Goal: Task Accomplishment & Management: Use online tool/utility

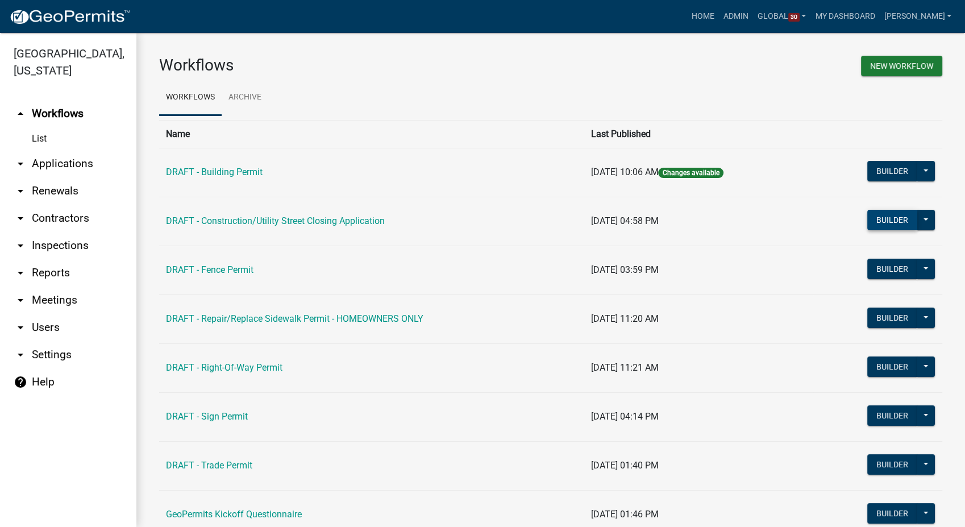
click at [881, 217] on button "Builder" at bounding box center [892, 220] width 50 height 20
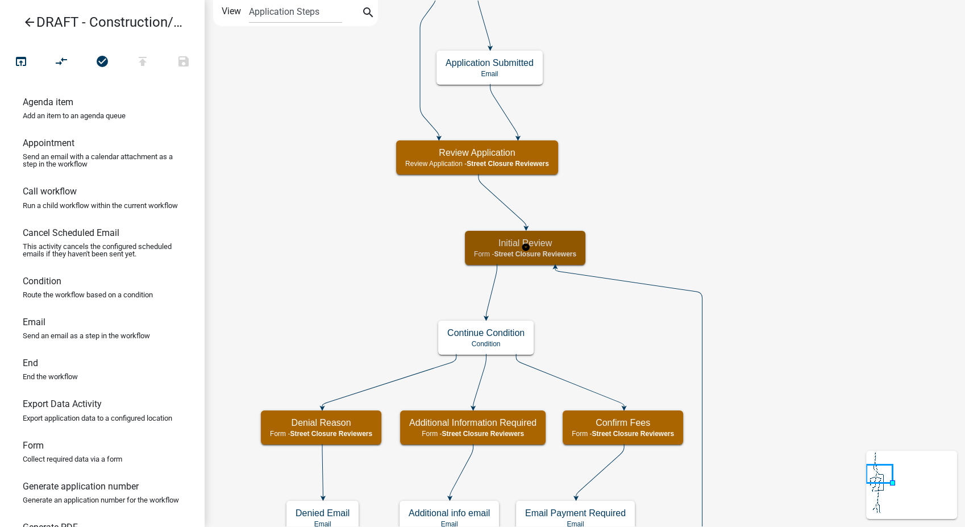
click at [574, 246] on h5 "Initial Review" at bounding box center [525, 243] width 102 height 11
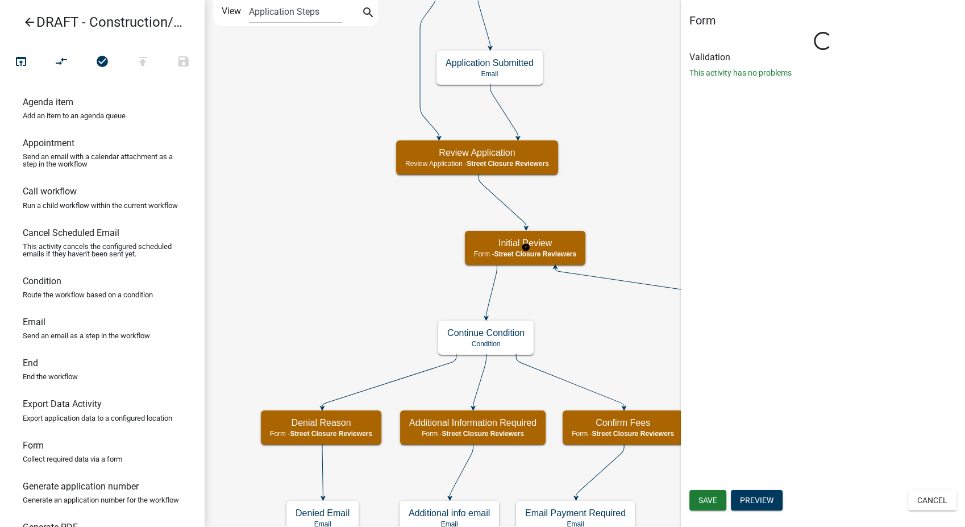
select select "855090EB-C4A8-4C8C-A5DC-9F2083B40E6B"
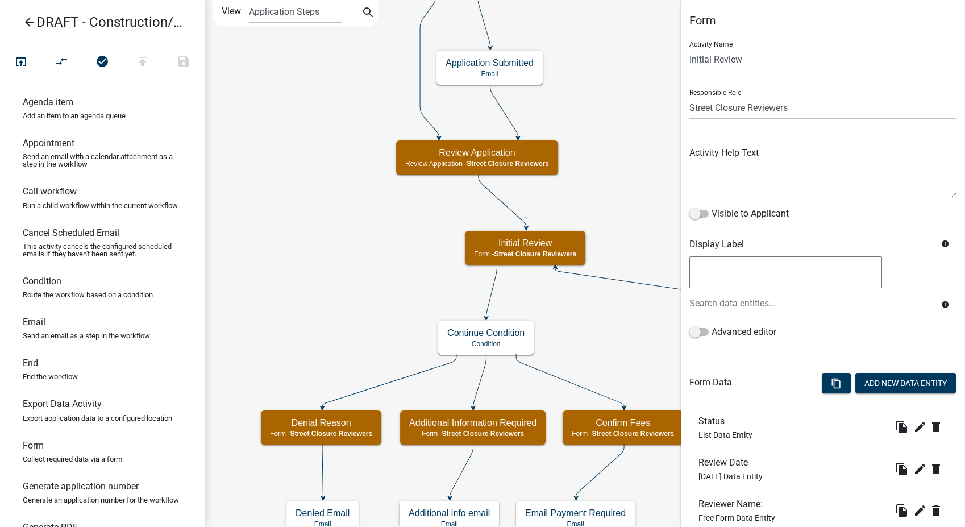
scroll to position [78, 0]
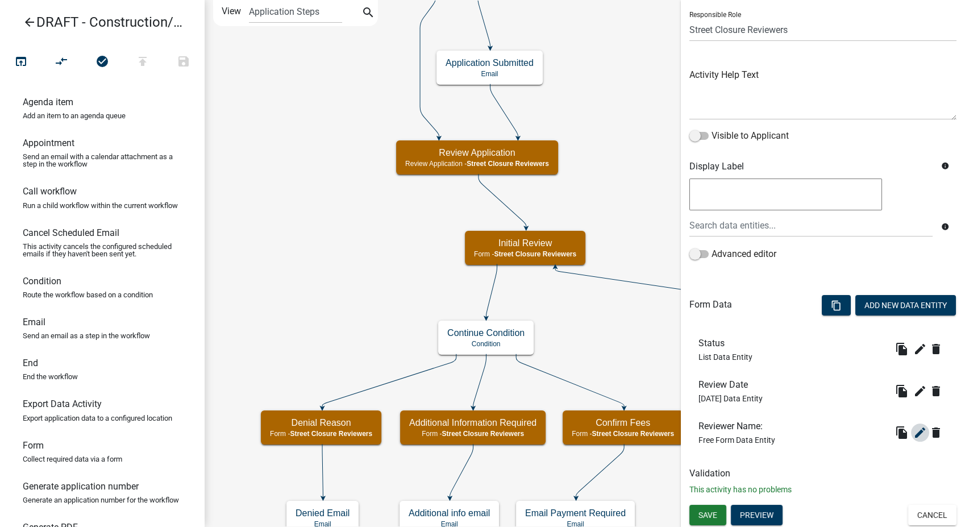
click at [913, 432] on icon "edit" at bounding box center [920, 433] width 14 height 14
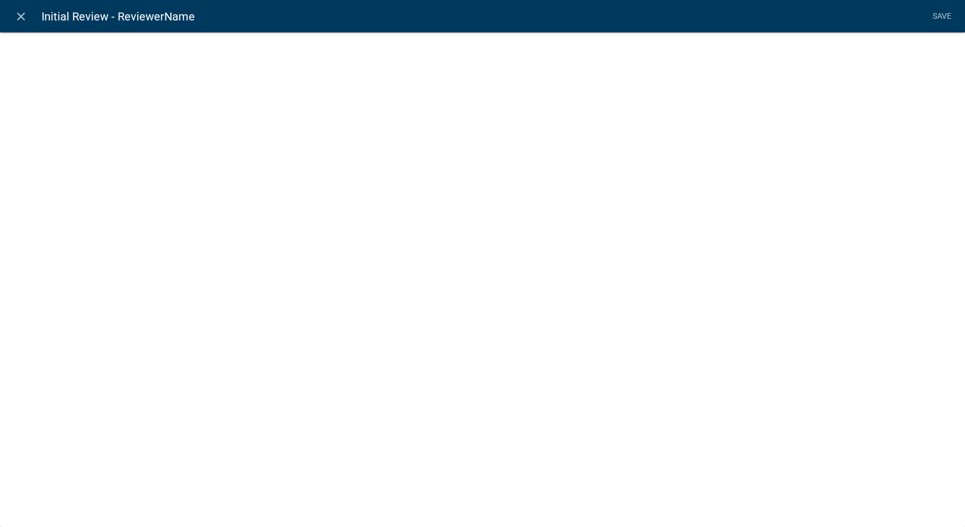
select select
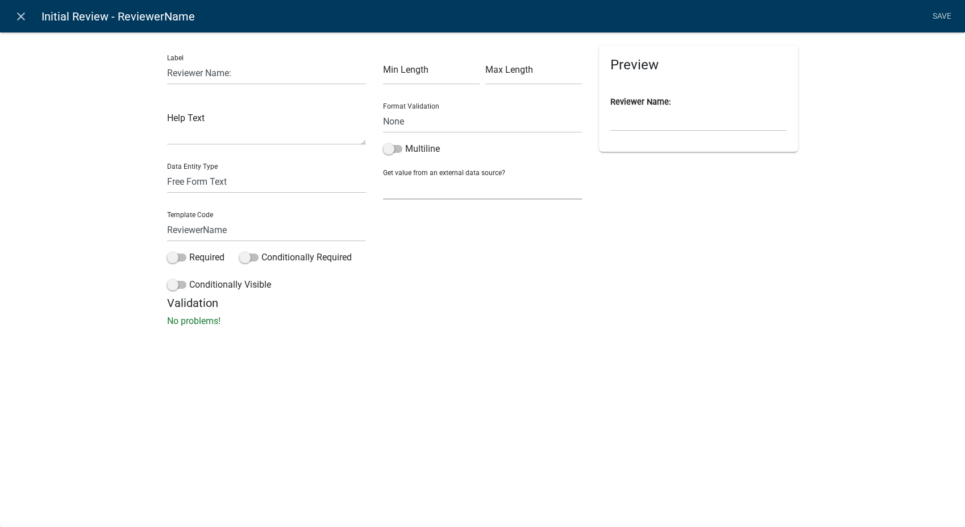
click at [417, 187] on select "None Applicant Data" at bounding box center [482, 187] width 199 height 23
click at [239, 180] on select "Free Form Text Document Display Entity Value Fee Numeric Data Date Map Sketch D…" at bounding box center [266, 181] width 199 height 23
select select "list-data"
click at [167, 170] on select "Free Form Text Document Display Entity Value Fee Numeric Data Date Map Sketch D…" at bounding box center [266, 181] width 199 height 23
select select "list-data"
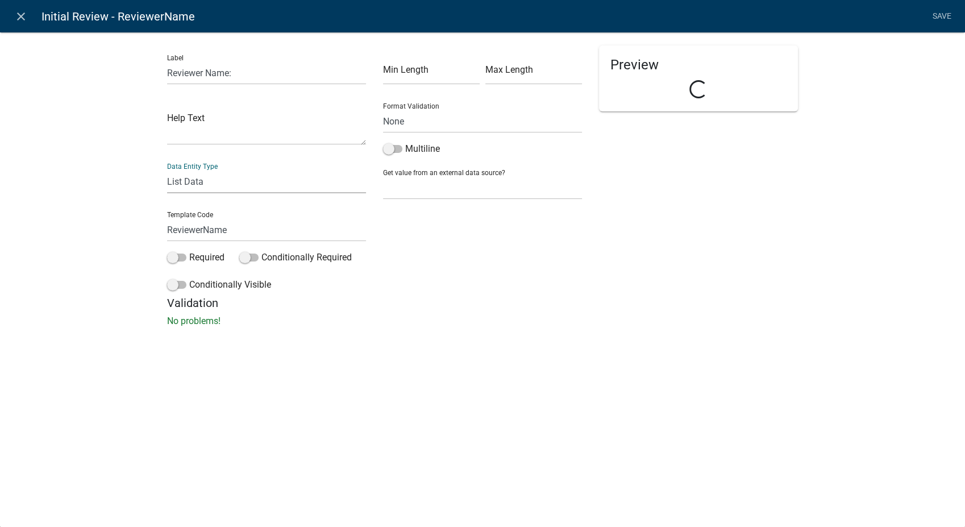
select select
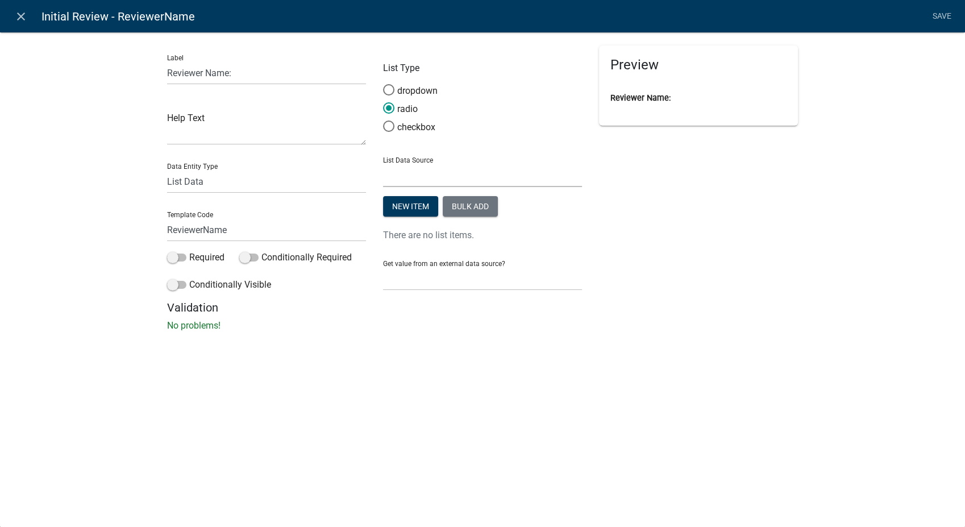
click at [434, 170] on select "State List City Planners List City Staff Engineer's Office Fire Department Revi…" at bounding box center [482, 175] width 199 height 23
drag, startPoint x: 664, startPoint y: 239, endPoint x: 483, endPoint y: 261, distance: 182.2
click at [664, 239] on div "Preview Reviewer Name:" at bounding box center [698, 172] width 216 height 255
click at [400, 275] on select "None Applicant Data" at bounding box center [482, 278] width 199 height 23
click at [629, 221] on div "Preview Reviewer Name:" at bounding box center [698, 172] width 216 height 255
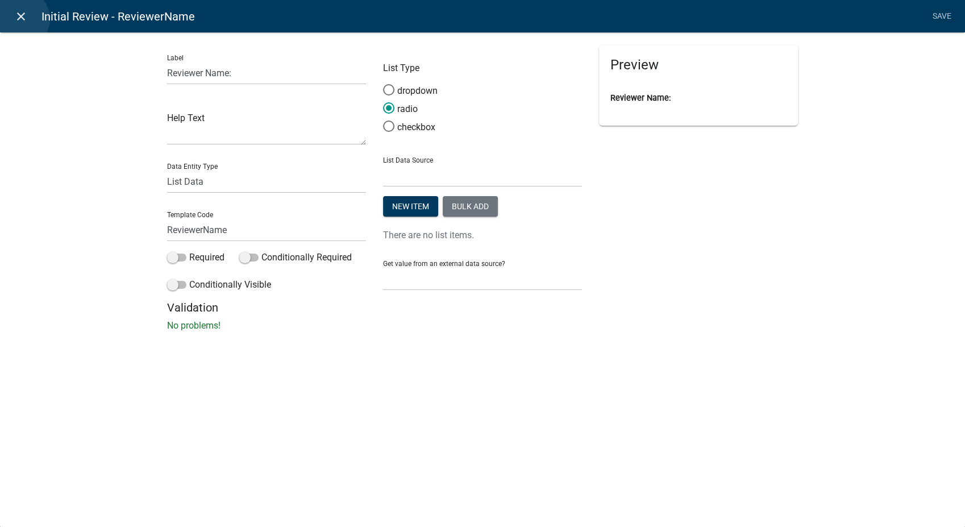
click at [21, 19] on icon "close" at bounding box center [21, 17] width 14 height 14
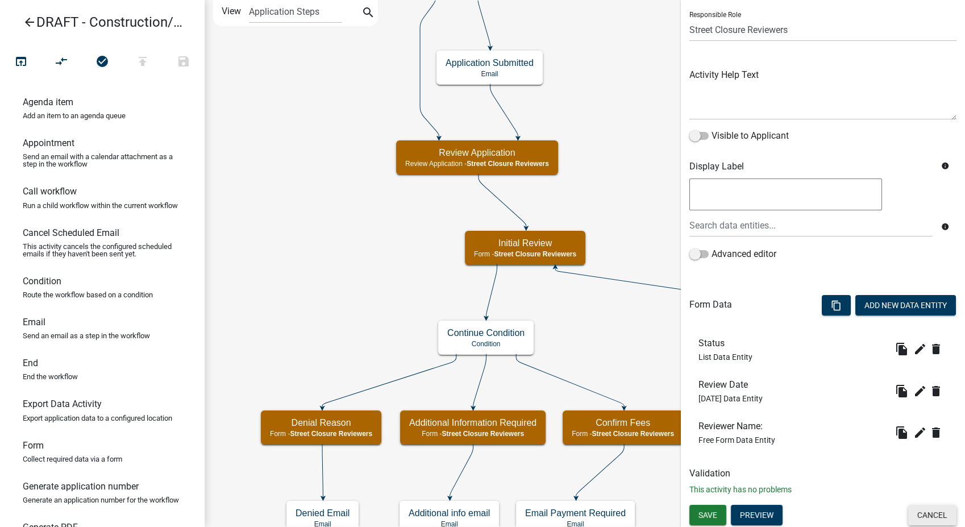
click at [935, 510] on button "Cancel" at bounding box center [932, 515] width 48 height 20
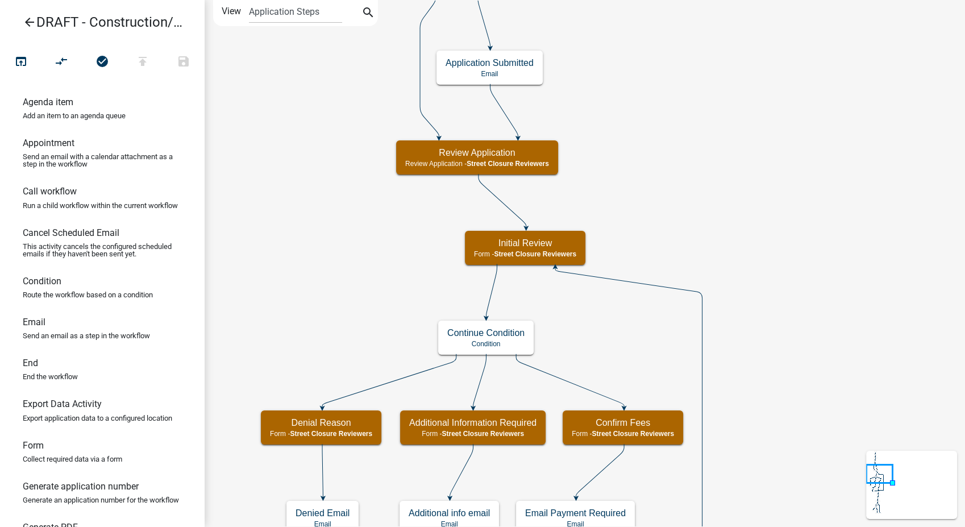
scroll to position [0, 0]
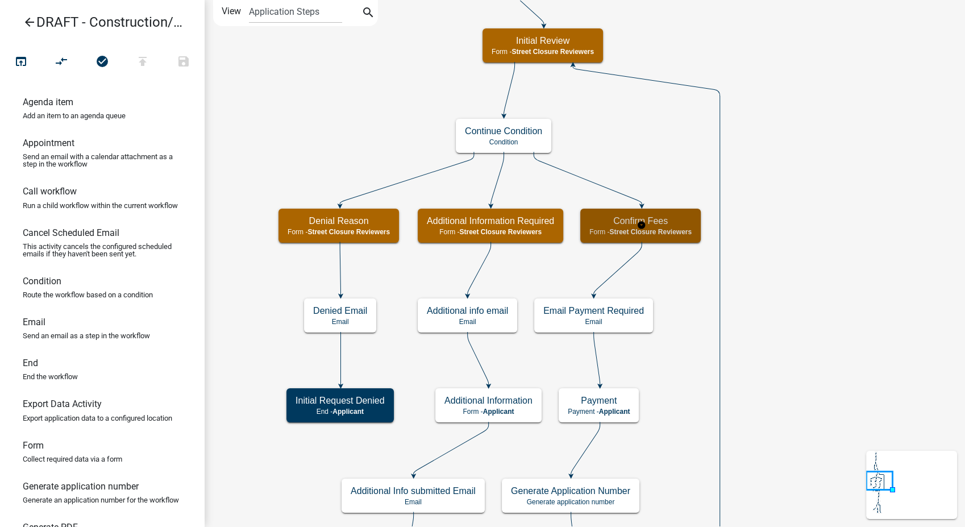
click at [660, 228] on span "Street Closure Reviewers" at bounding box center [650, 232] width 82 height 8
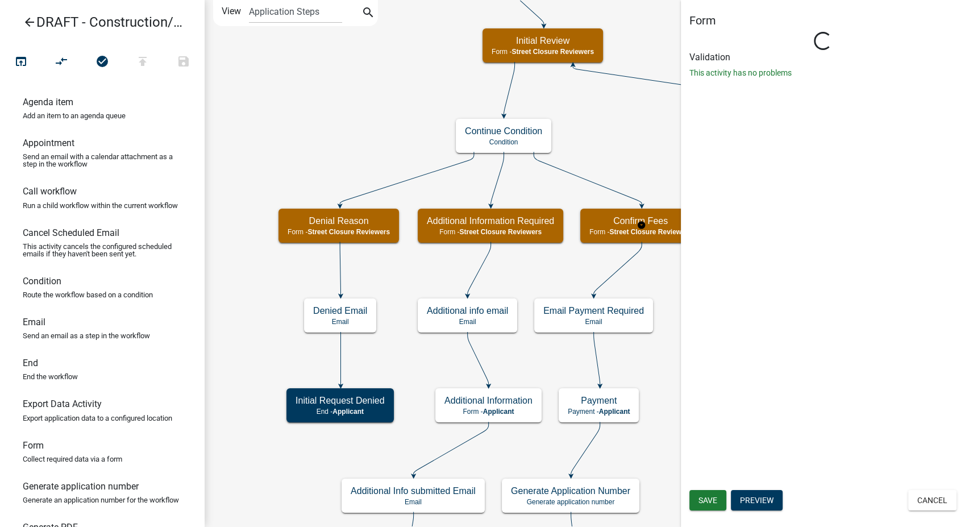
select select "855090EB-C4A8-4C8C-A5DC-9F2083B40E6B"
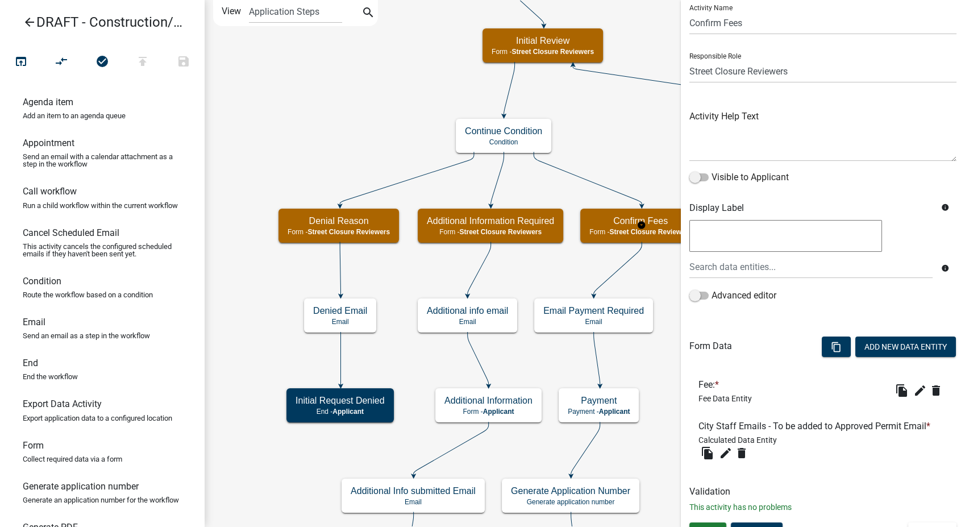
scroll to position [55, 0]
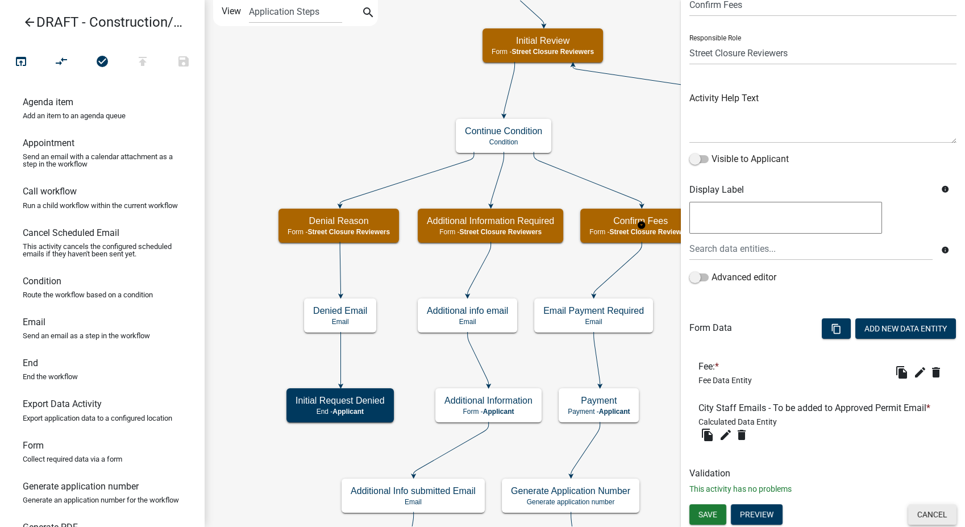
click at [925, 504] on button "Cancel" at bounding box center [932, 514] width 48 height 20
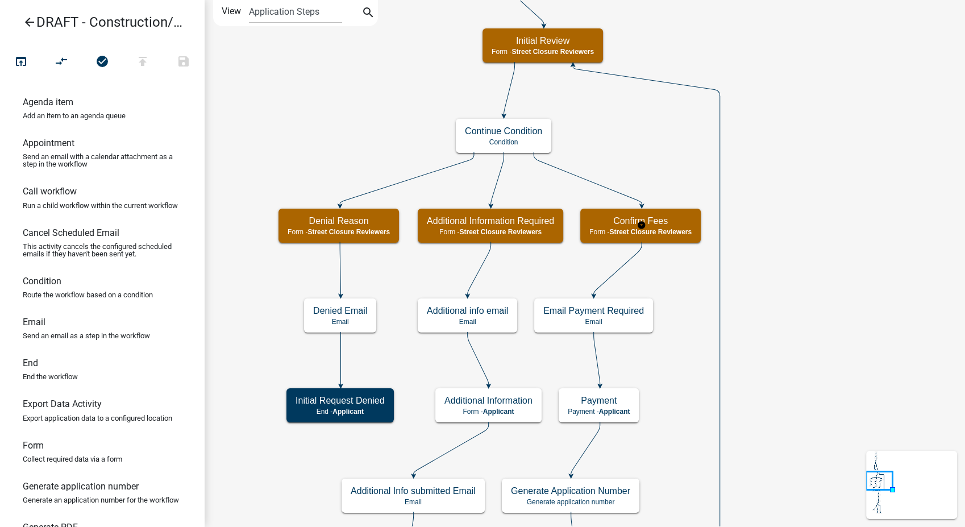
scroll to position [0, 0]
click at [507, 231] on span "Street Closure Reviewers" at bounding box center [500, 232] width 82 height 8
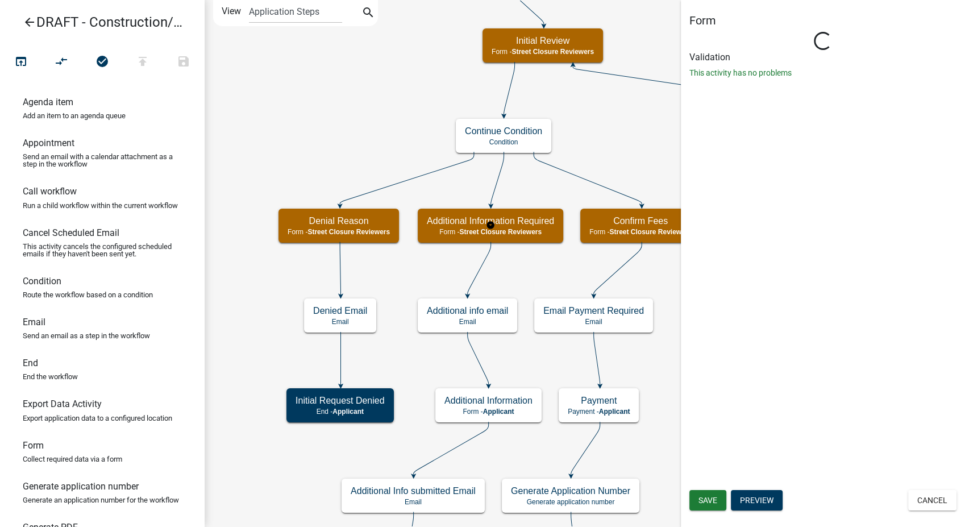
select select "855090EB-C4A8-4C8C-A5DC-9F2083B40E6B"
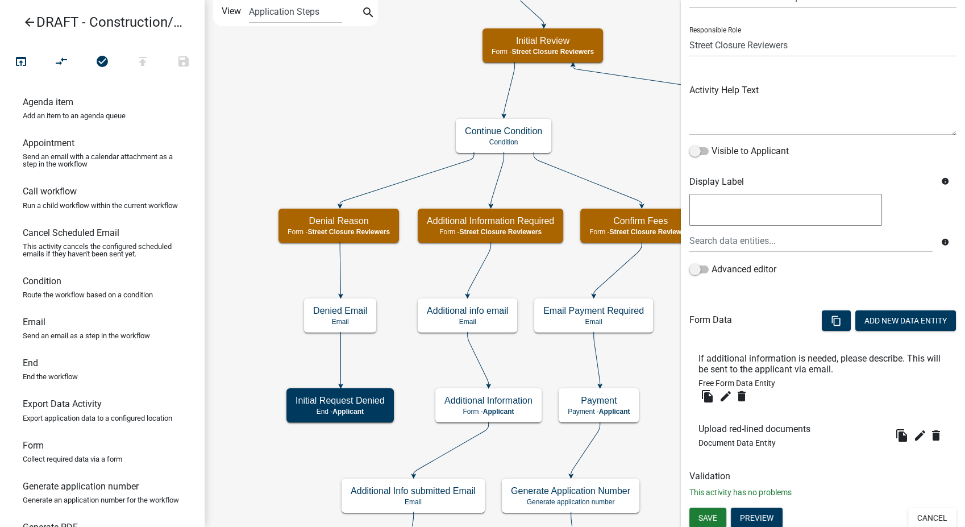
scroll to position [66, 0]
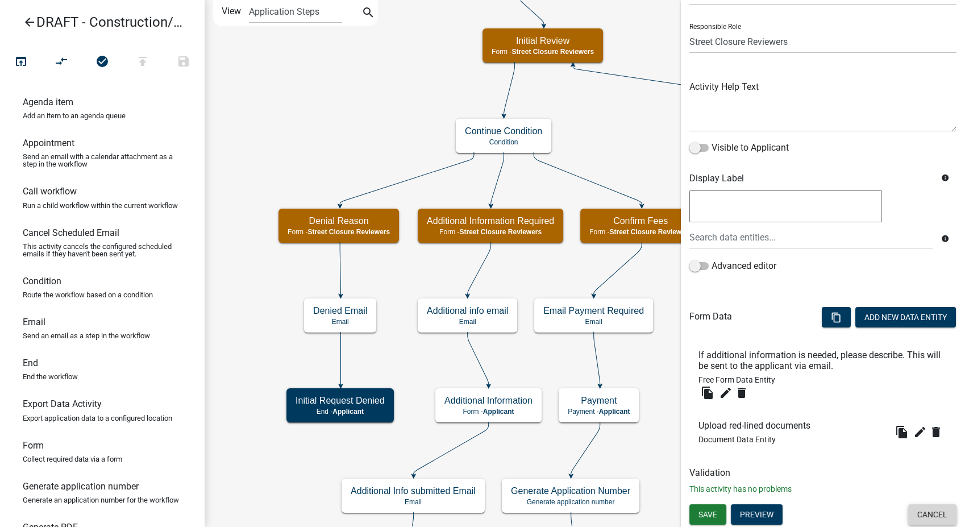
click at [932, 517] on button "Cancel" at bounding box center [932, 514] width 48 height 20
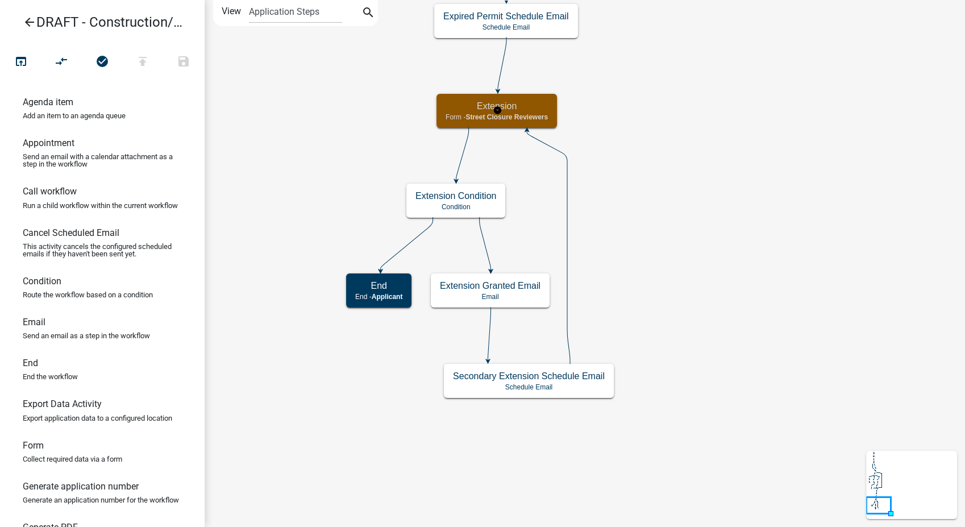
click at [544, 119] on span "Street Closure Reviewers" at bounding box center [506, 117] width 82 height 8
select select "855090EB-C4A8-4C8C-A5DC-9F2083B40E6B"
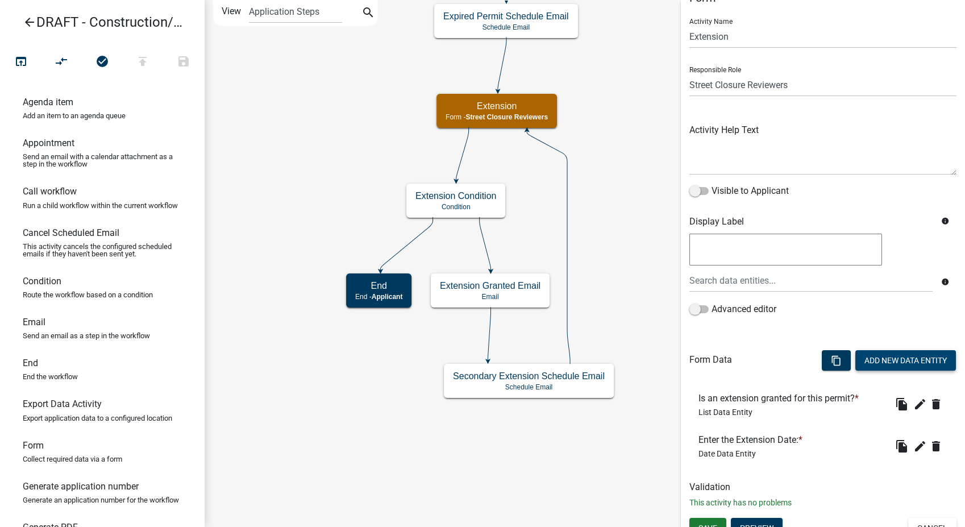
scroll to position [36, 0]
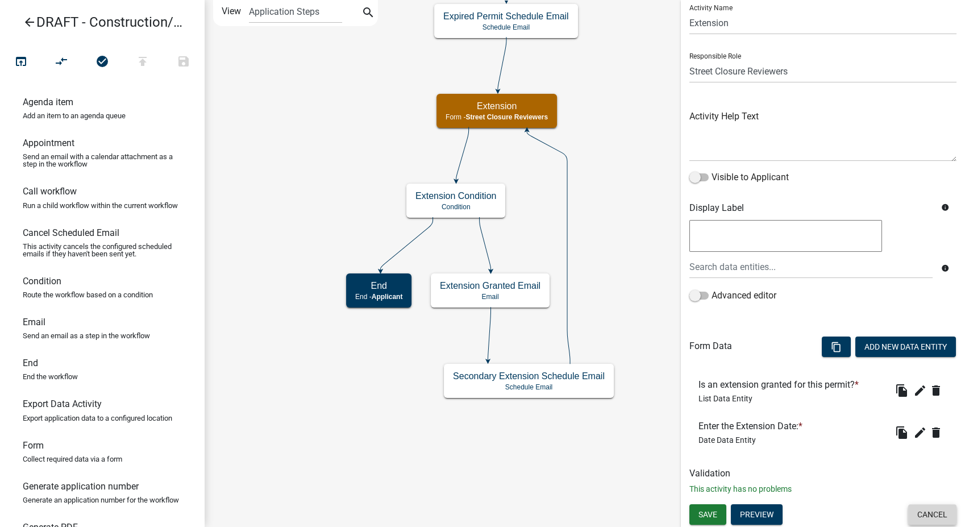
click at [915, 518] on button "Cancel" at bounding box center [932, 514] width 48 height 20
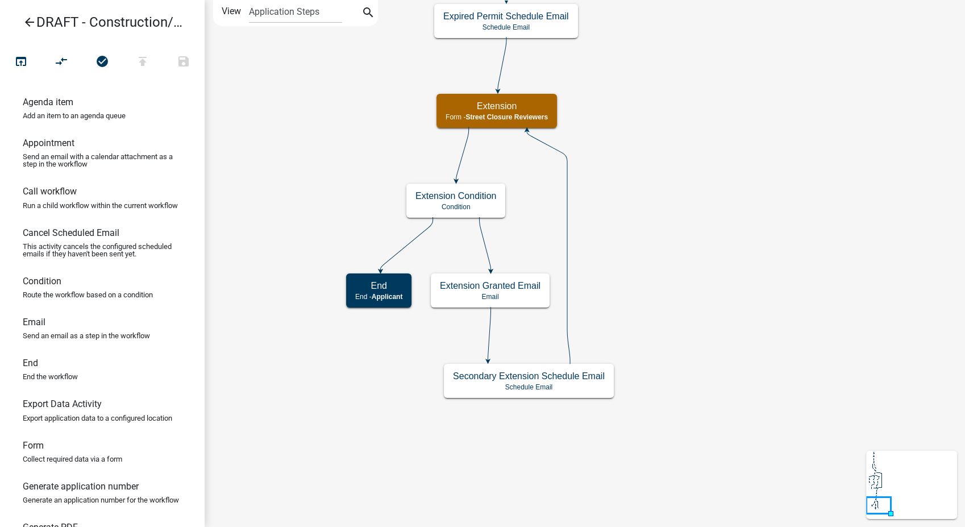
click at [27, 22] on icon "arrow_back" at bounding box center [30, 23] width 14 height 16
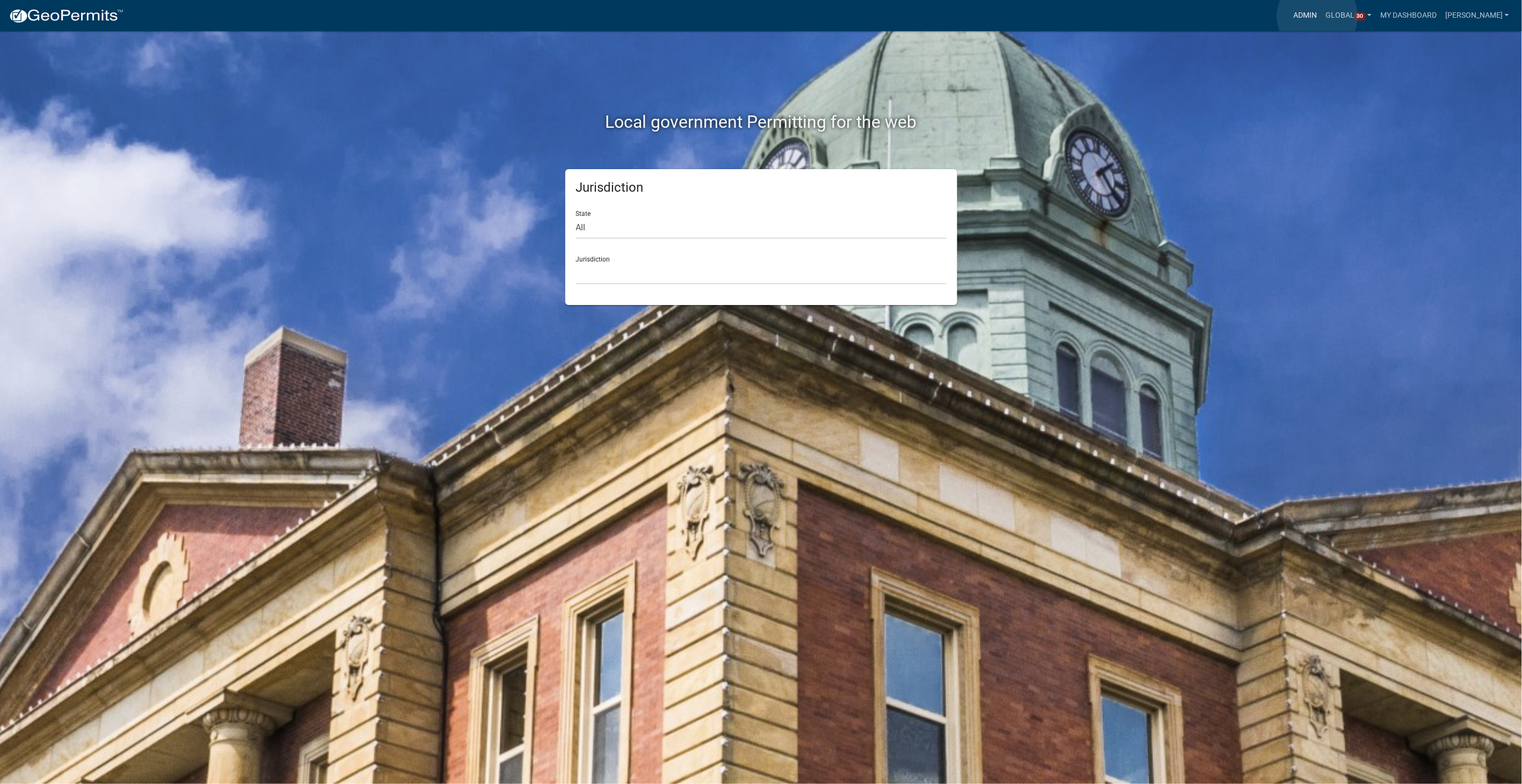
click at [1318, 16] on link "Admin" at bounding box center [1306, 16] width 32 height 21
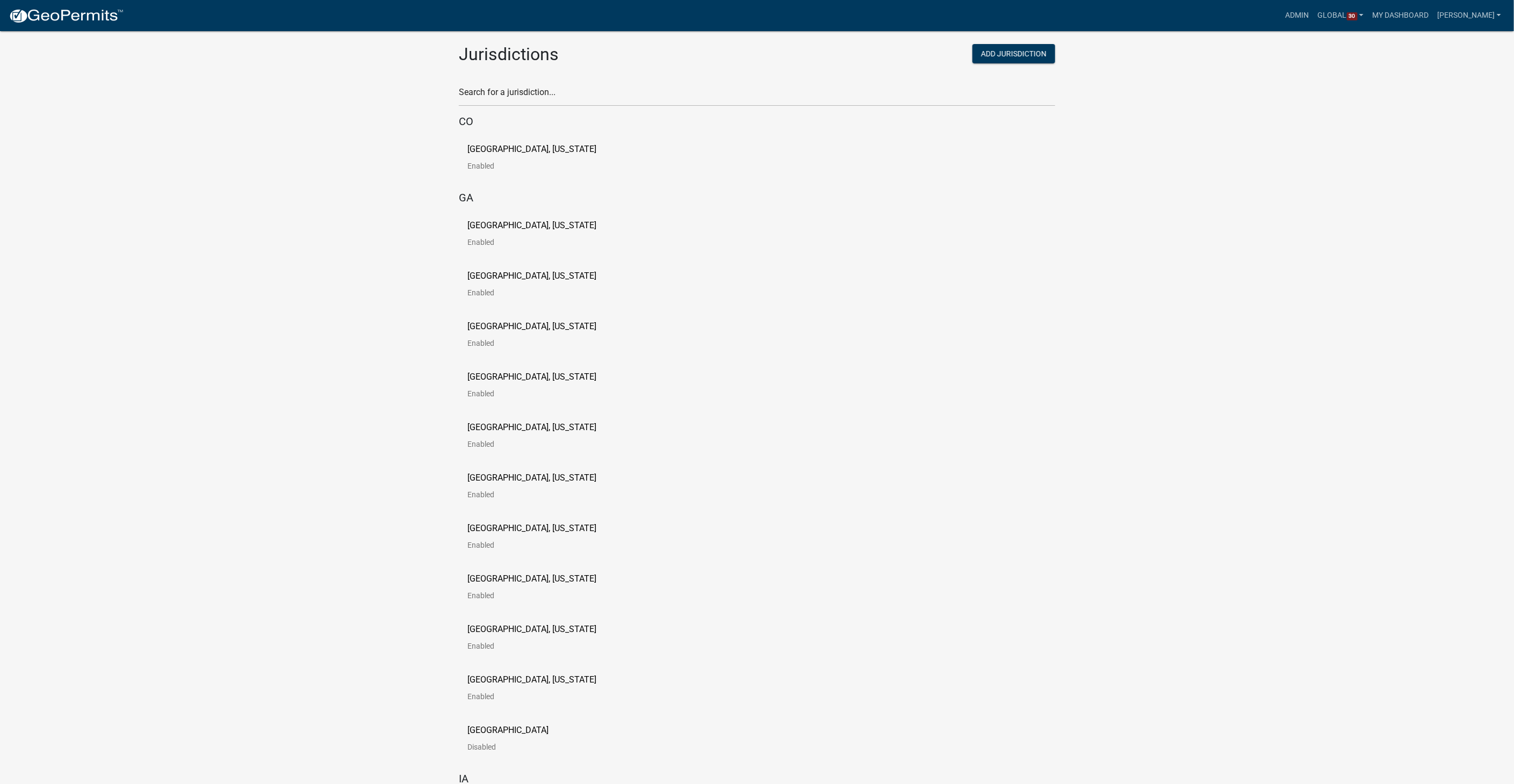
click at [552, 79] on div "Search for a jurisdiction..." at bounding box center [756, 87] width 596 height 37
click at [548, 90] on input "text" at bounding box center [756, 94] width 596 height 22
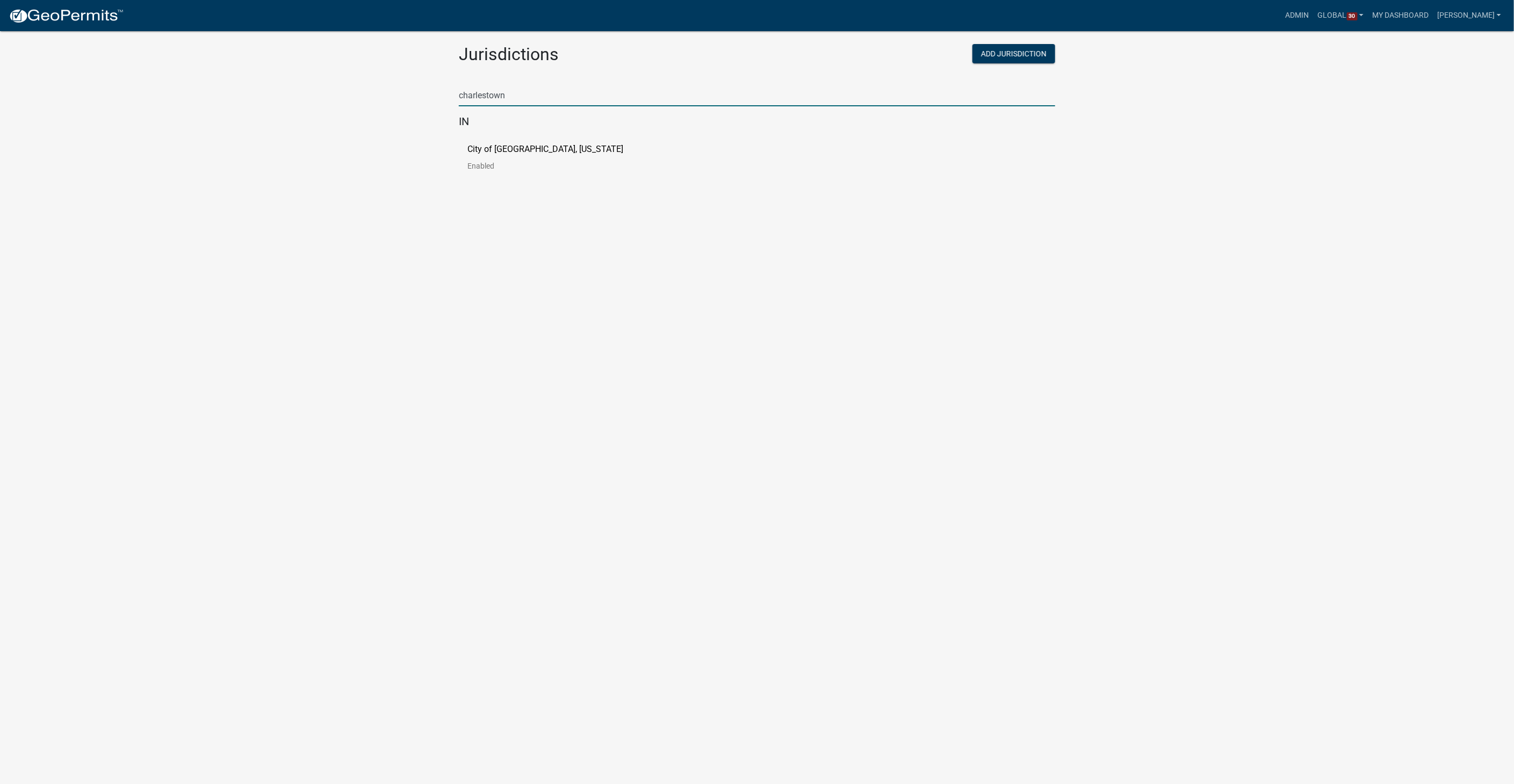
type input "charlestown"
click at [477, 149] on p "City of Charlestown, Indiana" at bounding box center [544, 148] width 156 height 9
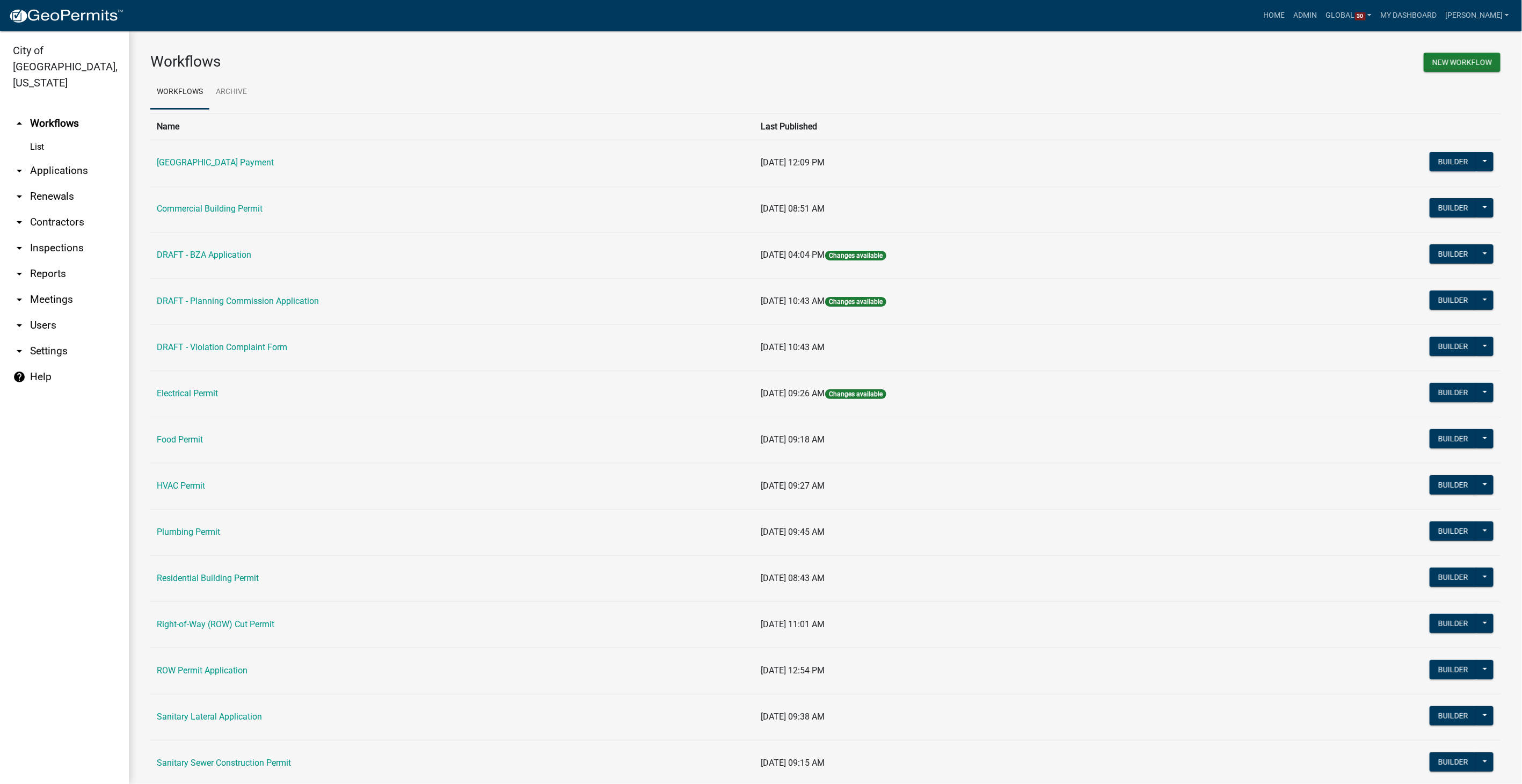
click at [73, 210] on link "arrow_drop_down Contractors" at bounding box center [64, 222] width 128 height 26
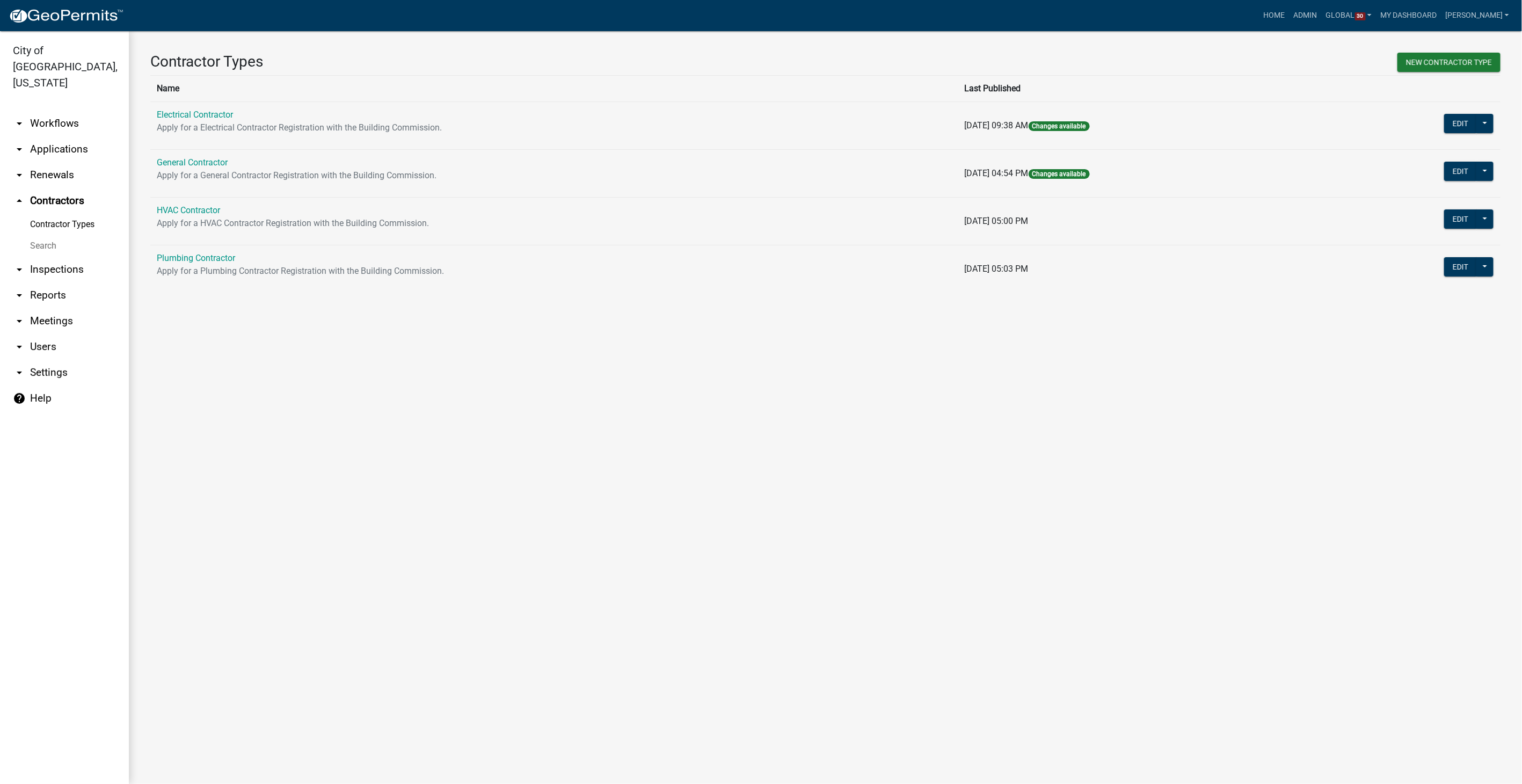
click at [57, 282] on link "arrow_drop_down Reports" at bounding box center [64, 295] width 128 height 26
select select "0: null"
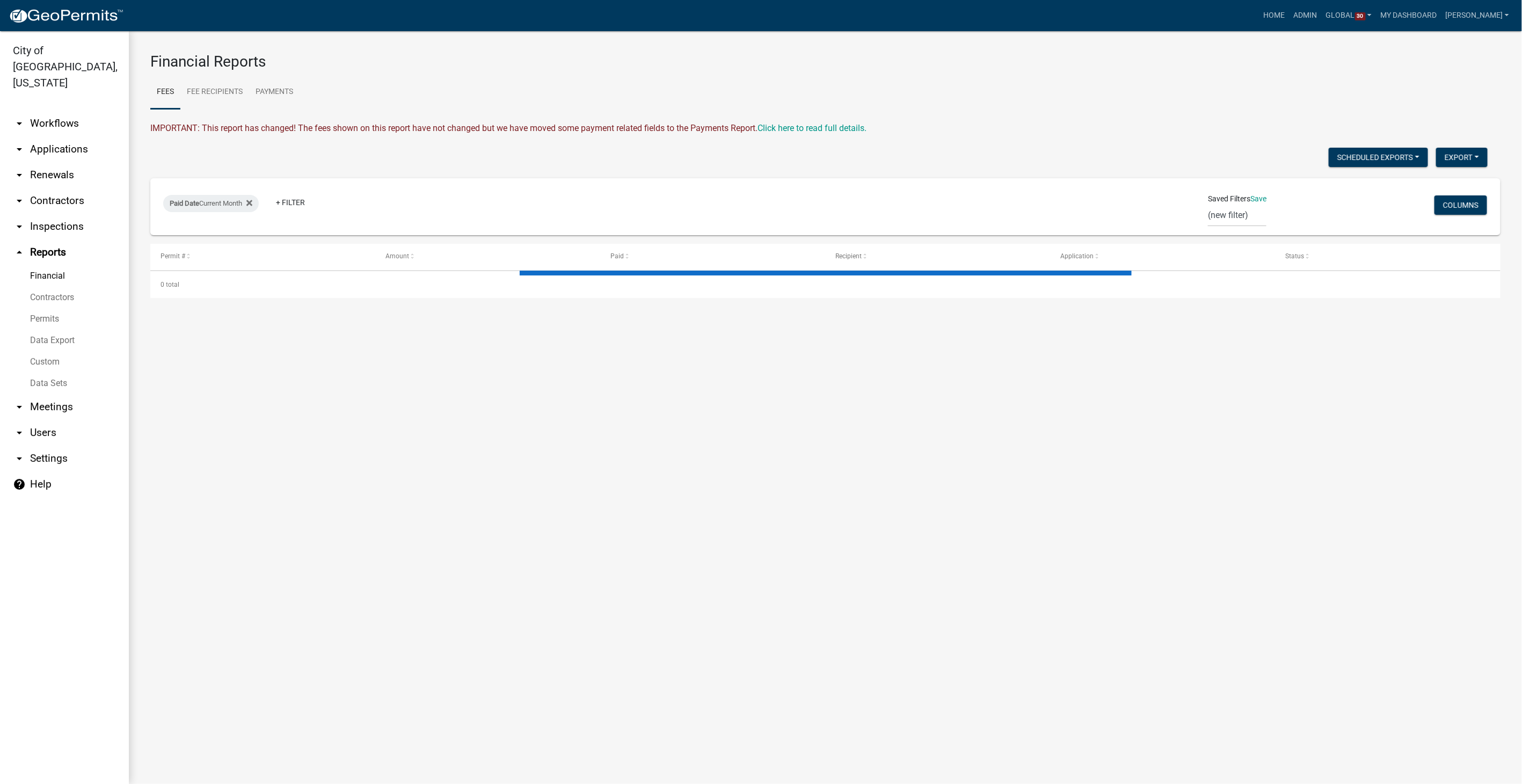
click at [45, 286] on link "Contractors" at bounding box center [64, 297] width 128 height 22
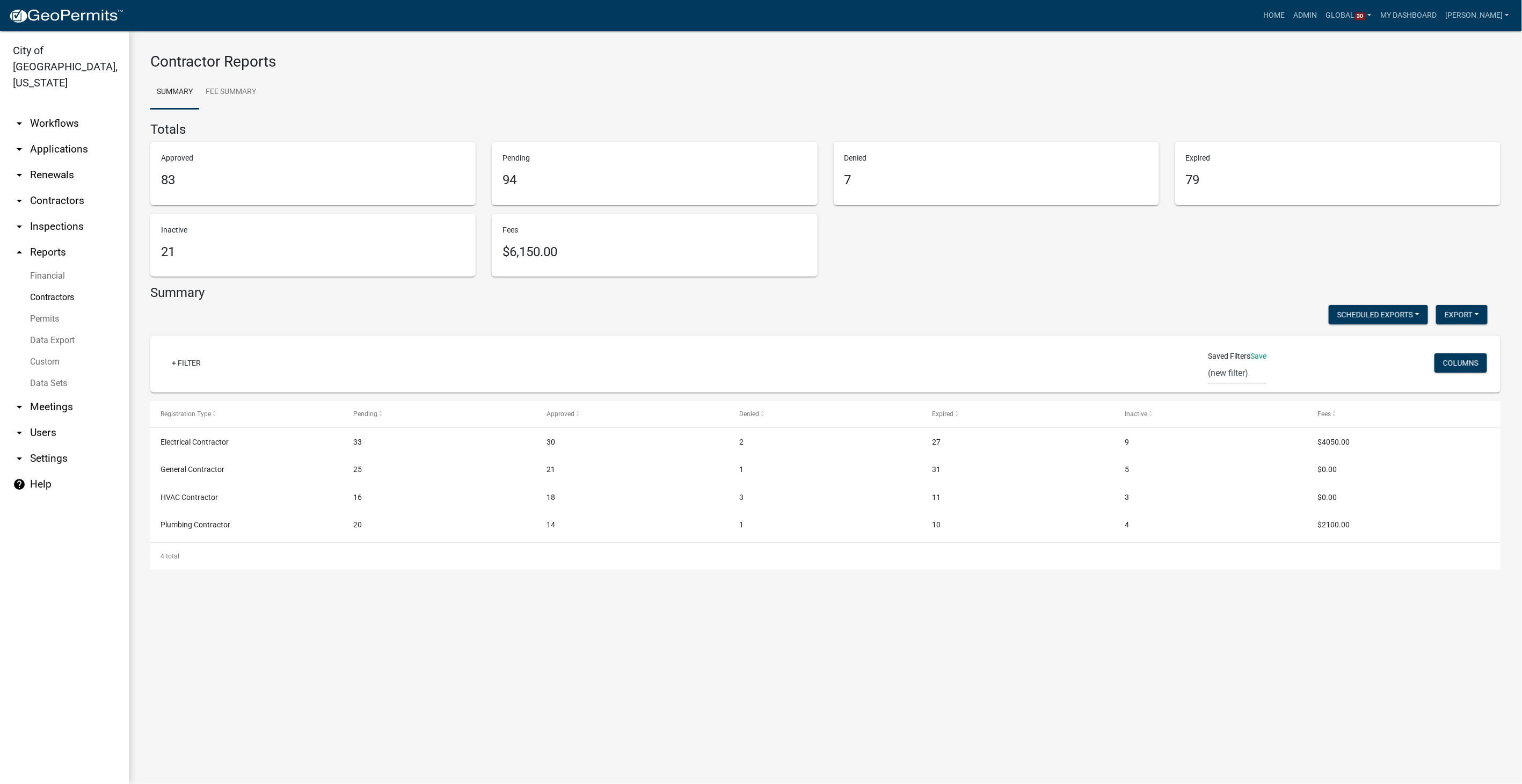
click at [48, 372] on link "Data Sets" at bounding box center [64, 383] width 128 height 22
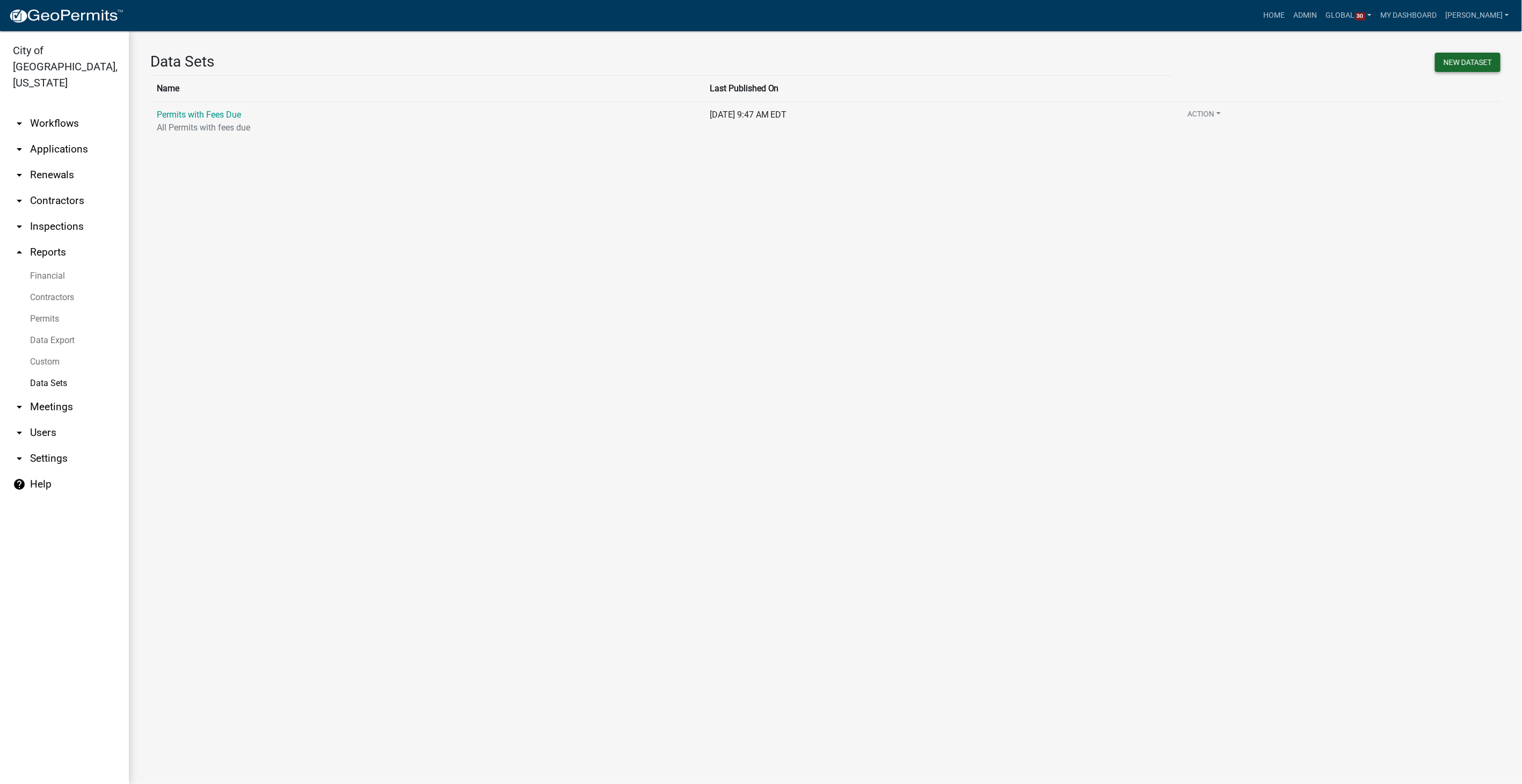
click at [1456, 62] on button "New DataSet" at bounding box center [1467, 62] width 65 height 19
select select
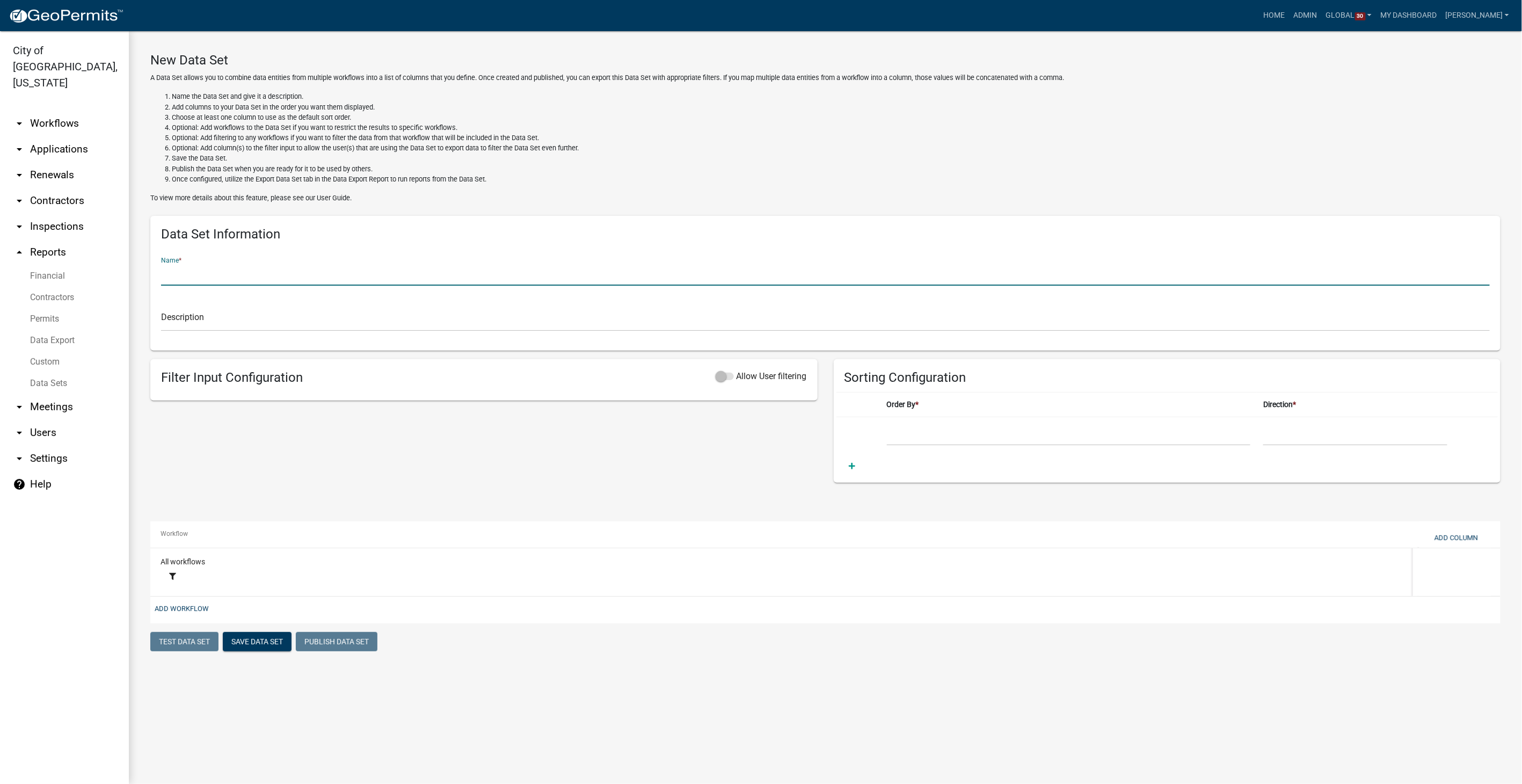
click at [212, 273] on input "text" at bounding box center [825, 274] width 1329 height 22
type input "Contractors List"
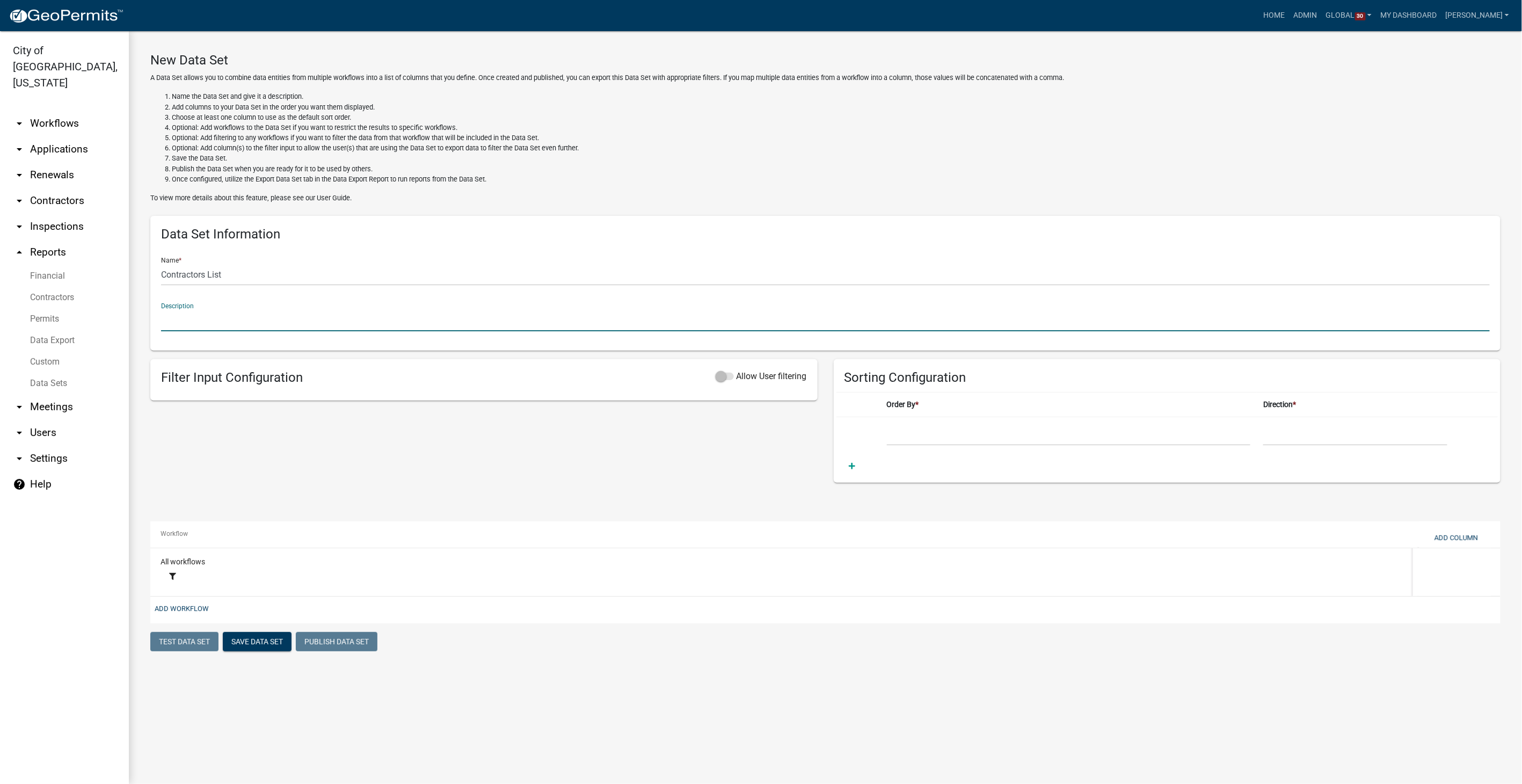
click at [191, 321] on input "text" at bounding box center [825, 319] width 1329 height 22
type input "List of all contractors with emails"
click at [607, 500] on div "delete" at bounding box center [825, 502] width 1350 height 22
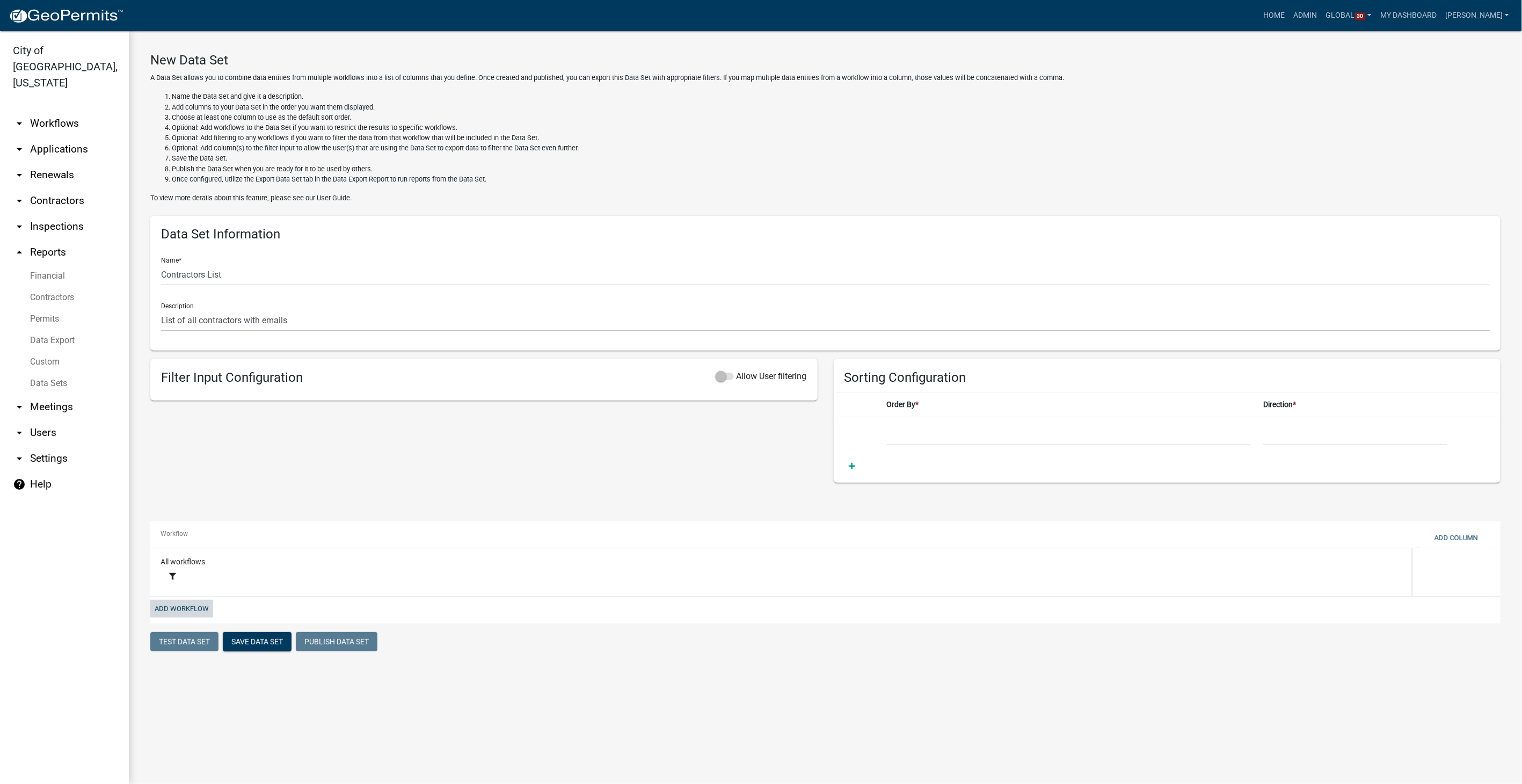
click at [206, 610] on button "Add Workflow" at bounding box center [181, 608] width 62 height 18
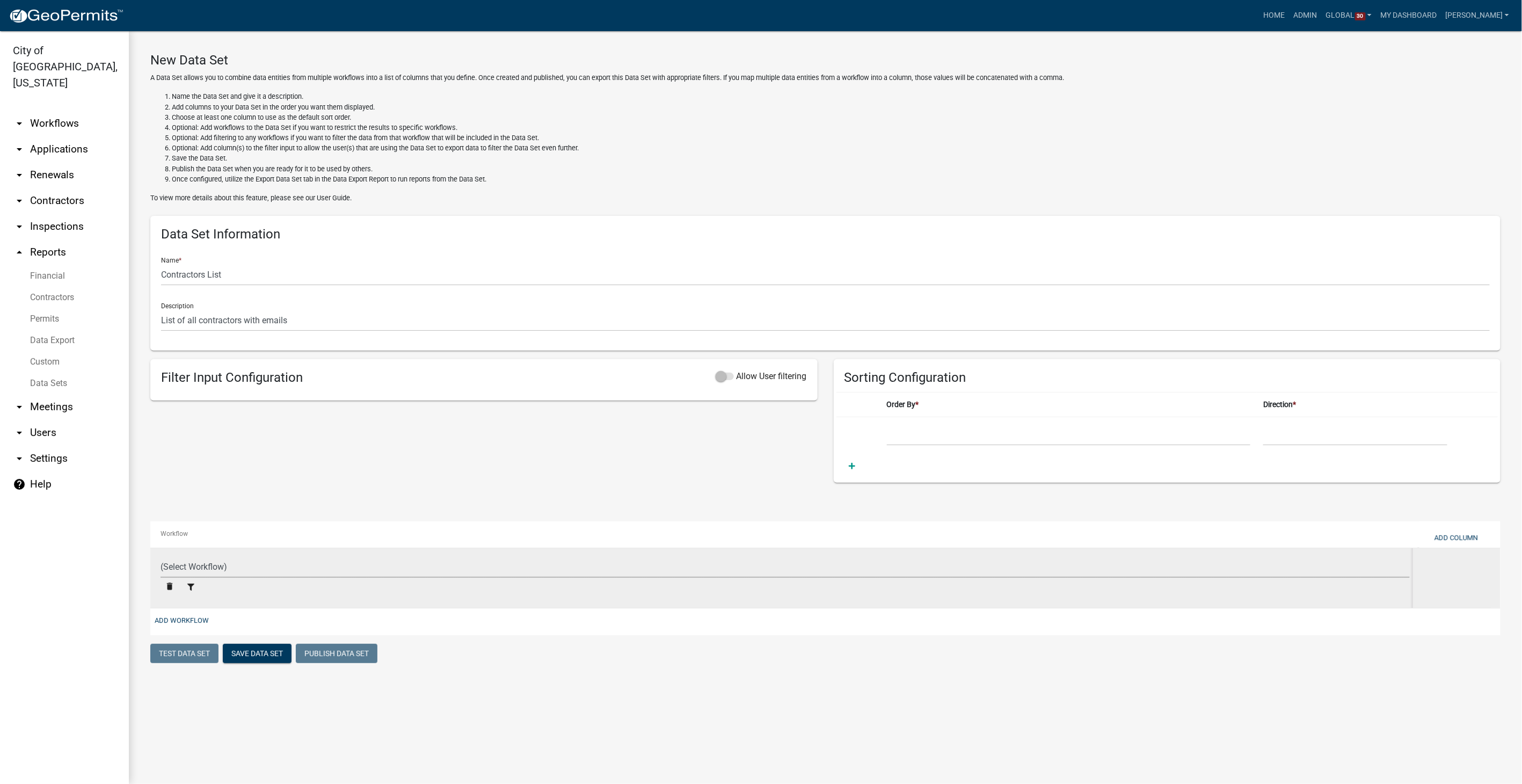
click at [206, 568] on select "(Select Workflow) Charlestown State Park Payment Commercial Building Permit DRA…" at bounding box center [785, 566] width 1250 height 22
select select "ebb9eb04-d55d-4d93-a455-38943852181a"
click at [161, 555] on select "(Select Workflow) Charlestown State Park Payment Commercial Building Permit DRA…" at bounding box center [785, 566] width 1250 height 22
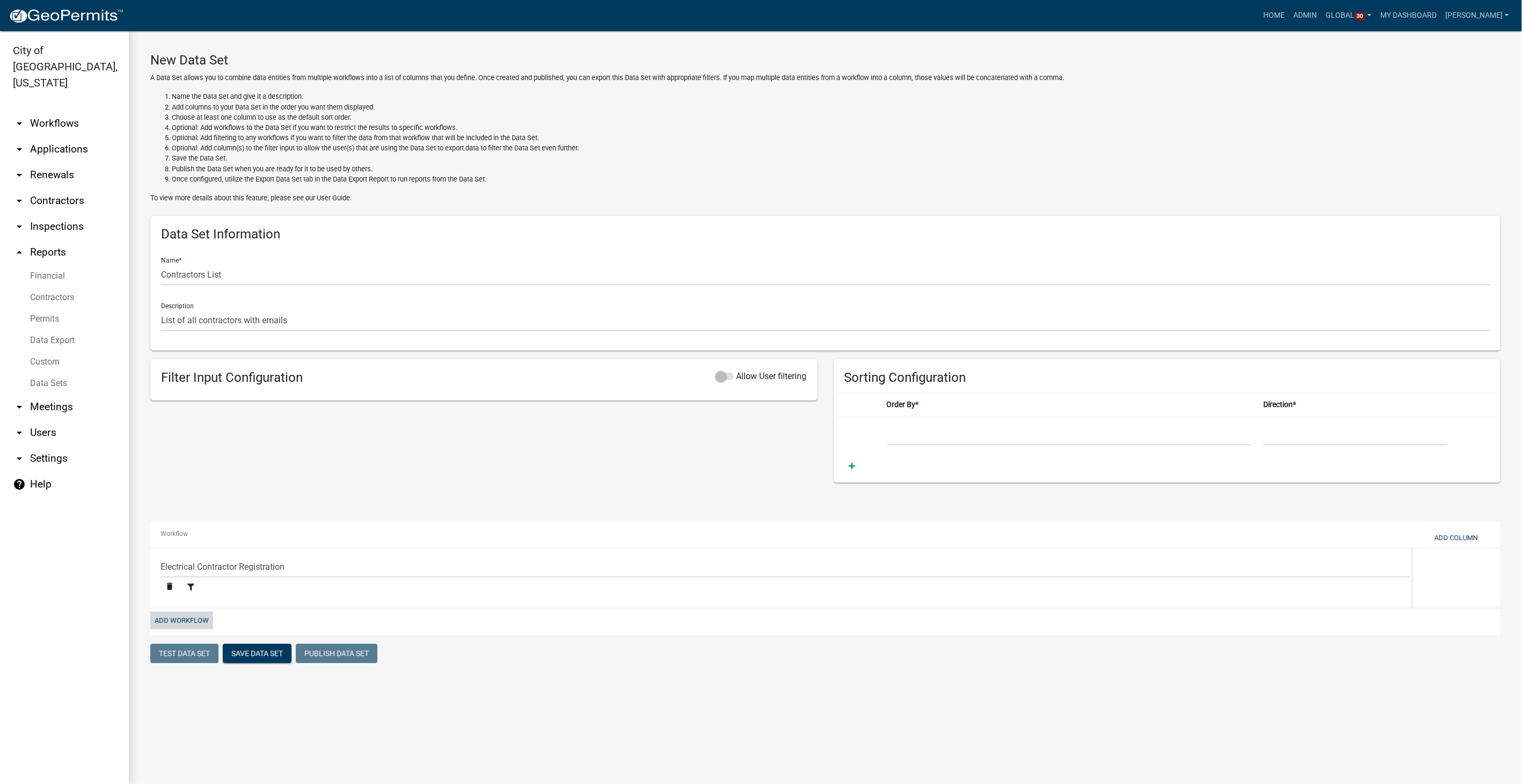
click at [185, 622] on button "Add Workflow" at bounding box center [181, 620] width 62 height 18
select select "ebb9eb04-d55d-4d93-a455-38943852181a"
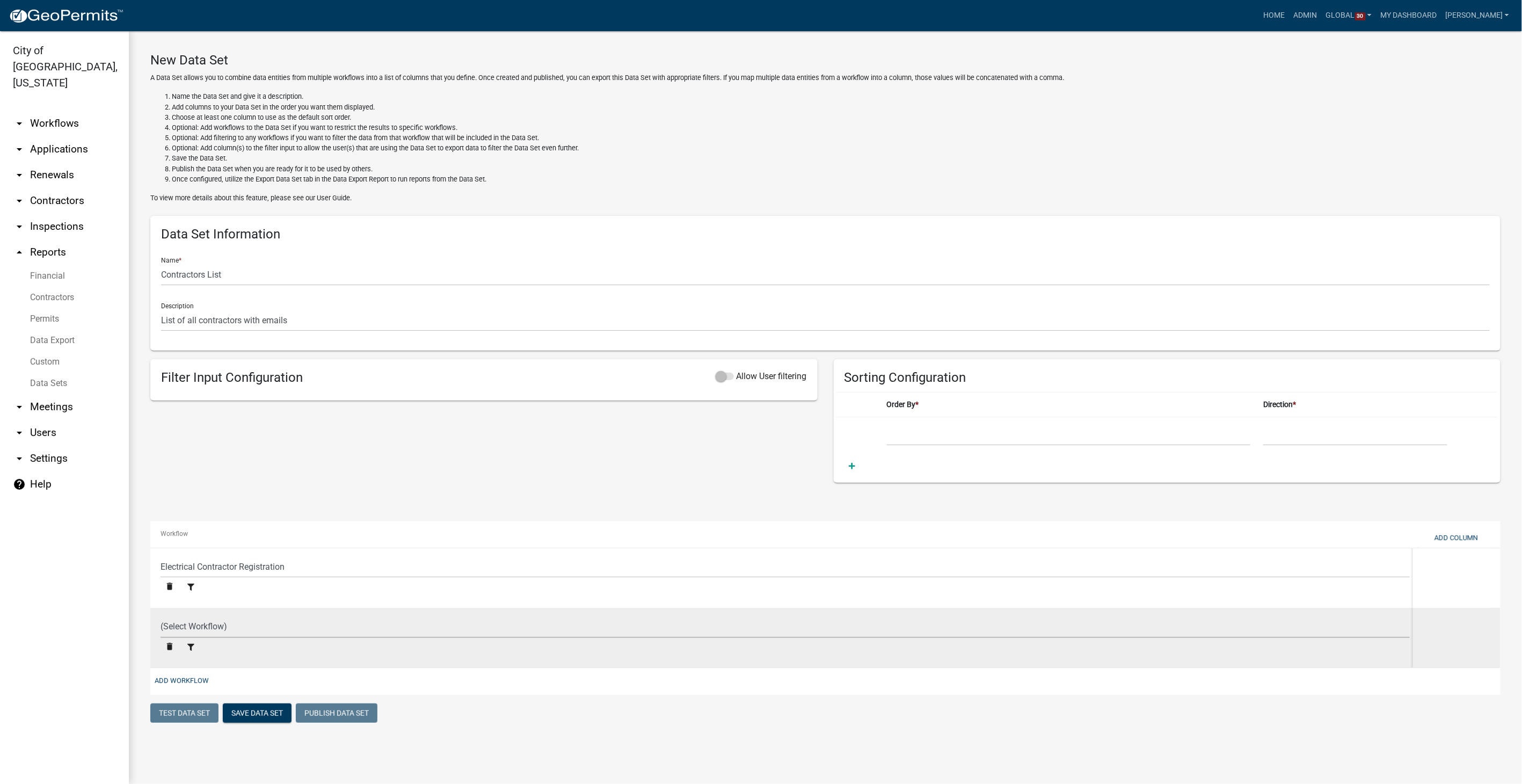
click at [185, 622] on select "(Select Workflow) Charlestown State Park Payment Commercial Building Permit DRA…" at bounding box center [785, 626] width 1250 height 22
select select "ed9249c8-e22f-4cd9-ad16-c9e140d5329d"
click at [161, 616] on select "(Select Workflow) Charlestown State Park Payment Commercial Building Permit DRA…" at bounding box center [785, 626] width 1250 height 22
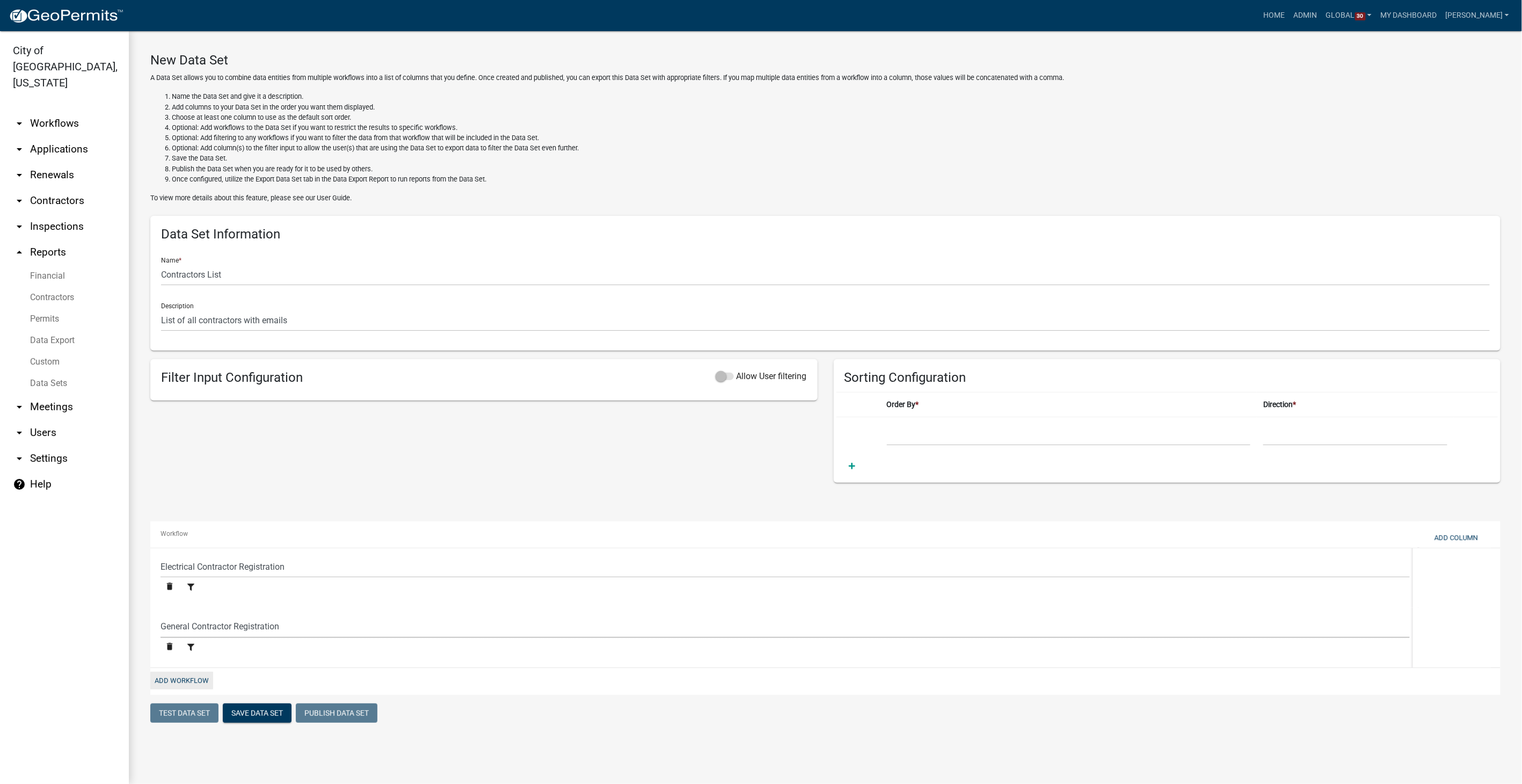
click at [181, 678] on button "Add Workflow" at bounding box center [181, 680] width 62 height 18
select select "ebb9eb04-d55d-4d93-a455-38943852181a"
select select "ed9249c8-e22f-4cd9-ad16-c9e140d5329d"
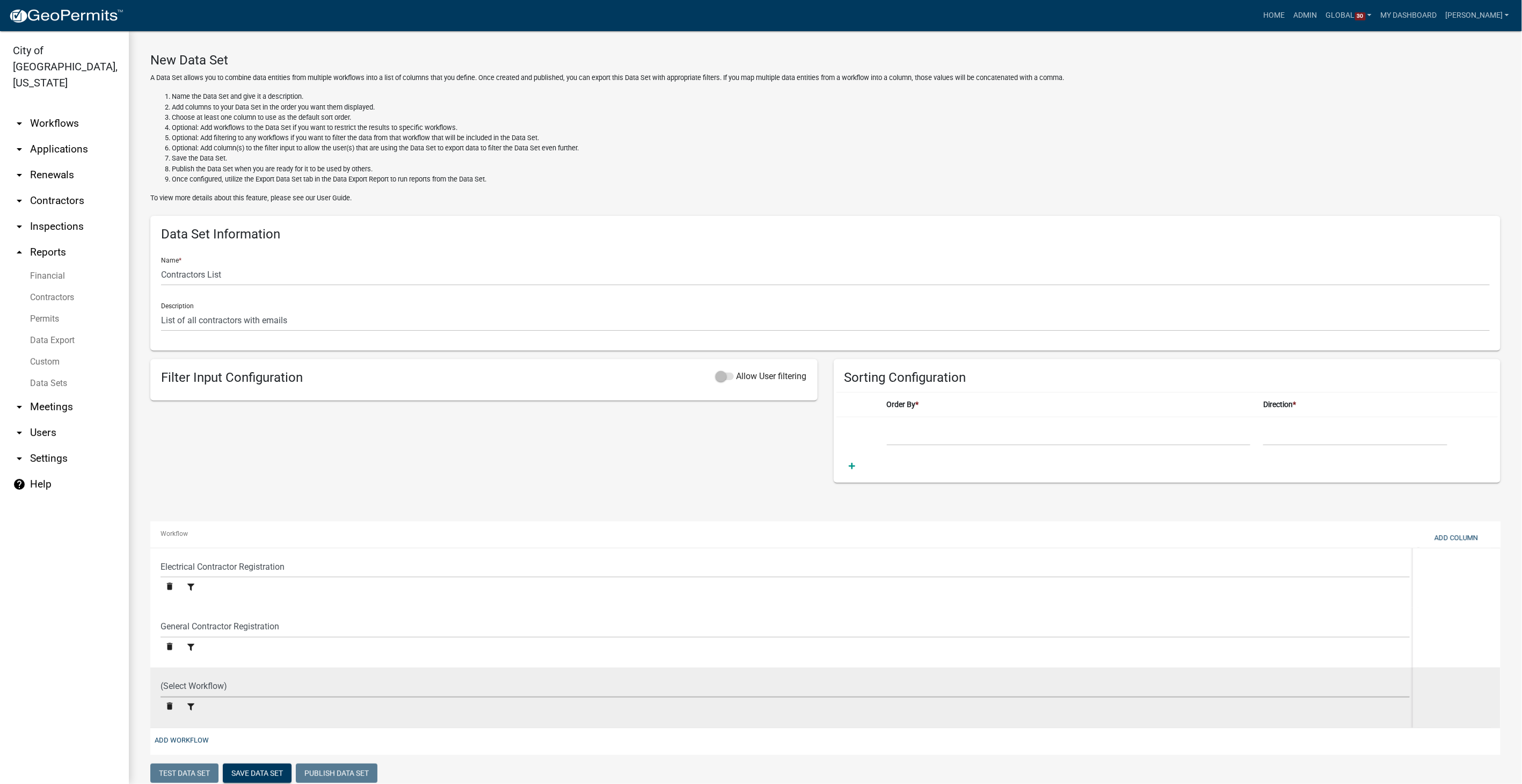
click at [183, 686] on select "(Select Workflow) Charlestown State Park Payment Commercial Building Permit DRA…" at bounding box center [785, 686] width 1250 height 22
select select "dd08705e-743d-421c-ba99-d4d046c5efa2"
click at [161, 675] on select "(Select Workflow) Charlestown State Park Payment Commercial Building Permit DRA…" at bounding box center [785, 686] width 1250 height 22
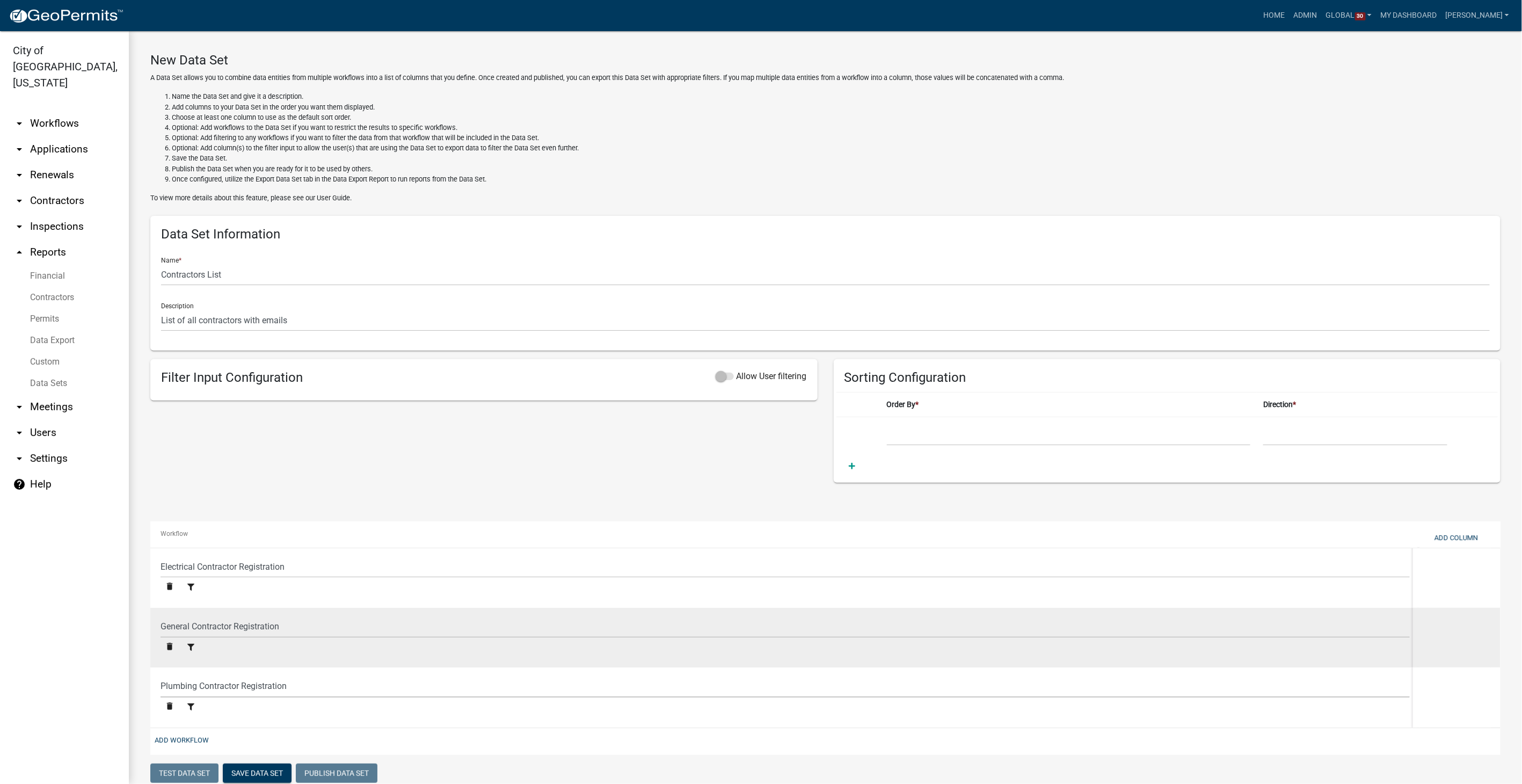
scroll to position [22, 0]
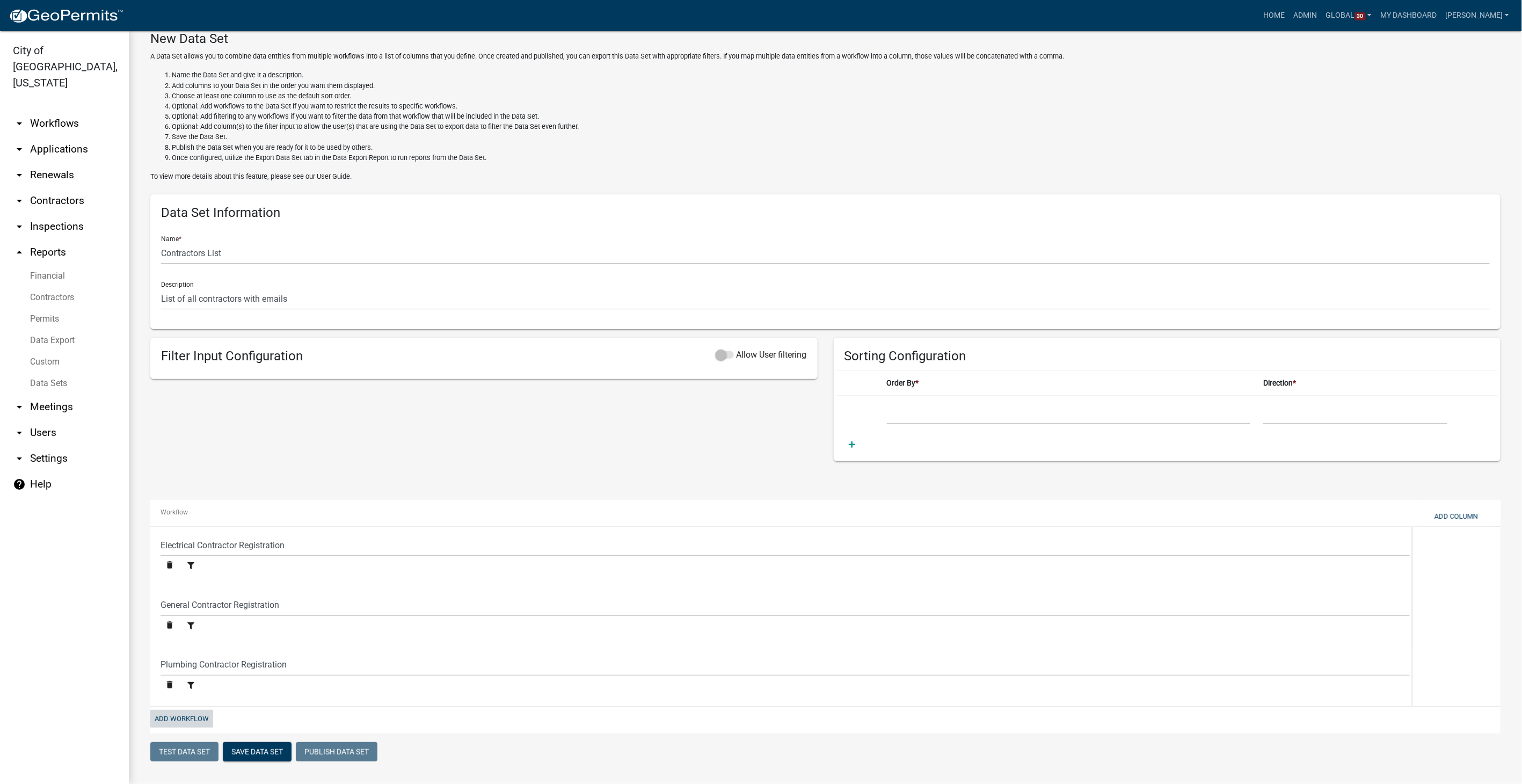
click at [186, 720] on button "Add Workflow" at bounding box center [181, 718] width 62 height 18
select select "ebb9eb04-d55d-4d93-a455-38943852181a"
select select "ed9249c8-e22f-4cd9-ad16-c9e140d5329d"
select select "dd08705e-743d-421c-ba99-d4d046c5efa2"
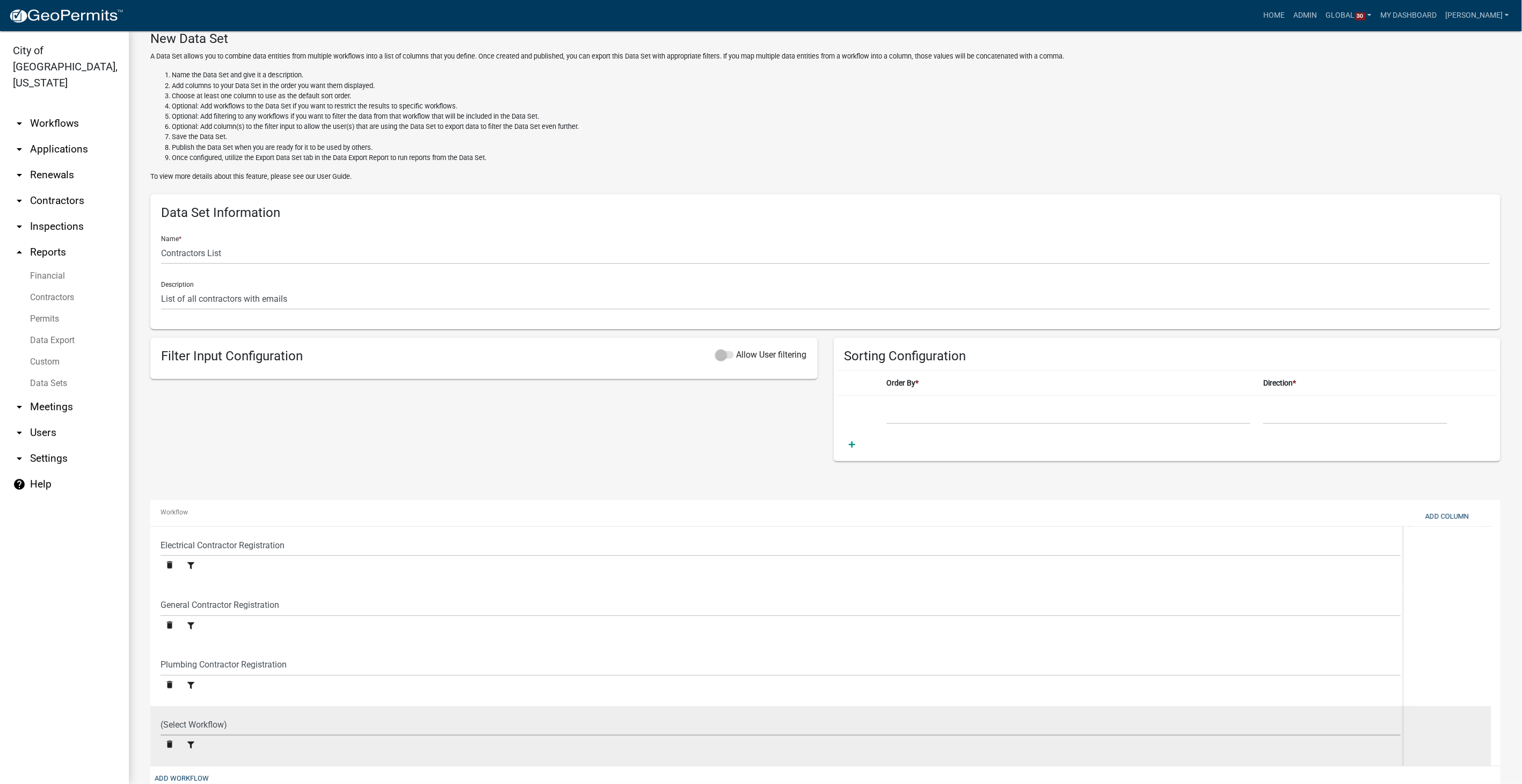
click at [196, 721] on select "(Select Workflow) Charlestown State Park Payment Commercial Building Permit DRA…" at bounding box center [780, 724] width 1240 height 22
select select "989e6375-c23a-4ce2-961a-25b6e94969ad"
click at [161, 713] on select "(Select Workflow) Charlestown State Park Payment Commercial Building Permit DRA…" at bounding box center [780, 724] width 1240 height 22
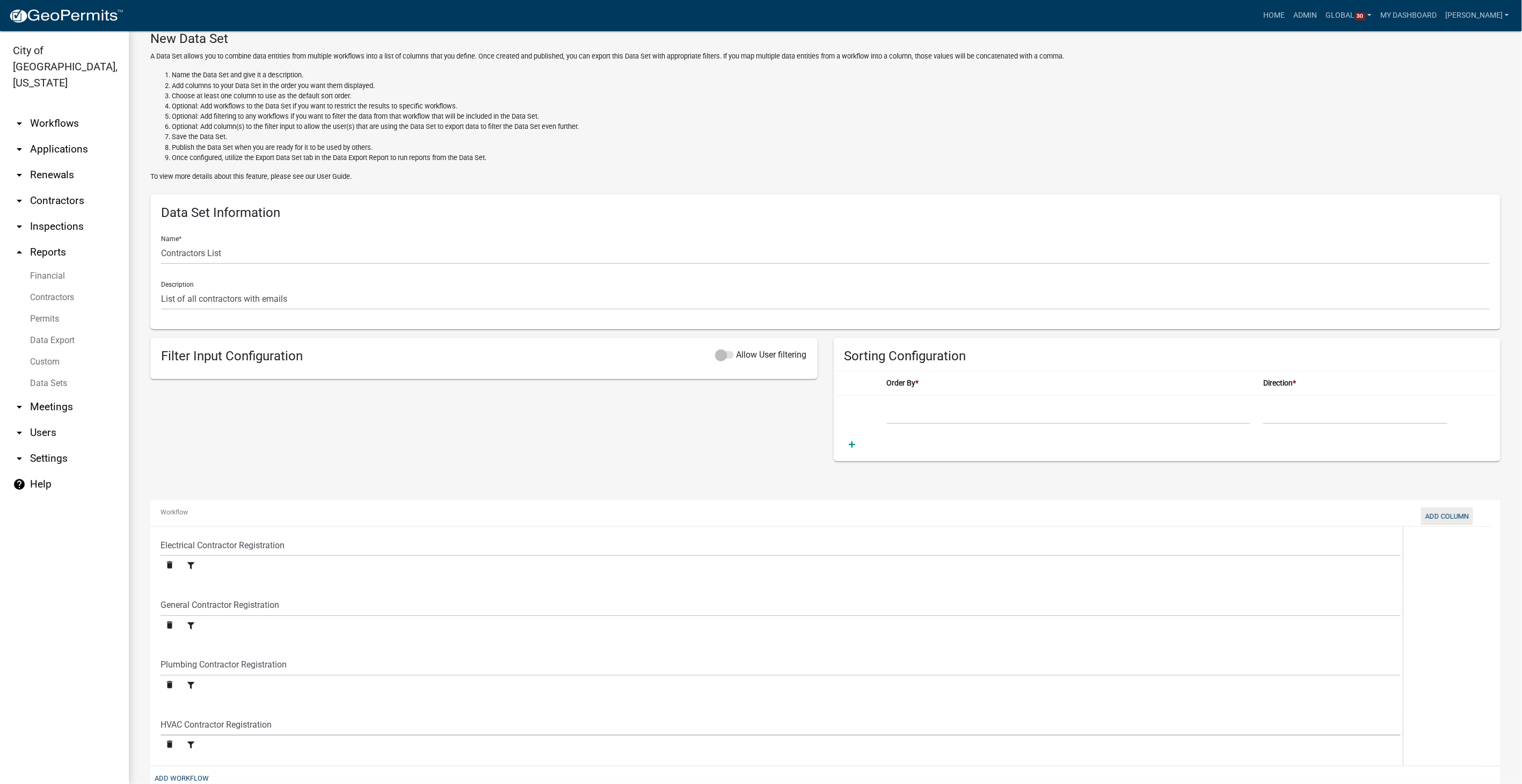
click at [1462, 520] on button "Add Column" at bounding box center [1446, 516] width 52 height 18
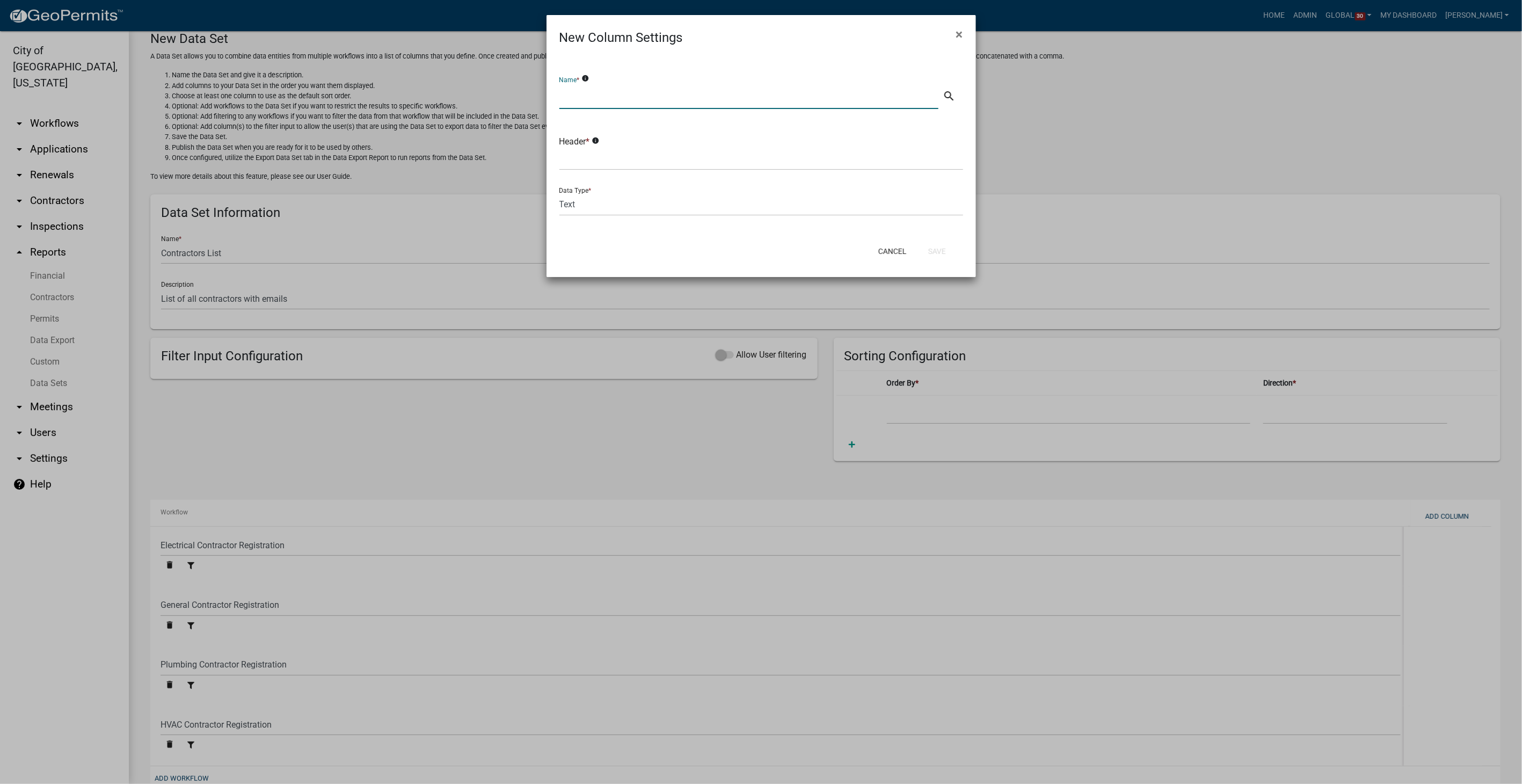
click at [644, 100] on input "text" at bounding box center [749, 97] width 380 height 22
type input "Business Name"
click at [612, 153] on input "text" at bounding box center [761, 159] width 403 height 22
type input "B"
type input "Company Name"
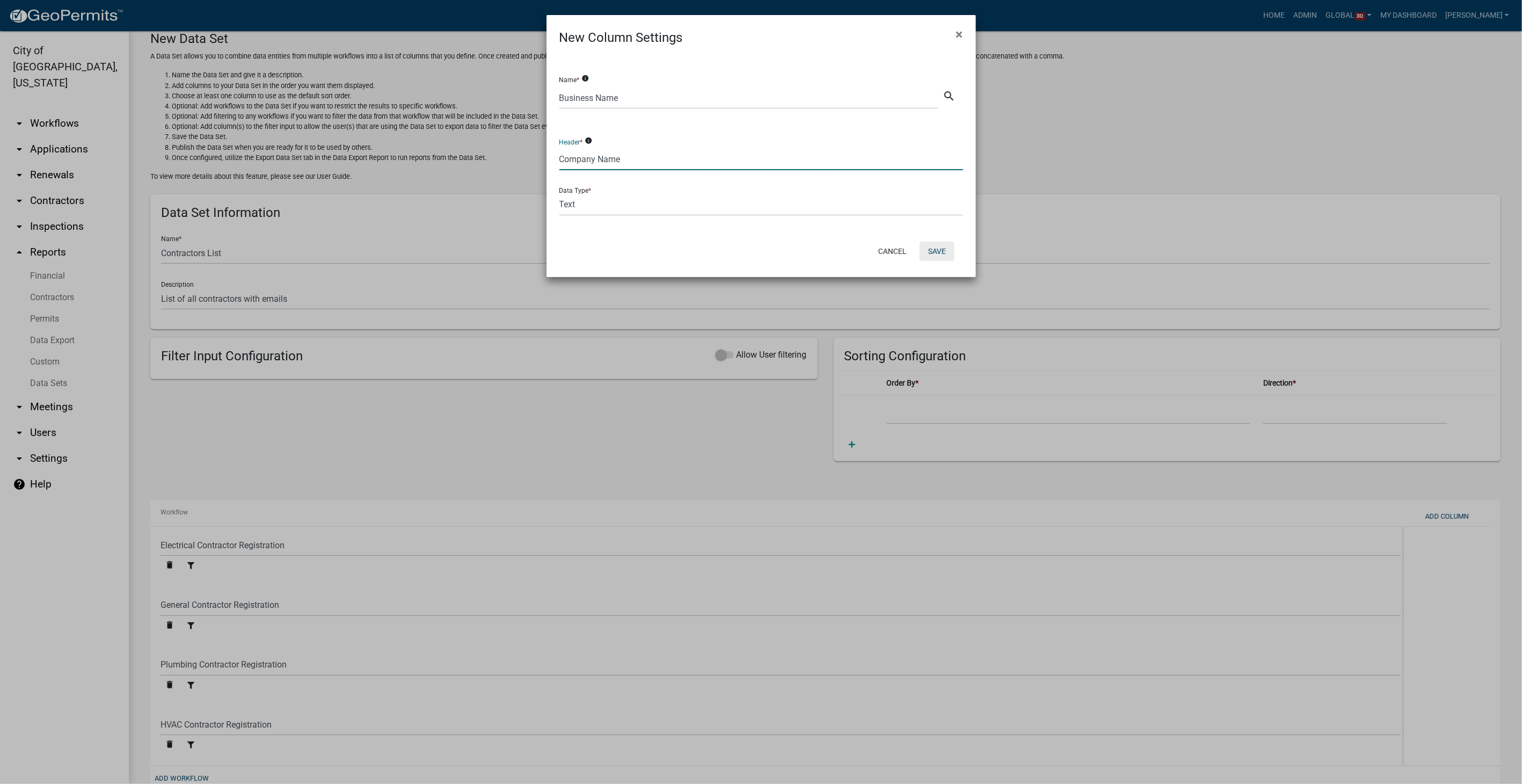
click at [944, 247] on button "Save" at bounding box center [937, 251] width 35 height 19
select select
select select "ebb9eb04-d55d-4d93-a455-38943852181a"
select select "ed9249c8-e22f-4cd9-ad16-c9e140d5329d"
select select "dd08705e-743d-421c-ba99-d4d046c5efa2"
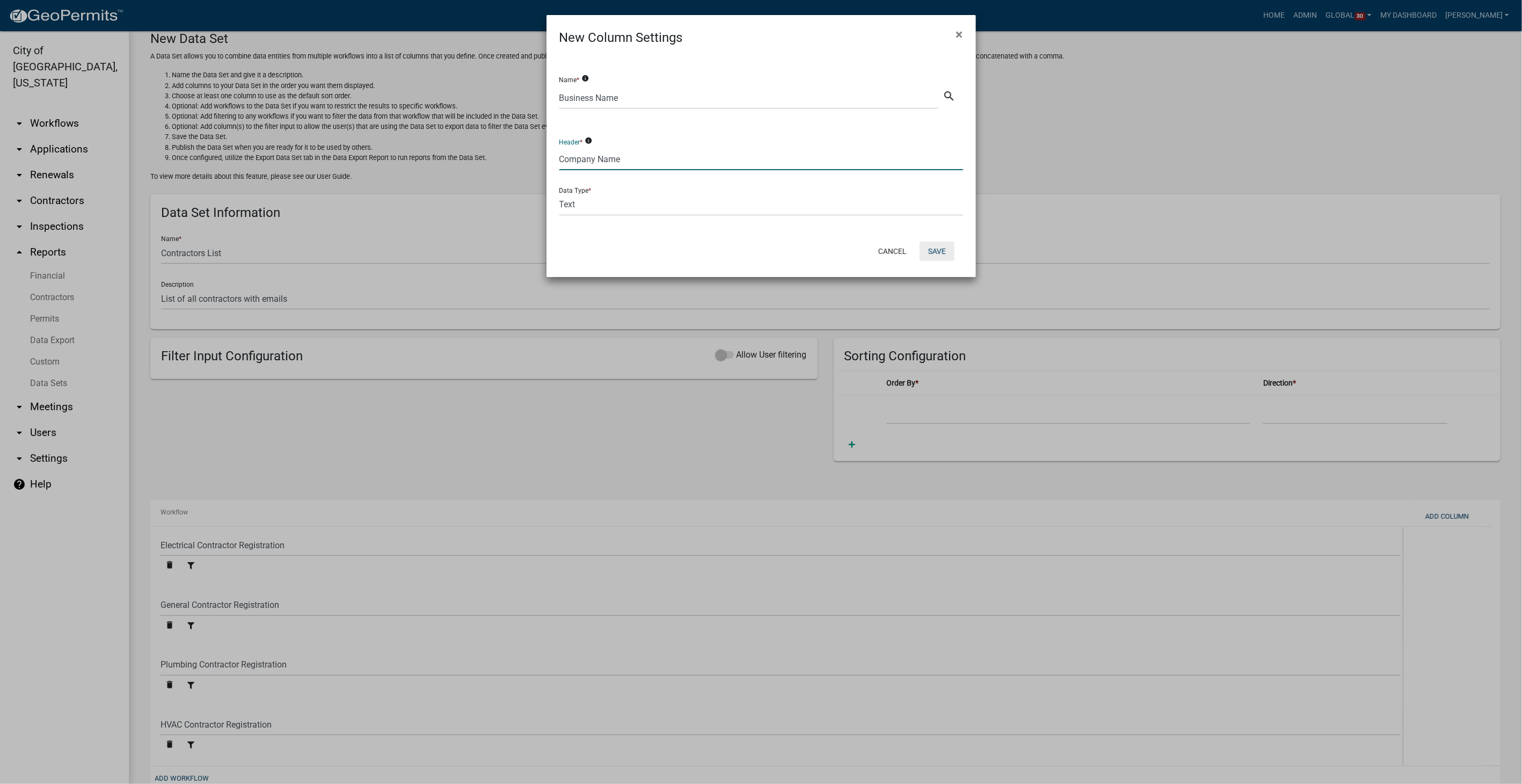
select select "989e6375-c23a-4ce2-961a-25b6e94969ad"
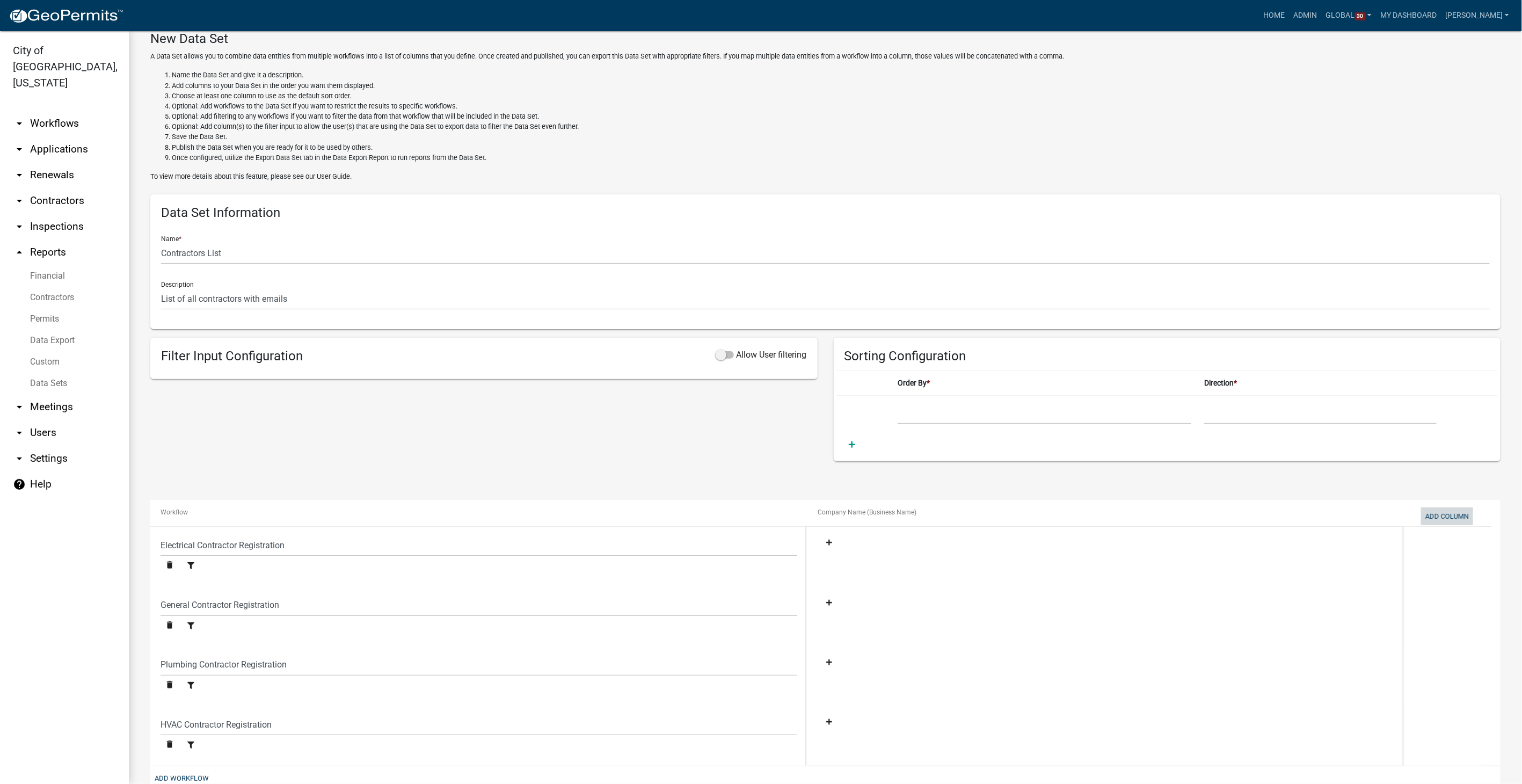
click at [1436, 513] on button "Add Column" at bounding box center [1446, 516] width 52 height 18
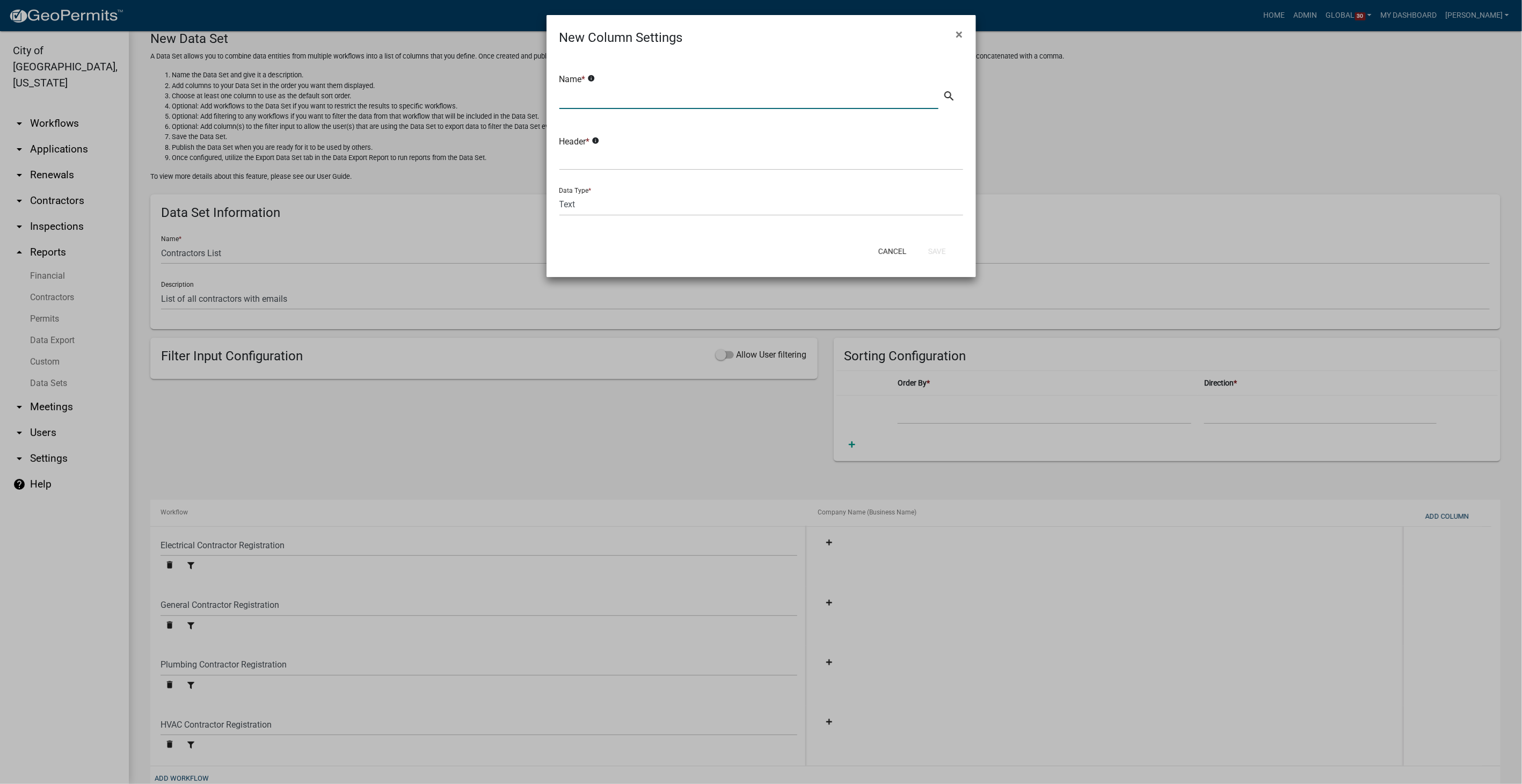
click at [596, 102] on input "text" at bounding box center [749, 97] width 380 height 22
type input "Contractor Name"
click at [608, 158] on input "text" at bounding box center [761, 159] width 403 height 22
type input "Contractor Name"
click at [946, 252] on button "Save" at bounding box center [937, 251] width 35 height 19
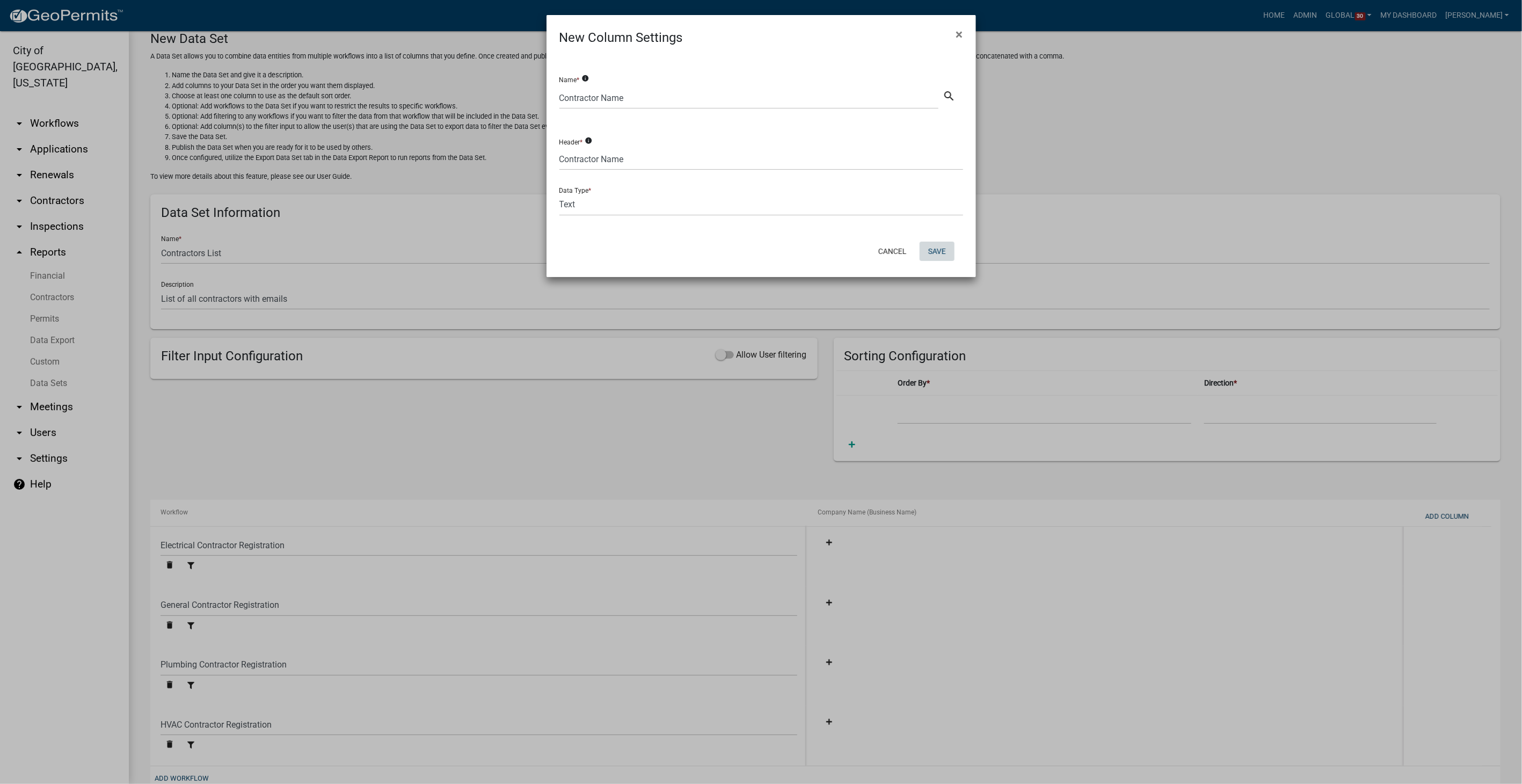
select select
select select "ebb9eb04-d55d-4d93-a455-38943852181a"
select select "ed9249c8-e22f-4cd9-ad16-c9e140d5329d"
select select "dd08705e-743d-421c-ba99-d4d046c5efa2"
select select "989e6375-c23a-4ce2-961a-25b6e94969ad"
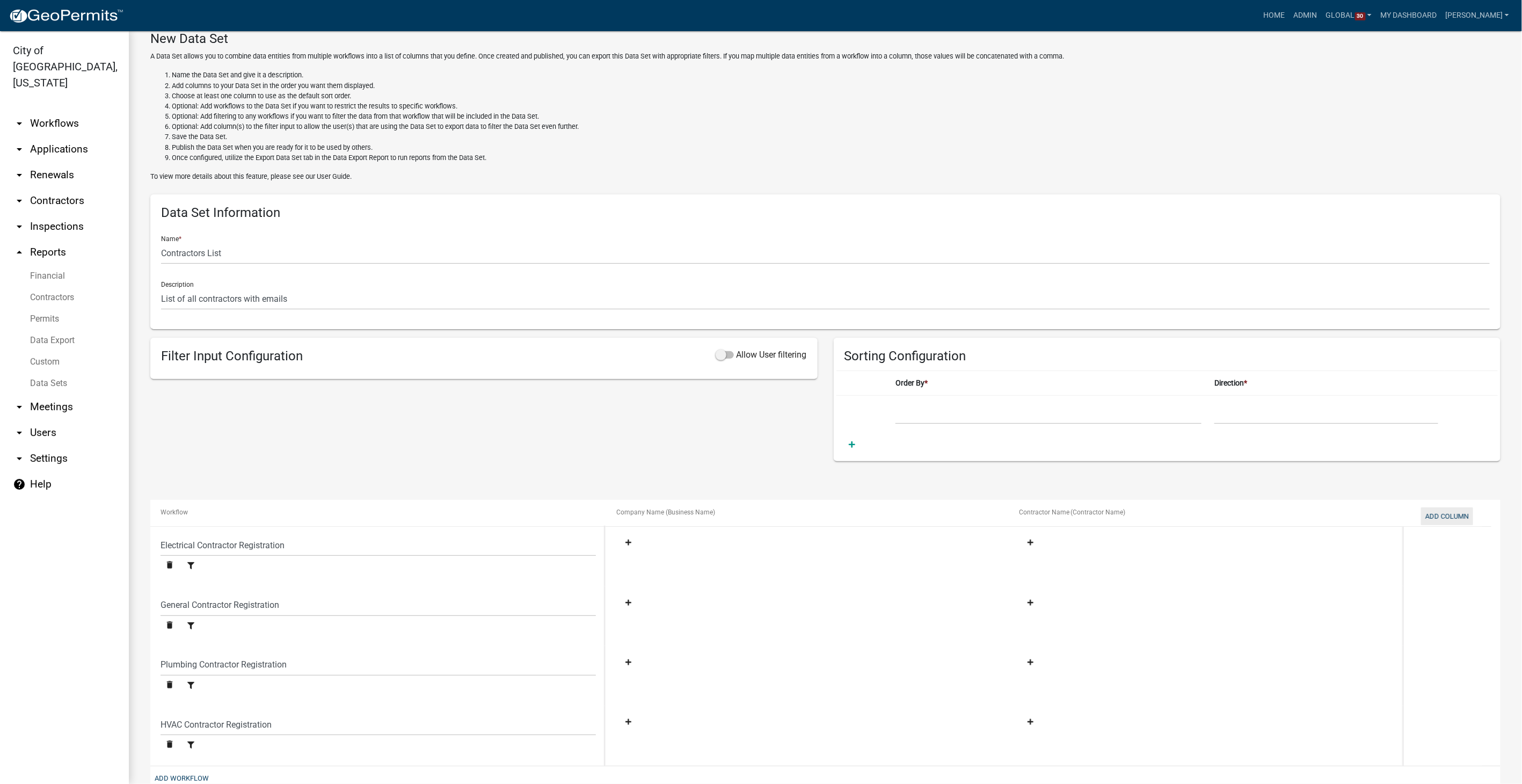
click at [1439, 513] on button "Add Column" at bounding box center [1446, 516] width 52 height 18
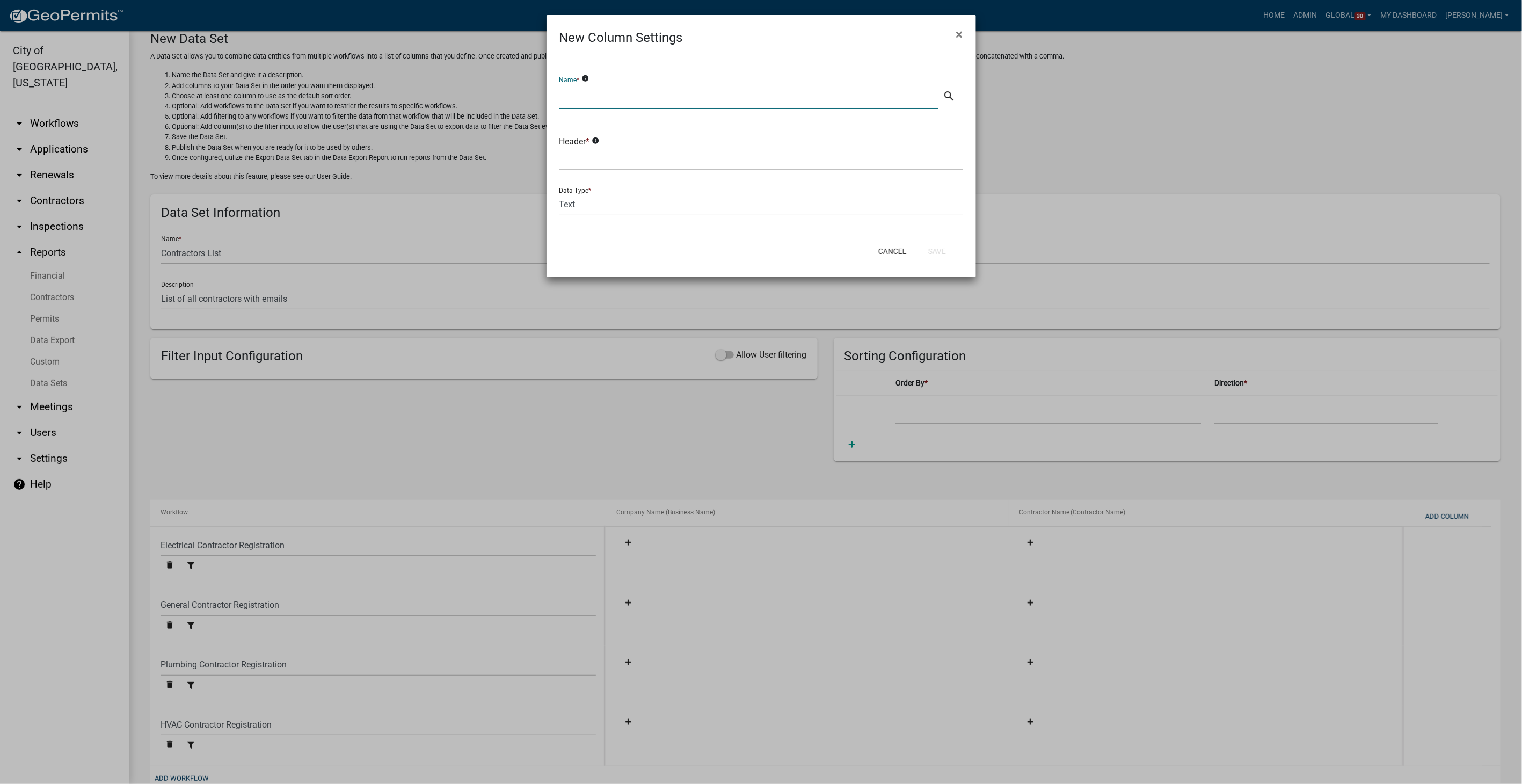
click at [588, 102] on input "text" at bounding box center [749, 97] width 380 height 22
type input "Email"
click at [584, 159] on input "text" at bounding box center [761, 159] width 403 height 22
type input "Email"
click at [941, 254] on button "Save" at bounding box center [937, 251] width 35 height 19
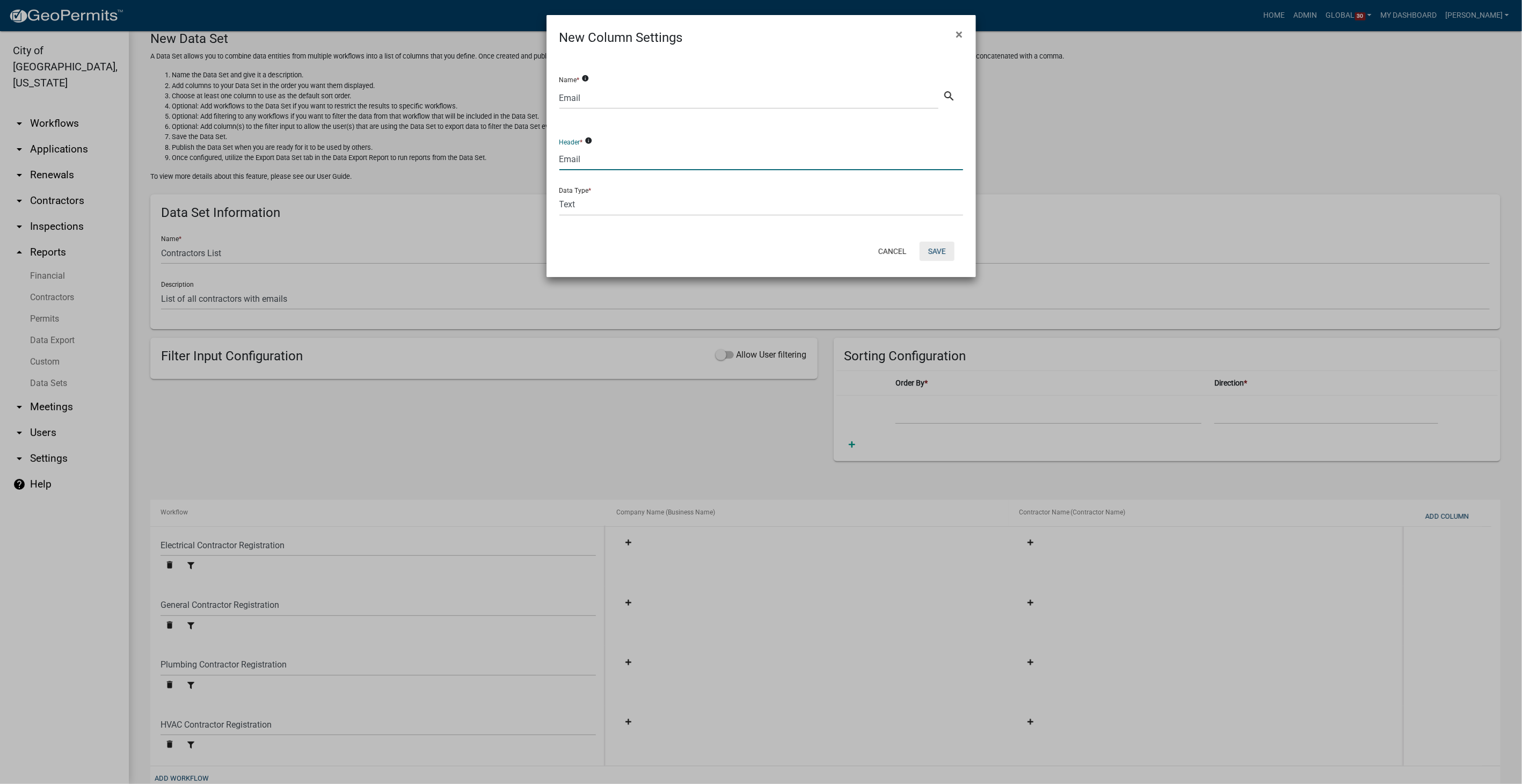
select select
select select "ebb9eb04-d55d-4d93-a455-38943852181a"
select select "ed9249c8-e22f-4cd9-ad16-c9e140d5329d"
select select "dd08705e-743d-421c-ba99-d4d046c5efa2"
select select "989e6375-c23a-4ce2-961a-25b6e94969ad"
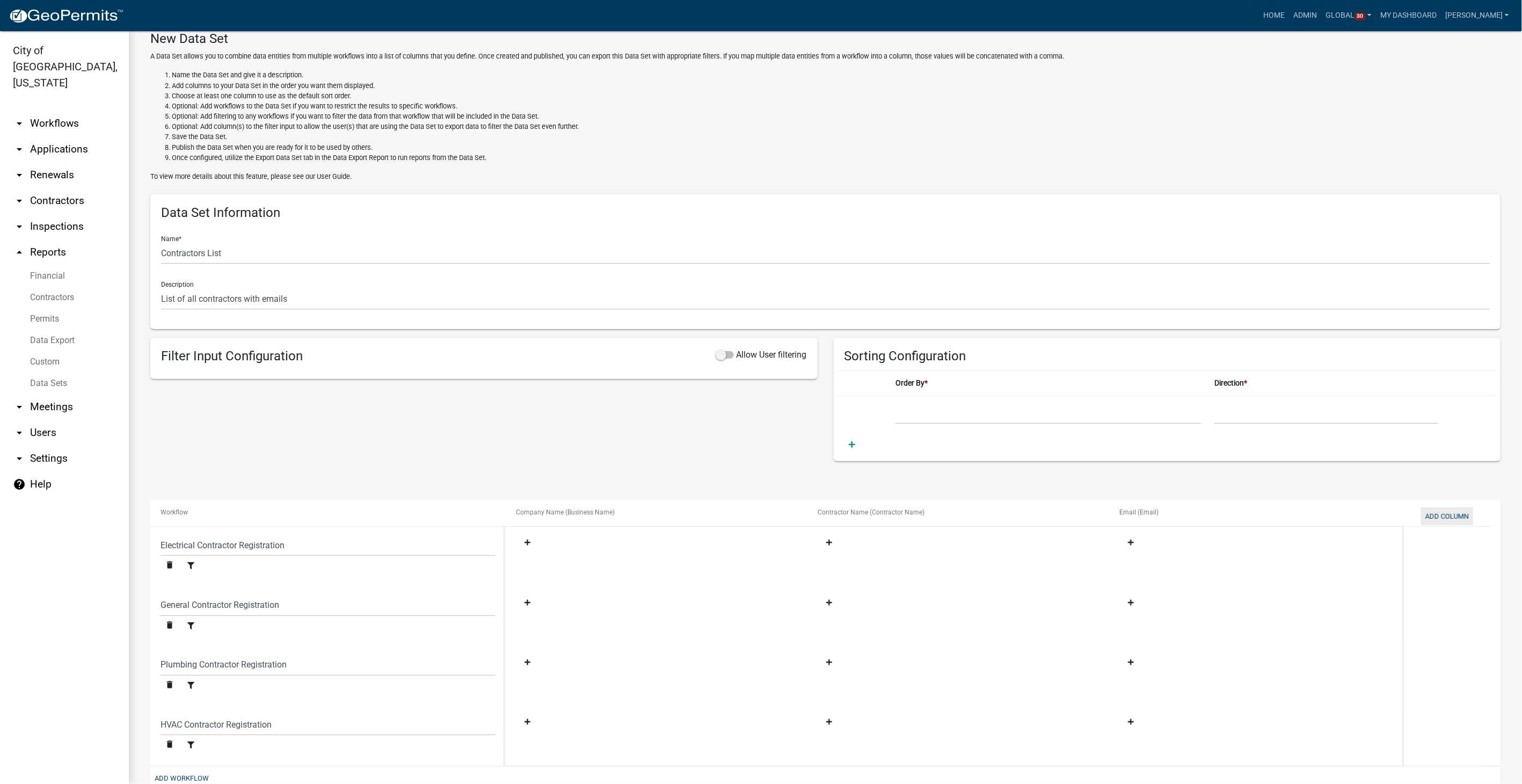
click at [1448, 515] on button "Add Column" at bounding box center [1446, 516] width 52 height 18
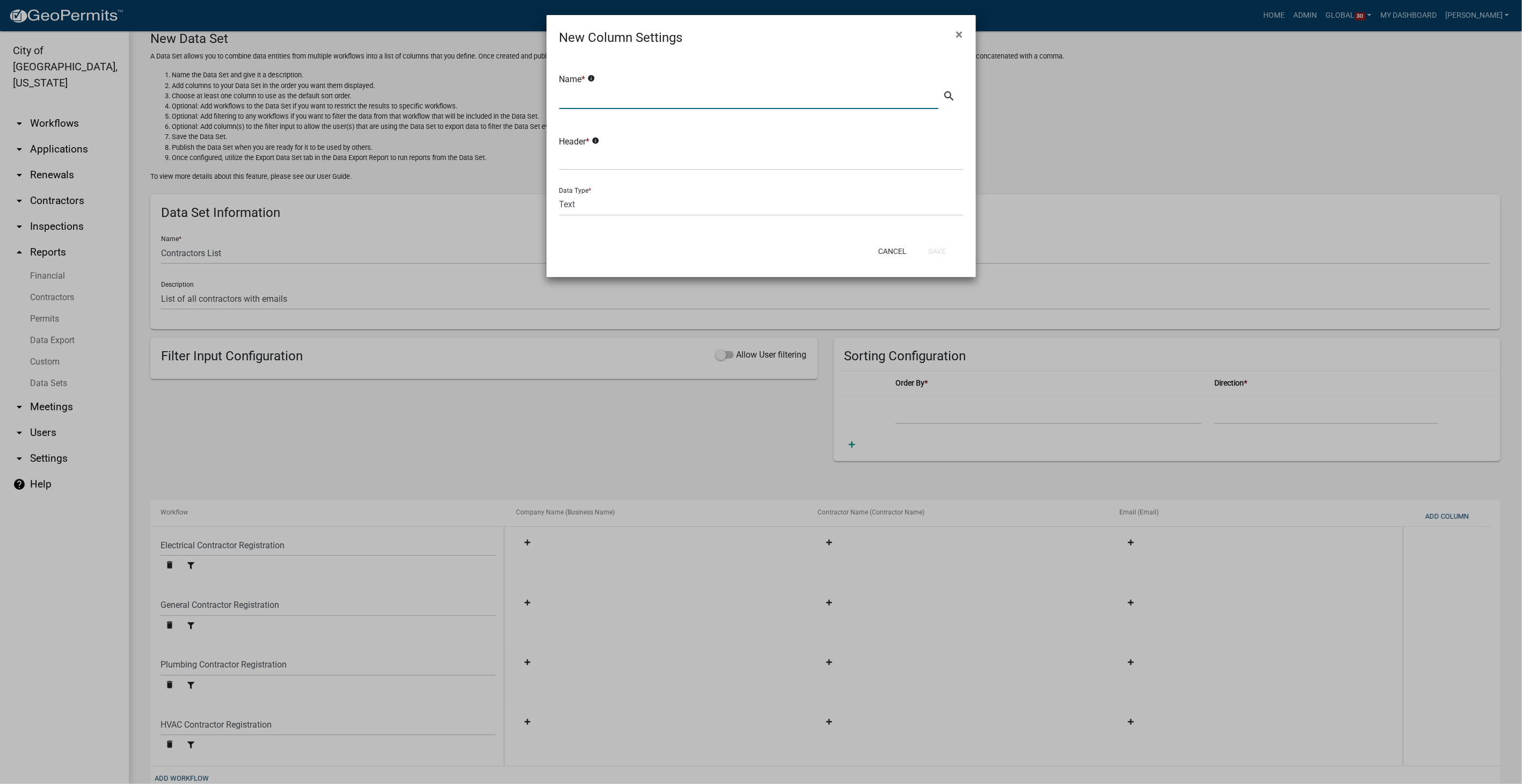
click at [666, 97] on input "text" at bounding box center [749, 97] width 380 height 22
type input "Phone"
click at [615, 162] on input "text" at bounding box center [761, 159] width 403 height 22
type input "Phone"
click at [594, 203] on select "Text Date Number with Decimals Number without Decimals" at bounding box center [761, 204] width 403 height 22
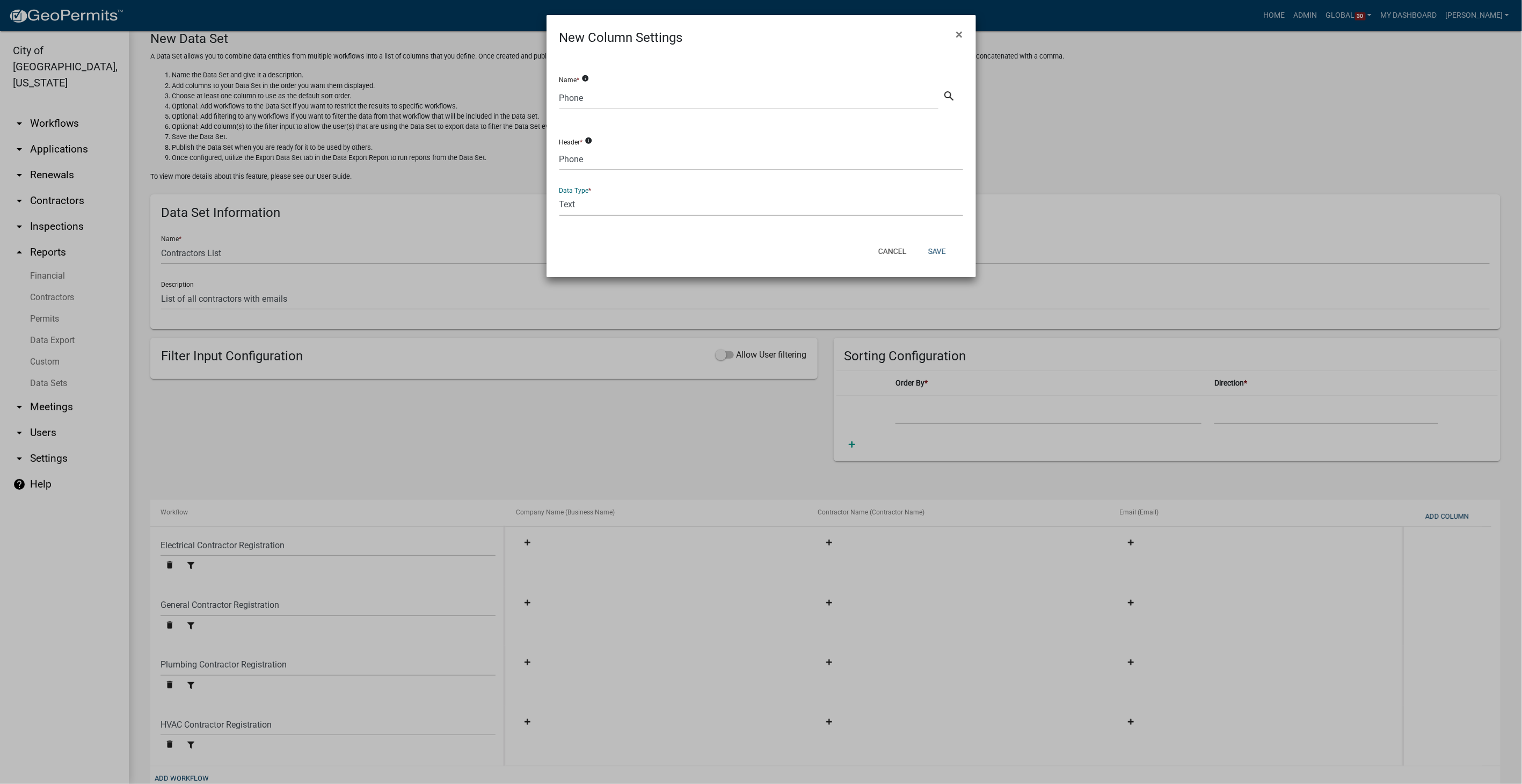
select select "4"
click at [559, 194] on select "Text Date Number with Decimals Number without Decimals" at bounding box center [761, 204] width 403 height 22
click at [945, 248] on button "Save" at bounding box center [937, 251] width 35 height 19
select select
select select "ebb9eb04-d55d-4d93-a455-38943852181a"
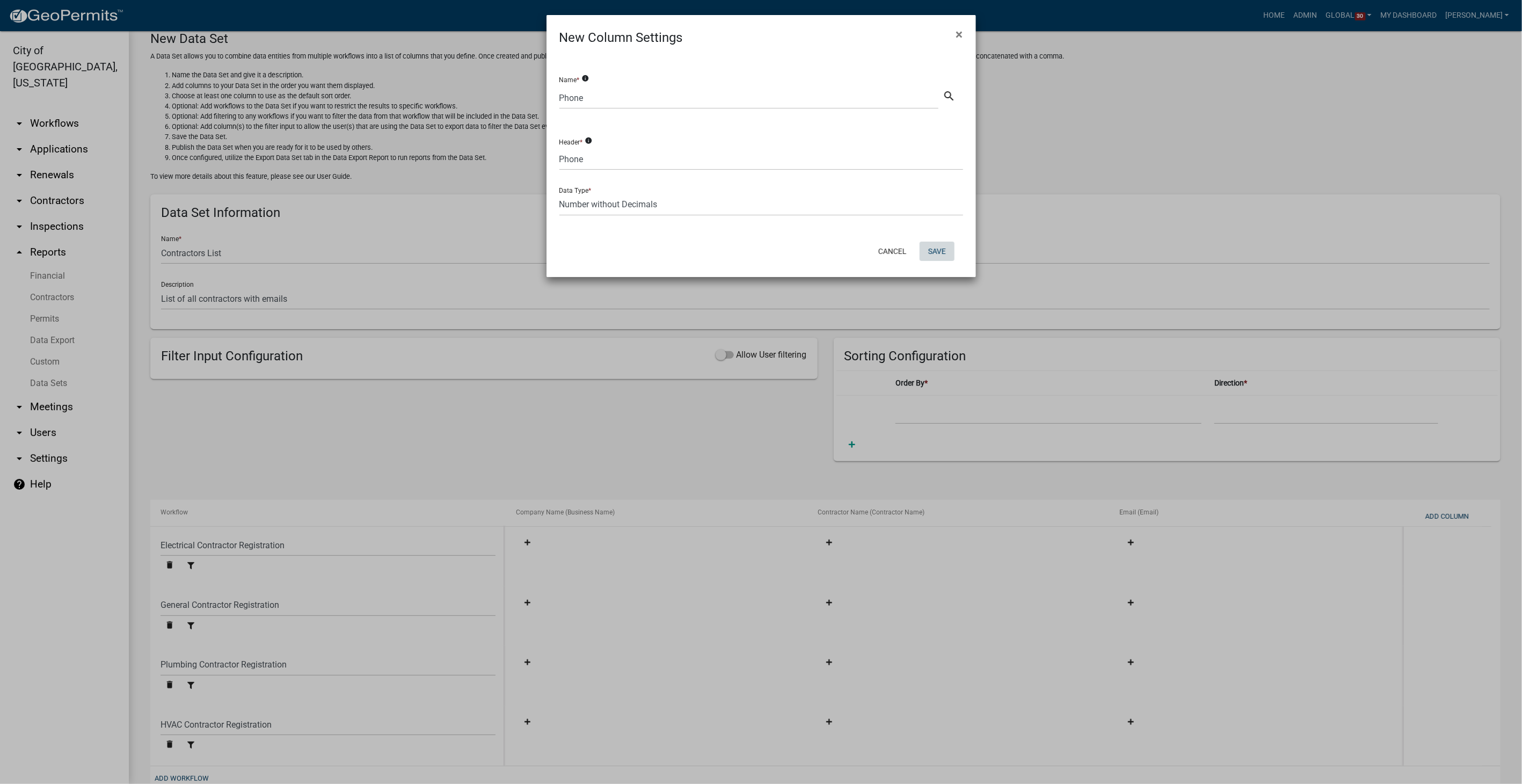
select select "ed9249c8-e22f-4cd9-ad16-c9e140d5329d"
select select "dd08705e-743d-421c-ba99-d4d046c5efa2"
select select "989e6375-c23a-4ce2-961a-25b6e94969ad"
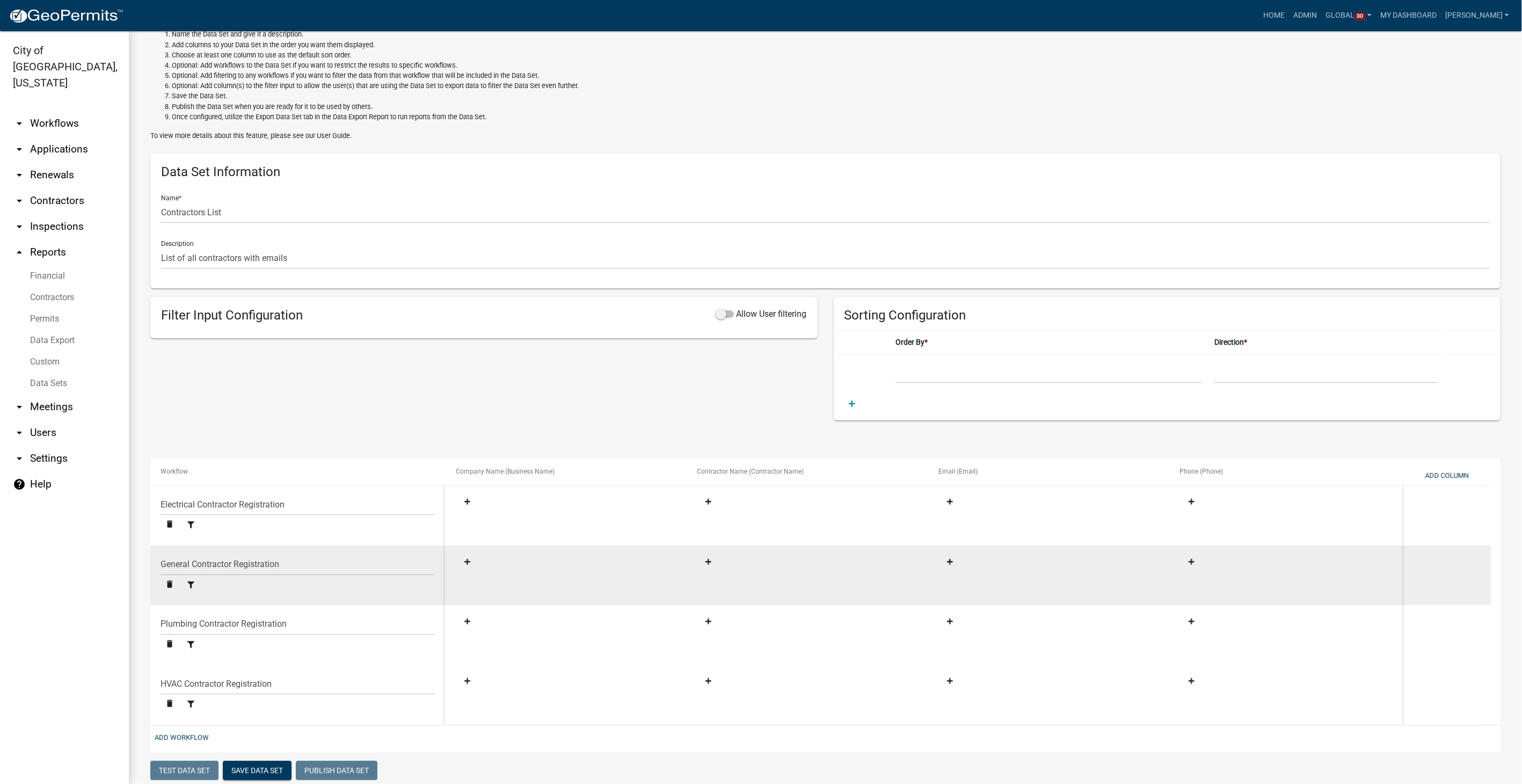
scroll to position [81, 0]
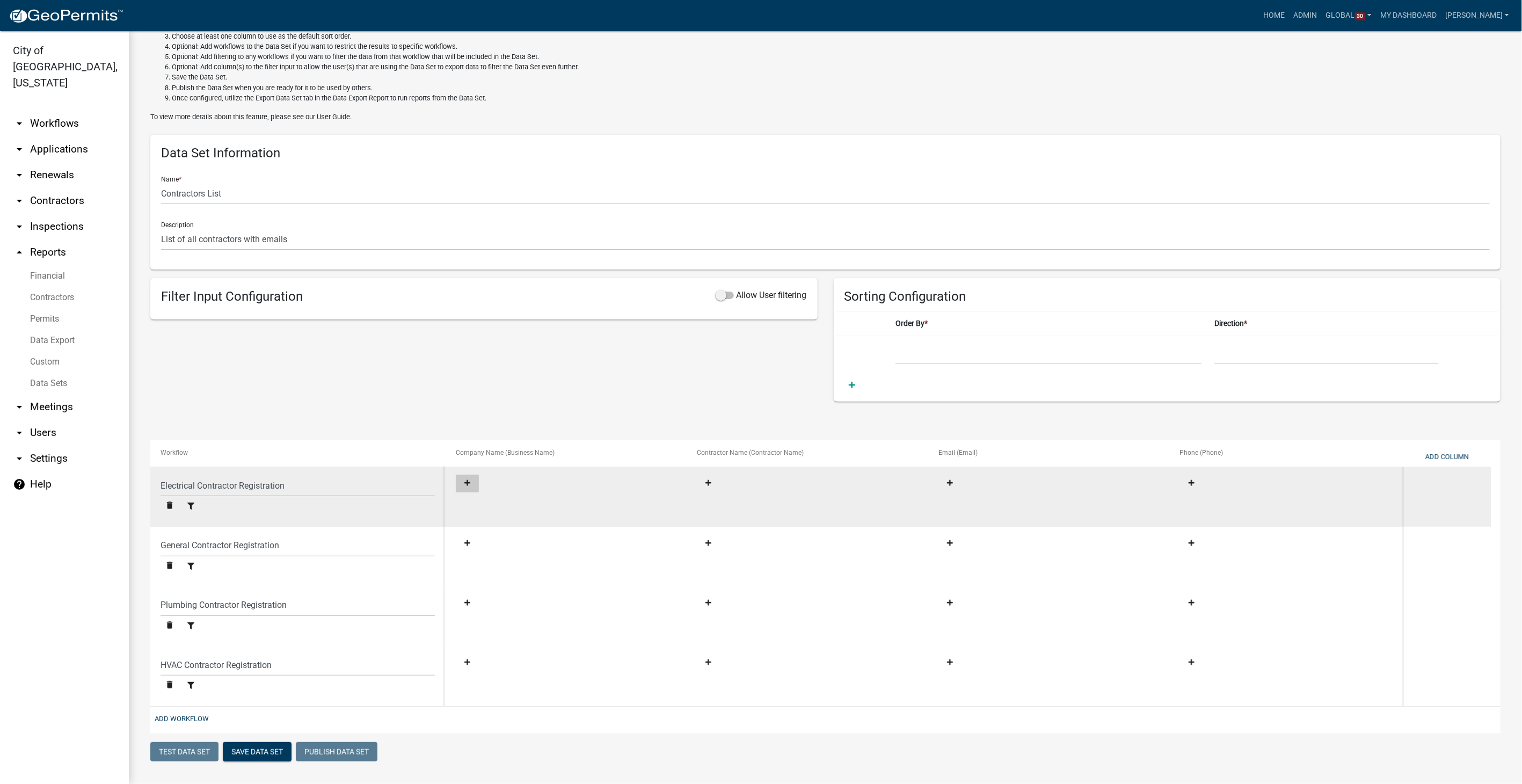
click at [470, 482] on fa-icon at bounding box center [467, 484] width 14 height 9
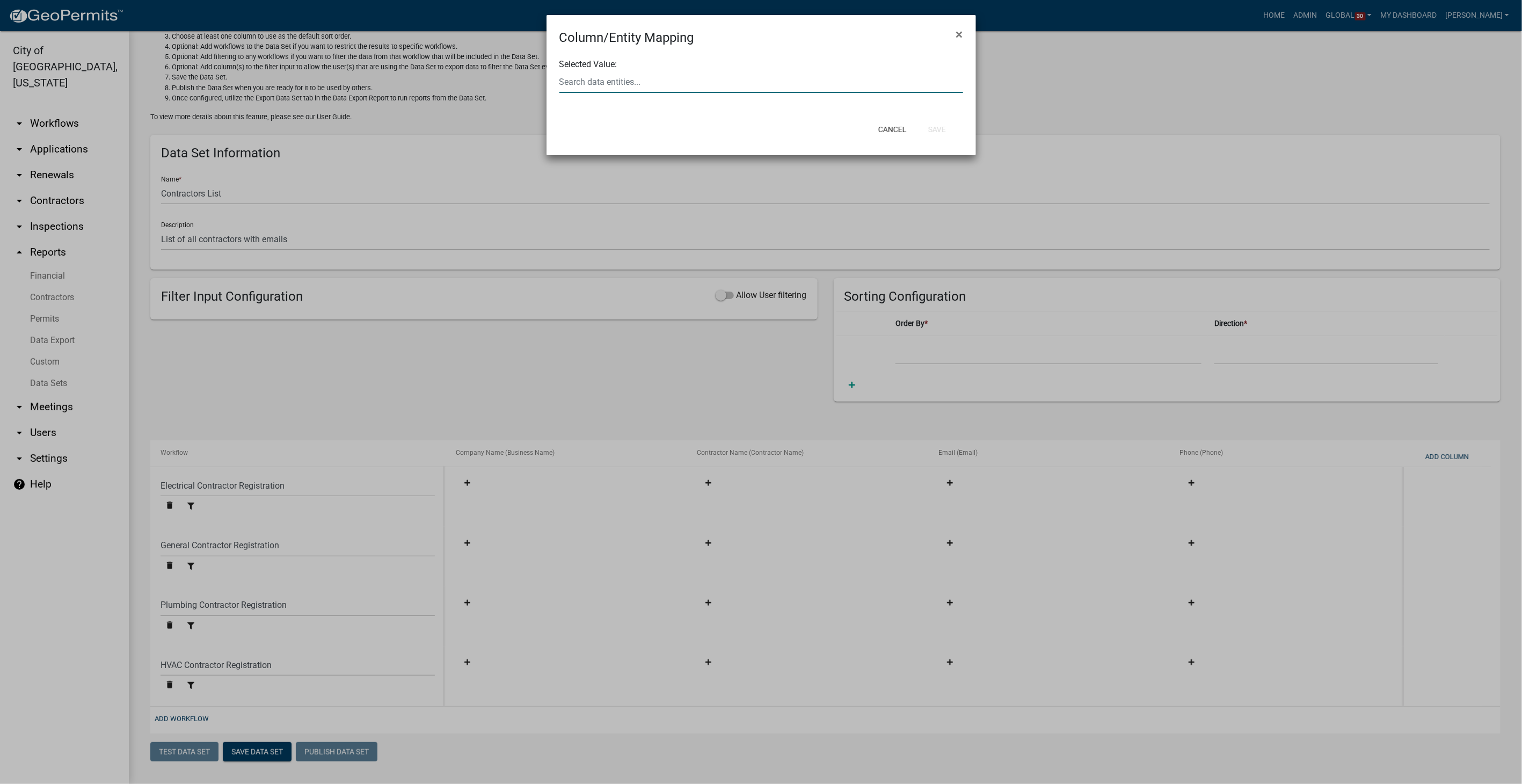
click at [639, 83] on input "text" at bounding box center [761, 81] width 403 height 22
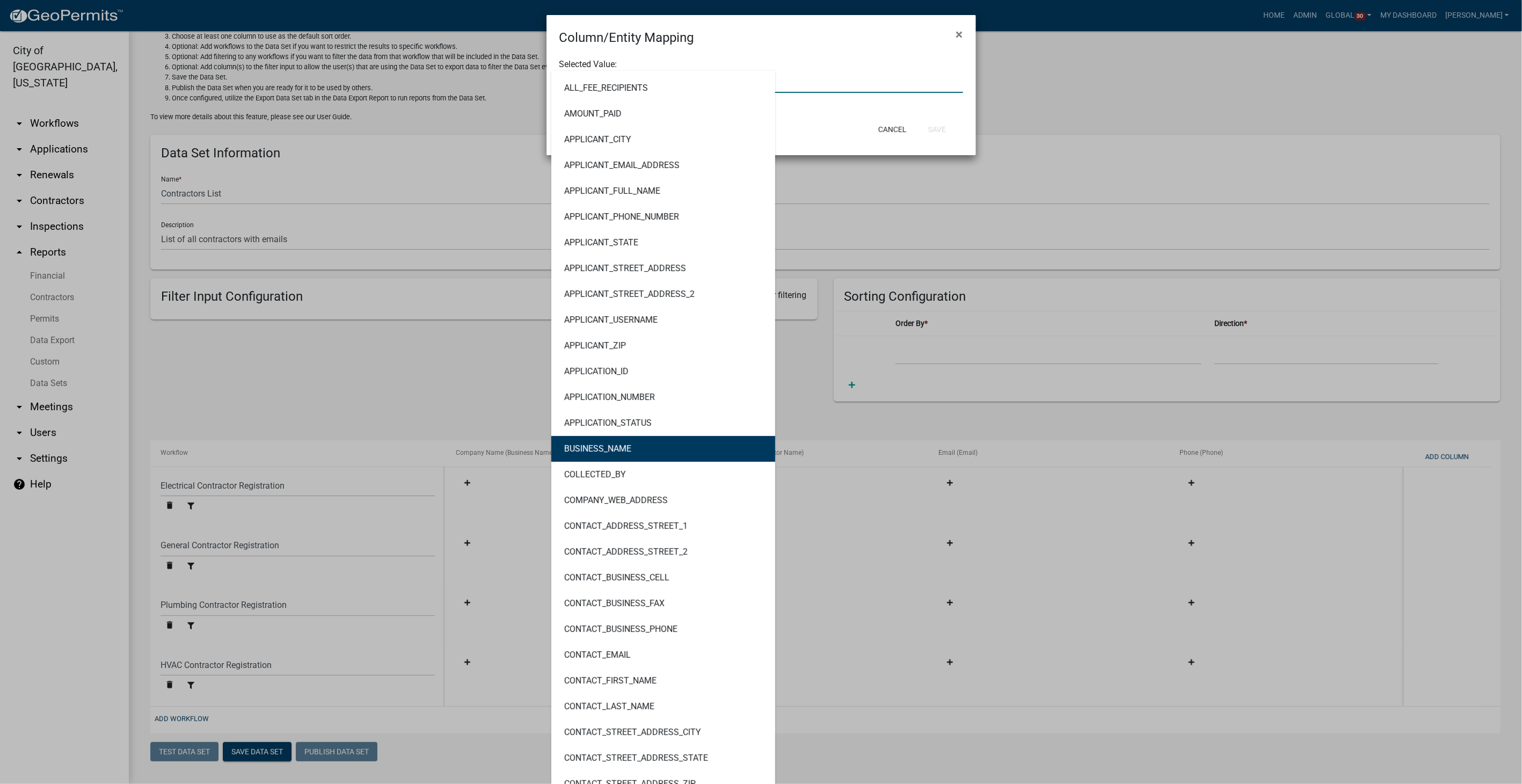
click at [626, 445] on ngb-highlight "BUSINESS_NAME" at bounding box center [597, 449] width 67 height 9
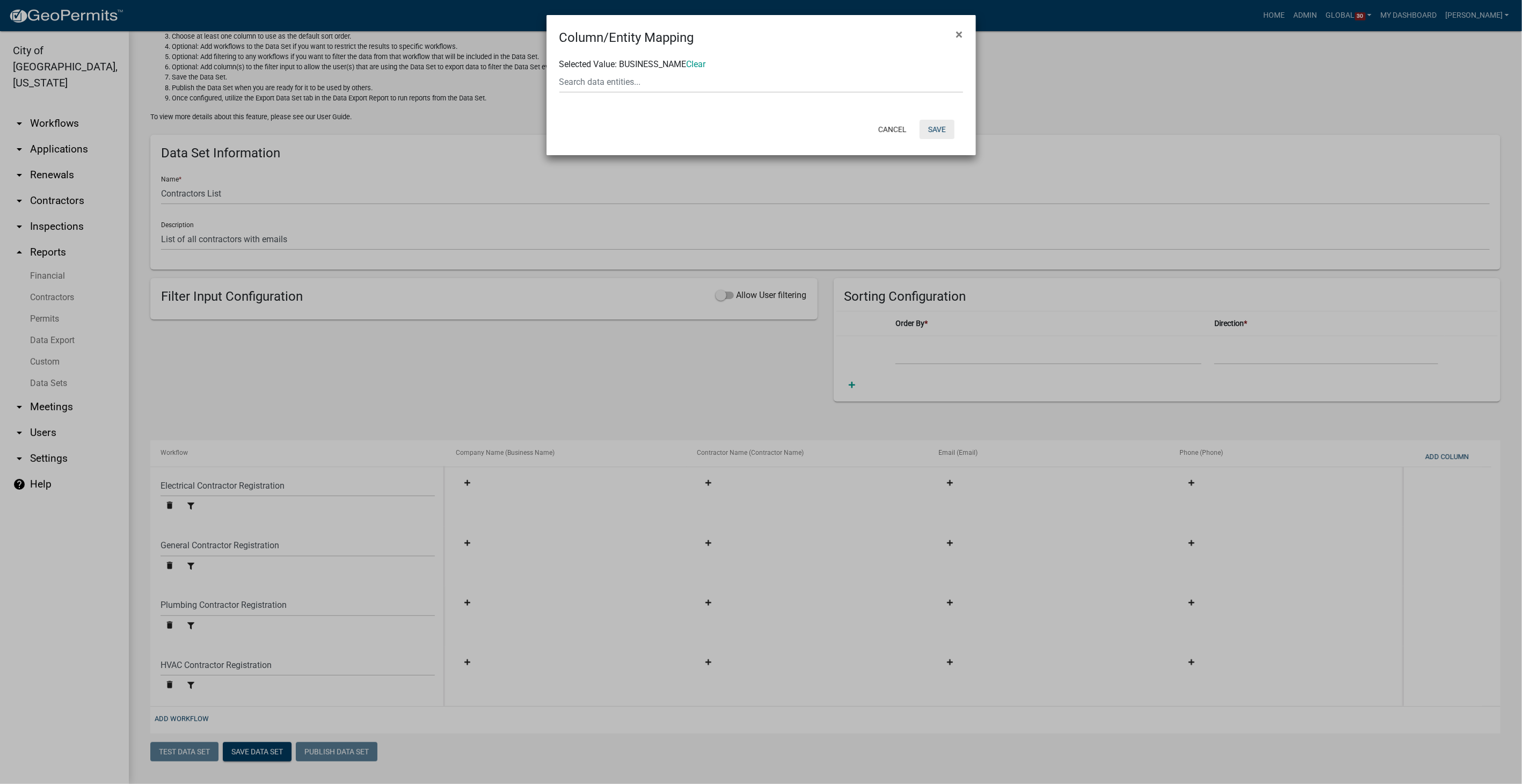
click at [933, 125] on button "Save" at bounding box center [937, 129] width 35 height 19
select select "ebb9eb04-d55d-4d93-a455-38943852181a"
select select "ed9249c8-e22f-4cd9-ad16-c9e140d5329d"
select select "dd08705e-743d-421c-ba99-d4d046c5efa2"
select select "989e6375-c23a-4ce2-961a-25b6e94969ad"
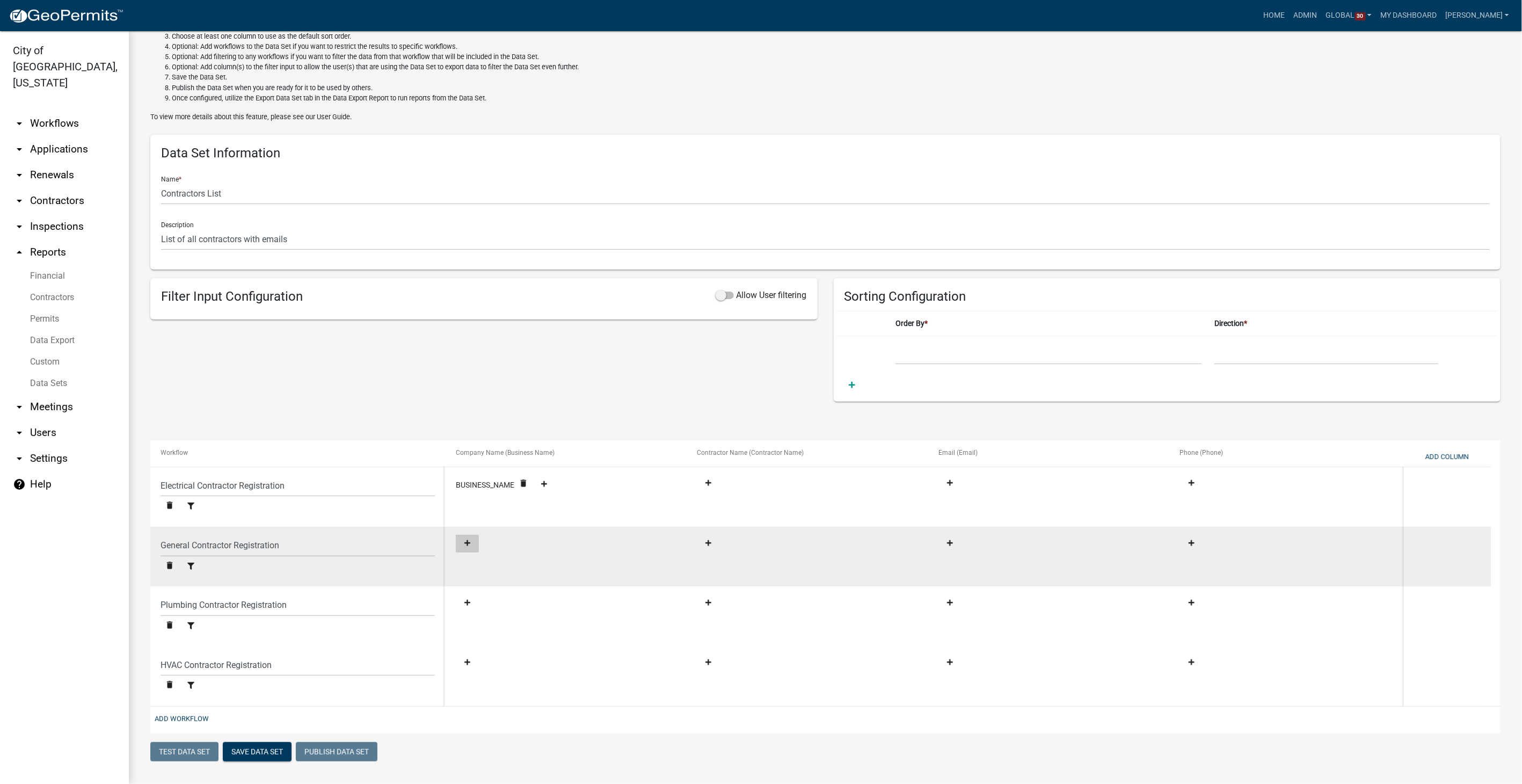
click at [468, 536] on button at bounding box center [468, 543] width 23 height 18
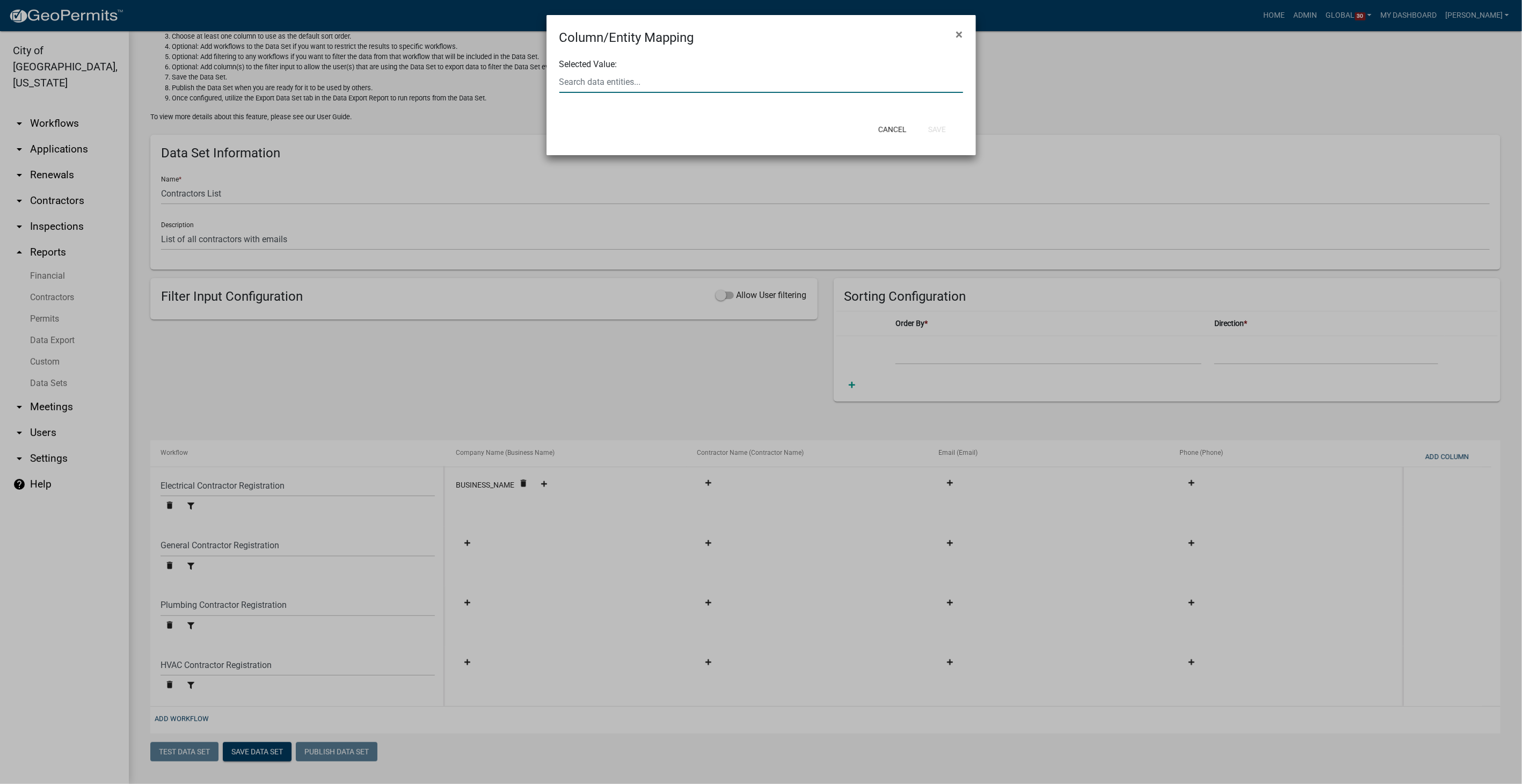
click at [607, 84] on input "text" at bounding box center [761, 81] width 403 height 22
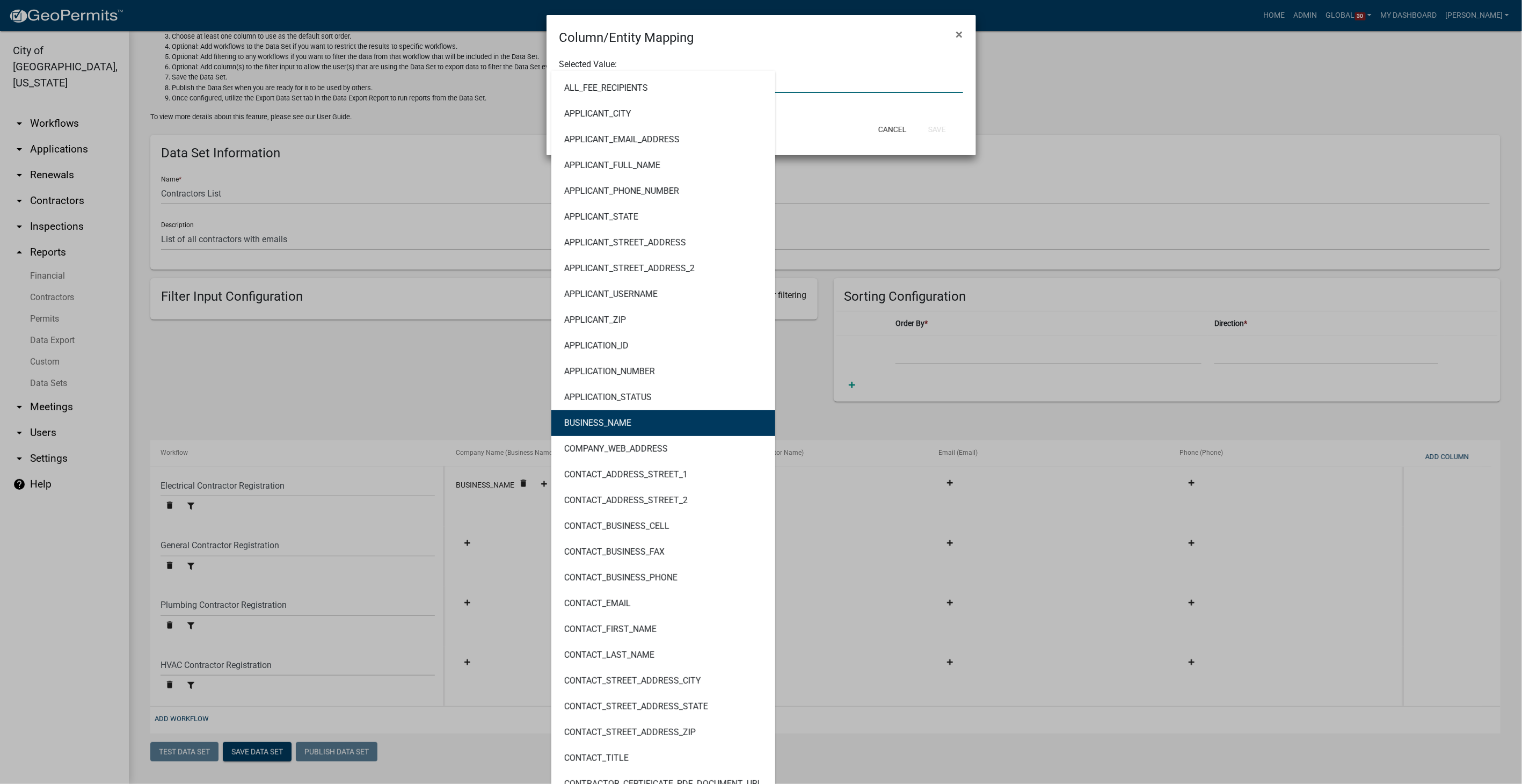
click at [581, 428] on button "BUSINESS_NAME" at bounding box center [663, 422] width 224 height 26
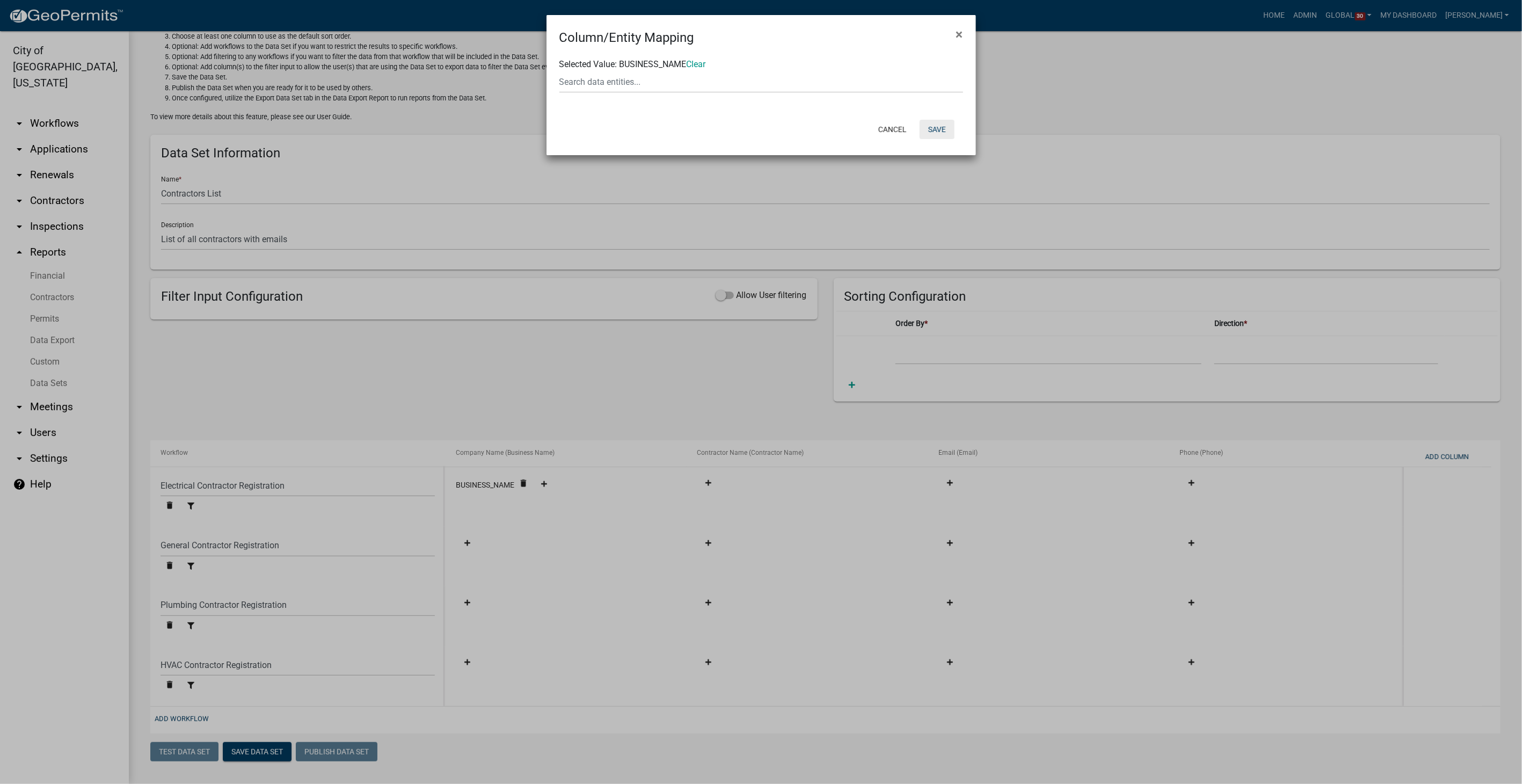
click at [946, 129] on button "Save" at bounding box center [937, 129] width 35 height 19
select select "ebb9eb04-d55d-4d93-a455-38943852181a"
select select "ed9249c8-e22f-4cd9-ad16-c9e140d5329d"
select select "dd08705e-743d-421c-ba99-d4d046c5efa2"
select select "989e6375-c23a-4ce2-961a-25b6e94969ad"
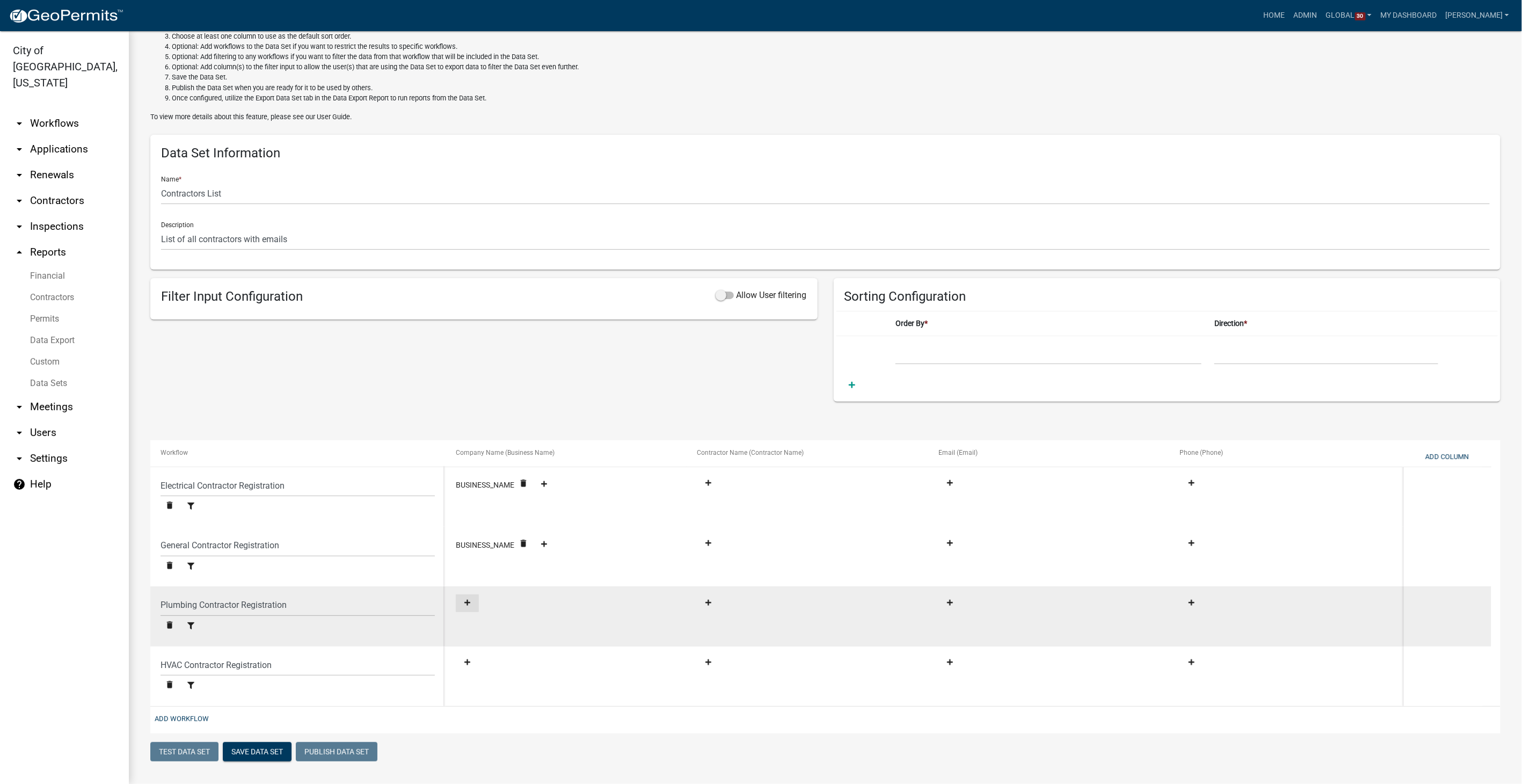
click at [466, 594] on button at bounding box center [468, 603] width 23 height 18
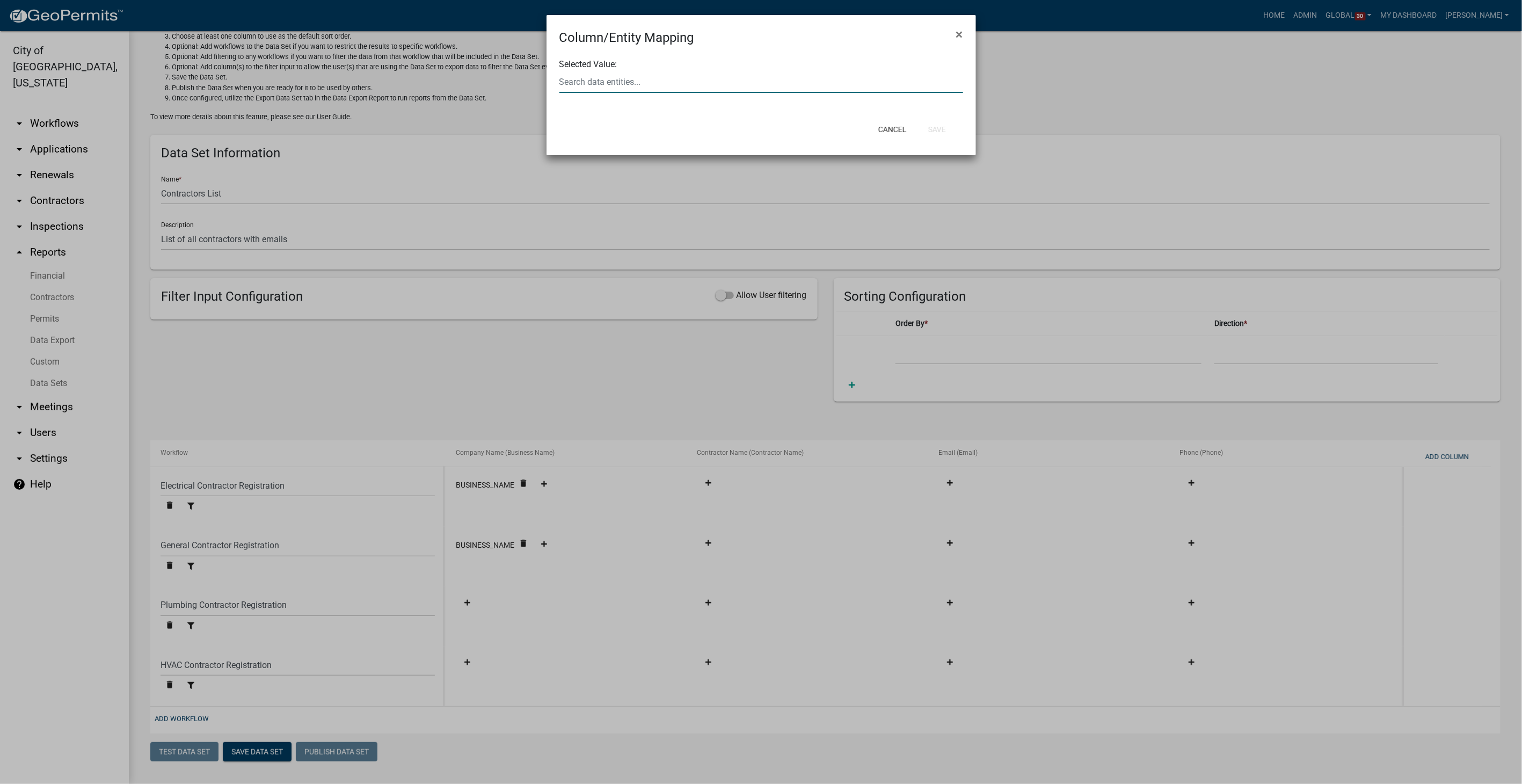
click at [611, 84] on input "text" at bounding box center [761, 81] width 403 height 22
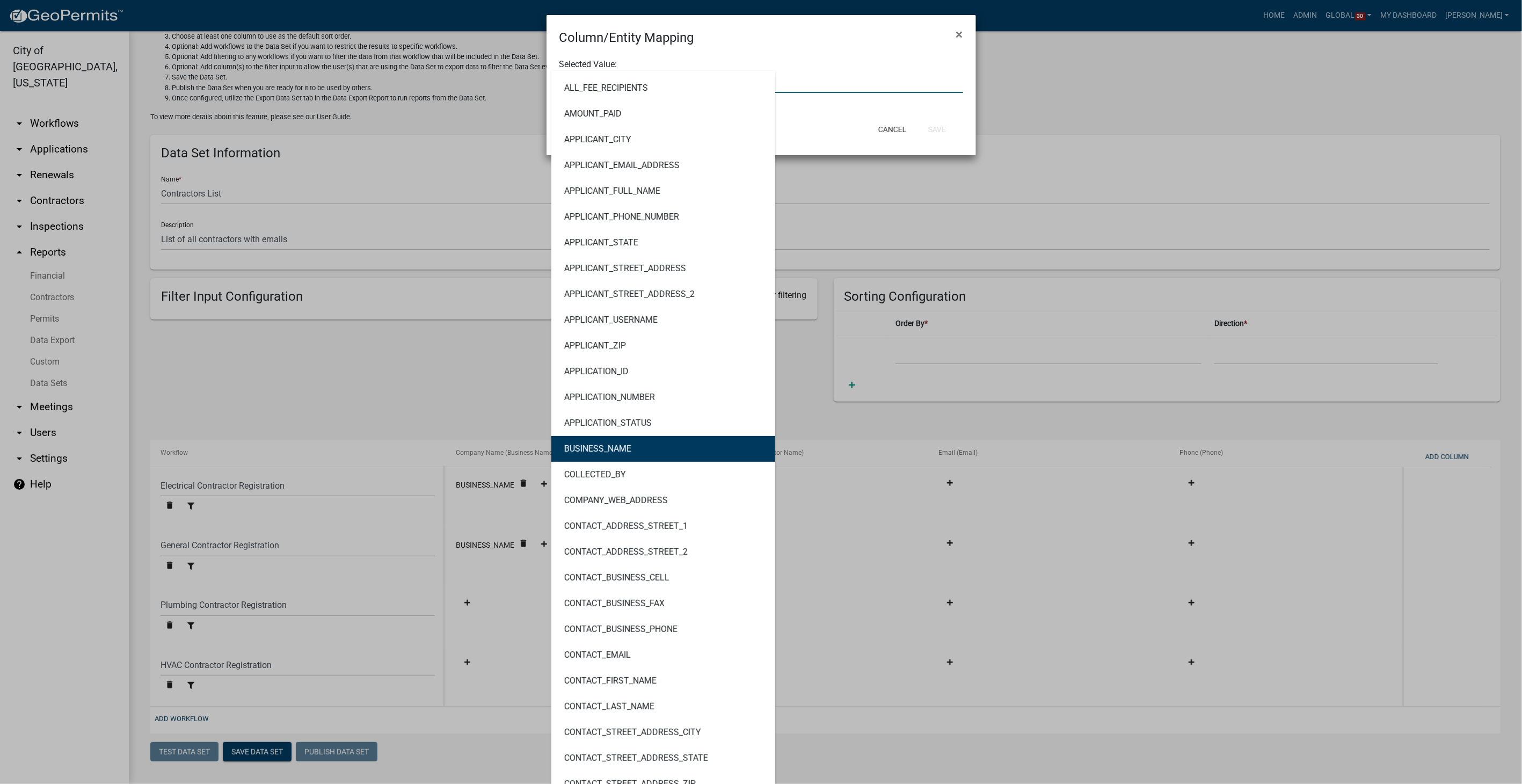
click at [598, 451] on ngb-highlight "BUSINESS_NAME" at bounding box center [597, 449] width 67 height 9
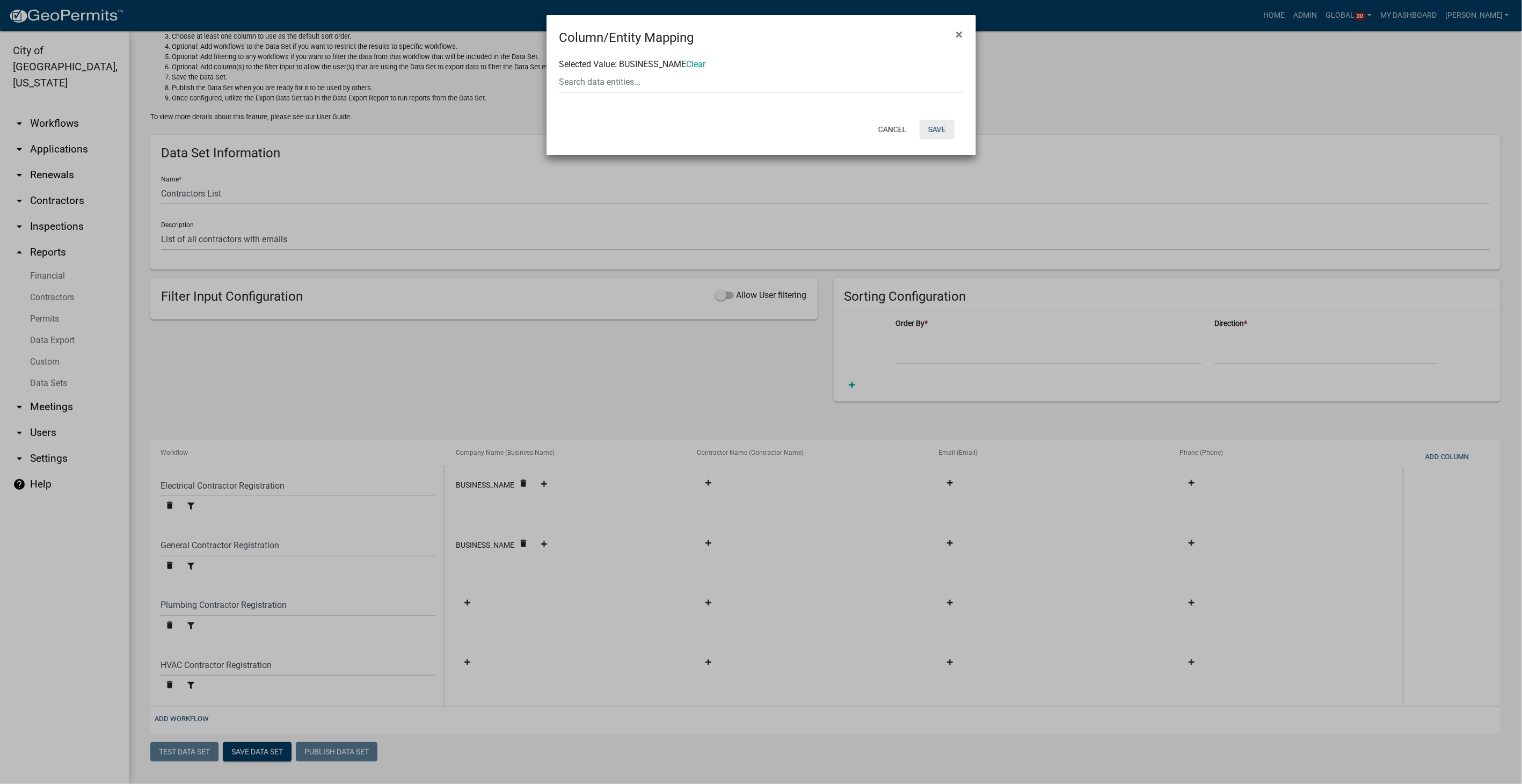
click at [938, 130] on button "Save" at bounding box center [937, 129] width 35 height 19
select select "ebb9eb04-d55d-4d93-a455-38943852181a"
select select "ed9249c8-e22f-4cd9-ad16-c9e140d5329d"
select select "dd08705e-743d-421c-ba99-d4d046c5efa2"
select select "989e6375-c23a-4ce2-961a-25b6e94969ad"
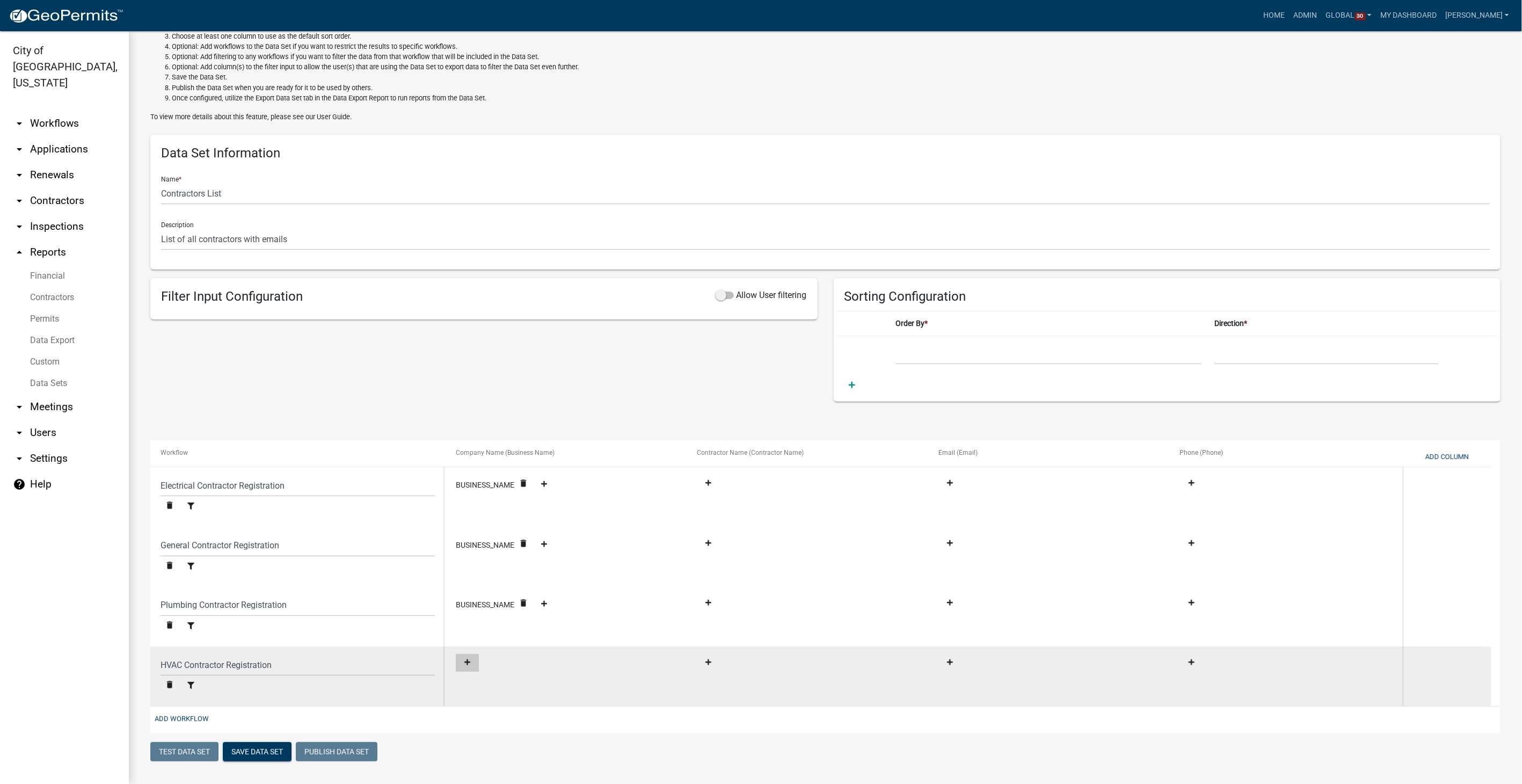
click at [472, 658] on fa-icon at bounding box center [467, 662] width 14 height 9
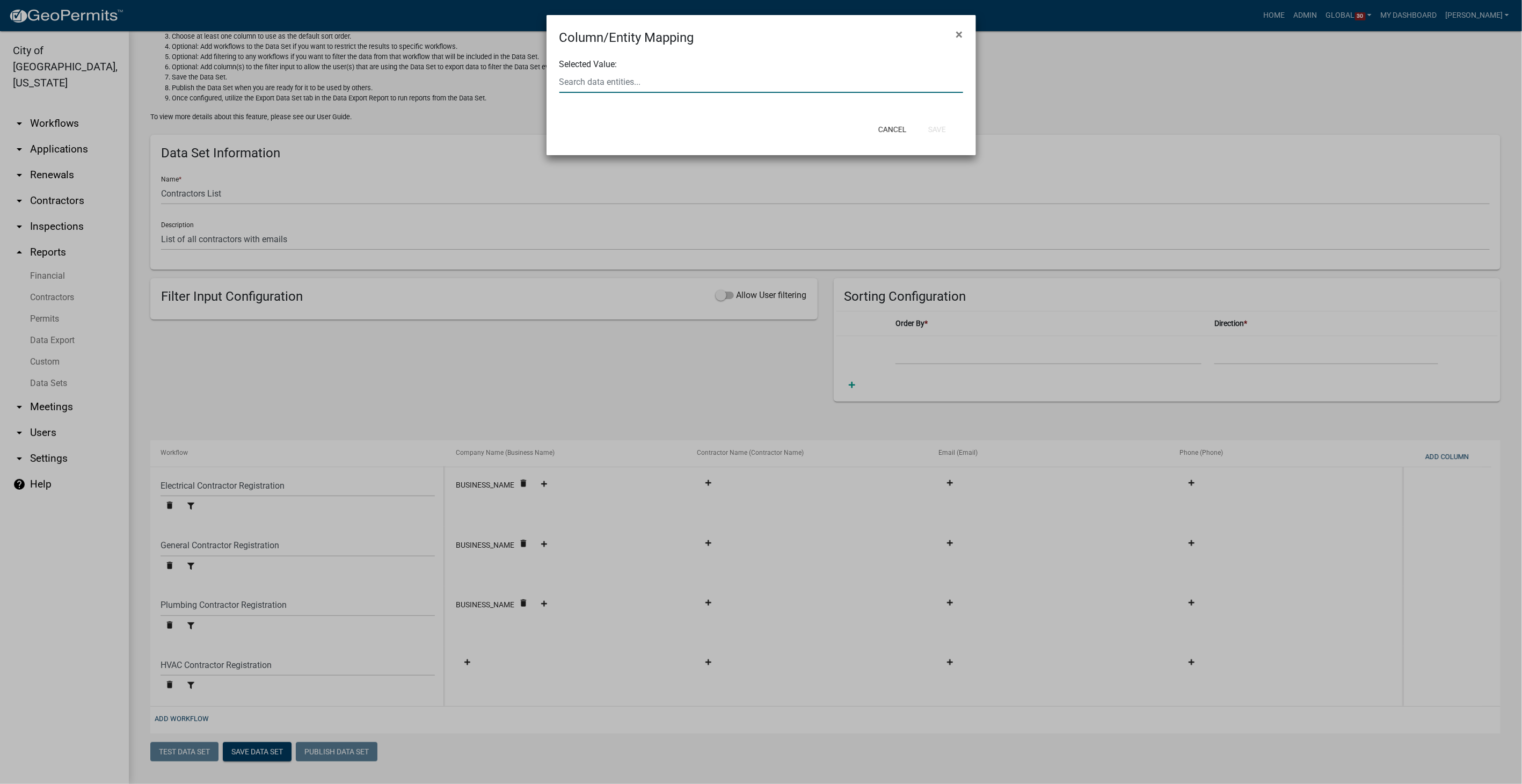
click at [676, 81] on input "text" at bounding box center [761, 81] width 403 height 22
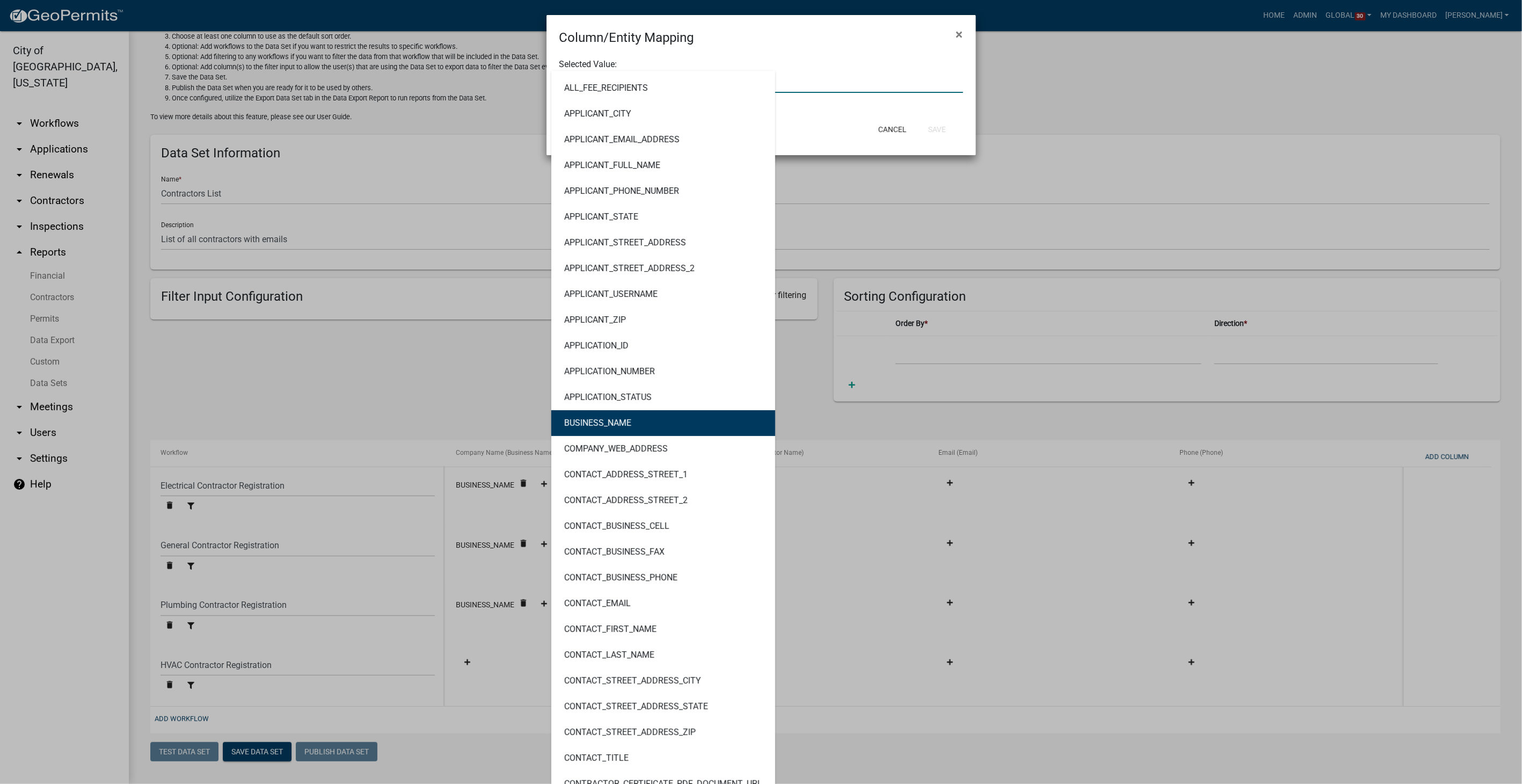
click at [612, 412] on button "BUSINESS_NAME" at bounding box center [663, 422] width 224 height 26
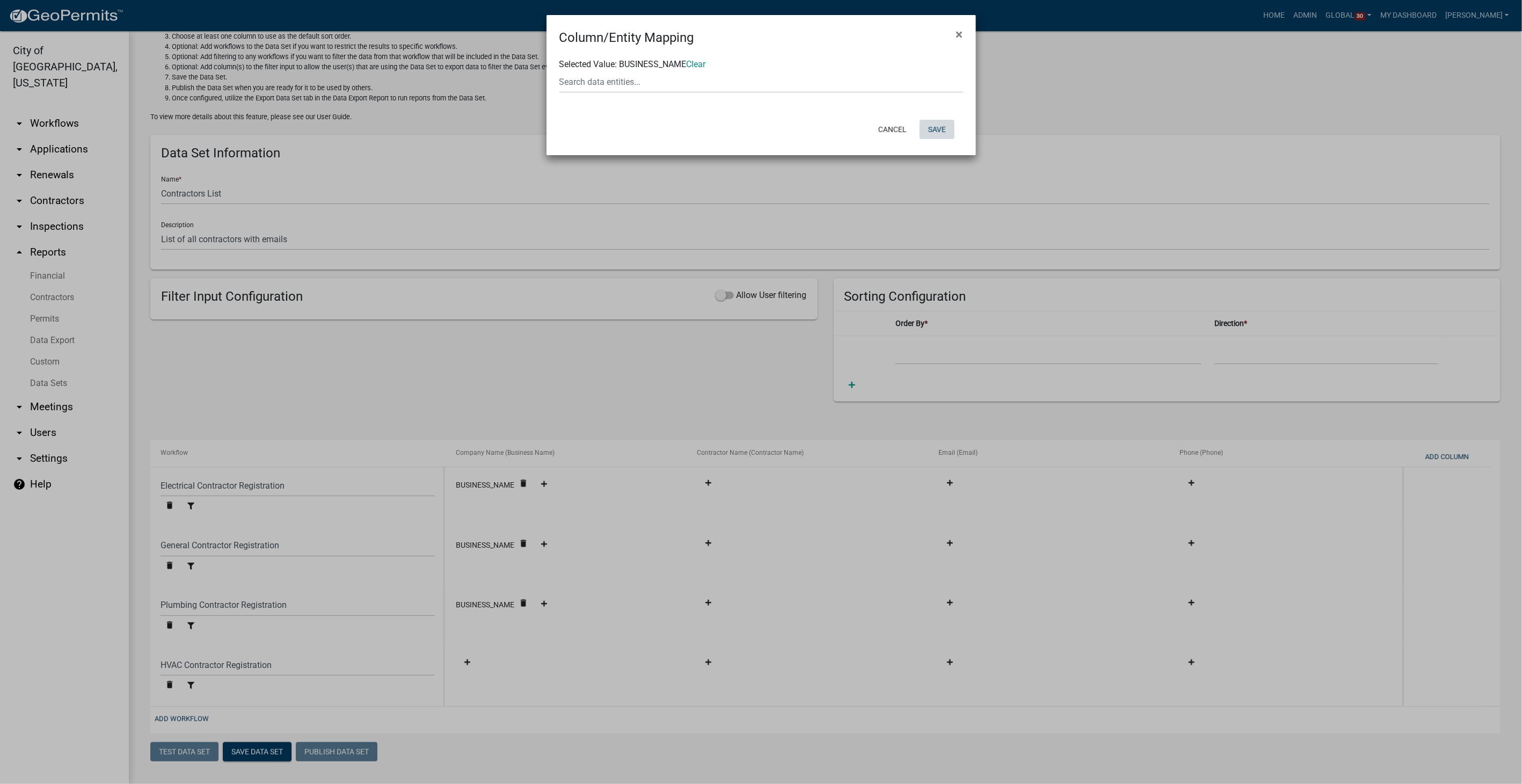
click at [942, 120] on button "Save" at bounding box center [937, 129] width 35 height 19
select select "ebb9eb04-d55d-4d93-a455-38943852181a"
select select "ed9249c8-e22f-4cd9-ad16-c9e140d5329d"
select select "dd08705e-743d-421c-ba99-d4d046c5efa2"
select select "989e6375-c23a-4ce2-961a-25b6e94969ad"
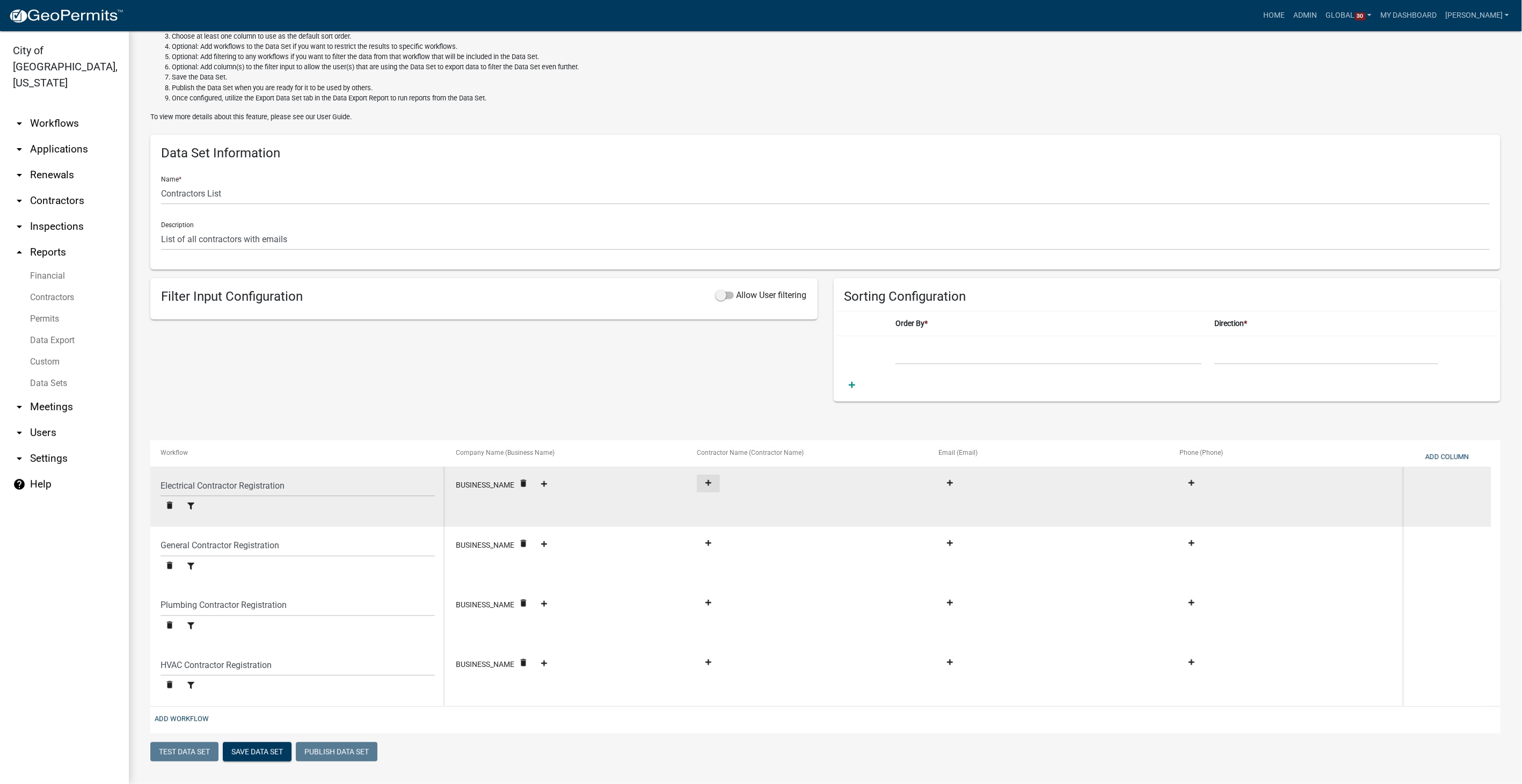
click at [711, 477] on button at bounding box center [709, 483] width 23 height 18
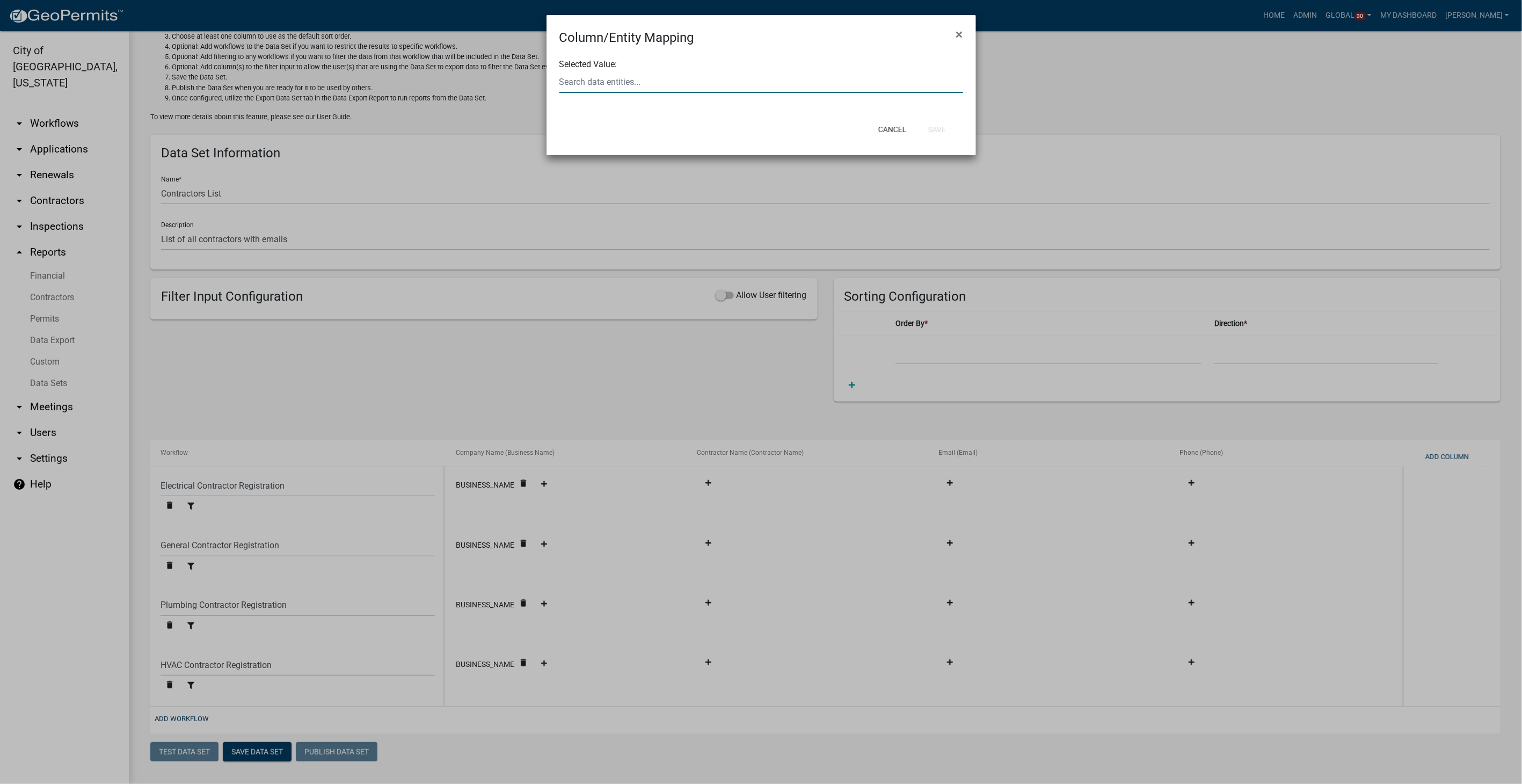
click at [574, 85] on input "text" at bounding box center [761, 81] width 403 height 22
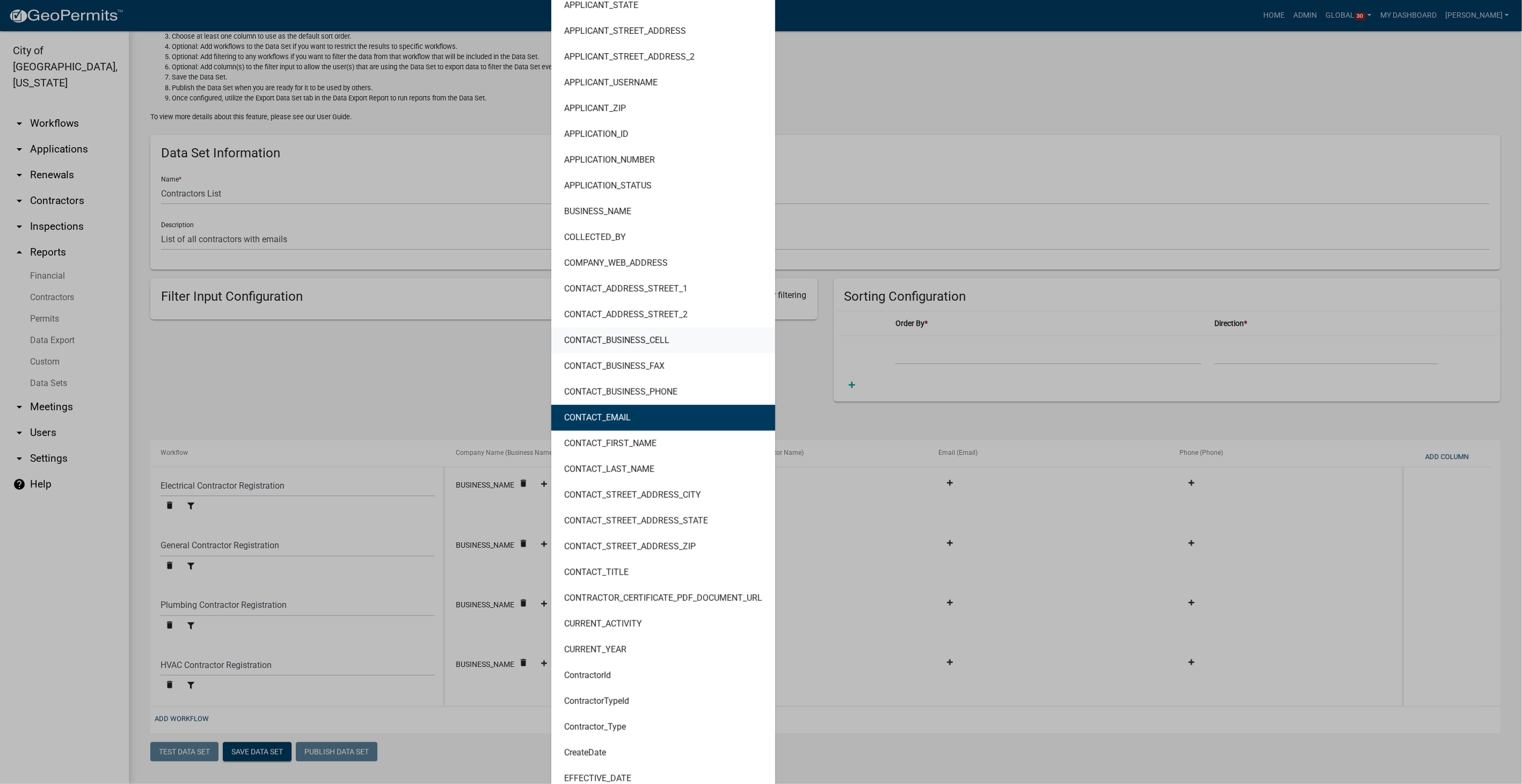
scroll to position [238, 0]
click at [650, 439] on ngb-highlight "CONTACT_FIRST_NAME" at bounding box center [610, 442] width 93 height 9
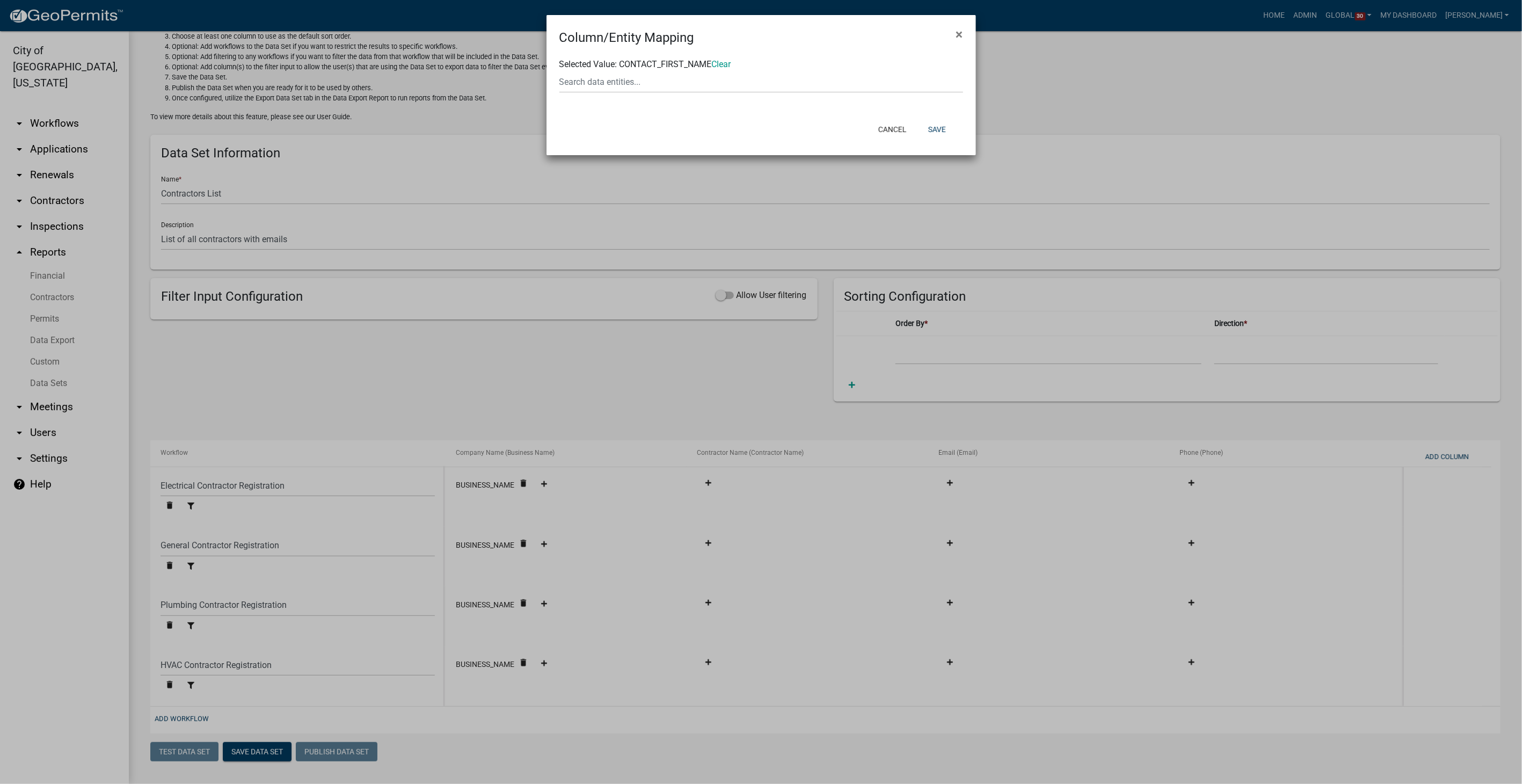
scroll to position [0, 0]
click at [939, 131] on button "Save" at bounding box center [937, 129] width 35 height 19
select select "ebb9eb04-d55d-4d93-a455-38943852181a"
select select "ed9249c8-e22f-4cd9-ad16-c9e140d5329d"
select select "dd08705e-743d-421c-ba99-d4d046c5efa2"
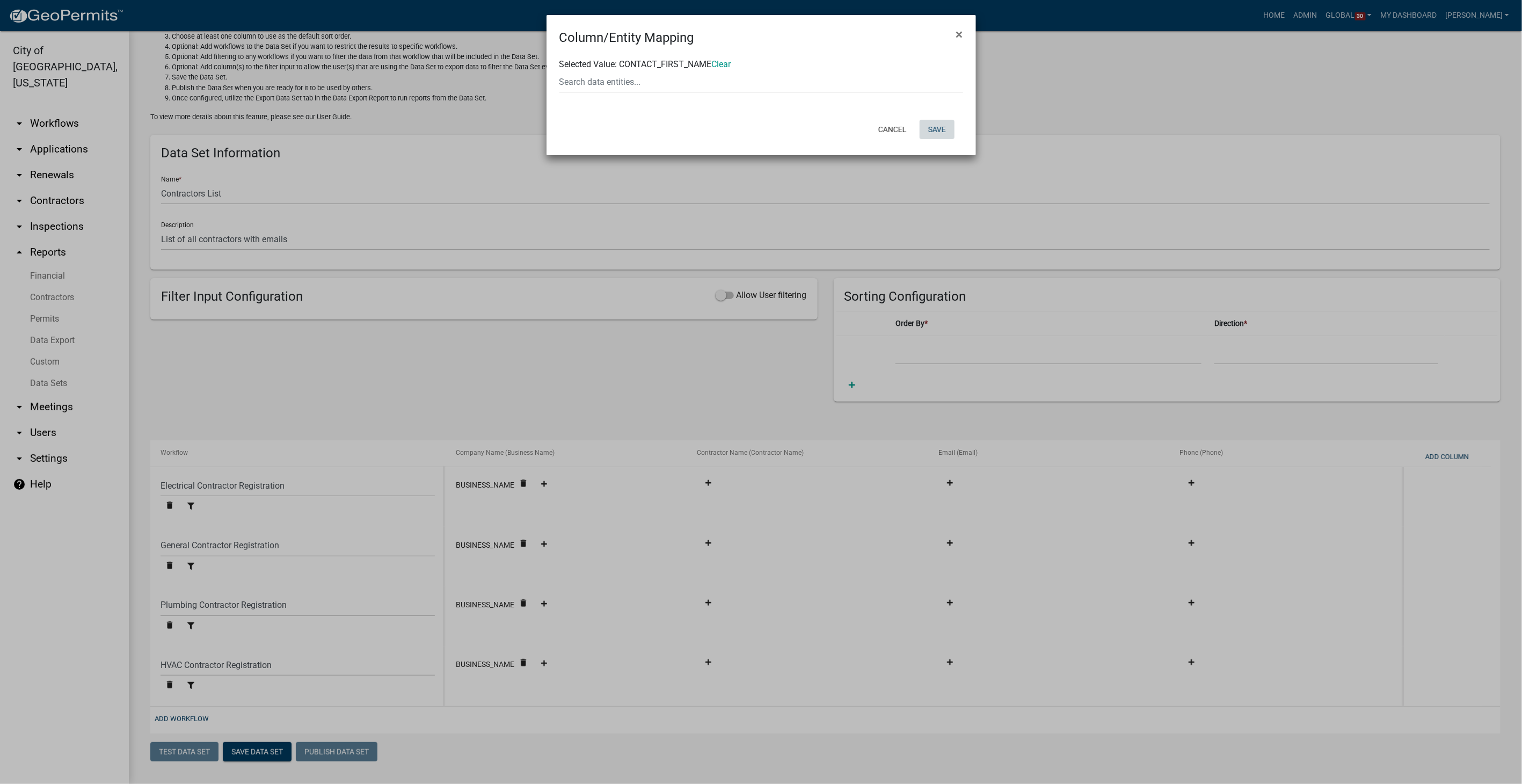
select select "989e6375-c23a-4ce2-961a-25b6e94969ad"
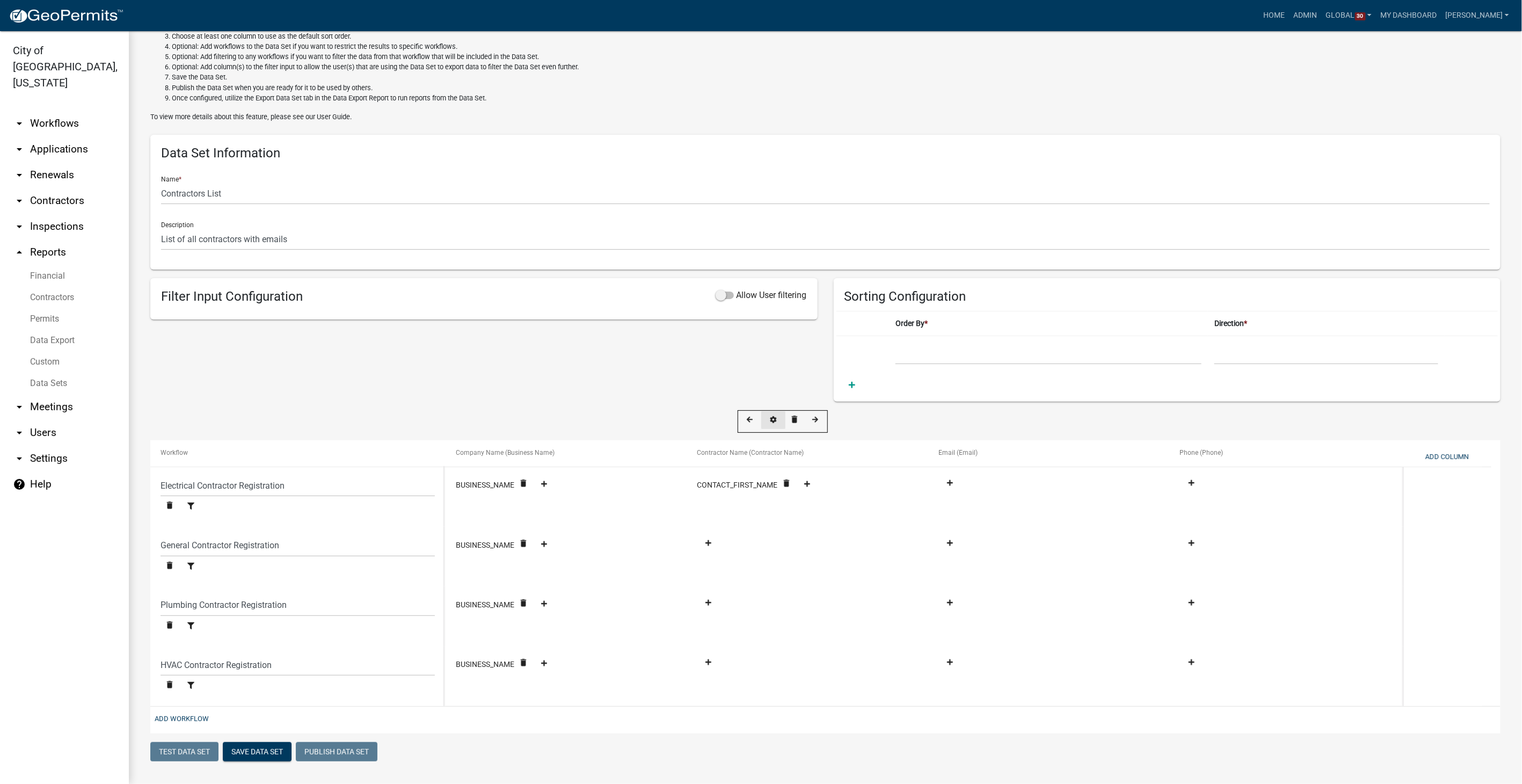
click at [772, 418] on icon at bounding box center [774, 419] width 7 height 7
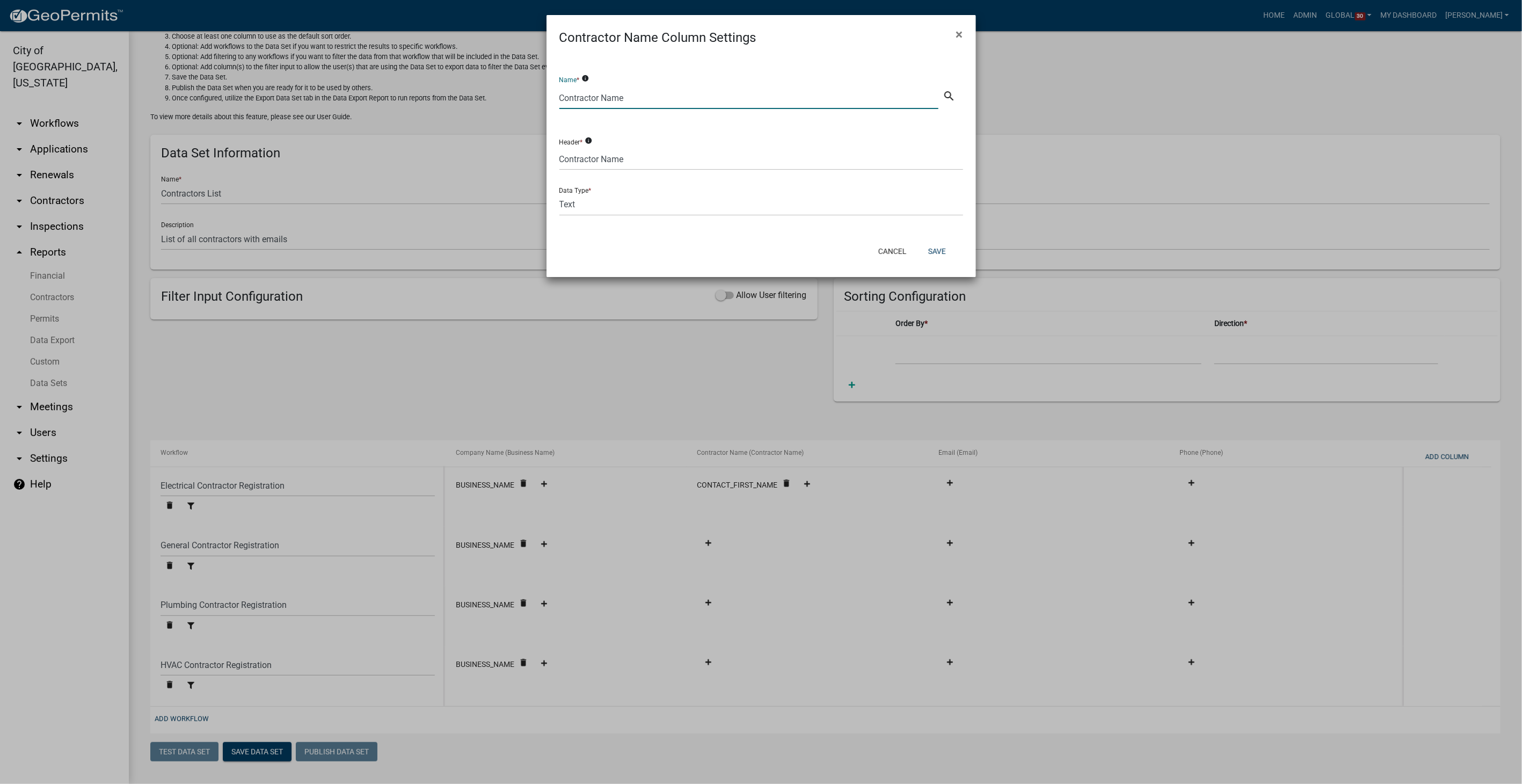
click at [645, 95] on input "Contractor Name" at bounding box center [749, 97] width 380 height 22
type input "Contact First Name"
click at [626, 168] on input "Contractor Name" at bounding box center [761, 159] width 403 height 22
type input "Contact First Name"
click at [945, 250] on button "Save" at bounding box center [937, 251] width 35 height 19
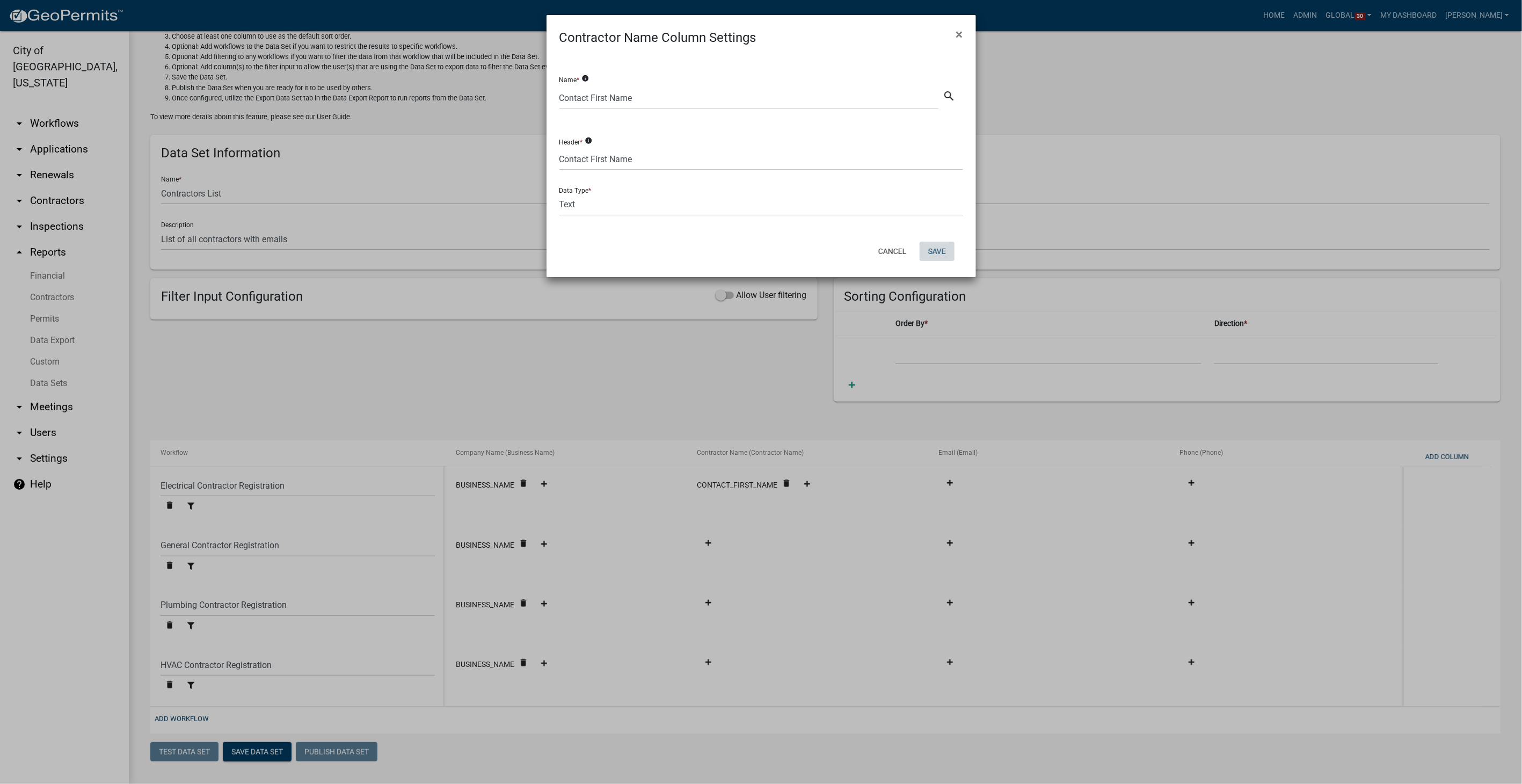
select select
select select "ebb9eb04-d55d-4d93-a455-38943852181a"
select select "ed9249c8-e22f-4cd9-ad16-c9e140d5329d"
select select "dd08705e-743d-421c-ba99-d4d046c5efa2"
select select "989e6375-c23a-4ce2-961a-25b6e94969ad"
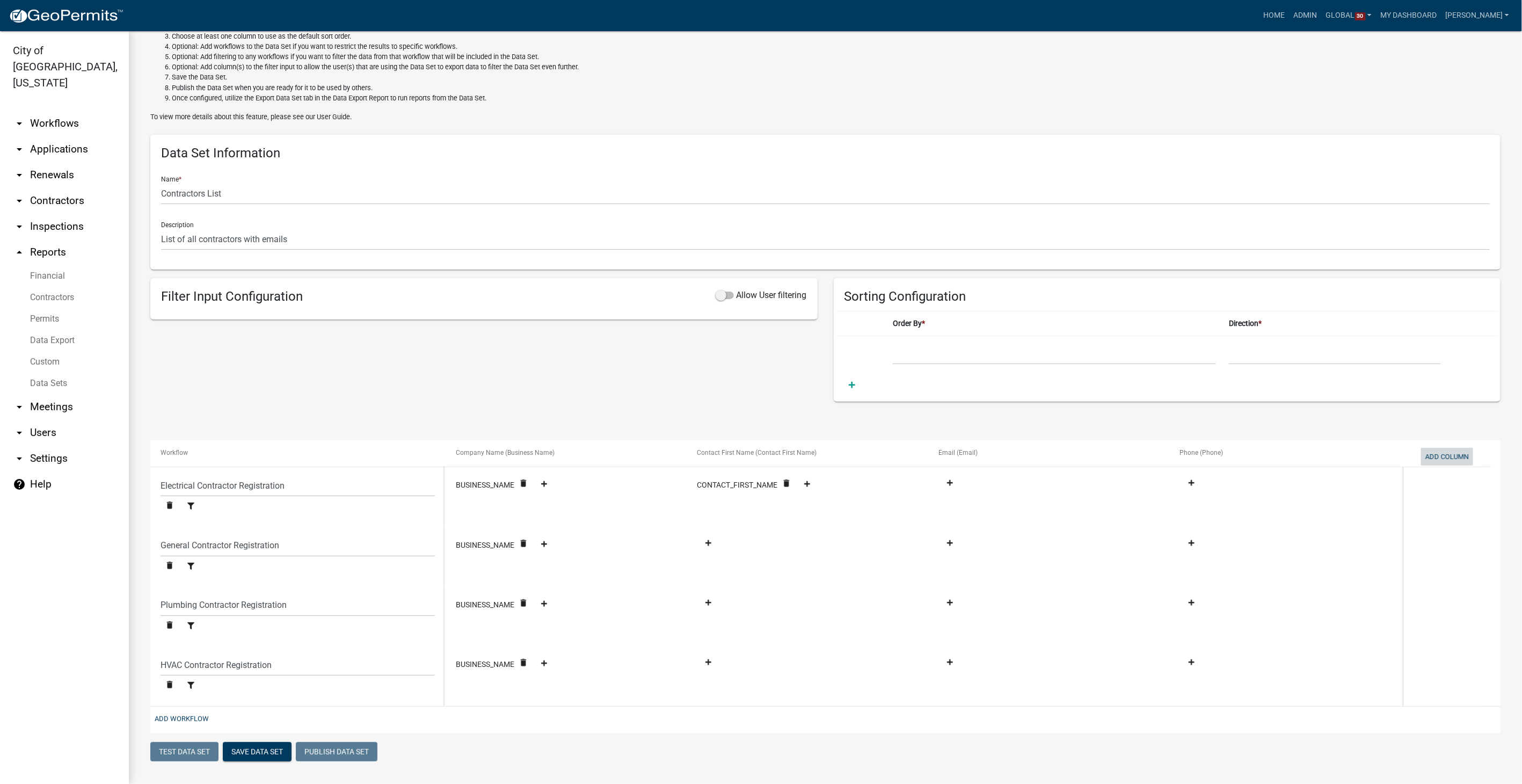
click at [1442, 458] on button "Add Column" at bounding box center [1446, 456] width 52 height 18
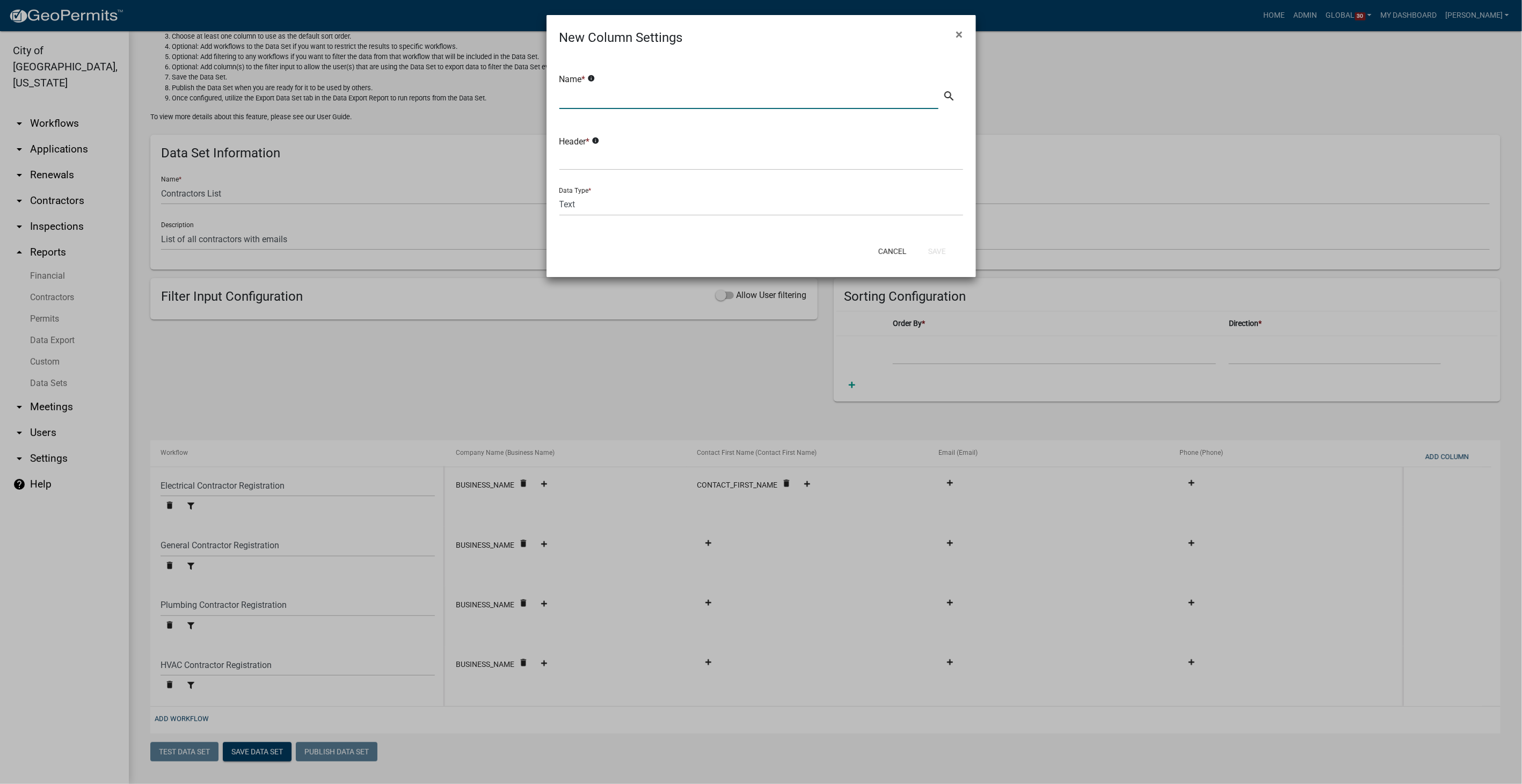
click at [584, 97] on input "text" at bounding box center [749, 97] width 380 height 22
type input "Contact Last Name"
click at [580, 152] on input "text" at bounding box center [761, 159] width 403 height 22
type input "Contact Last Name"
click at [932, 248] on button "Save" at bounding box center [937, 251] width 35 height 19
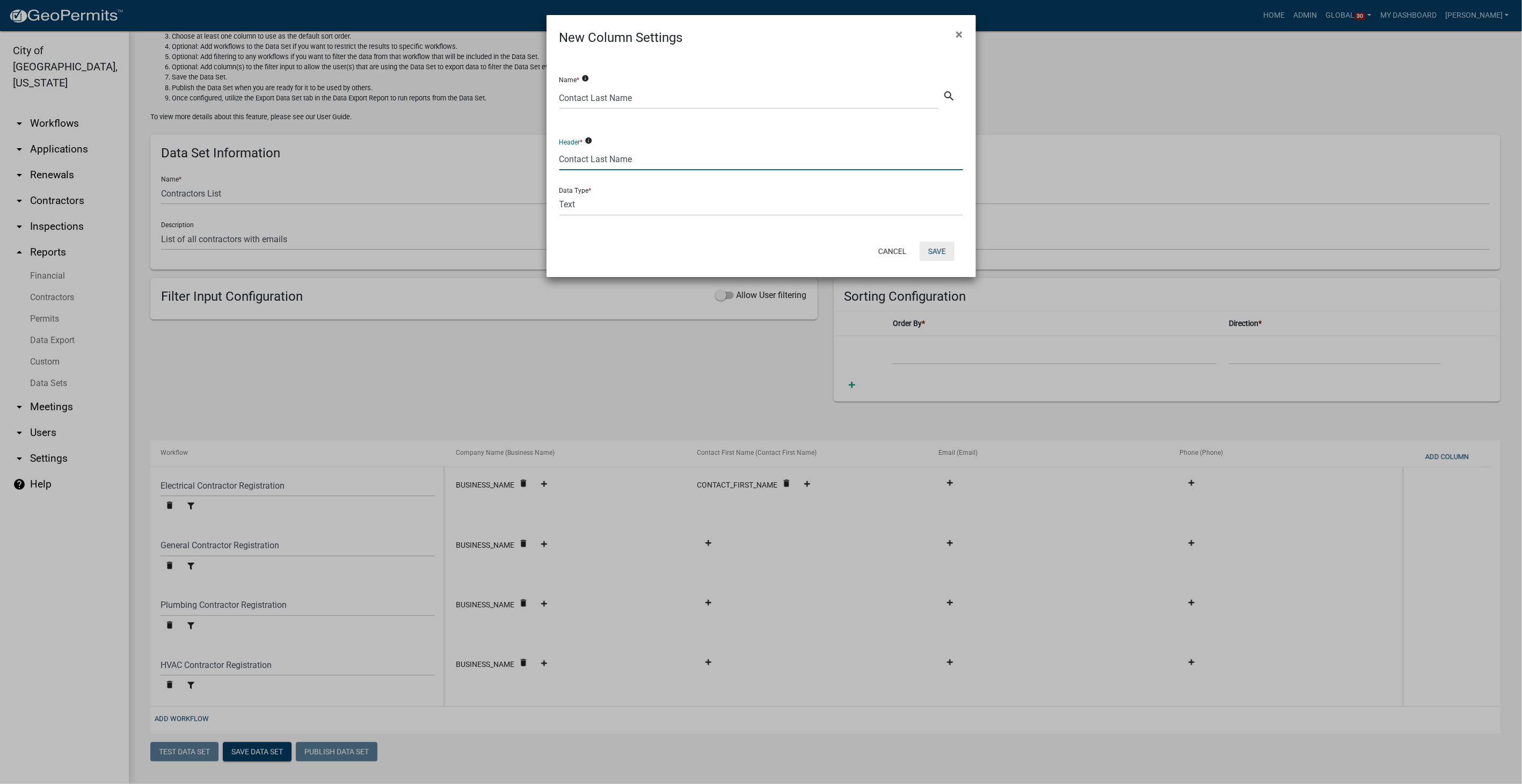
select select
select select "ebb9eb04-d55d-4d93-a455-38943852181a"
select select "ed9249c8-e22f-4cd9-ad16-c9e140d5329d"
select select "dd08705e-743d-421c-ba99-d4d046c5efa2"
select select "989e6375-c23a-4ce2-961a-25b6e94969ad"
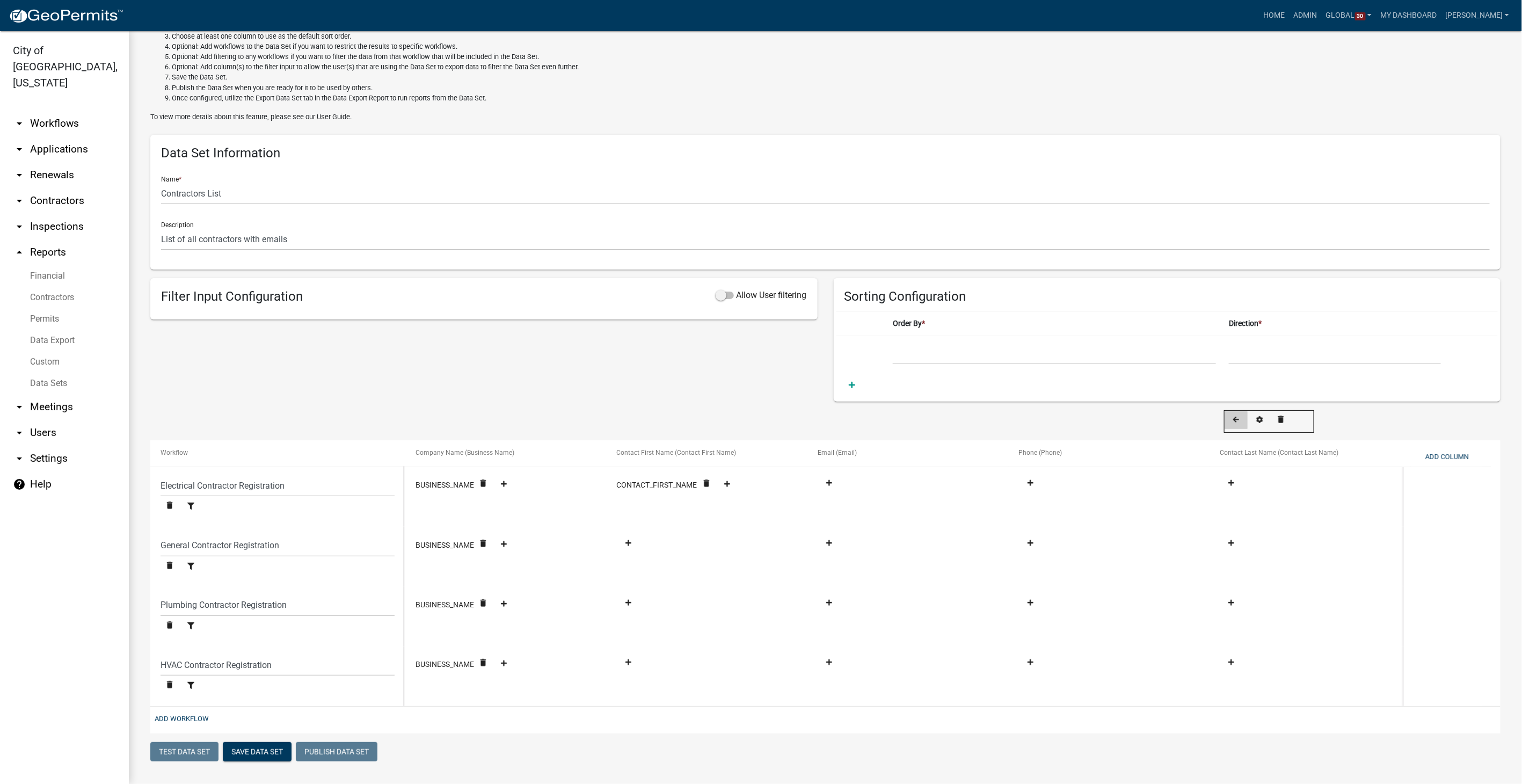
click at [1236, 416] on fa-icon at bounding box center [1236, 419] width 14 height 9
select select "ebb9eb04-d55d-4d93-a455-38943852181a"
select select "ed9249c8-e22f-4cd9-ad16-c9e140d5329d"
select select "dd08705e-743d-421c-ba99-d4d046c5efa2"
select select "989e6375-c23a-4ce2-961a-25b6e94969ad"
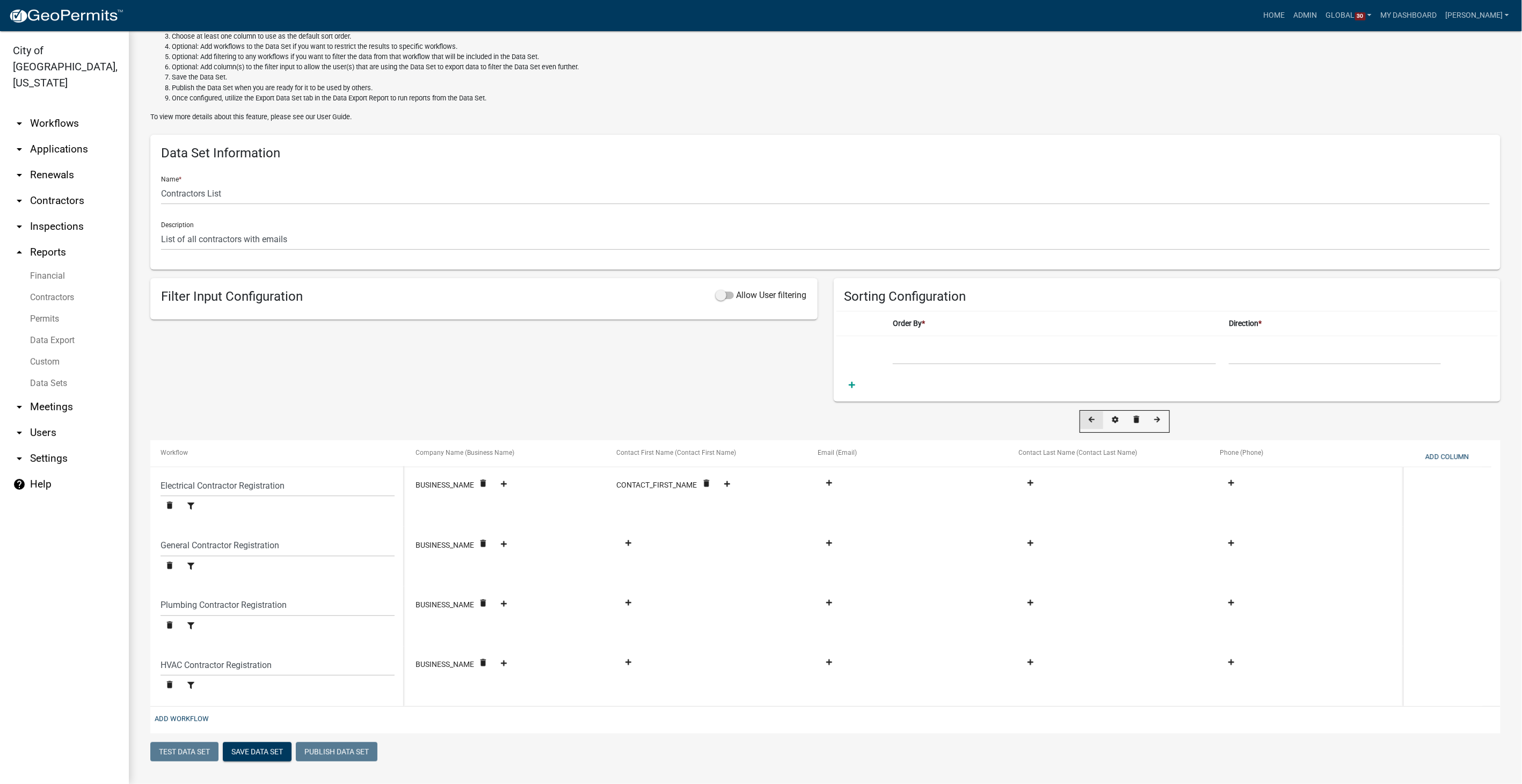
click at [1094, 419] on icon at bounding box center [1092, 418] width 6 height 7
select select "ebb9eb04-d55d-4d93-a455-38943852181a"
select select "ed9249c8-e22f-4cd9-ad16-c9e140d5329d"
select select "dd08705e-743d-421c-ba99-d4d046c5efa2"
select select "989e6375-c23a-4ce2-961a-25b6e94969ad"
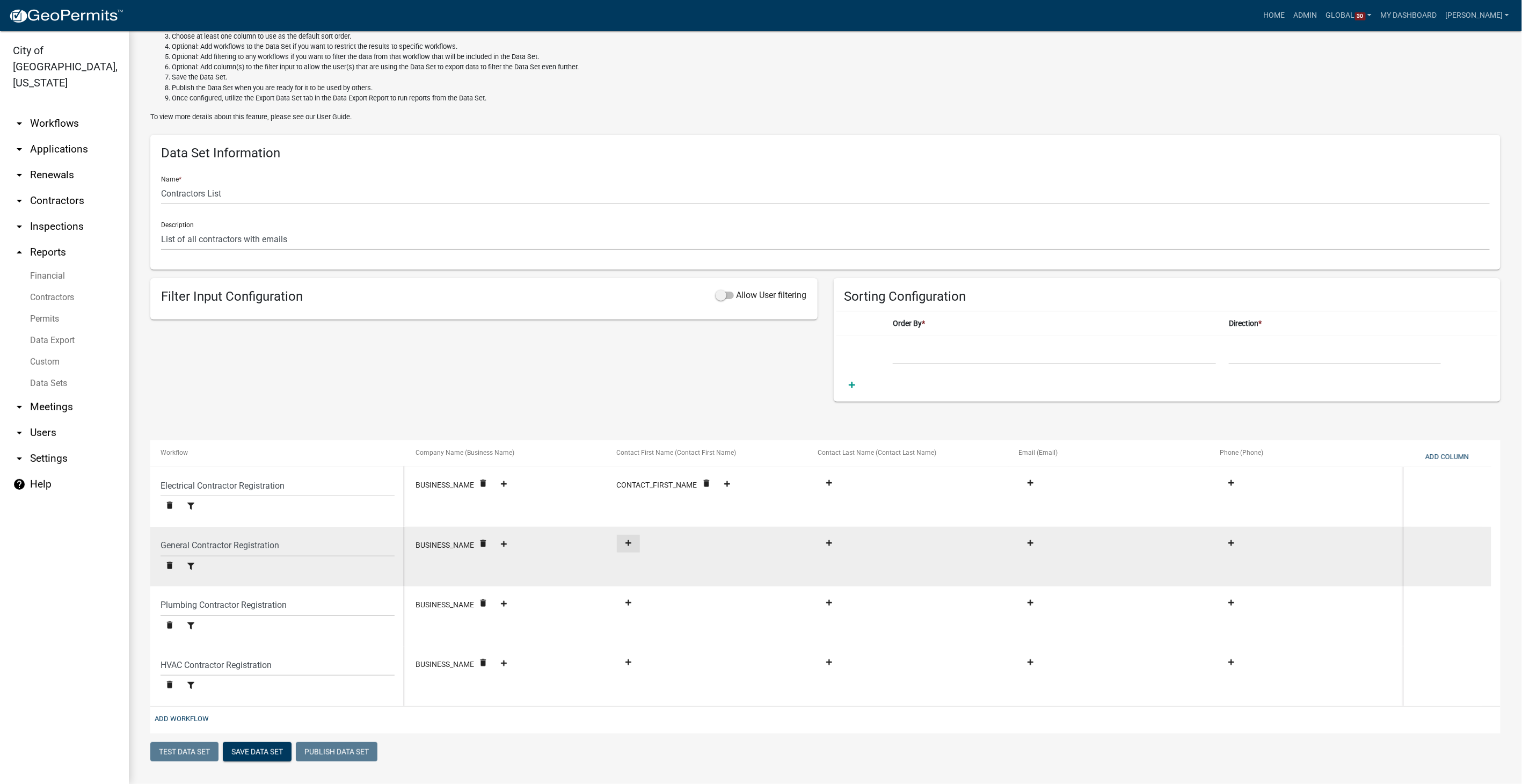
click at [624, 539] on fa-icon at bounding box center [628, 543] width 14 height 9
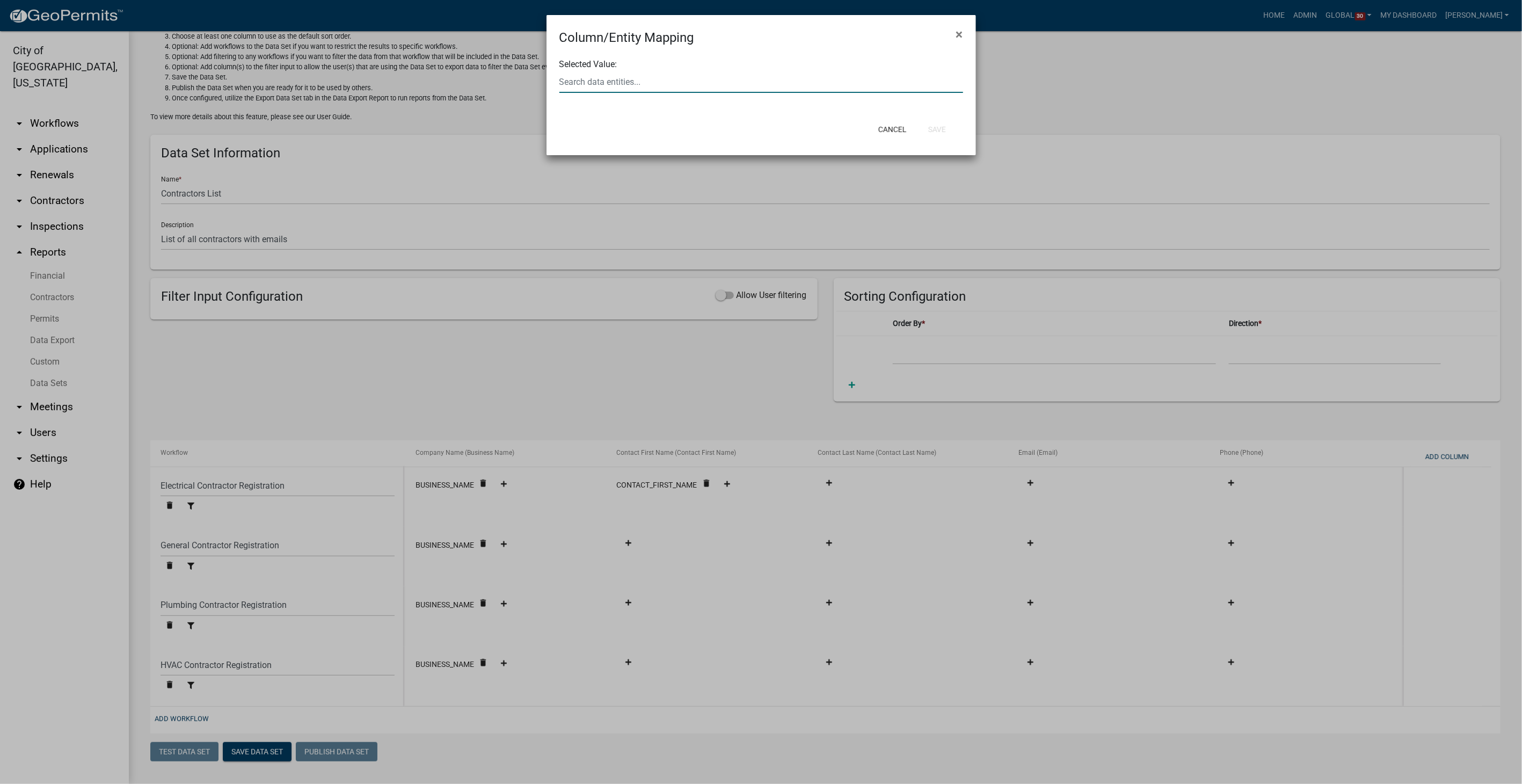
click at [624, 79] on input "text" at bounding box center [761, 81] width 403 height 22
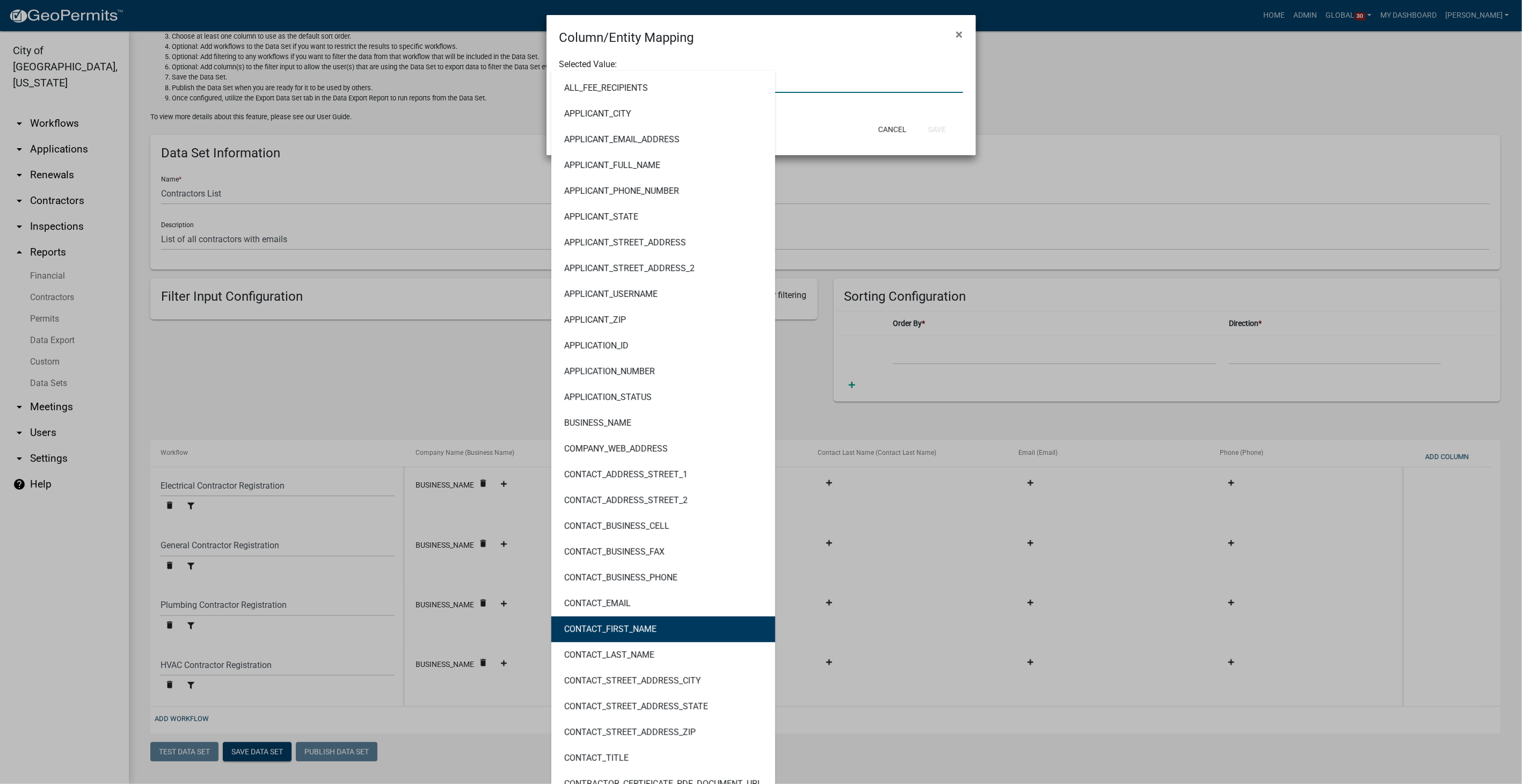
click at [615, 616] on button "CONTACT_FIRST_NAME" at bounding box center [663, 628] width 224 height 26
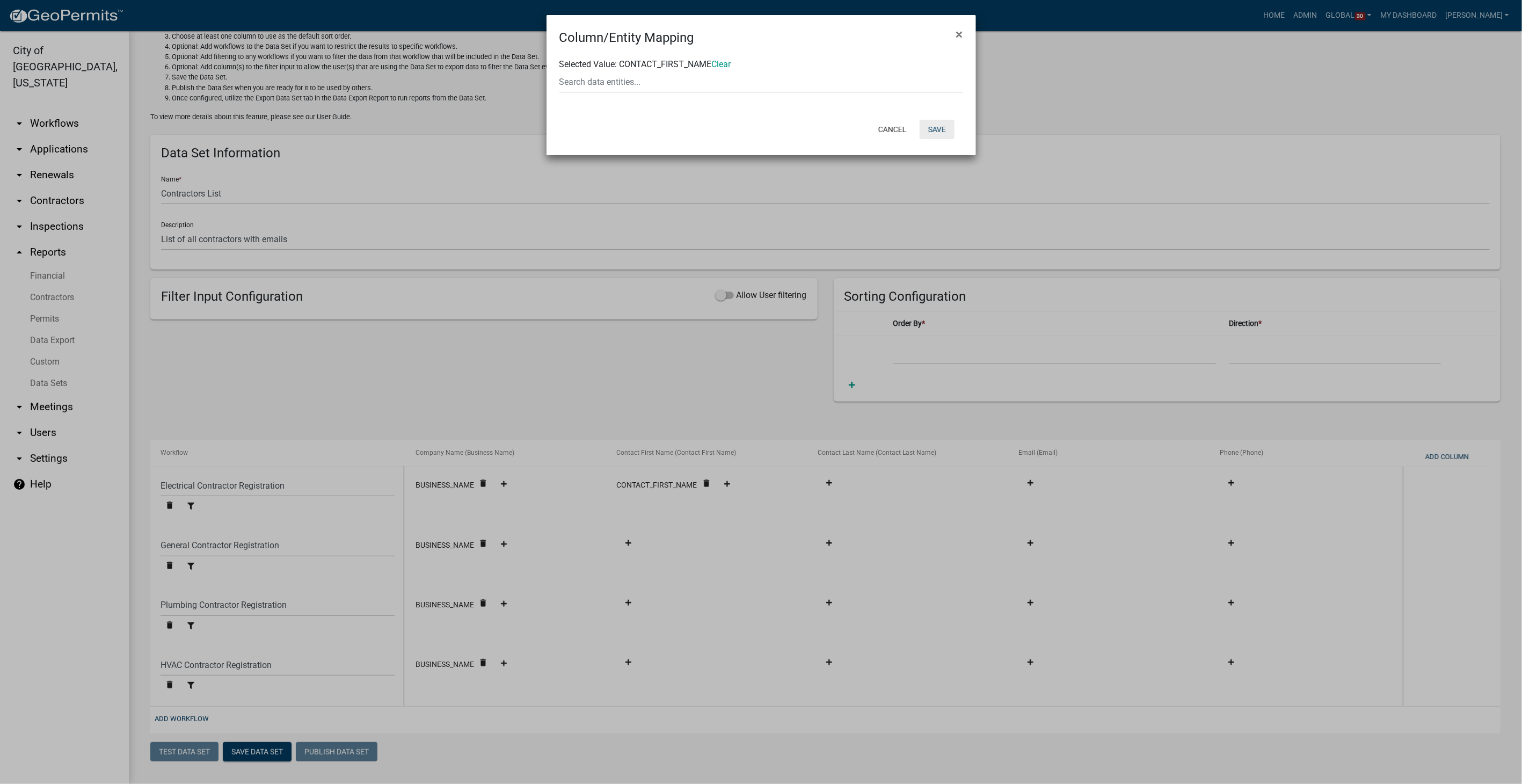
click at [946, 128] on button "Save" at bounding box center [937, 129] width 35 height 19
select select "ebb9eb04-d55d-4d93-a455-38943852181a"
select select "ed9249c8-e22f-4cd9-ad16-c9e140d5329d"
select select "dd08705e-743d-421c-ba99-d4d046c5efa2"
select select "989e6375-c23a-4ce2-961a-25b6e94969ad"
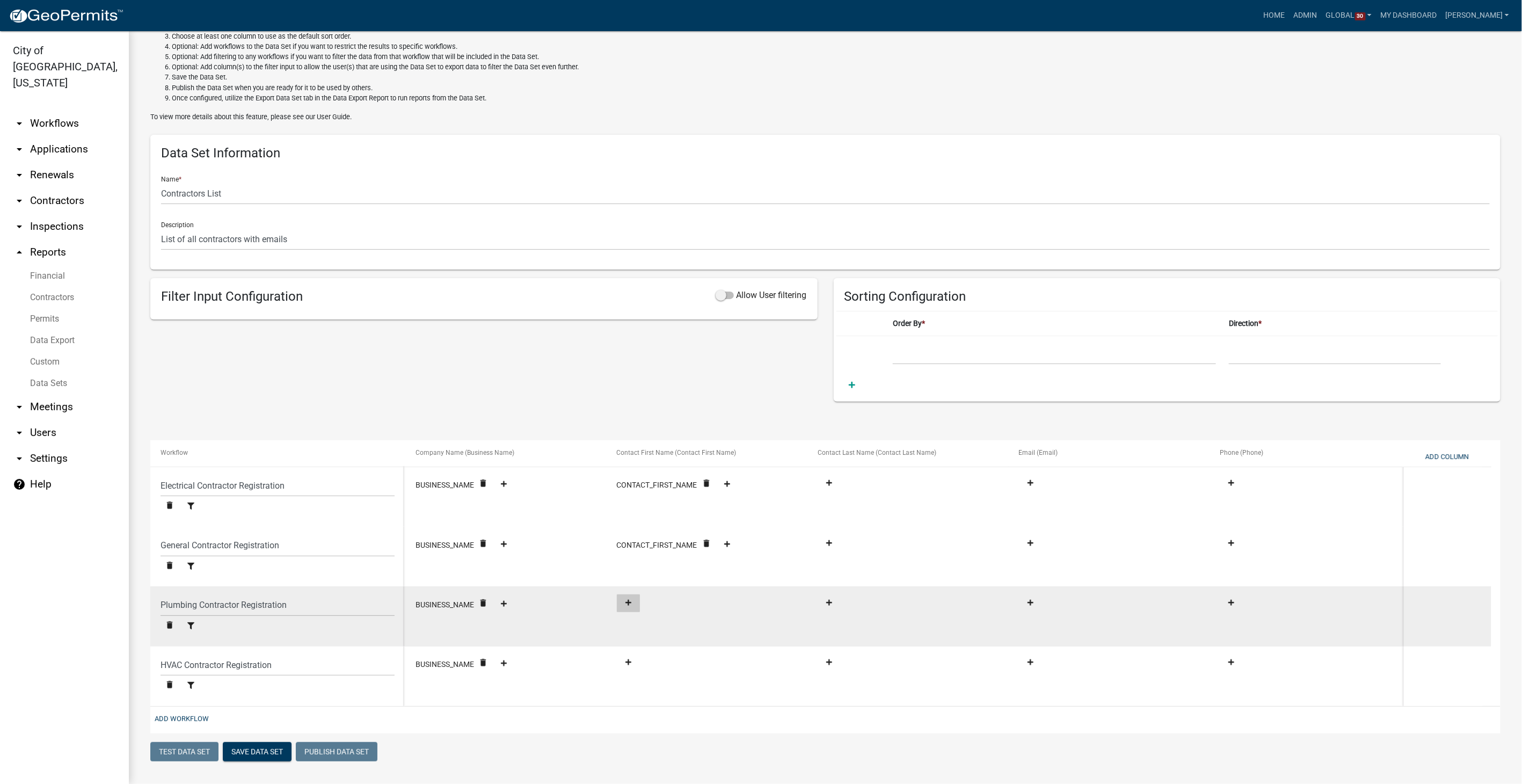
click at [635, 605] on fa-icon at bounding box center [628, 603] width 14 height 9
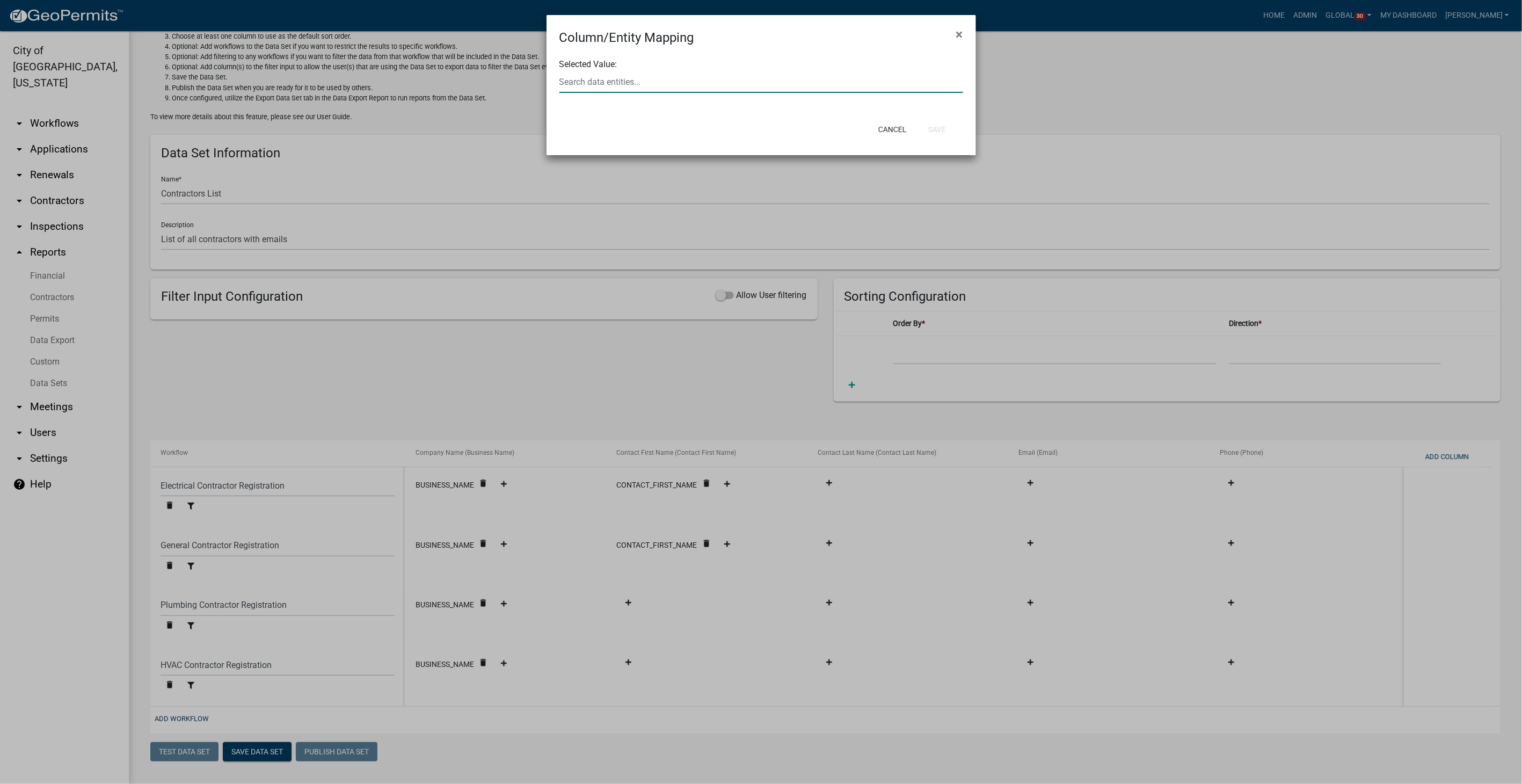
click at [660, 76] on input "text" at bounding box center [761, 81] width 403 height 22
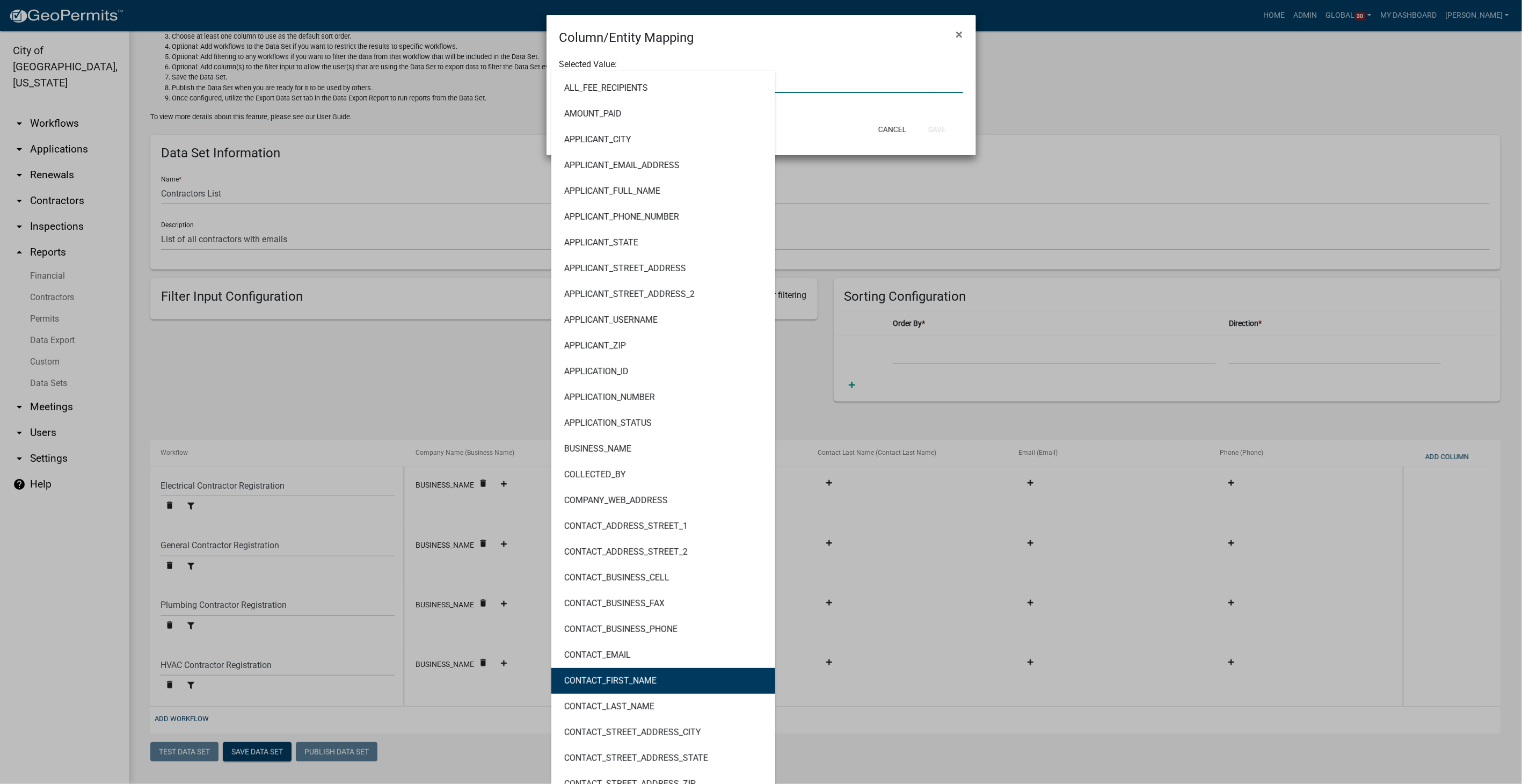
click at [636, 674] on button "CONTACT_FIRST_NAME" at bounding box center [663, 680] width 224 height 26
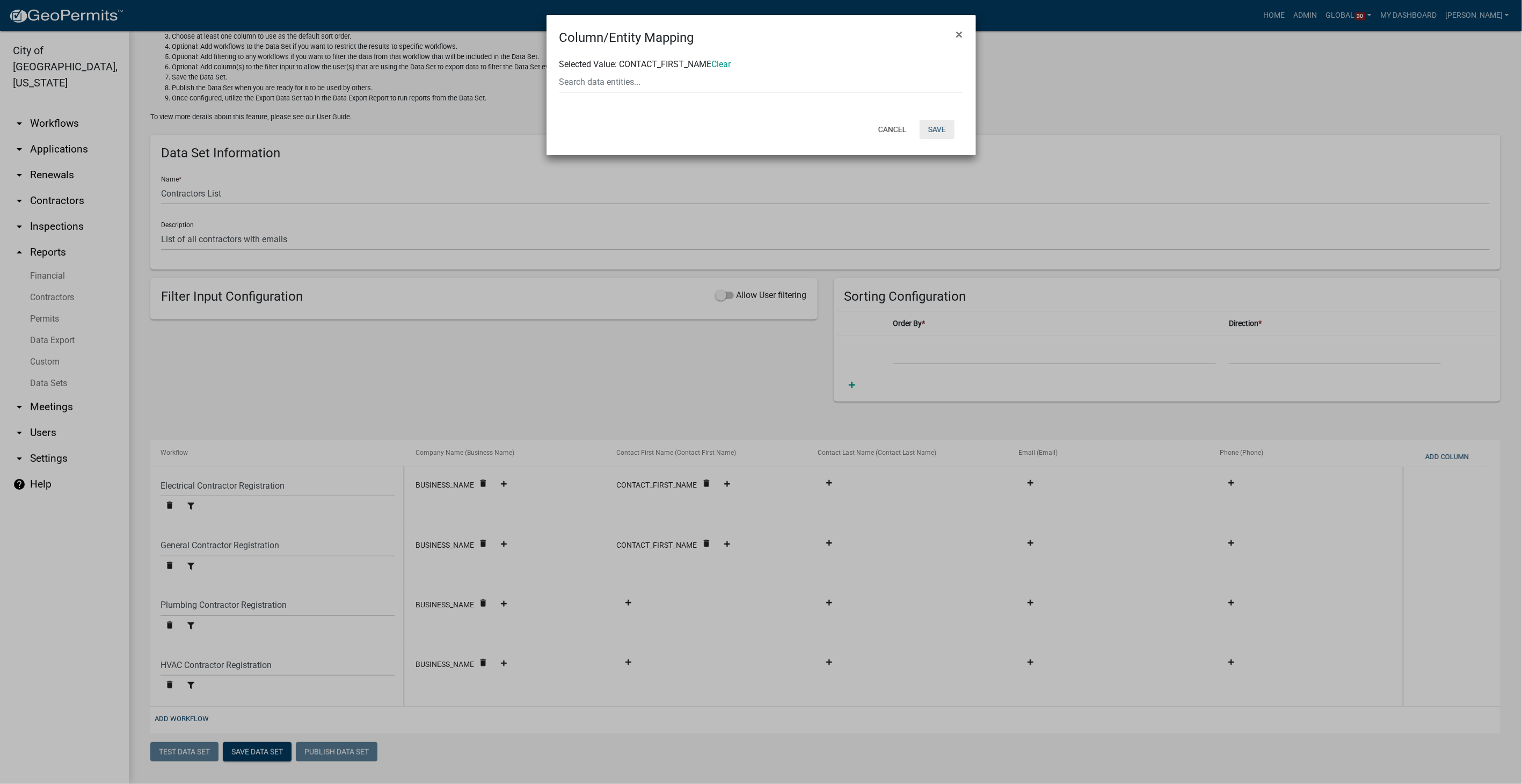
click at [932, 123] on button "Save" at bounding box center [937, 129] width 35 height 19
select select "ebb9eb04-d55d-4d93-a455-38943852181a"
select select "ed9249c8-e22f-4cd9-ad16-c9e140d5329d"
select select "dd08705e-743d-421c-ba99-d4d046c5efa2"
select select "989e6375-c23a-4ce2-961a-25b6e94969ad"
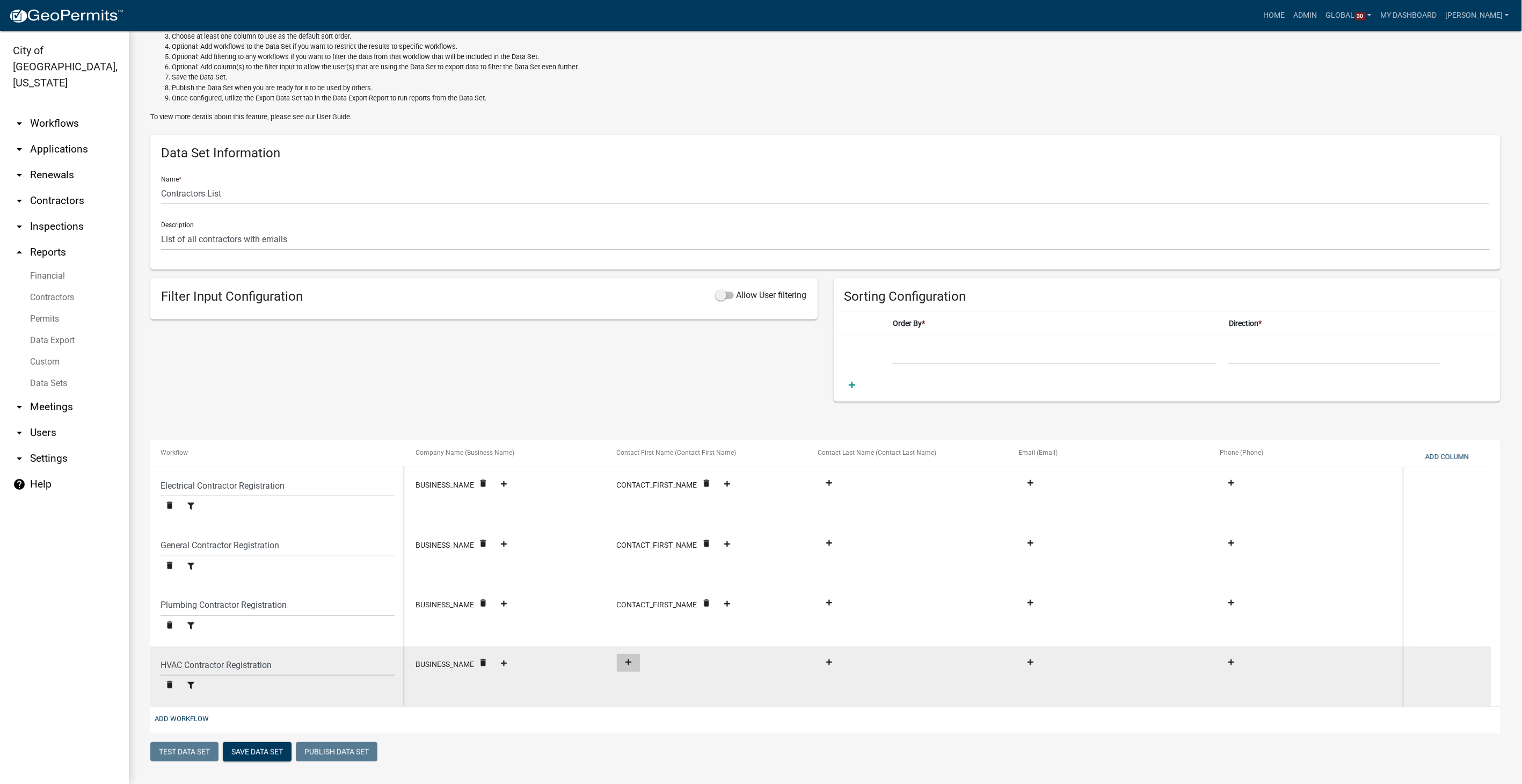
click at [629, 664] on fa-icon at bounding box center [628, 662] width 14 height 9
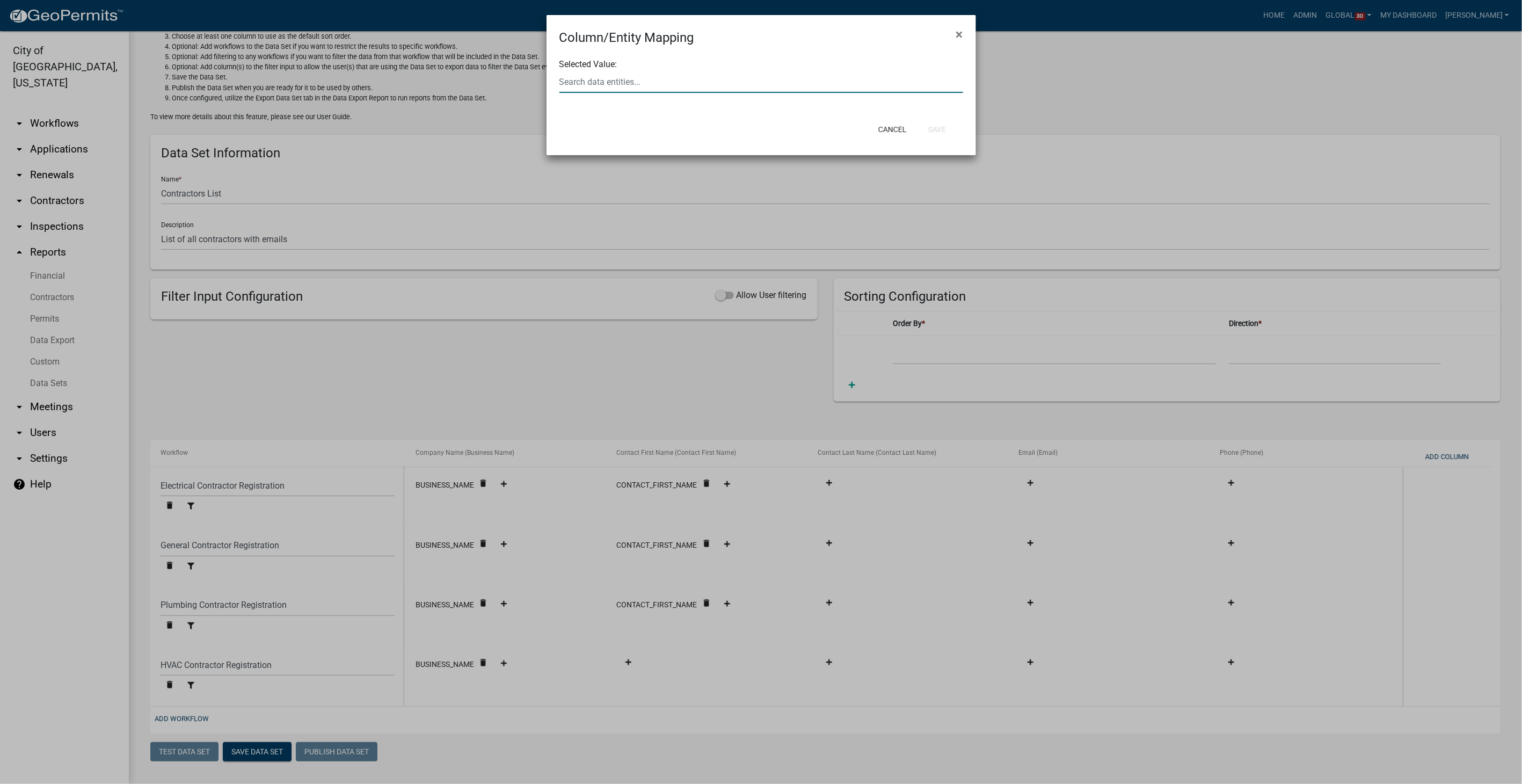
click at [687, 79] on input "text" at bounding box center [761, 81] width 403 height 22
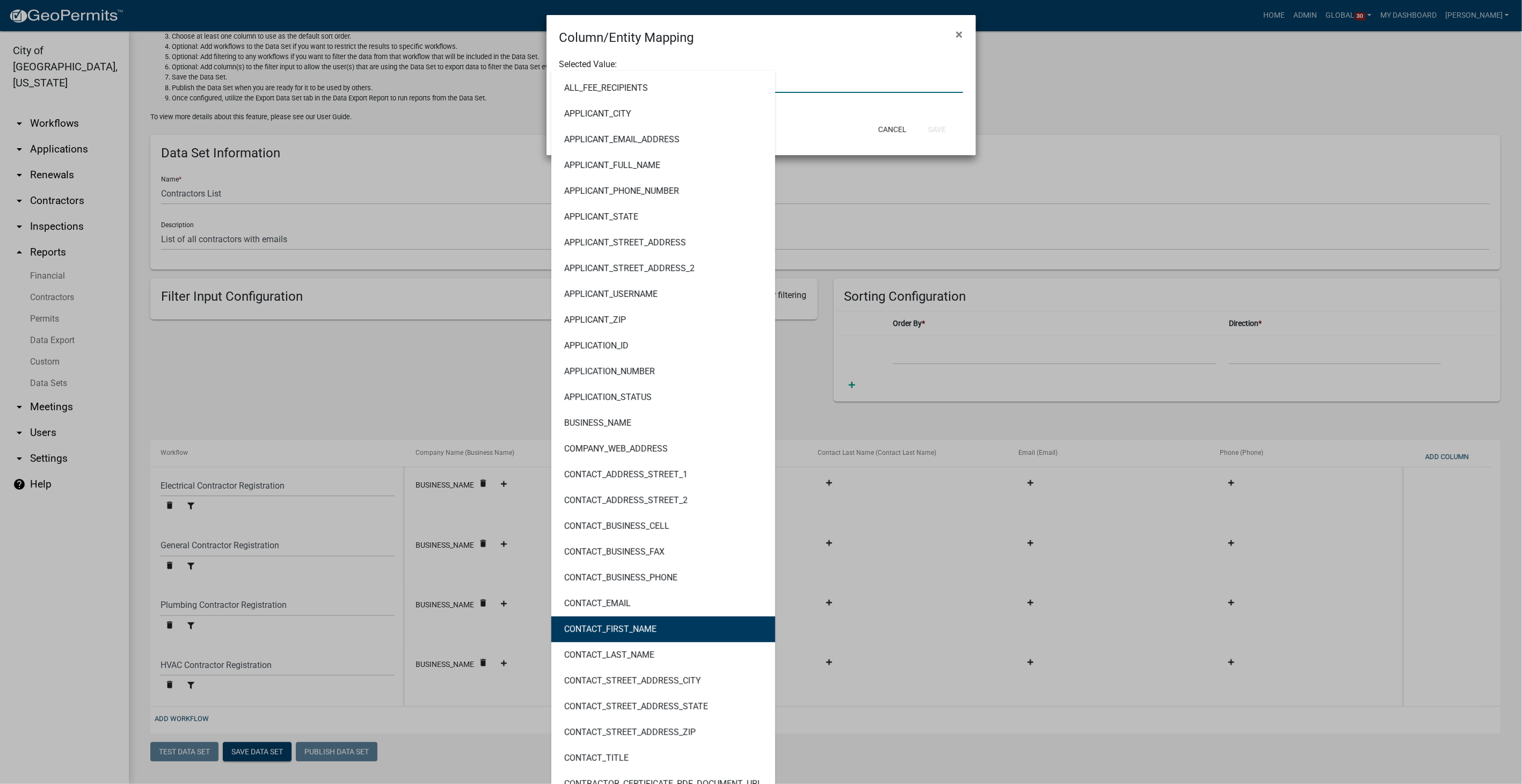
click at [624, 637] on button "CONTACT_FIRST_NAME" at bounding box center [663, 628] width 224 height 26
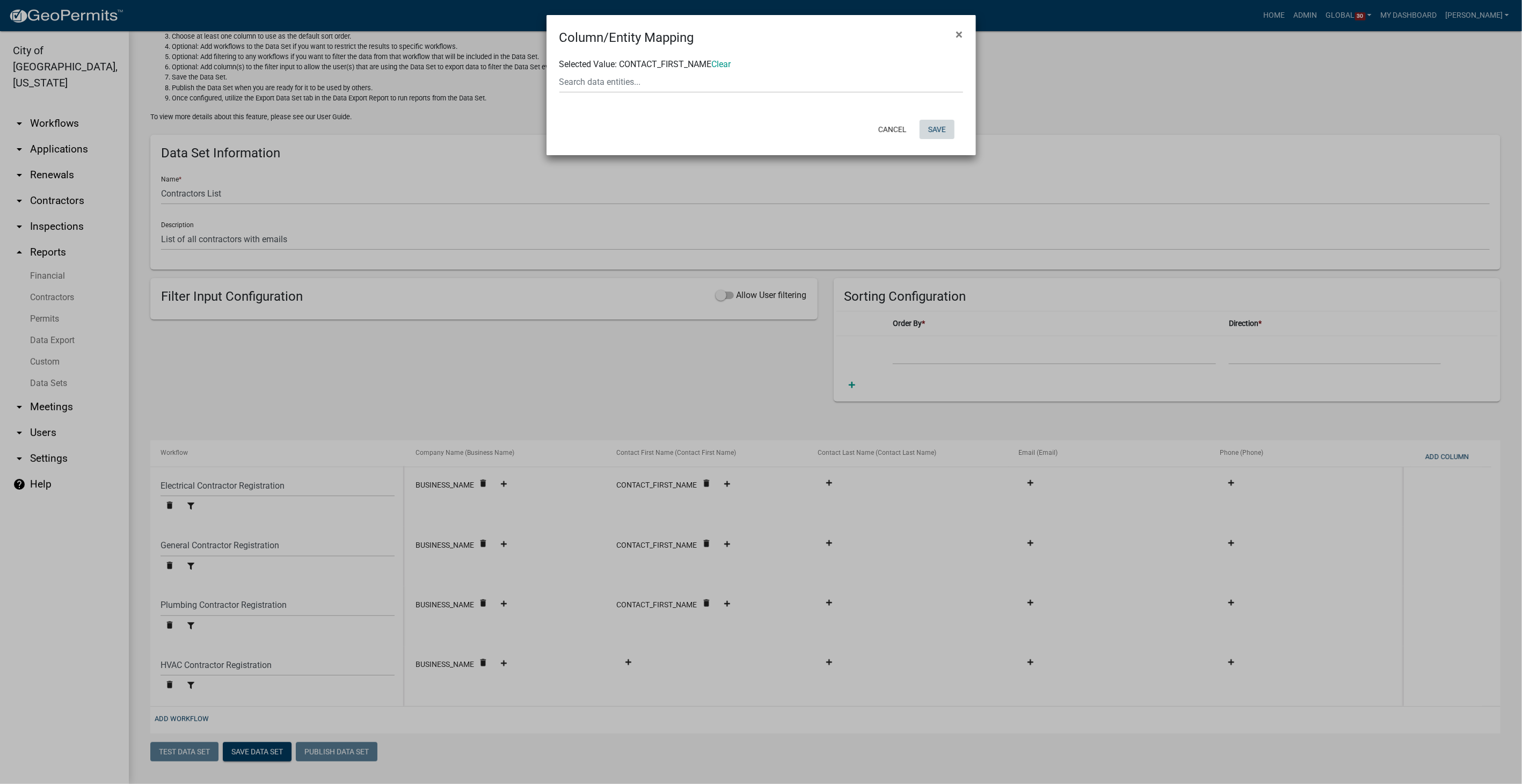
click at [936, 128] on button "Save" at bounding box center [937, 129] width 35 height 19
select select "ebb9eb04-d55d-4d93-a455-38943852181a"
select select "ed9249c8-e22f-4cd9-ad16-c9e140d5329d"
select select "dd08705e-743d-421c-ba99-d4d046c5efa2"
select select "989e6375-c23a-4ce2-961a-25b6e94969ad"
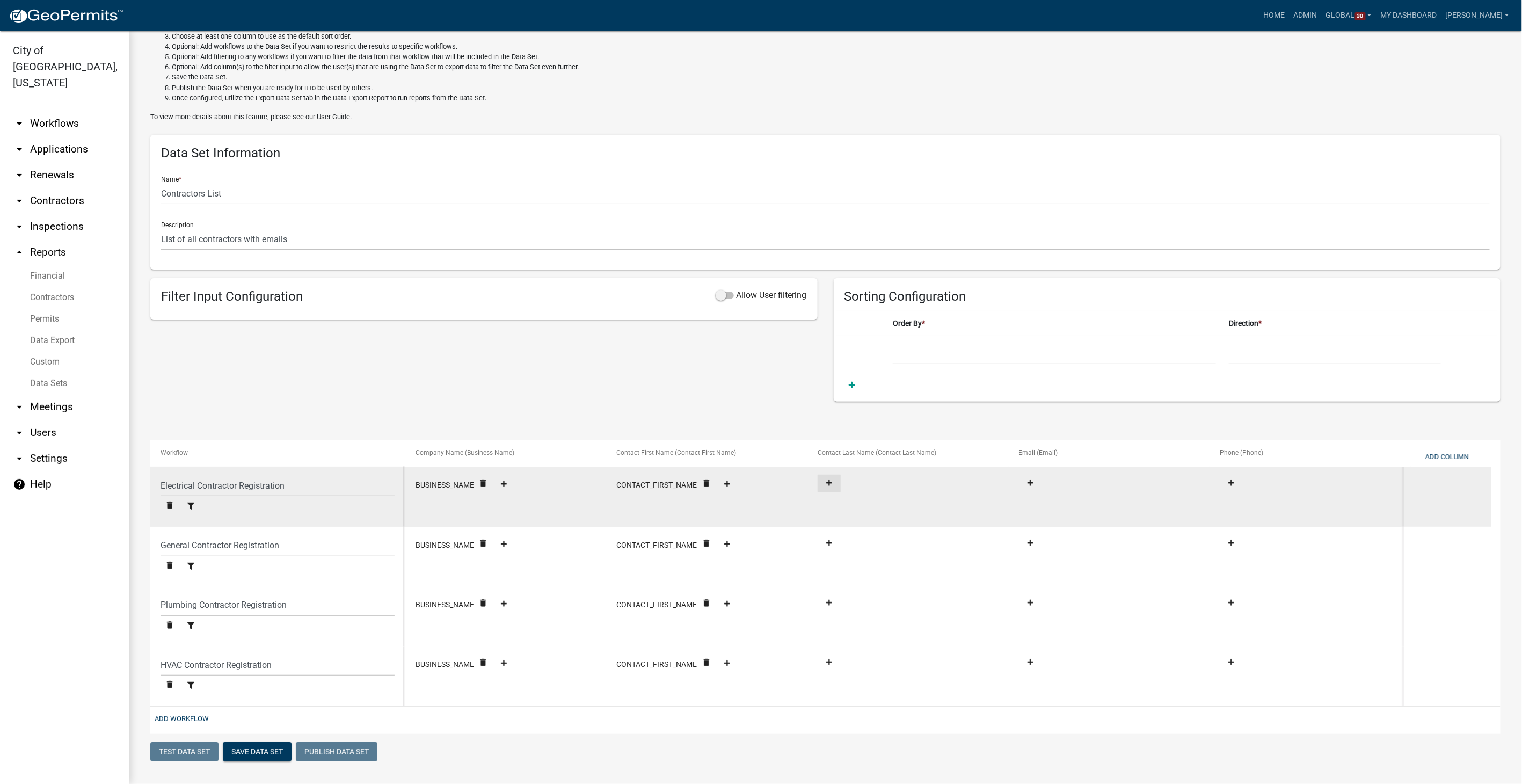
click at [834, 482] on fa-icon at bounding box center [829, 484] width 14 height 9
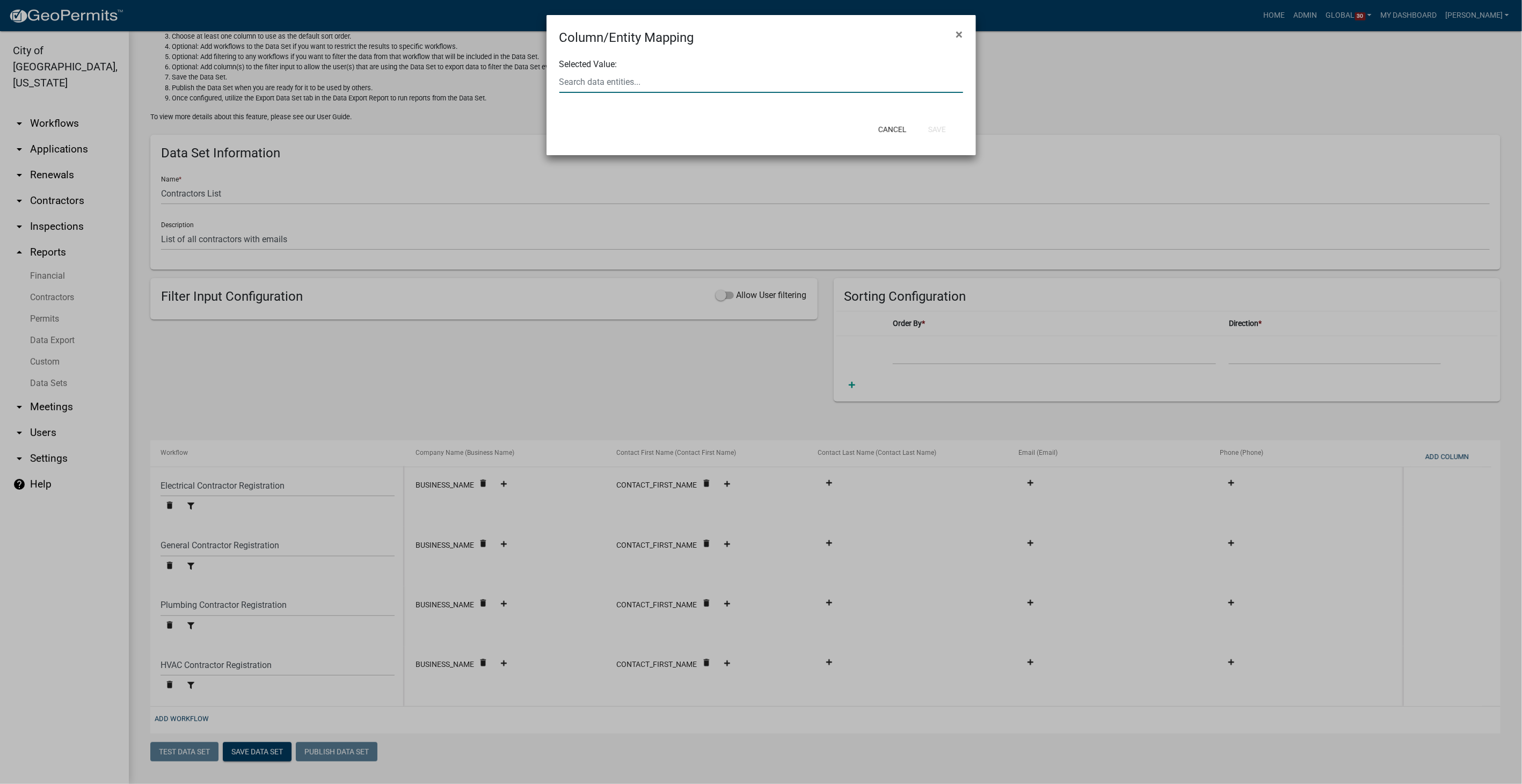
click at [742, 76] on input "text" at bounding box center [761, 81] width 403 height 22
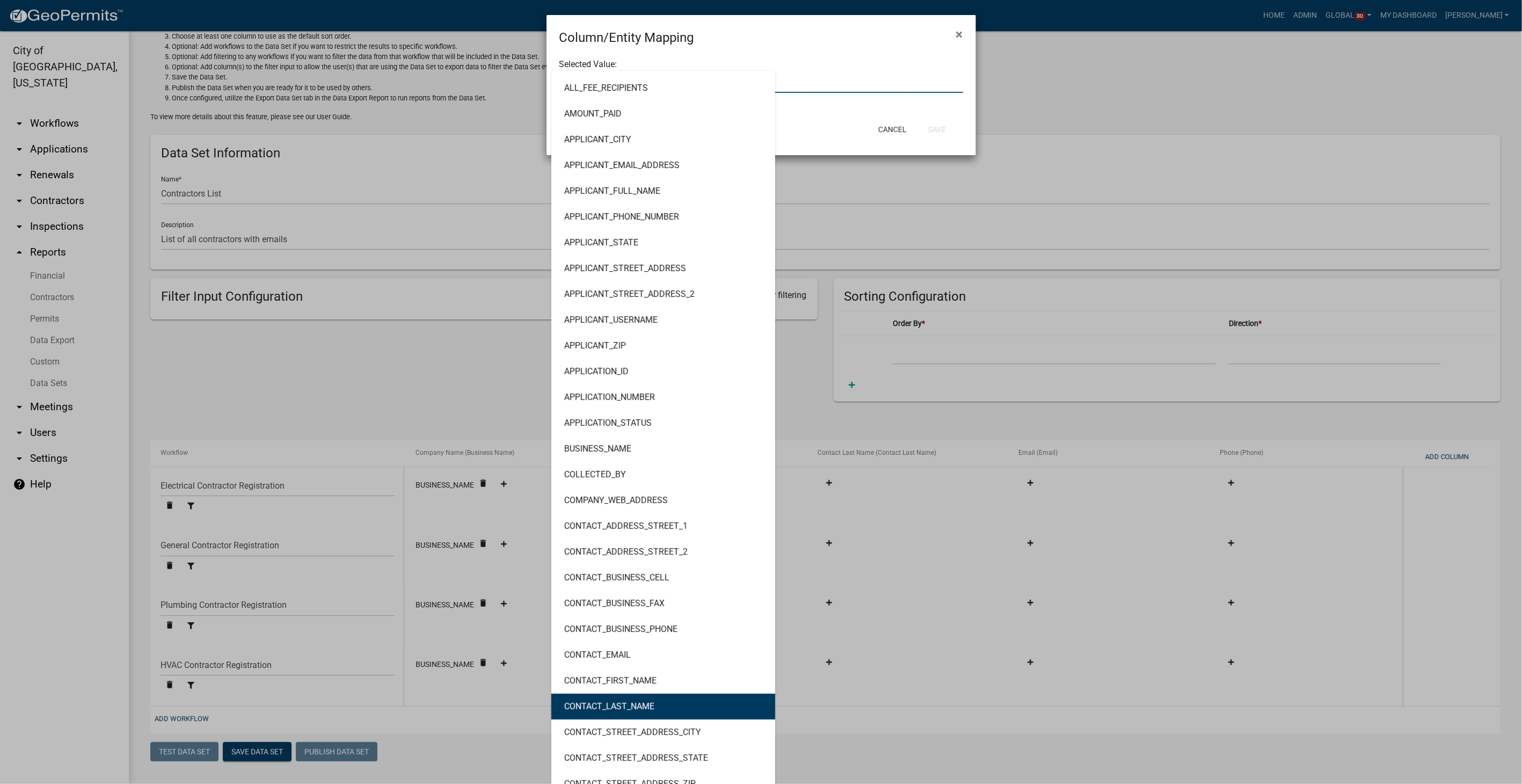
click at [673, 712] on button "CONTACT_LAST_NAME" at bounding box center [663, 706] width 224 height 26
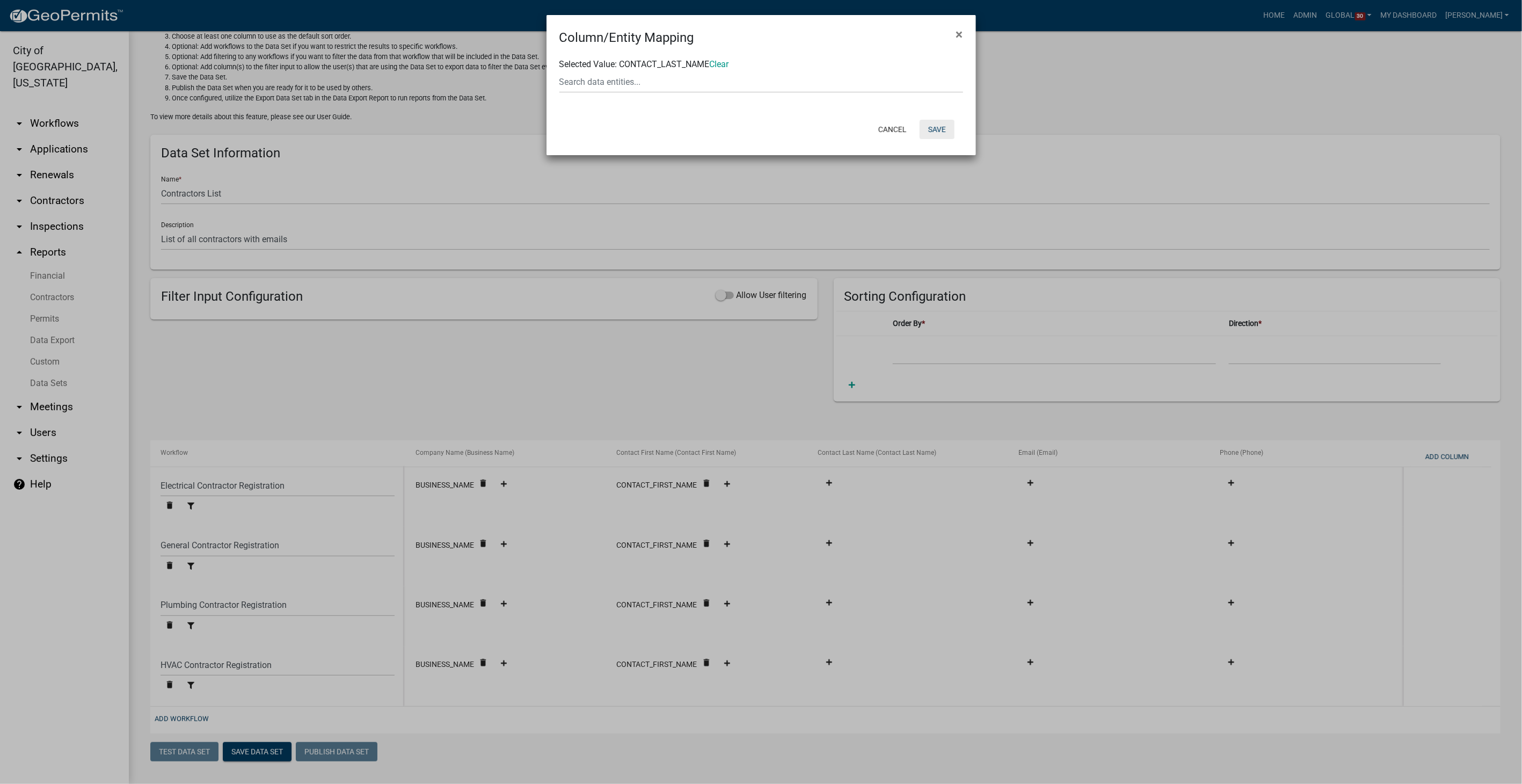
click at [940, 122] on button "Save" at bounding box center [937, 129] width 35 height 19
select select "ebb9eb04-d55d-4d93-a455-38943852181a"
select select "ed9249c8-e22f-4cd9-ad16-c9e140d5329d"
select select "dd08705e-743d-421c-ba99-d4d046c5efa2"
select select "989e6375-c23a-4ce2-961a-25b6e94969ad"
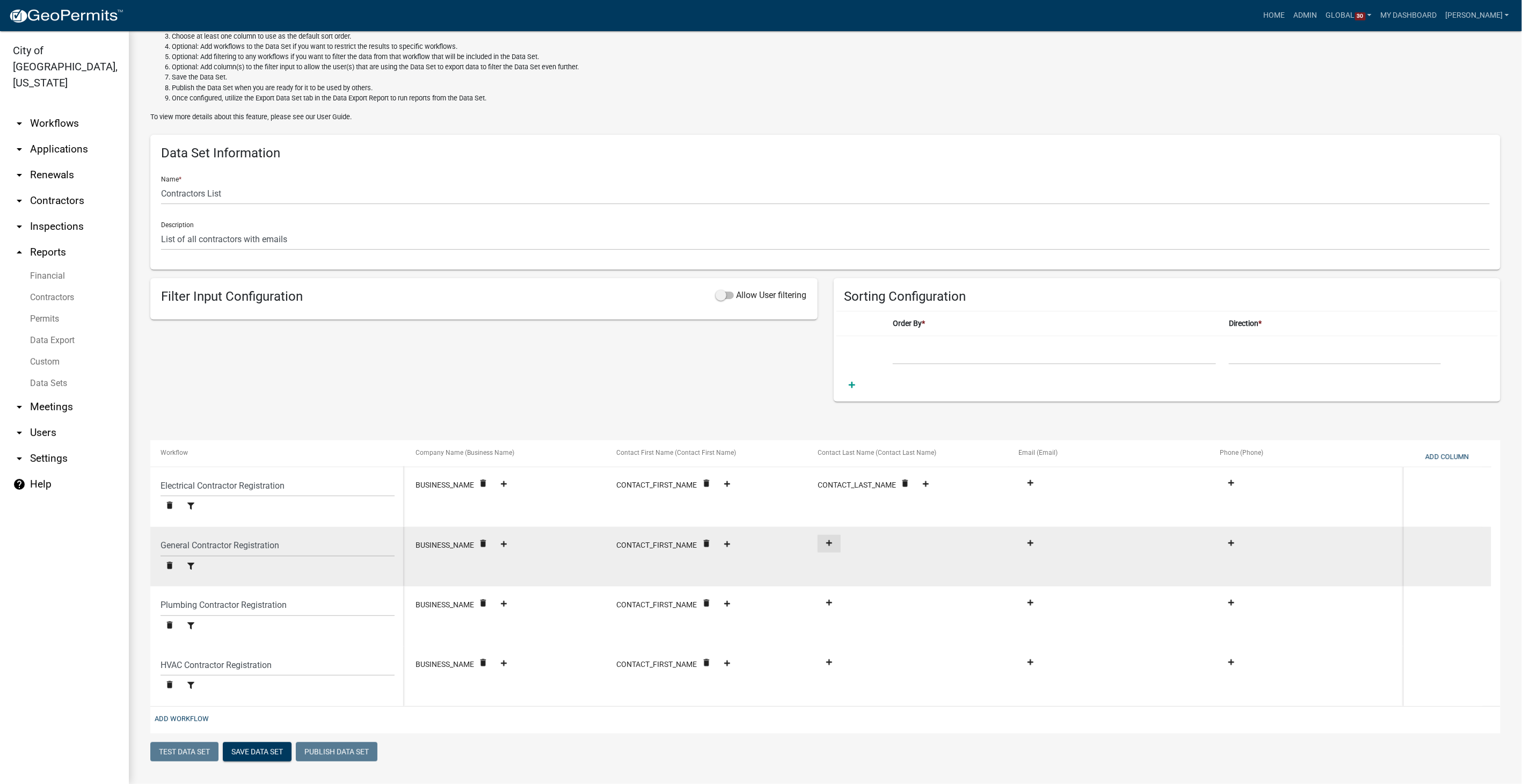
click at [829, 541] on icon at bounding box center [829, 542] width 6 height 6
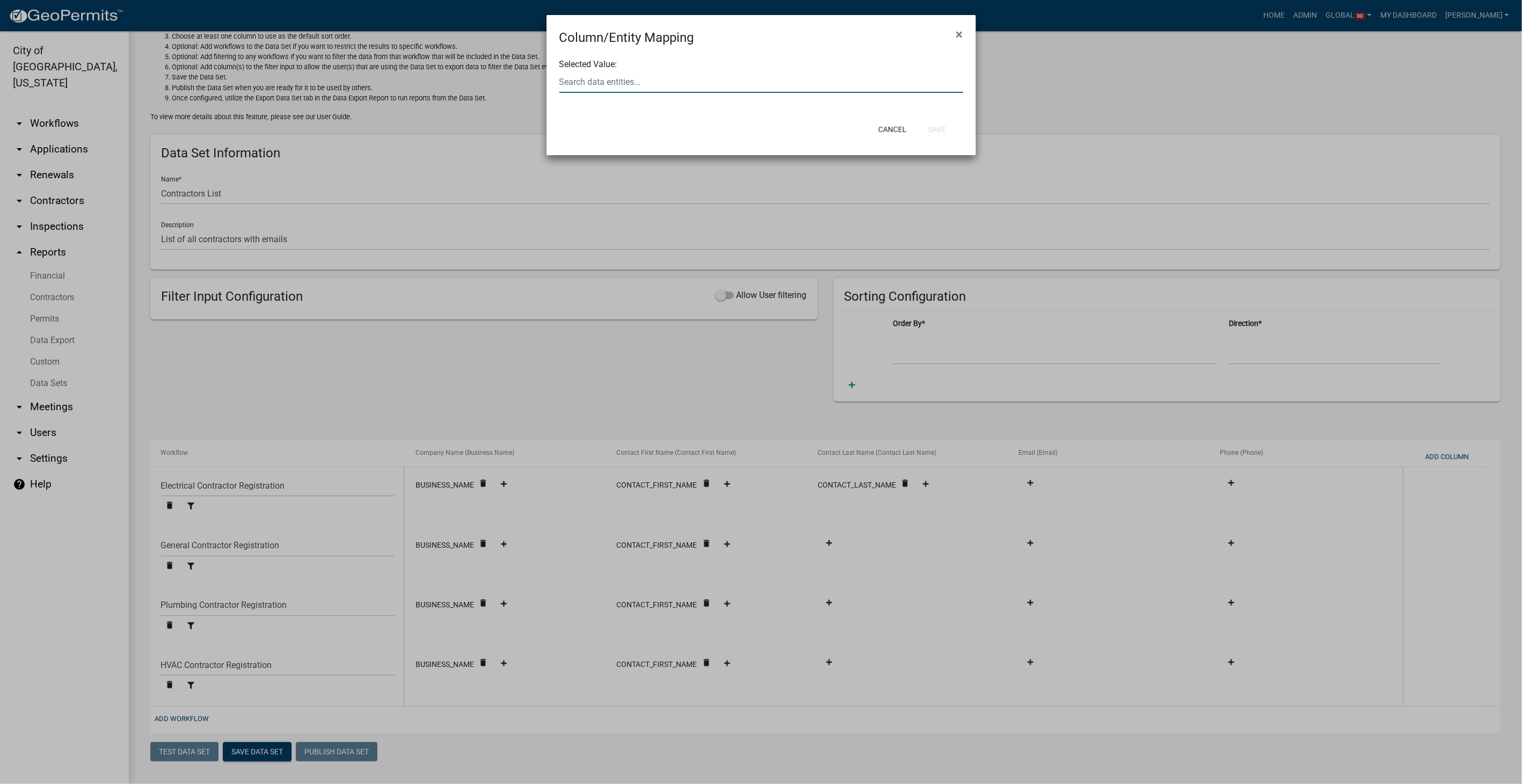
click at [702, 79] on input "text" at bounding box center [761, 81] width 403 height 22
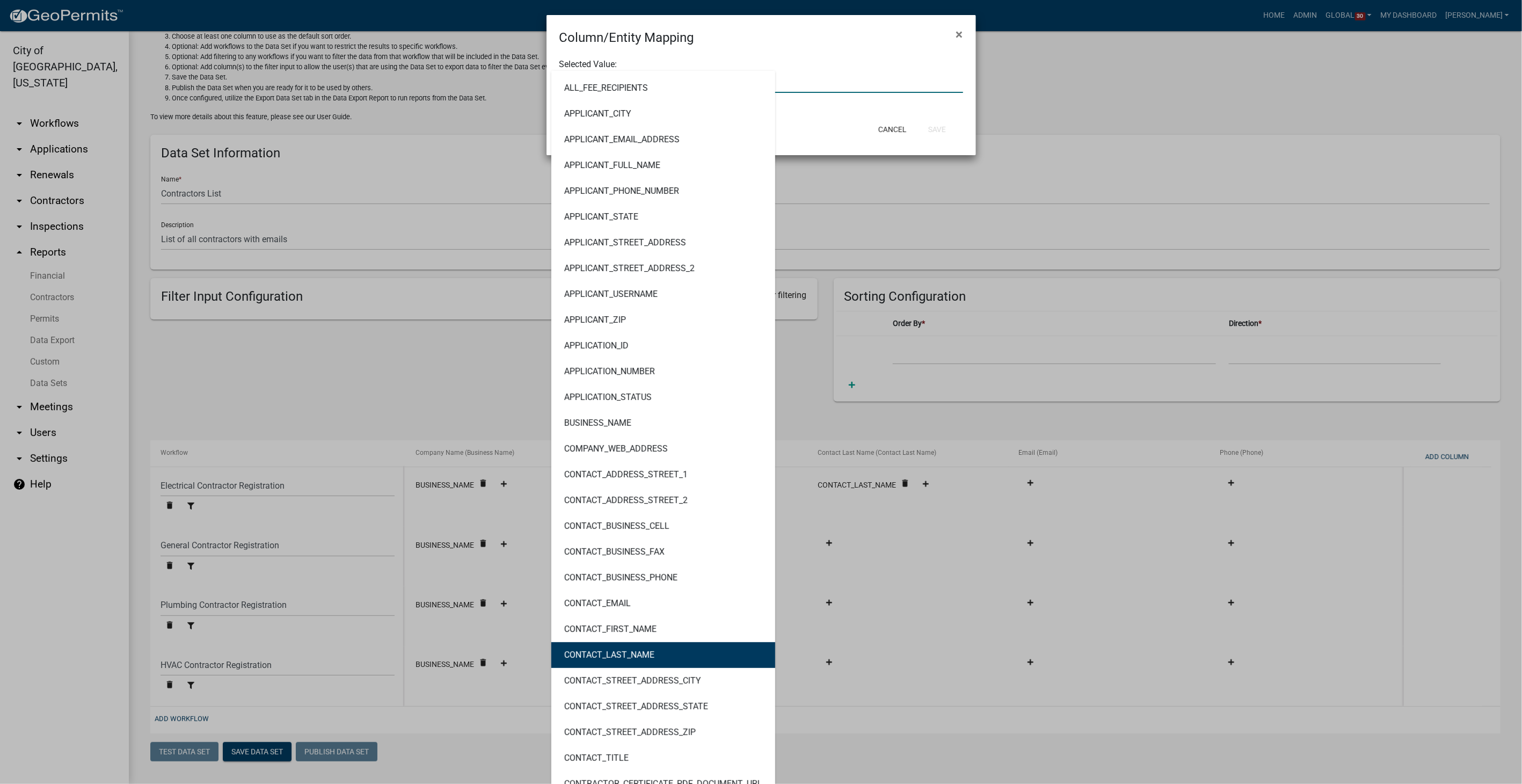
click at [647, 647] on button "CONTACT_LAST_NAME" at bounding box center [663, 655] width 224 height 26
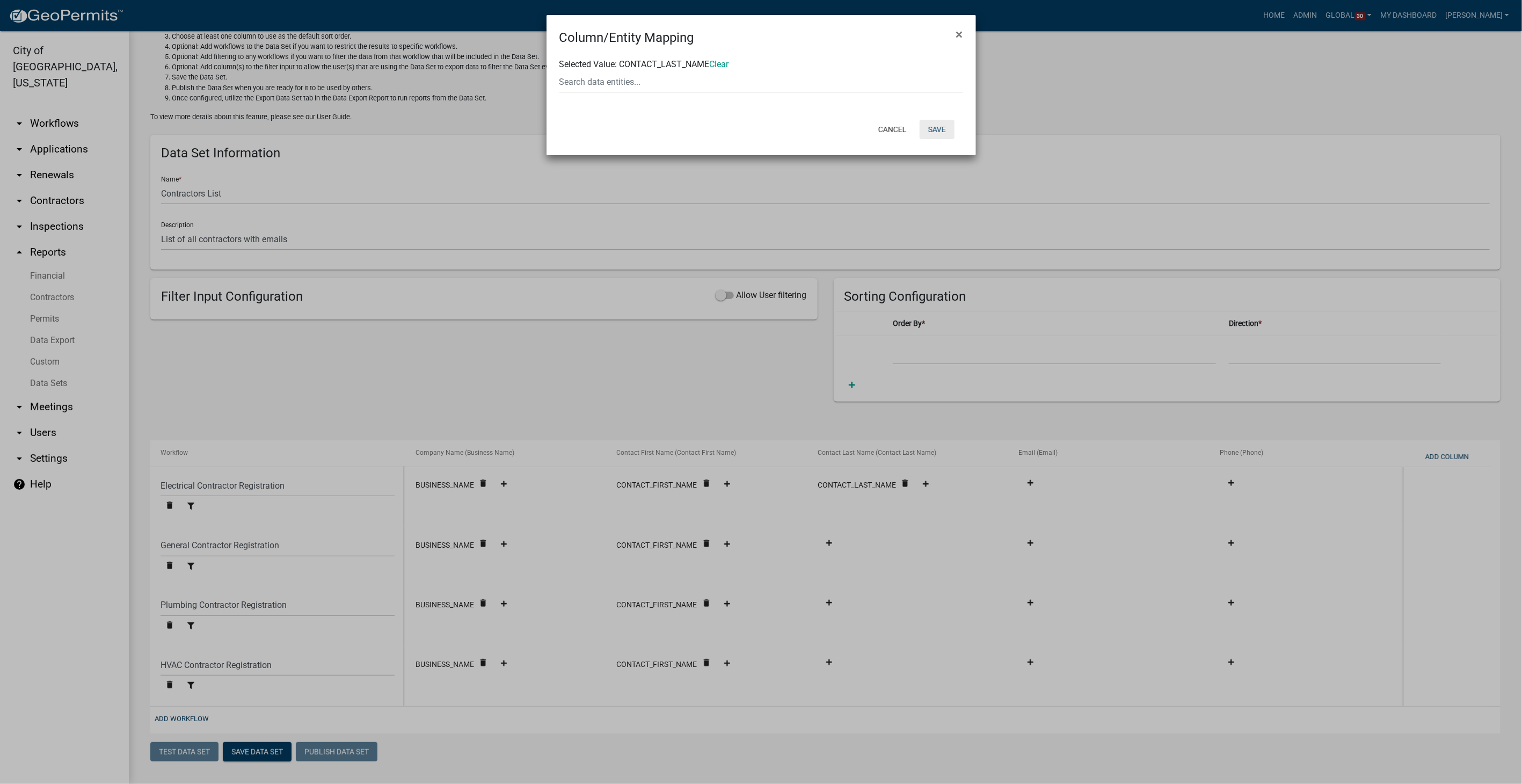
click at [934, 128] on button "Save" at bounding box center [937, 129] width 35 height 19
select select "ebb9eb04-d55d-4d93-a455-38943852181a"
select select "ed9249c8-e22f-4cd9-ad16-c9e140d5329d"
select select "dd08705e-743d-421c-ba99-d4d046c5efa2"
select select "989e6375-c23a-4ce2-961a-25b6e94969ad"
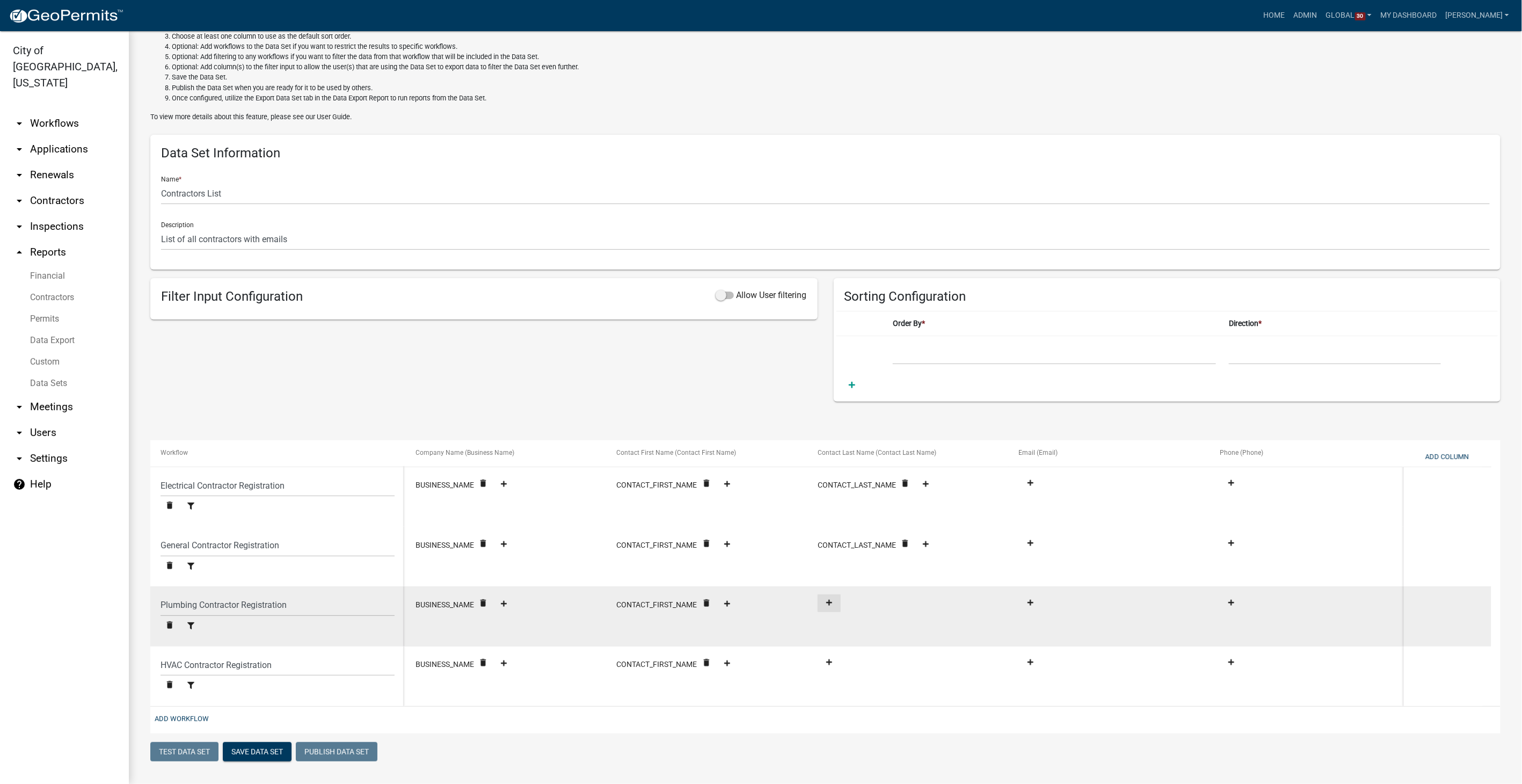
click at [829, 600] on icon at bounding box center [829, 603] width 6 height 6
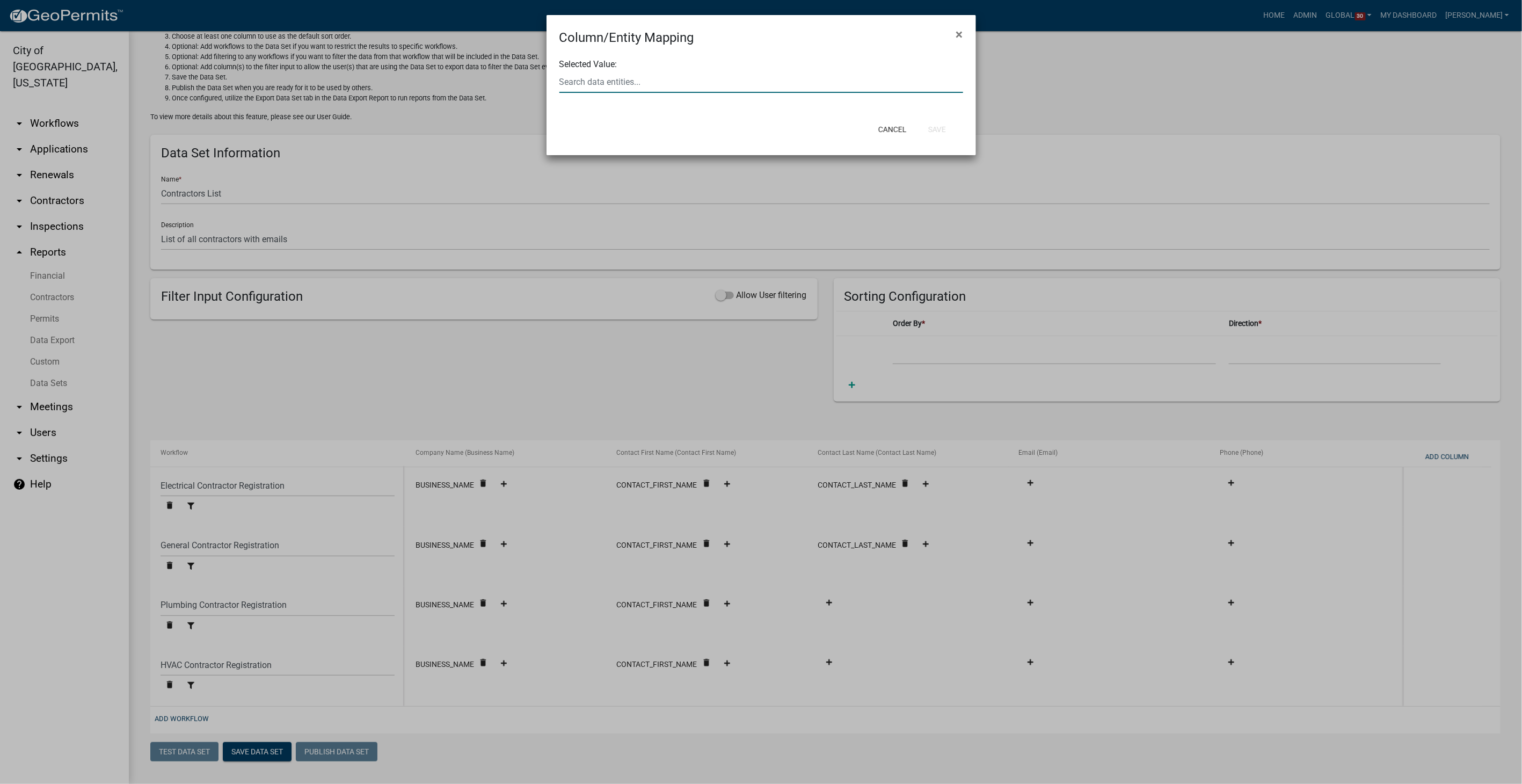
click at [685, 76] on input "text" at bounding box center [761, 81] width 403 height 22
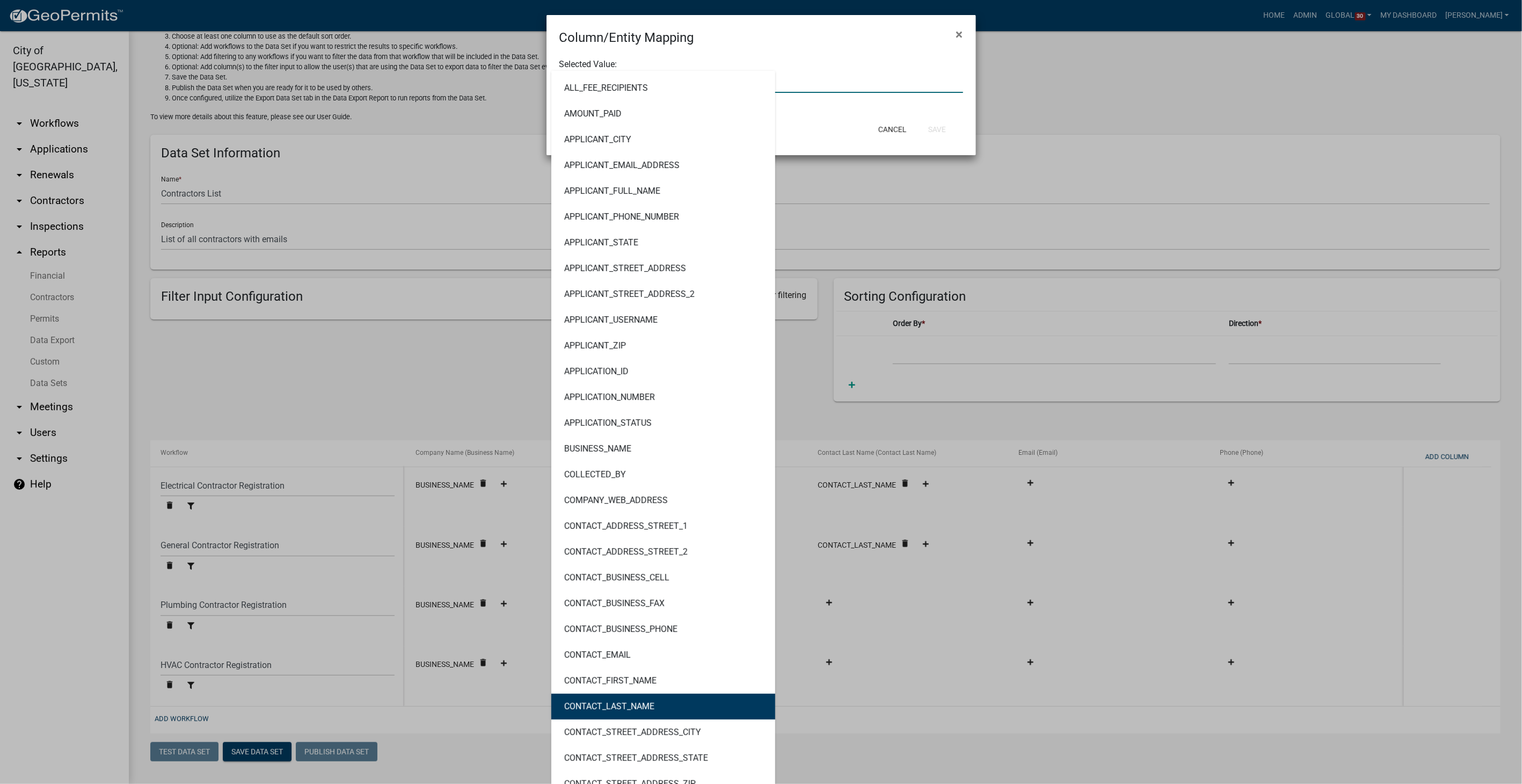
click at [629, 708] on ngb-highlight "CONTACT_LAST_NAME" at bounding box center [608, 706] width 90 height 9
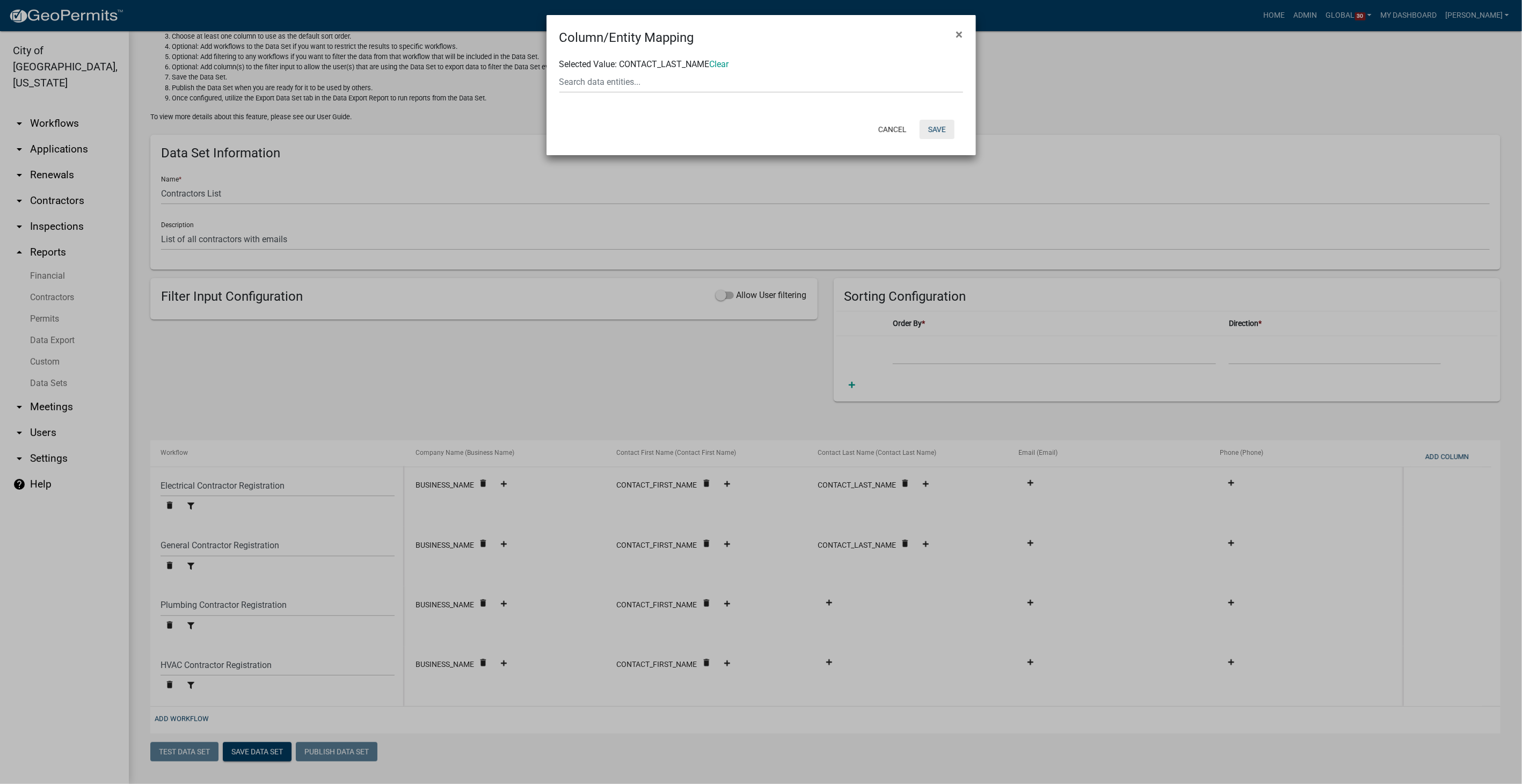
click at [938, 132] on button "Save" at bounding box center [937, 129] width 35 height 19
select select "ebb9eb04-d55d-4d93-a455-38943852181a"
select select "ed9249c8-e22f-4cd9-ad16-c9e140d5329d"
select select "dd08705e-743d-421c-ba99-d4d046c5efa2"
select select "989e6375-c23a-4ce2-961a-25b6e94969ad"
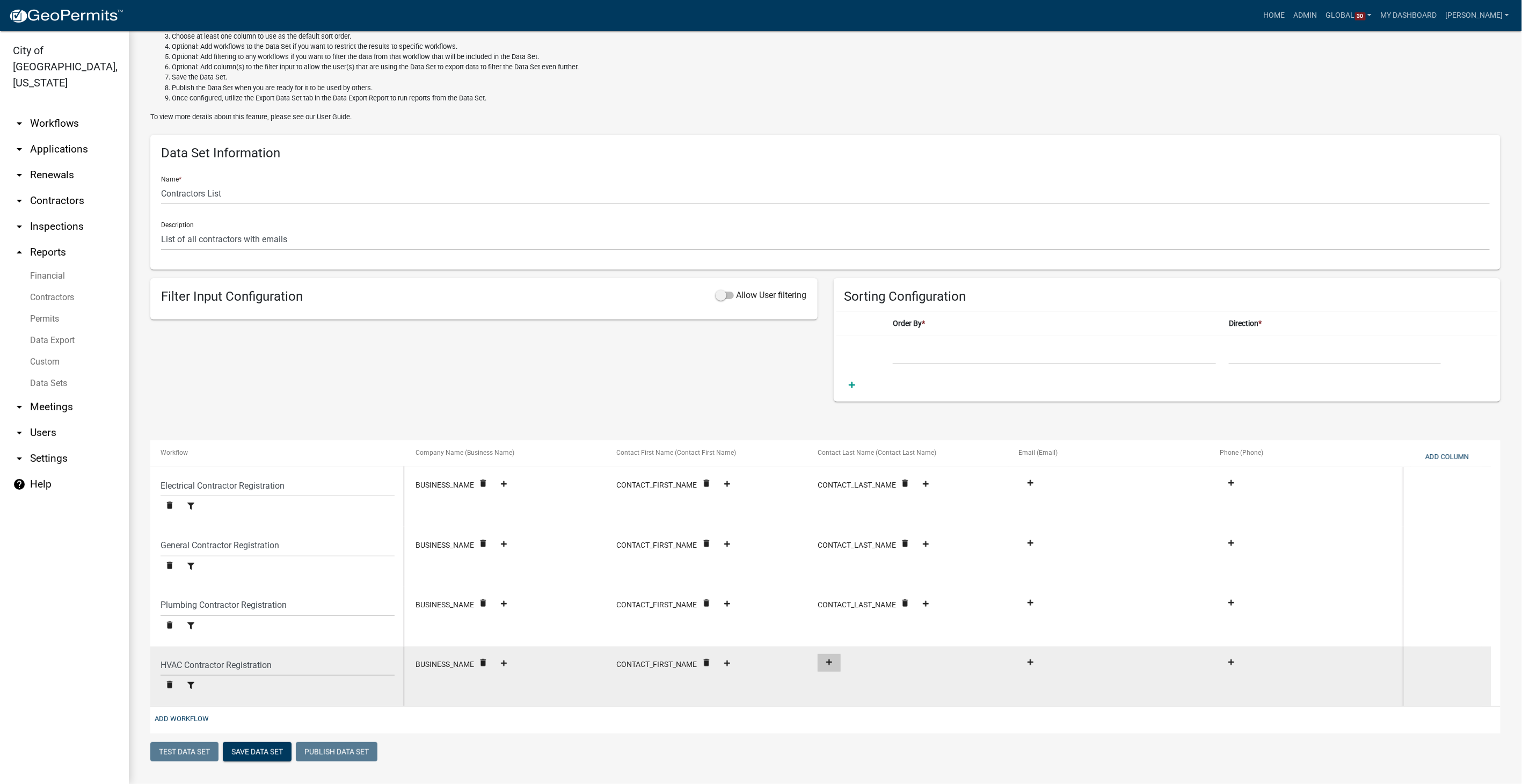
click at [836, 660] on fa-icon at bounding box center [829, 662] width 14 height 9
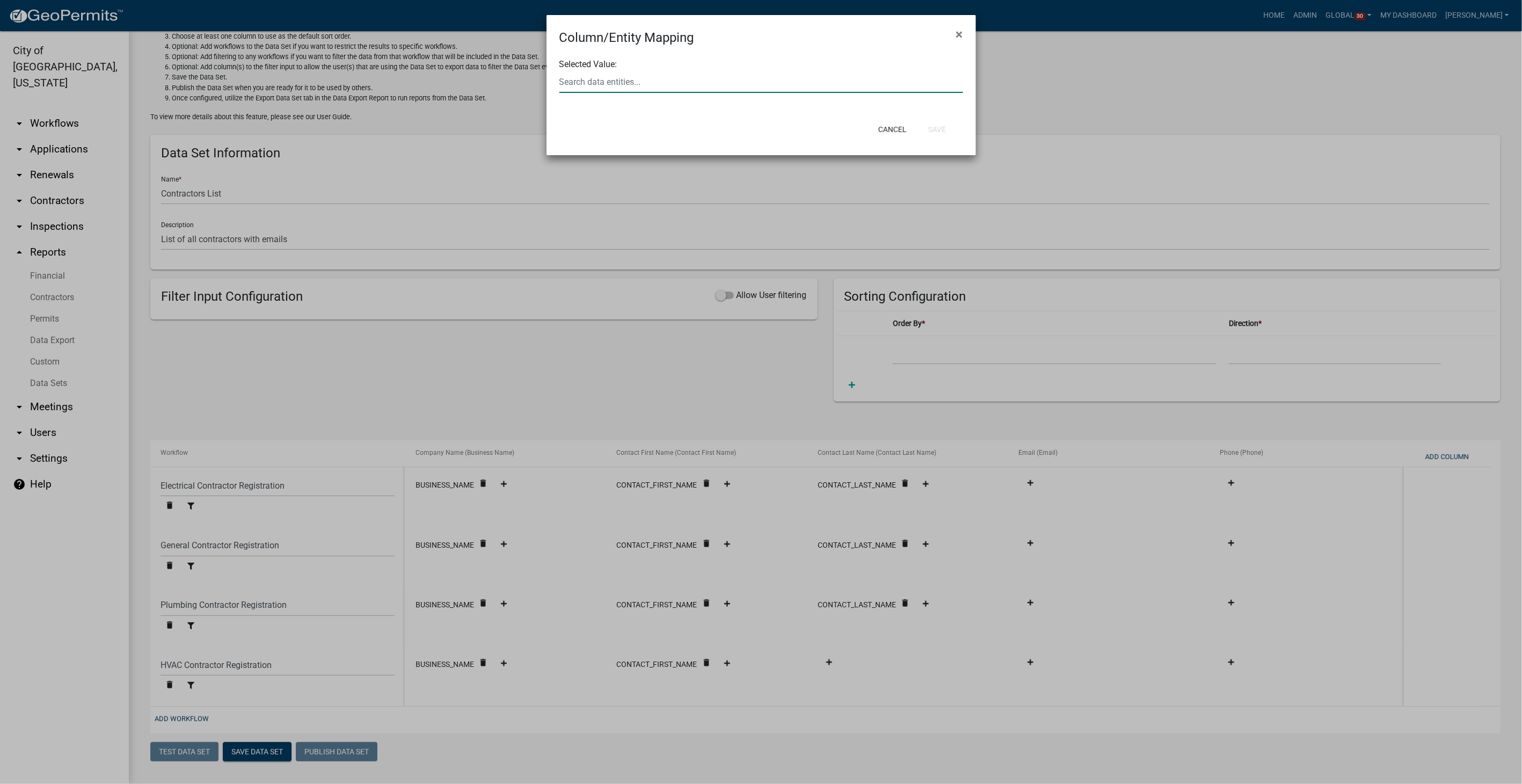
click at [695, 79] on input "text" at bounding box center [761, 81] width 403 height 22
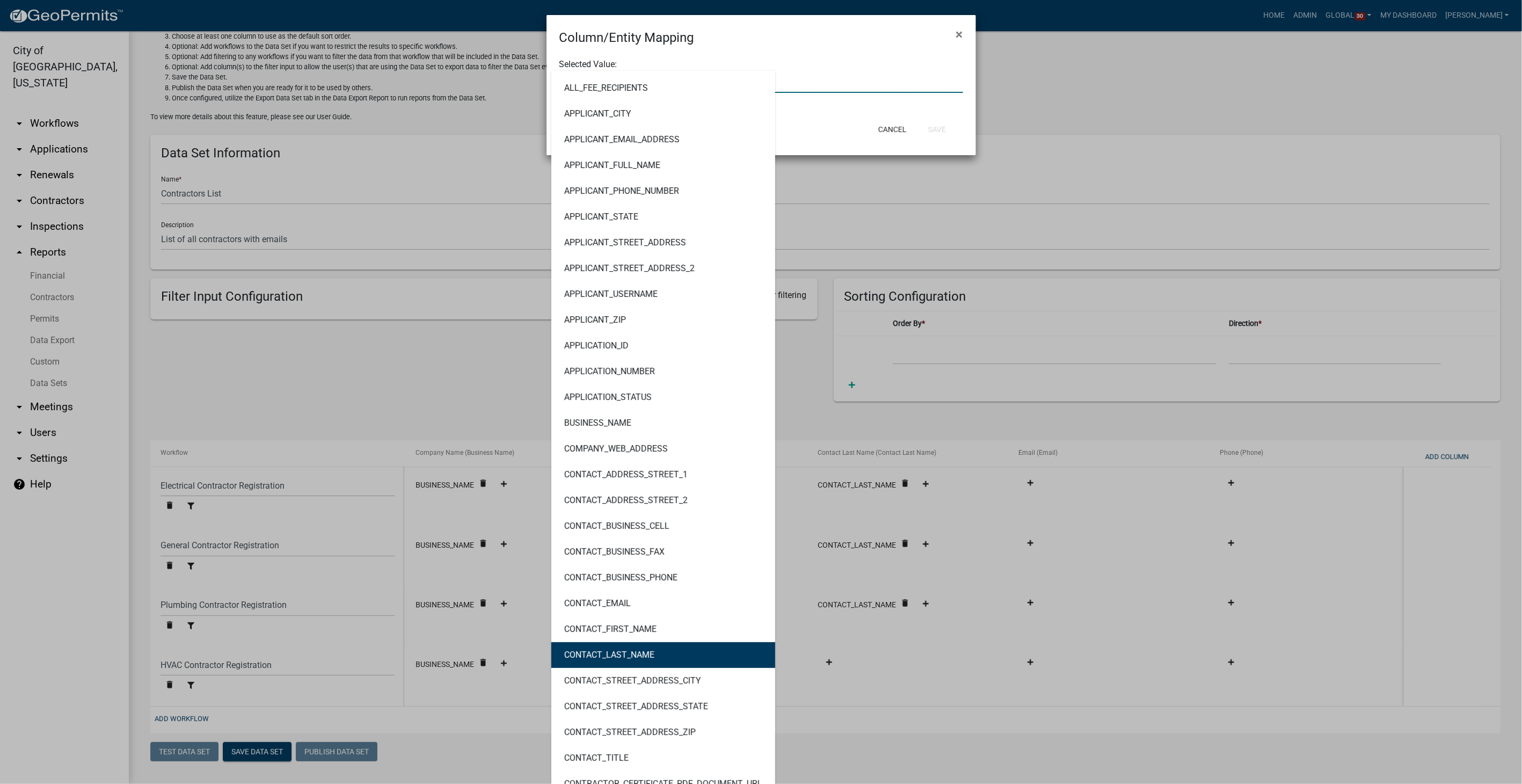
click at [673, 649] on button "CONTACT_LAST_NAME" at bounding box center [663, 655] width 224 height 26
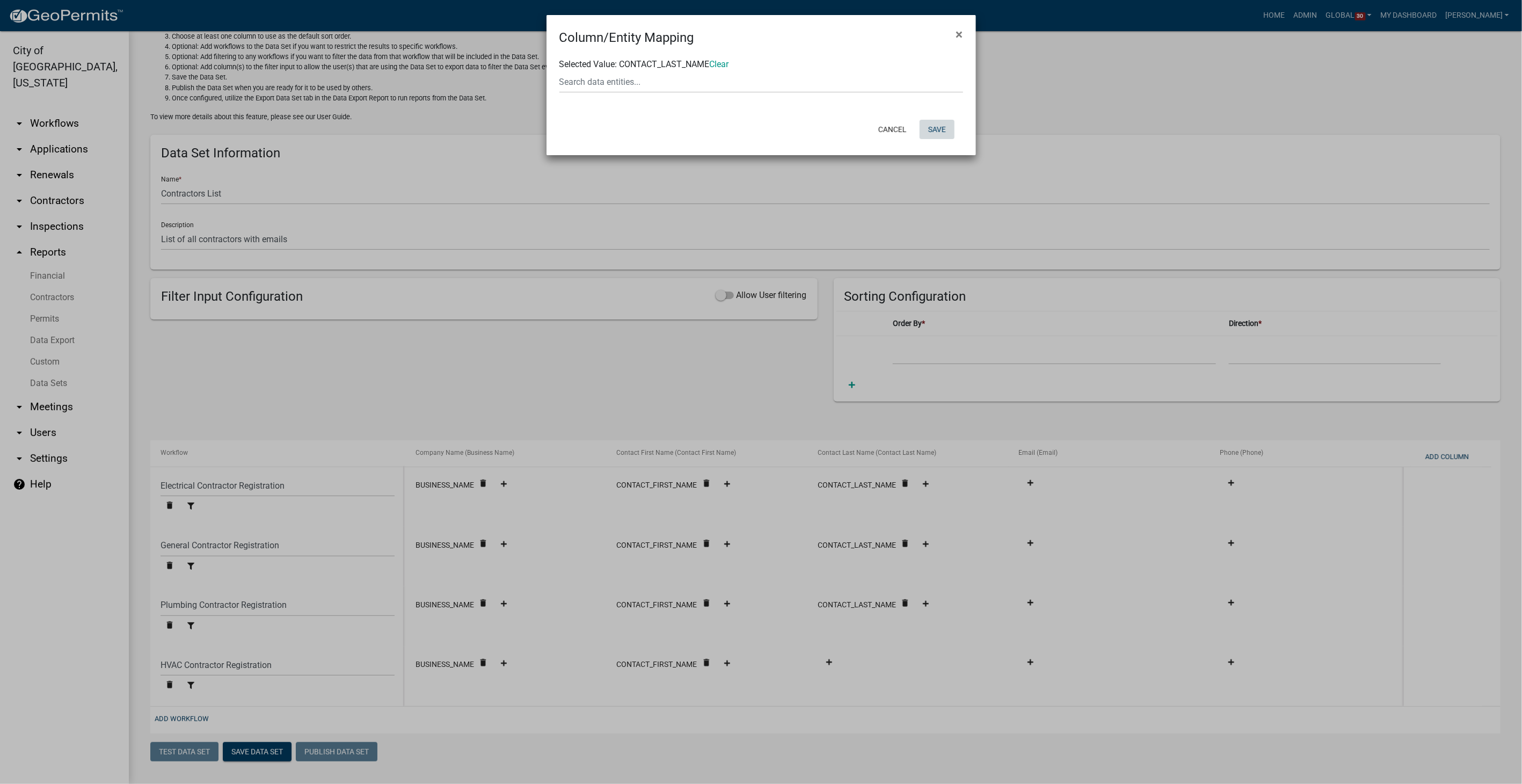
click at [940, 128] on button "Save" at bounding box center [937, 129] width 35 height 19
select select "ebb9eb04-d55d-4d93-a455-38943852181a"
select select "ed9249c8-e22f-4cd9-ad16-c9e140d5329d"
select select "dd08705e-743d-421c-ba99-d4d046c5efa2"
select select "989e6375-c23a-4ce2-961a-25b6e94969ad"
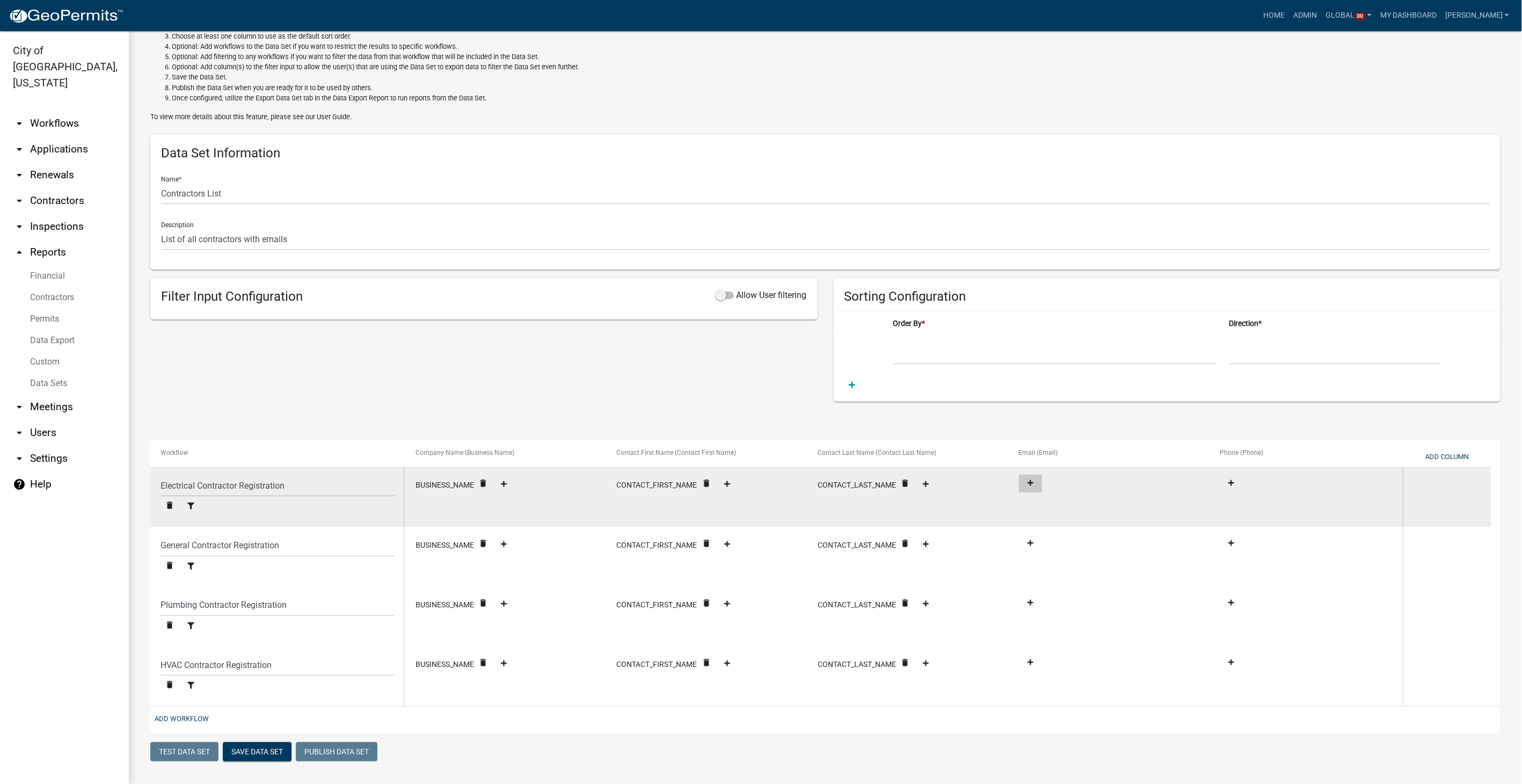
click at [1032, 482] on icon at bounding box center [1031, 483] width 6 height 6
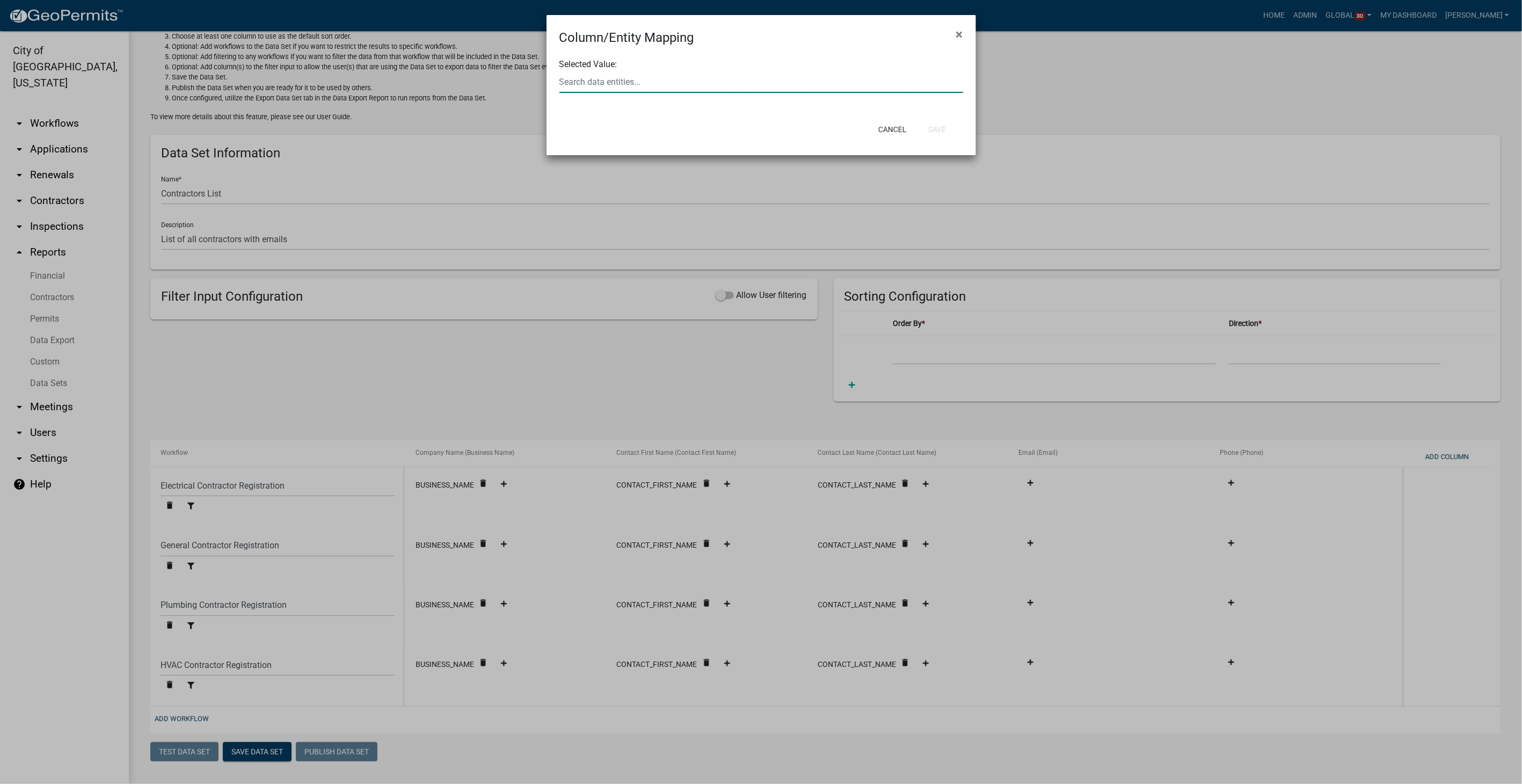
click at [645, 77] on input "text" at bounding box center [761, 81] width 403 height 22
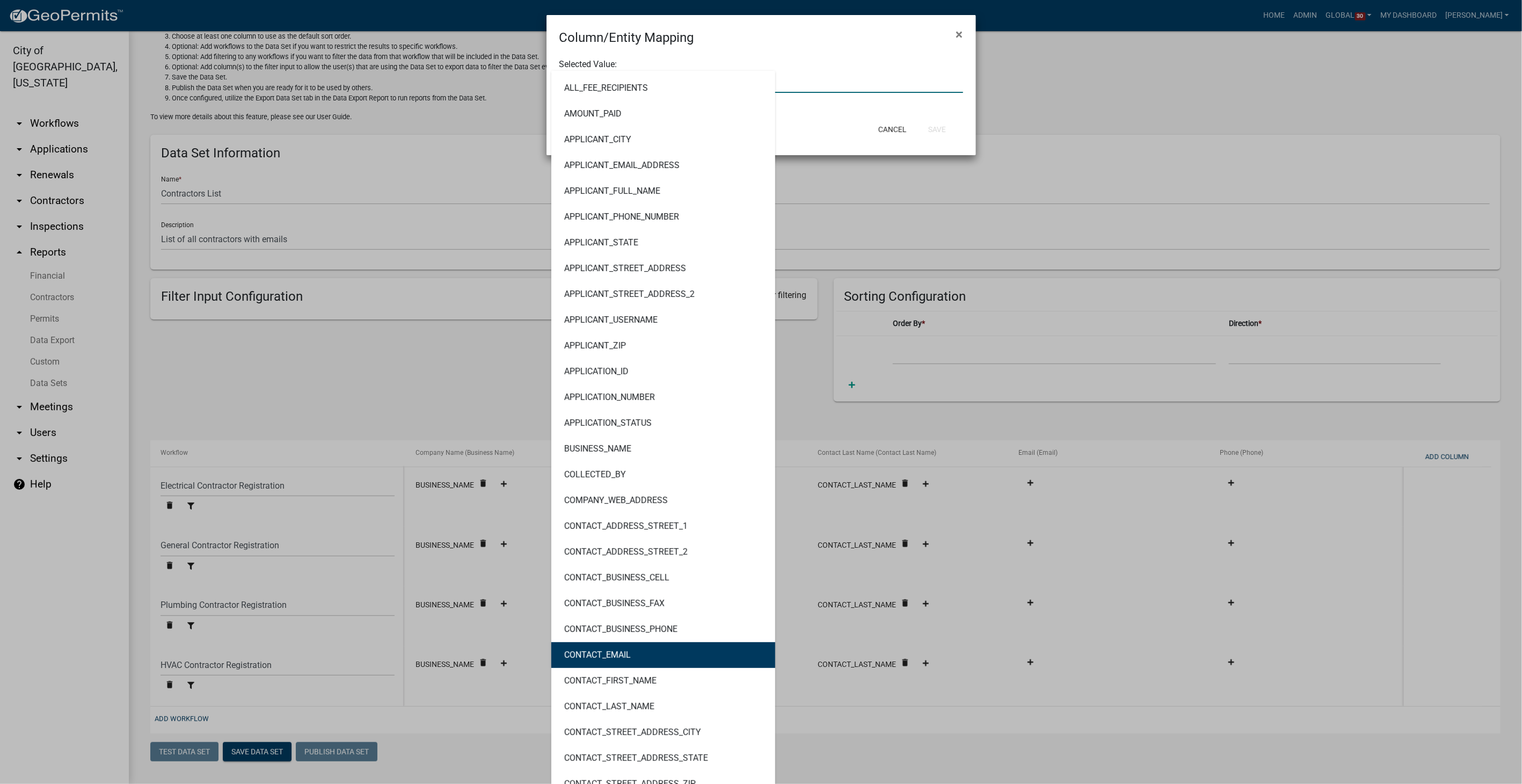
click at [629, 661] on button "CONTACT_EMAIL" at bounding box center [663, 655] width 224 height 26
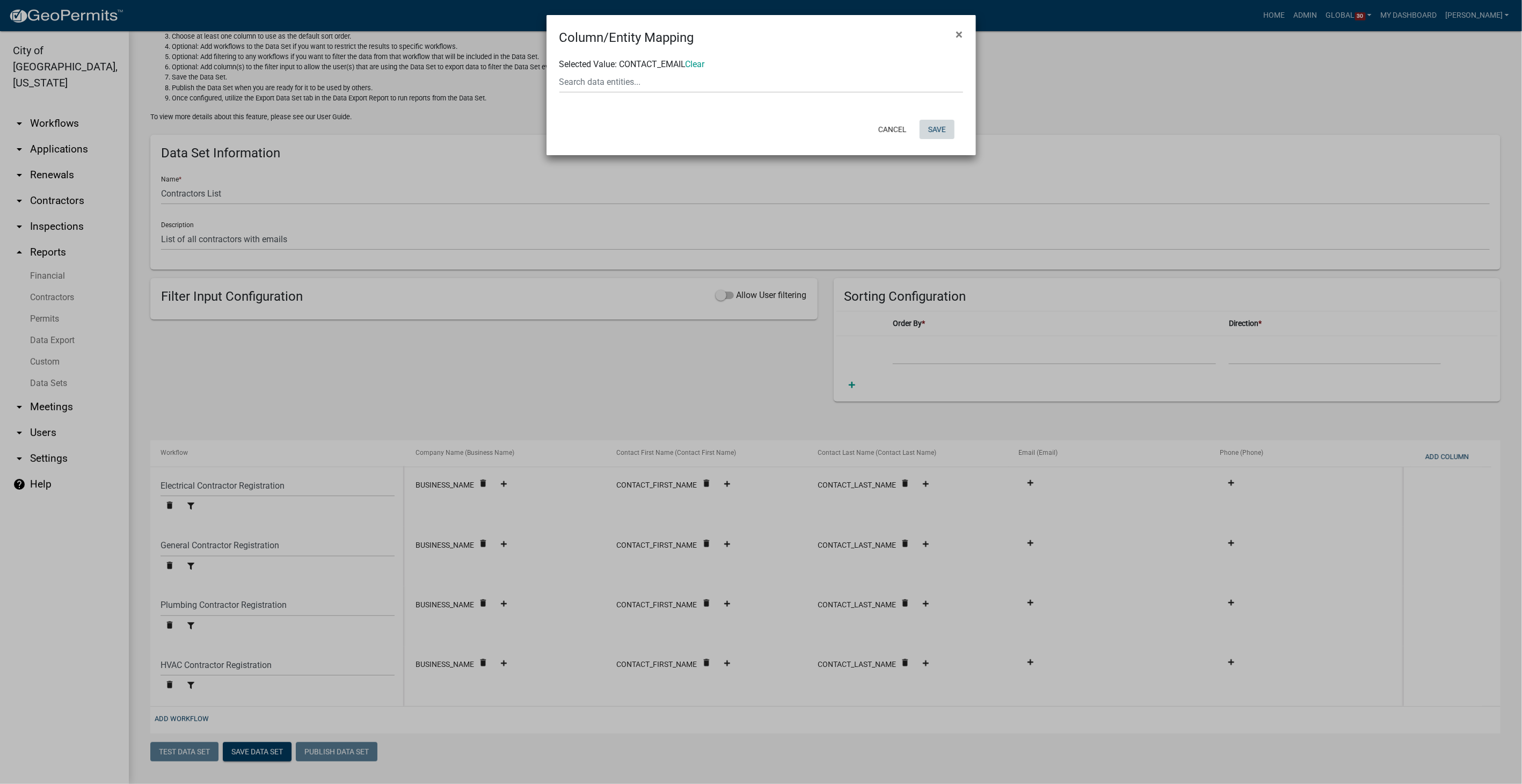
click at [937, 135] on button "Save" at bounding box center [937, 129] width 35 height 19
select select "ebb9eb04-d55d-4d93-a455-38943852181a"
select select "ed9249c8-e22f-4cd9-ad16-c9e140d5329d"
select select "dd08705e-743d-421c-ba99-d4d046c5efa2"
select select "989e6375-c23a-4ce2-961a-25b6e94969ad"
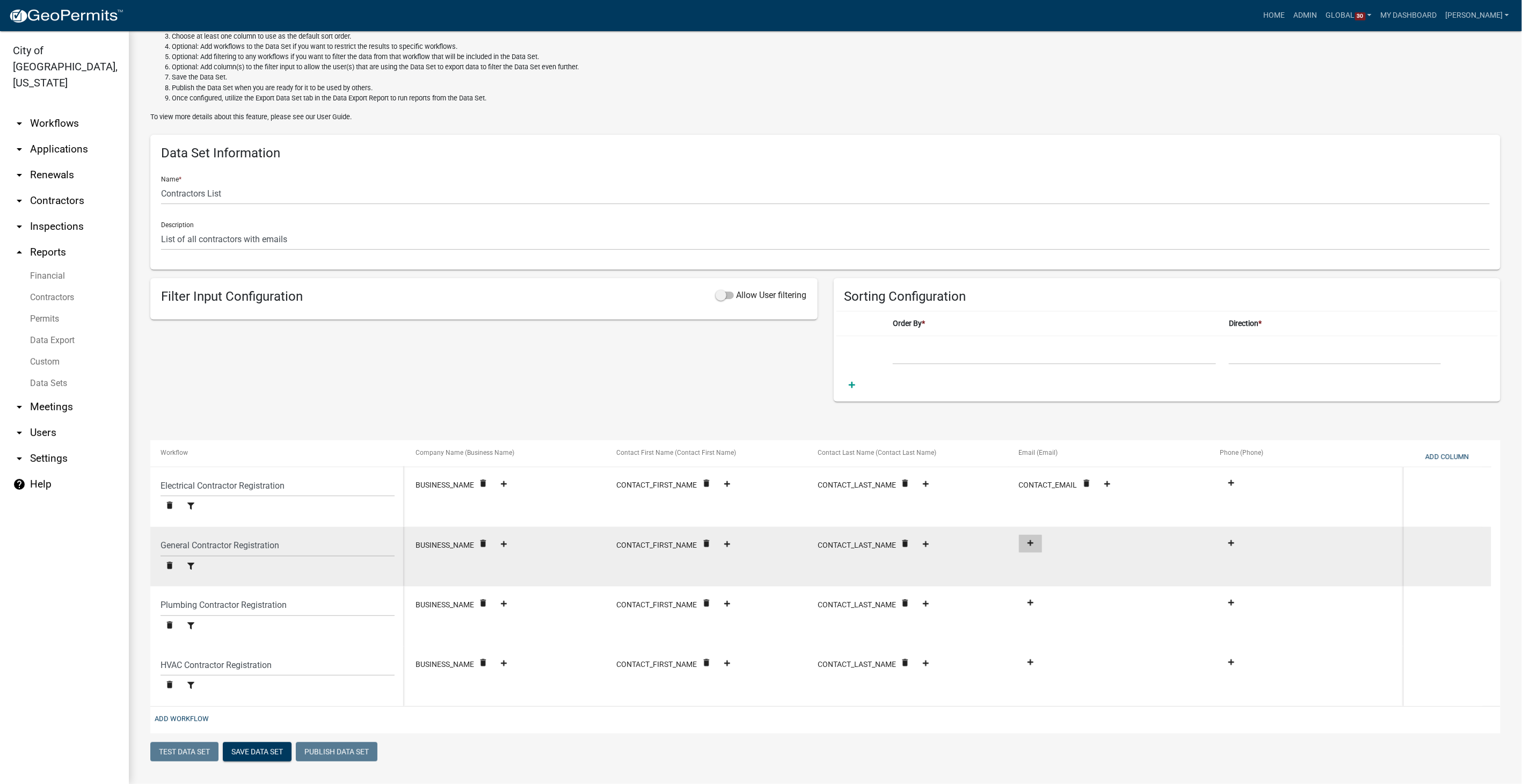
click at [1026, 543] on fa-icon at bounding box center [1030, 543] width 14 height 9
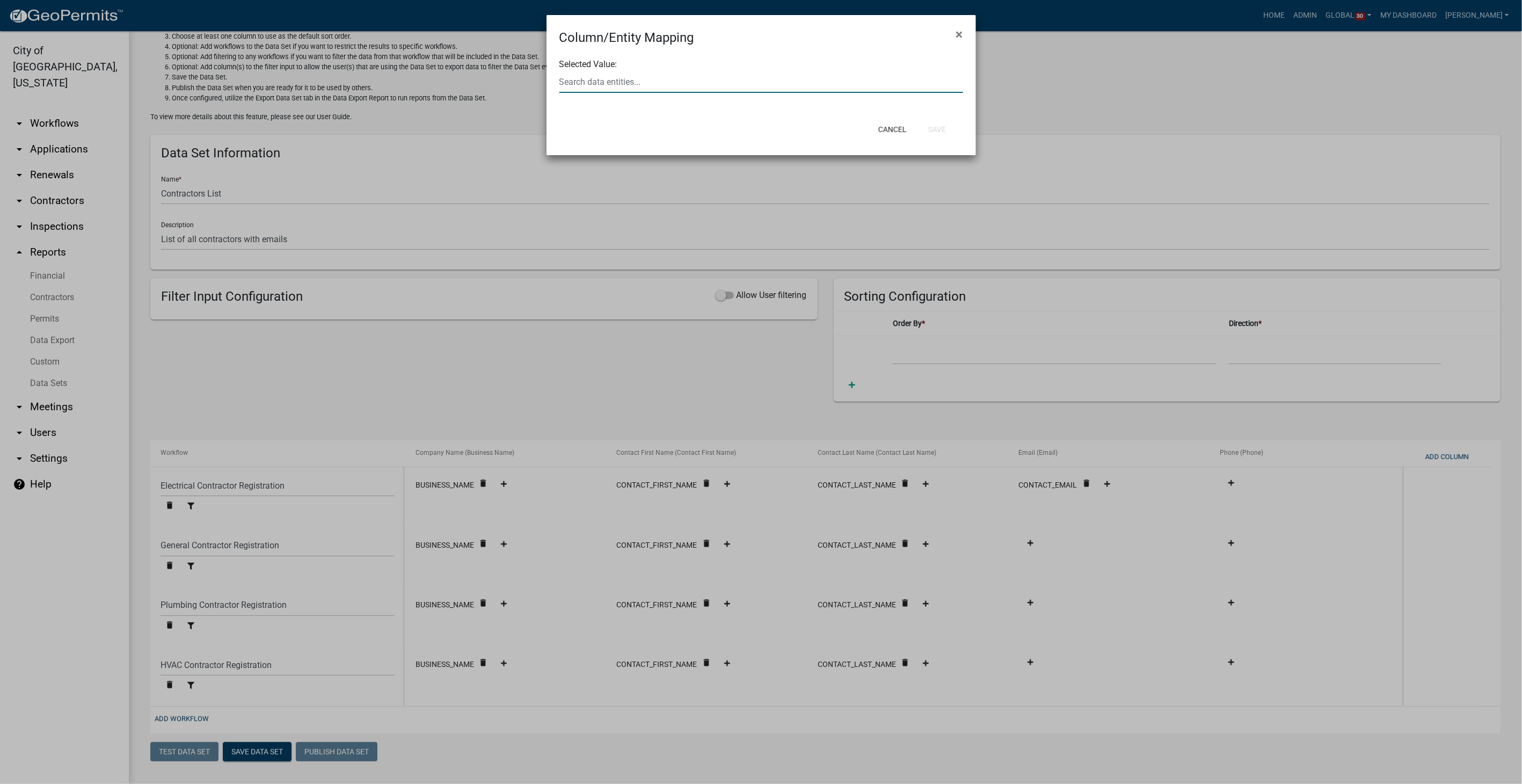
click at [657, 87] on input "text" at bounding box center [761, 81] width 403 height 22
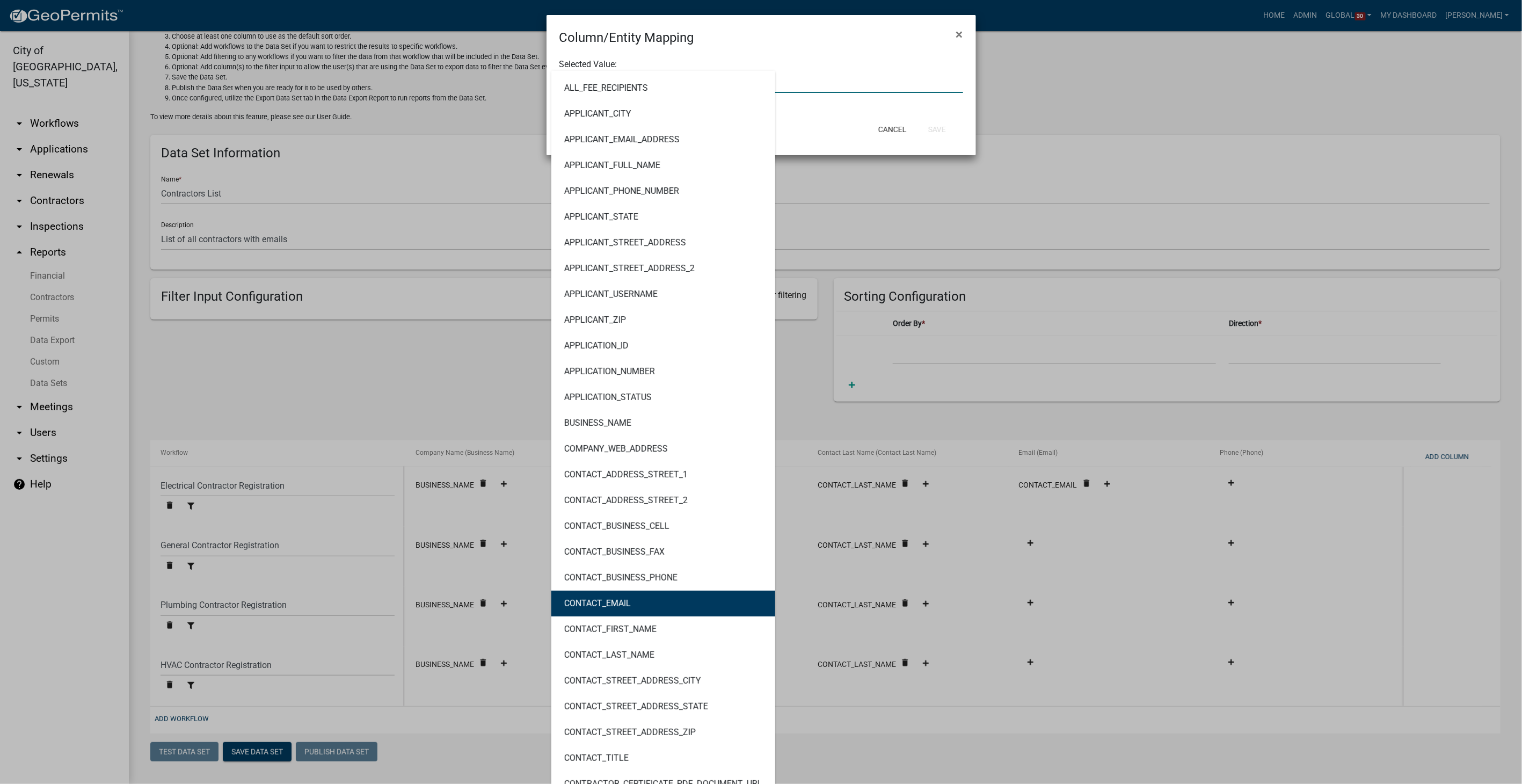
click at [626, 609] on button "CONTACT_EMAIL" at bounding box center [663, 603] width 224 height 26
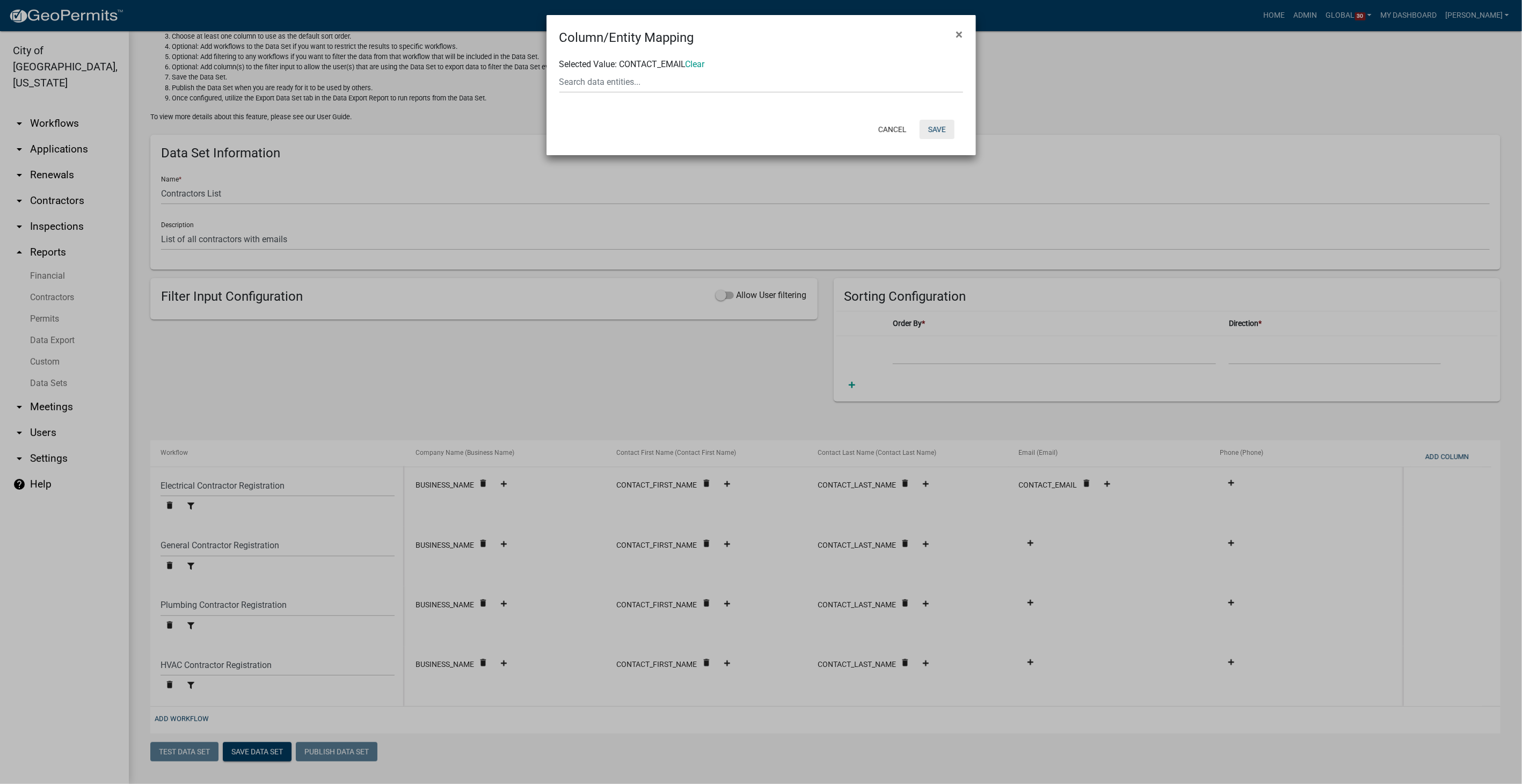
click at [945, 136] on button "Save" at bounding box center [937, 129] width 35 height 19
select select "ebb9eb04-d55d-4d93-a455-38943852181a"
select select "ed9249c8-e22f-4cd9-ad16-c9e140d5329d"
select select "dd08705e-743d-421c-ba99-d4d046c5efa2"
select select "989e6375-c23a-4ce2-961a-25b6e94969ad"
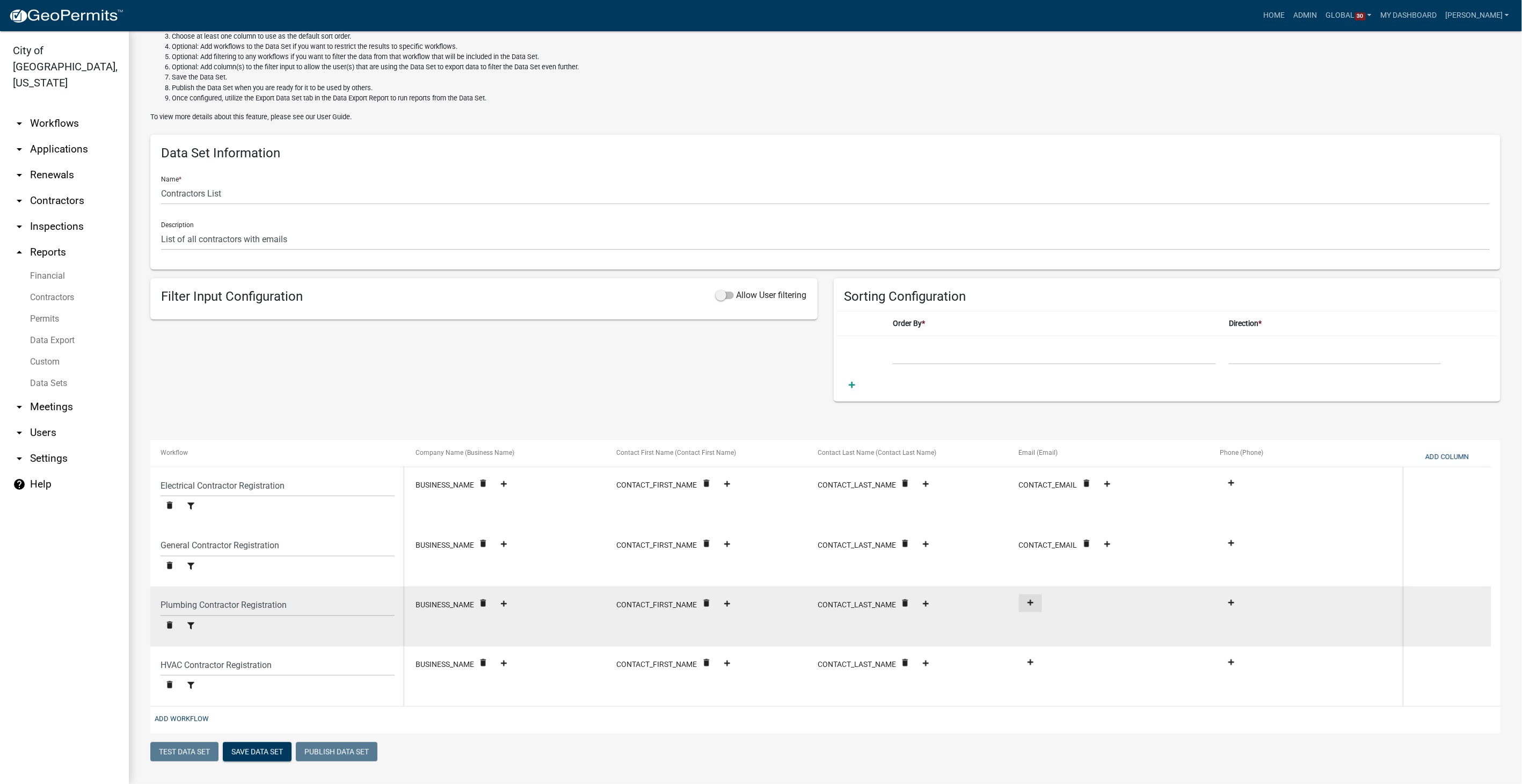
click at [1032, 603] on icon at bounding box center [1031, 602] width 6 height 7
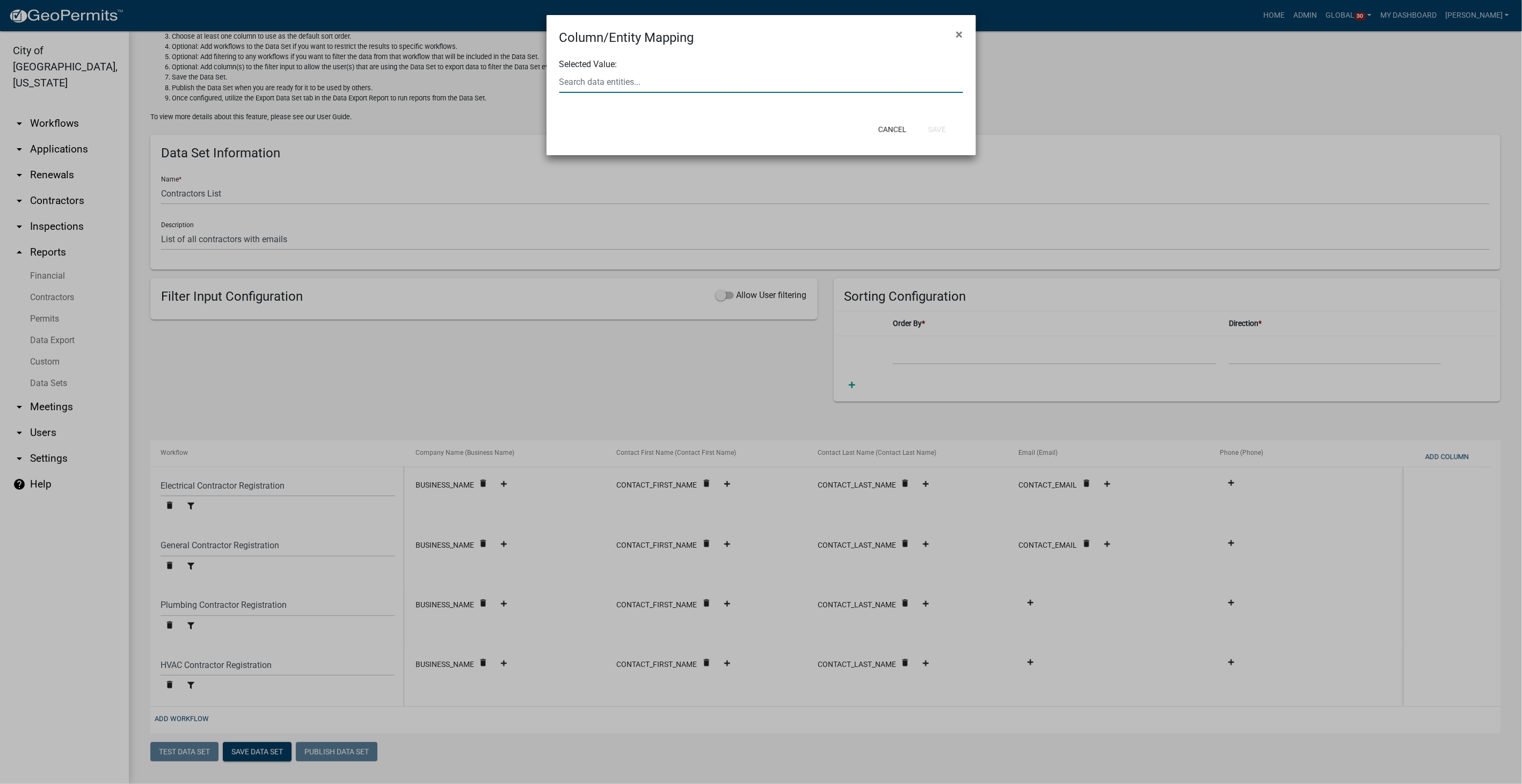
click at [597, 81] on div at bounding box center [761, 81] width 419 height 22
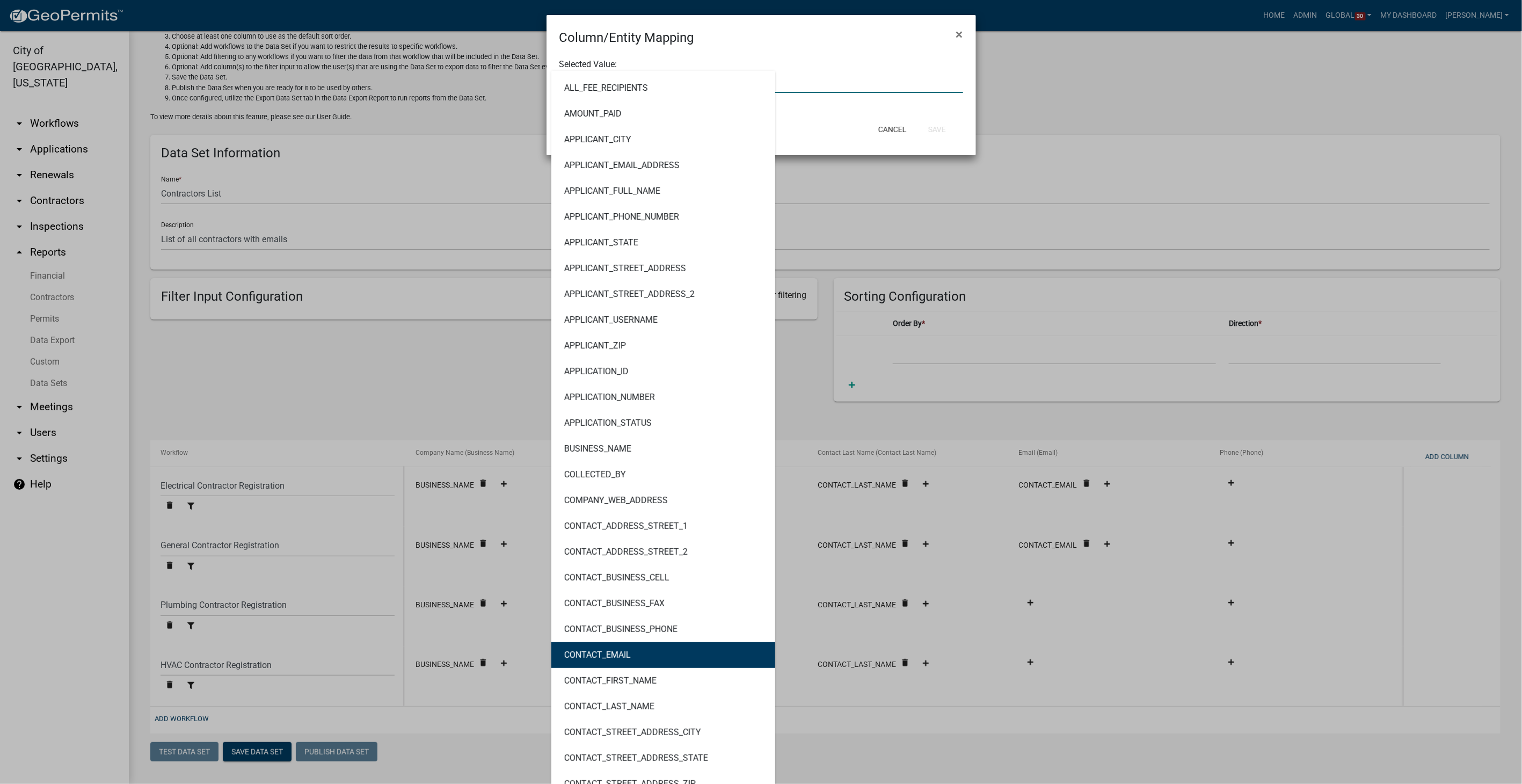
click at [604, 642] on button "CONTACT_EMAIL" at bounding box center [663, 655] width 224 height 26
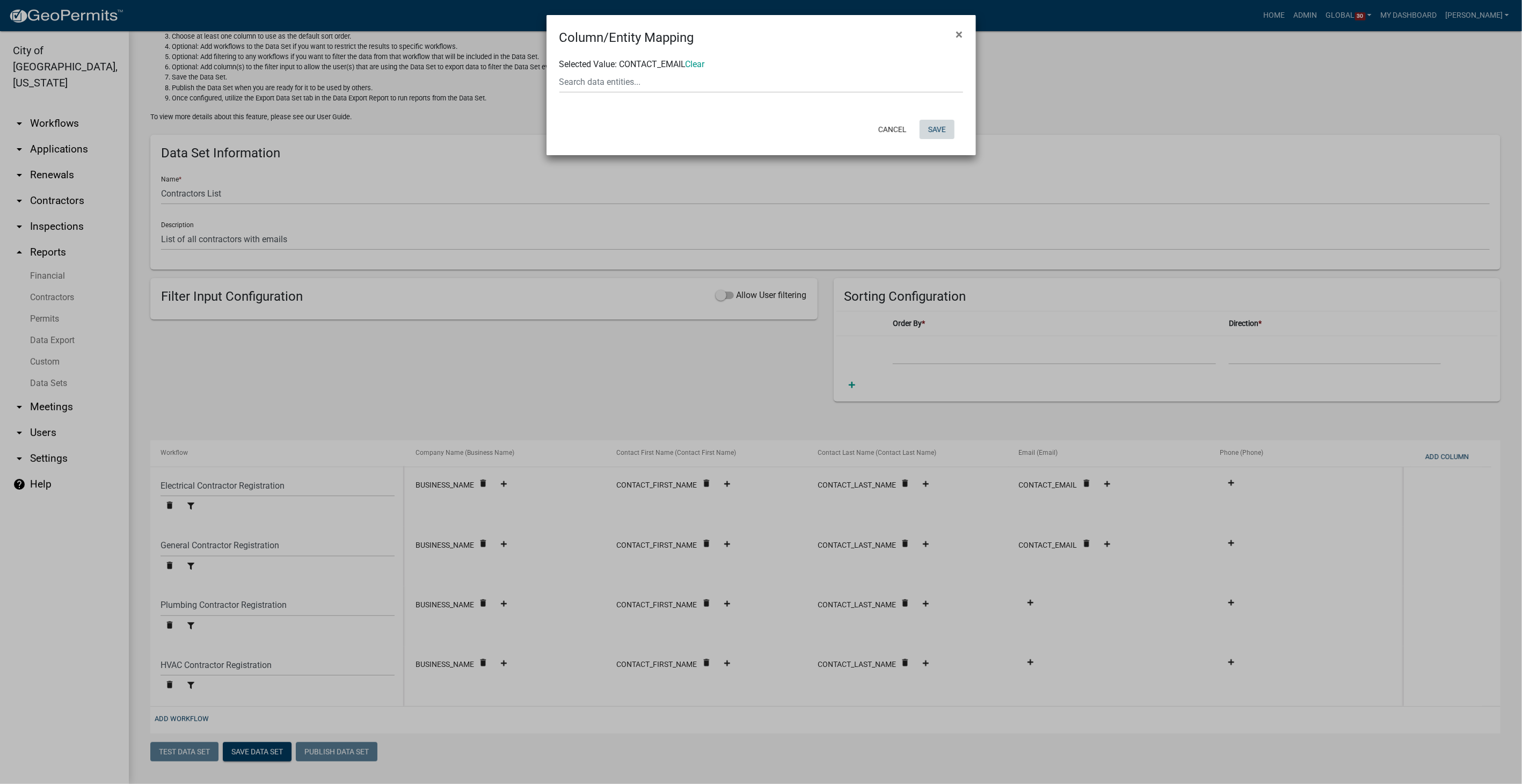
click at [934, 121] on button "Save" at bounding box center [937, 129] width 35 height 19
select select "ebb9eb04-d55d-4d93-a455-38943852181a"
select select "ed9249c8-e22f-4cd9-ad16-c9e140d5329d"
select select "dd08705e-743d-421c-ba99-d4d046c5efa2"
select select "989e6375-c23a-4ce2-961a-25b6e94969ad"
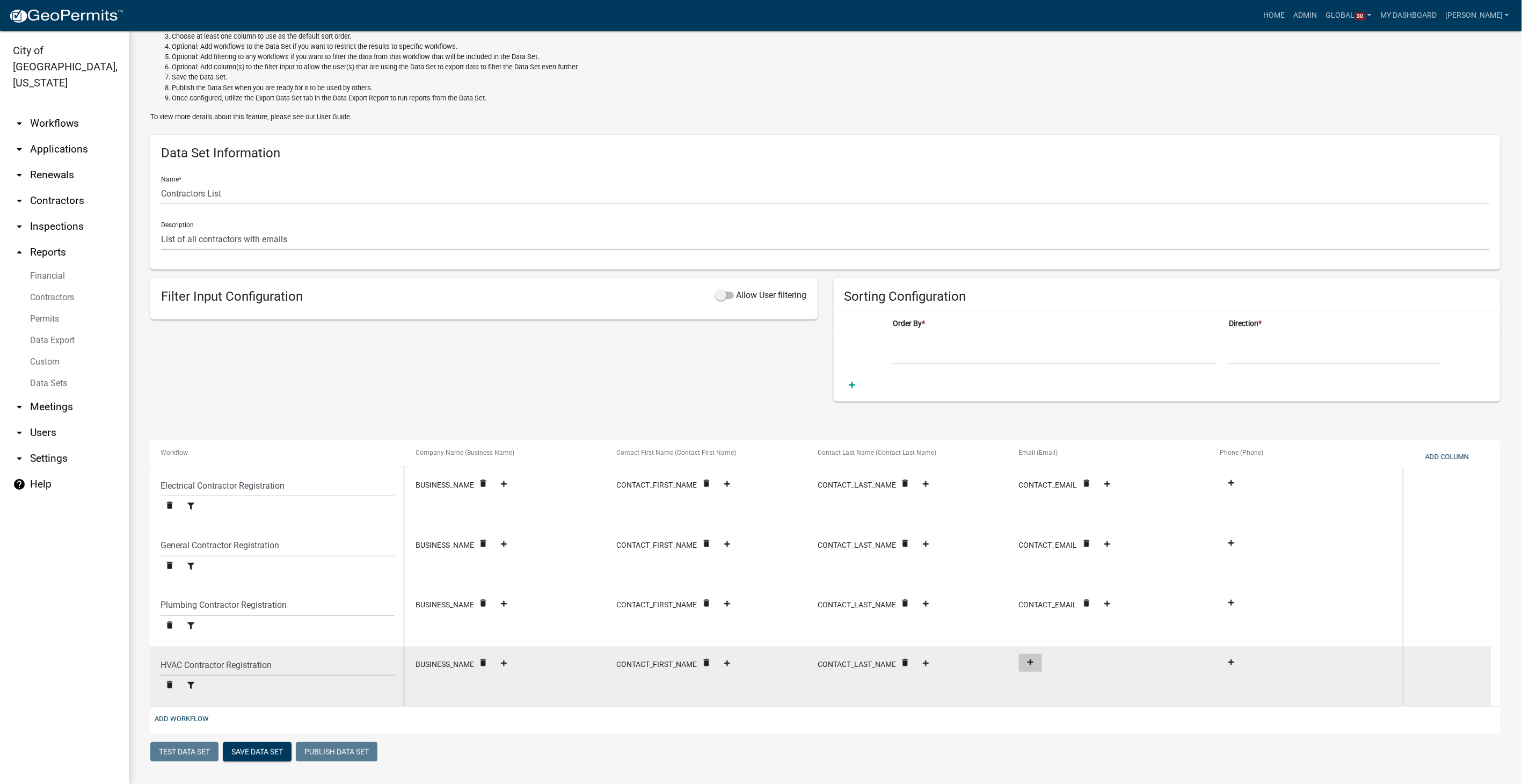
click at [1033, 665] on button at bounding box center [1031, 662] width 23 height 18
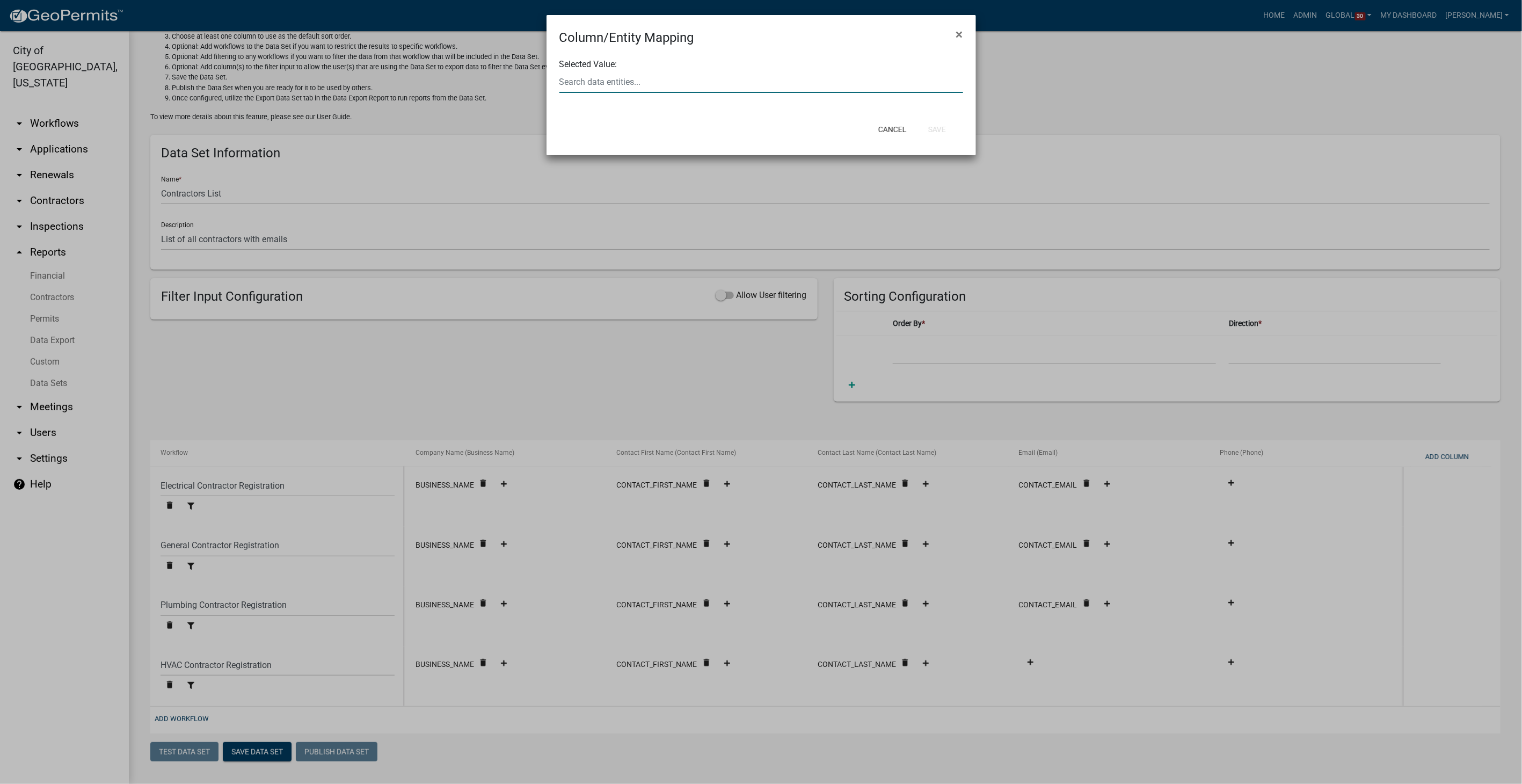
click at [636, 84] on input "text" at bounding box center [761, 81] width 403 height 22
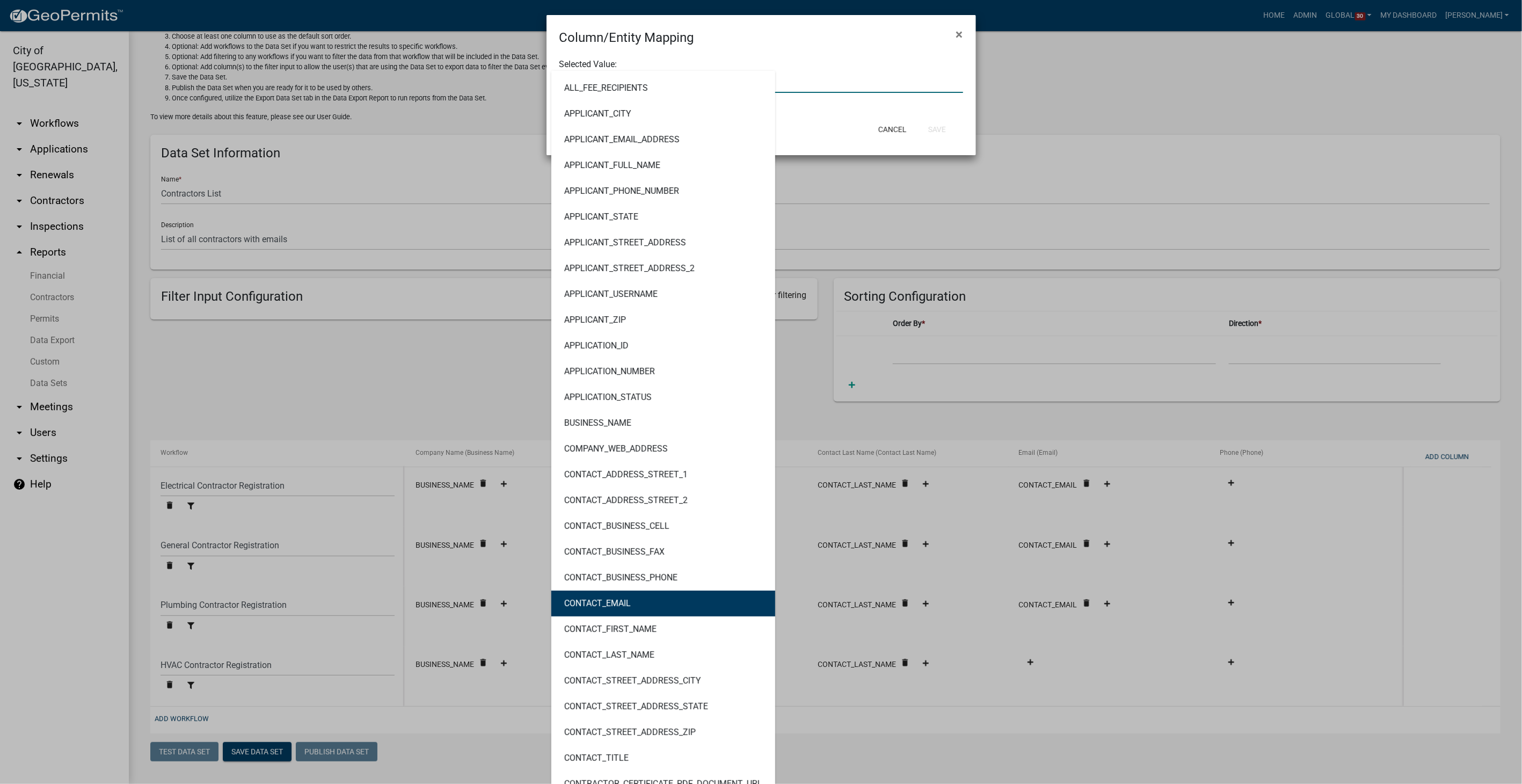
click at [622, 603] on ngb-highlight "CONTACT_EMAIL" at bounding box center [597, 603] width 66 height 9
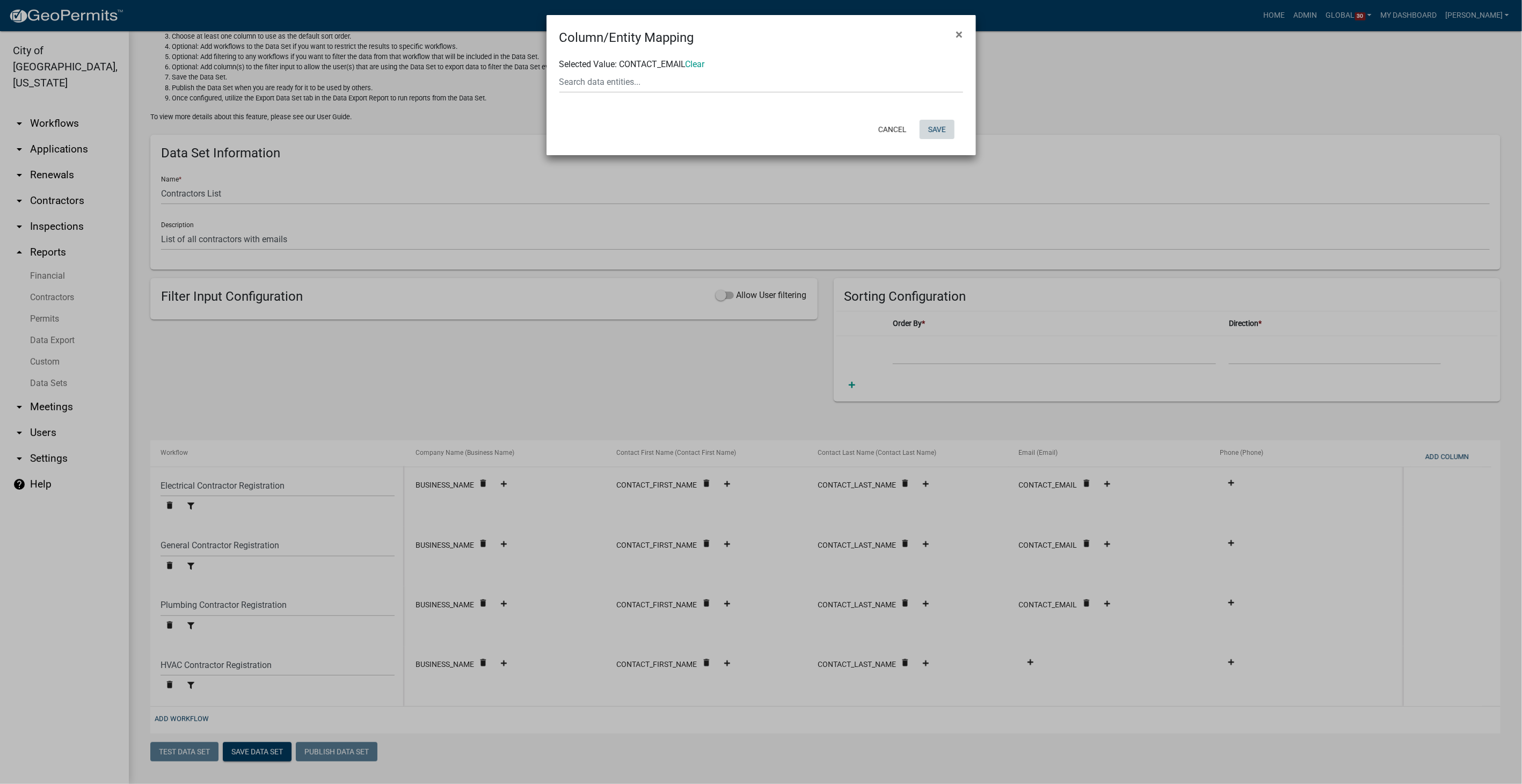
click at [945, 128] on button "Save" at bounding box center [937, 129] width 35 height 19
select select "ebb9eb04-d55d-4d93-a455-38943852181a"
select select "ed9249c8-e22f-4cd9-ad16-c9e140d5329d"
select select "dd08705e-743d-421c-ba99-d4d046c5efa2"
select select "989e6375-c23a-4ce2-961a-25b6e94969ad"
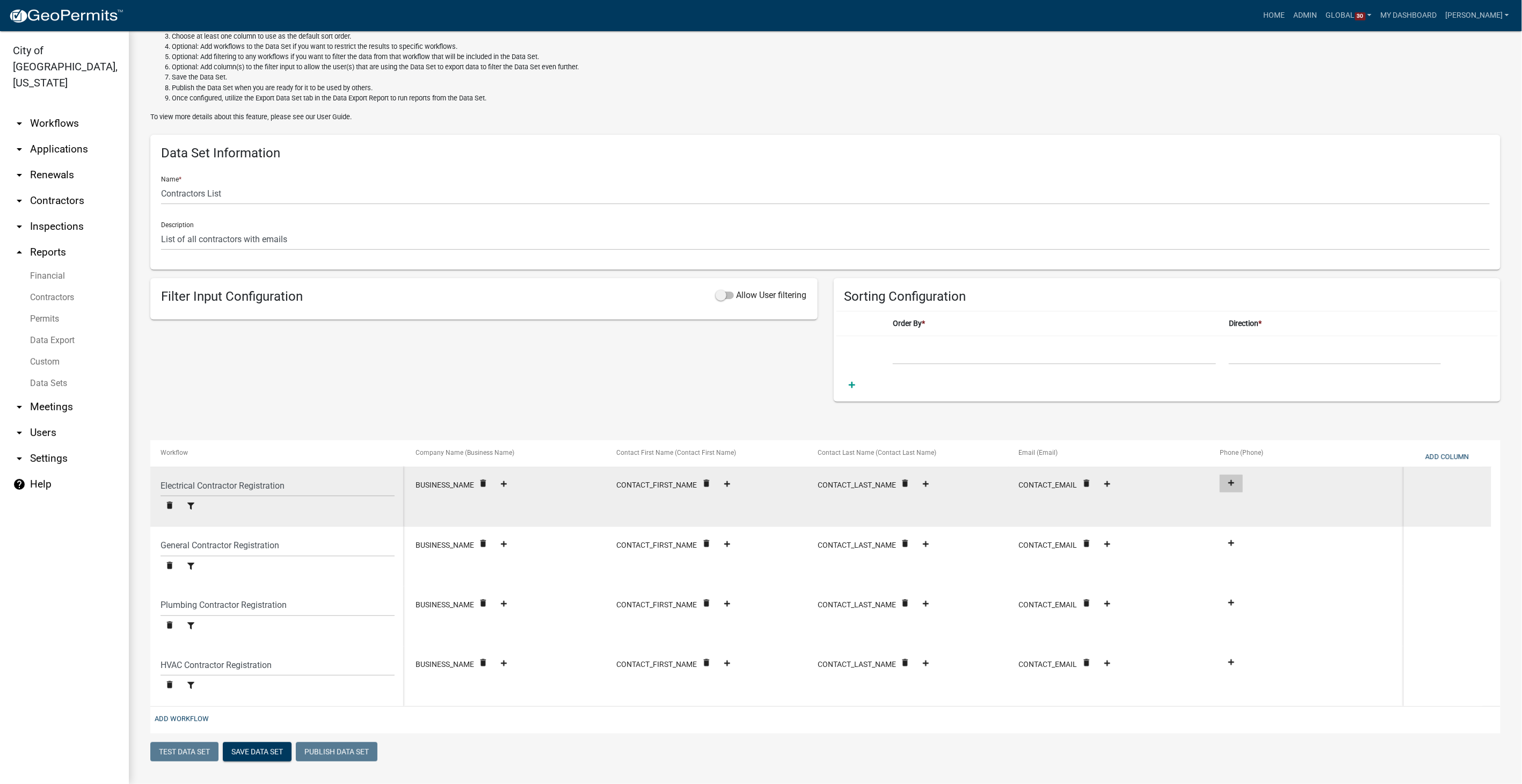
click at [1237, 483] on fa-icon at bounding box center [1231, 484] width 14 height 9
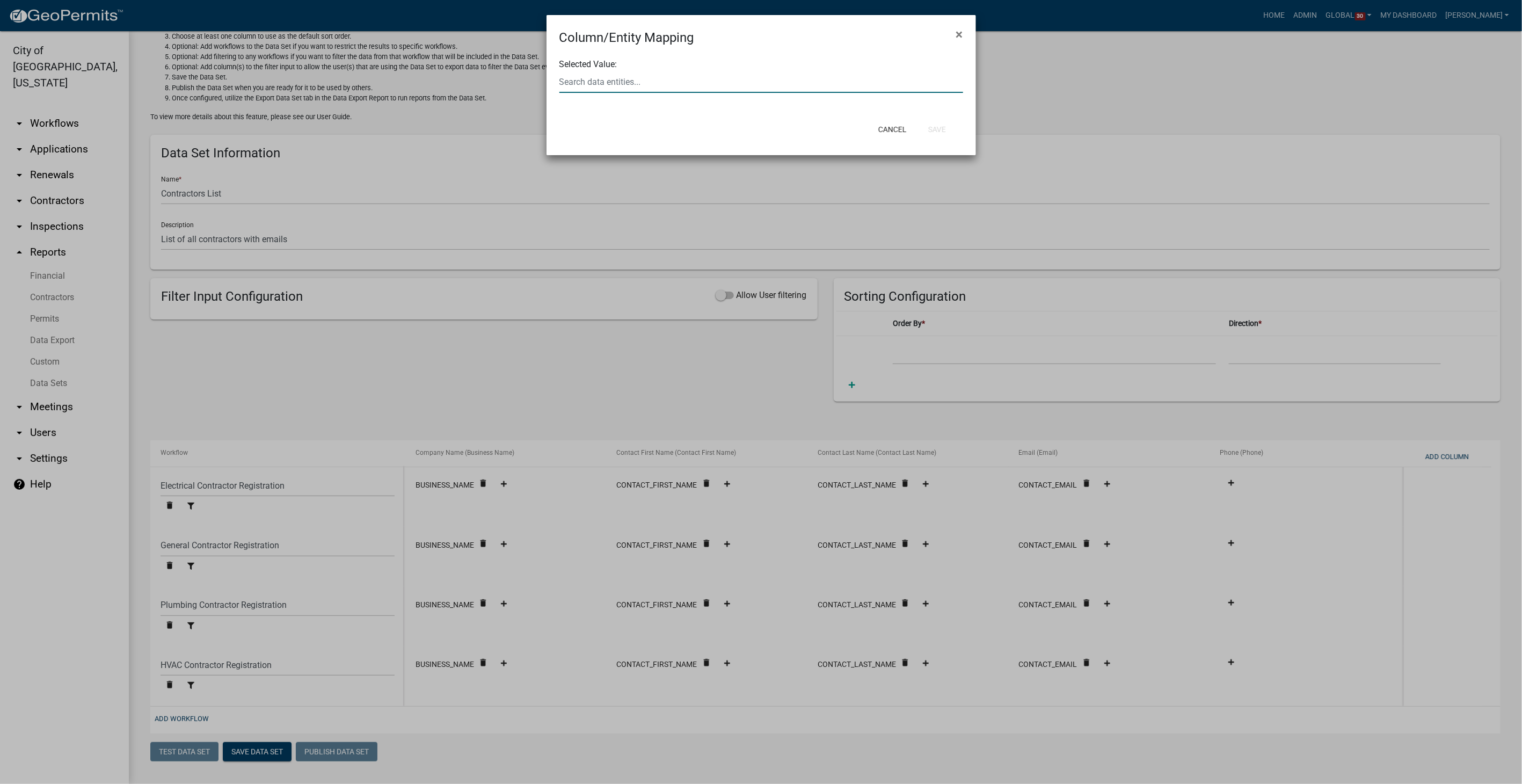
click at [674, 79] on input "text" at bounding box center [761, 81] width 403 height 22
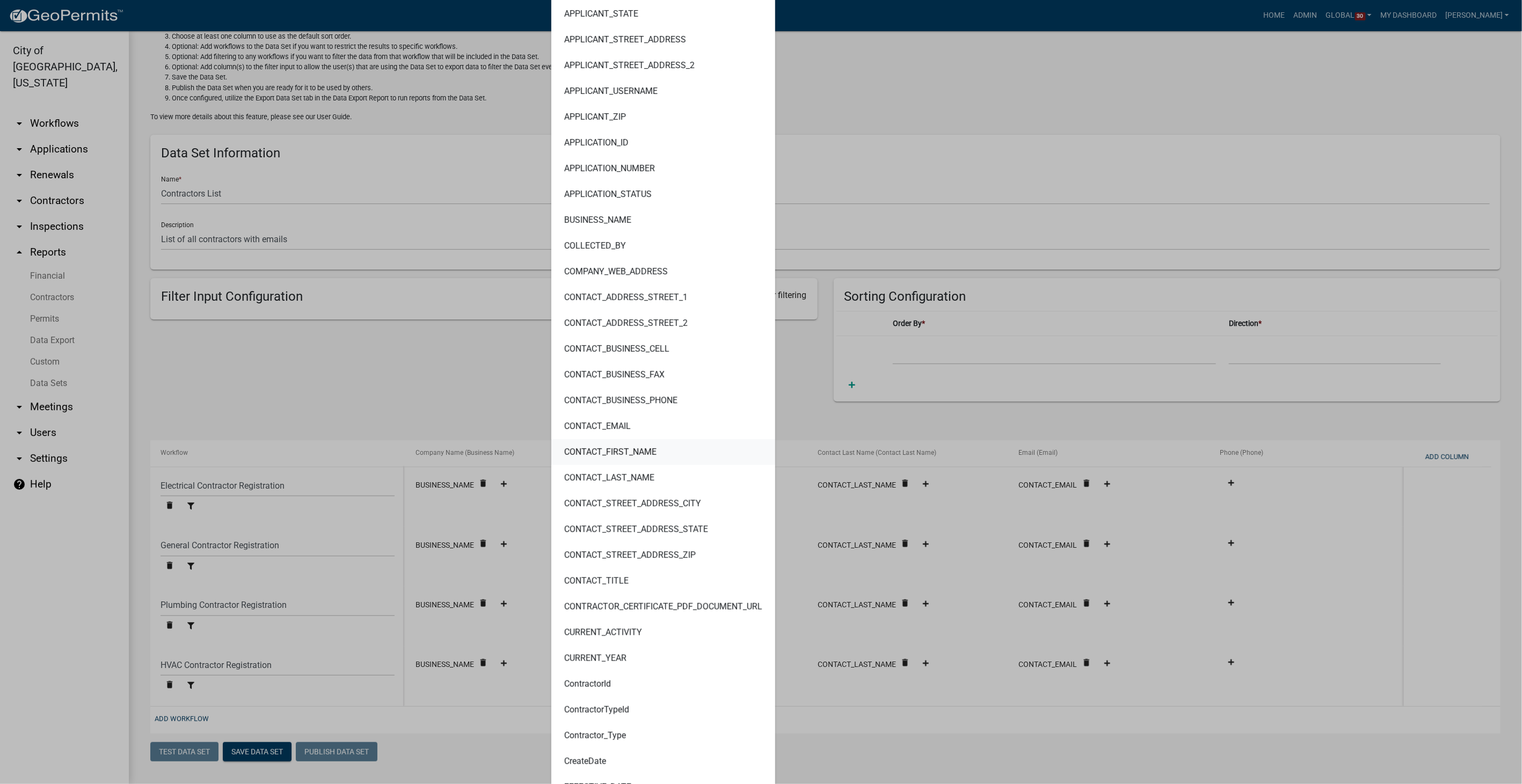
scroll to position [187, 0]
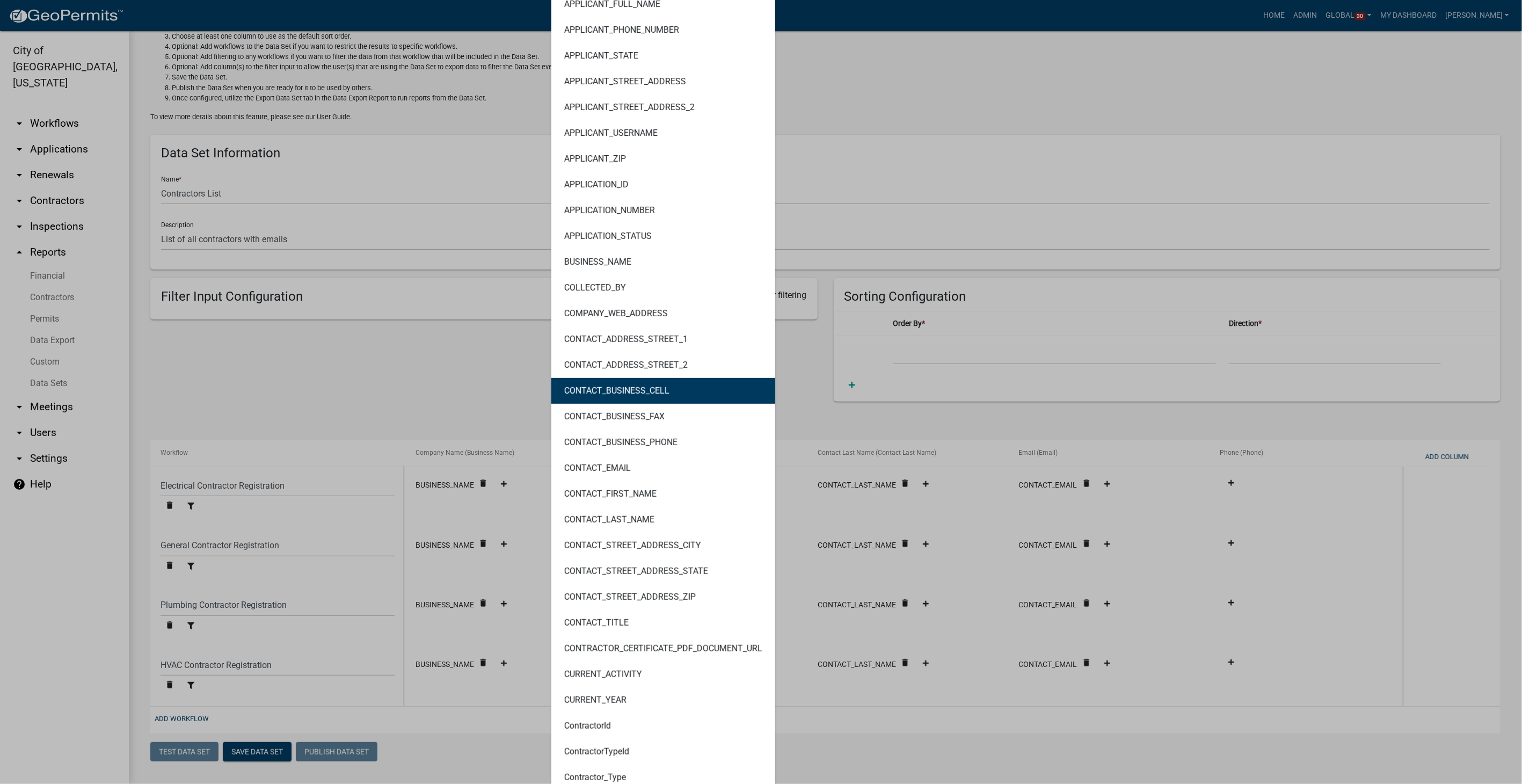
click at [658, 388] on ngb-highlight "CONTACT_BUSINESS_CELL" at bounding box center [616, 390] width 105 height 9
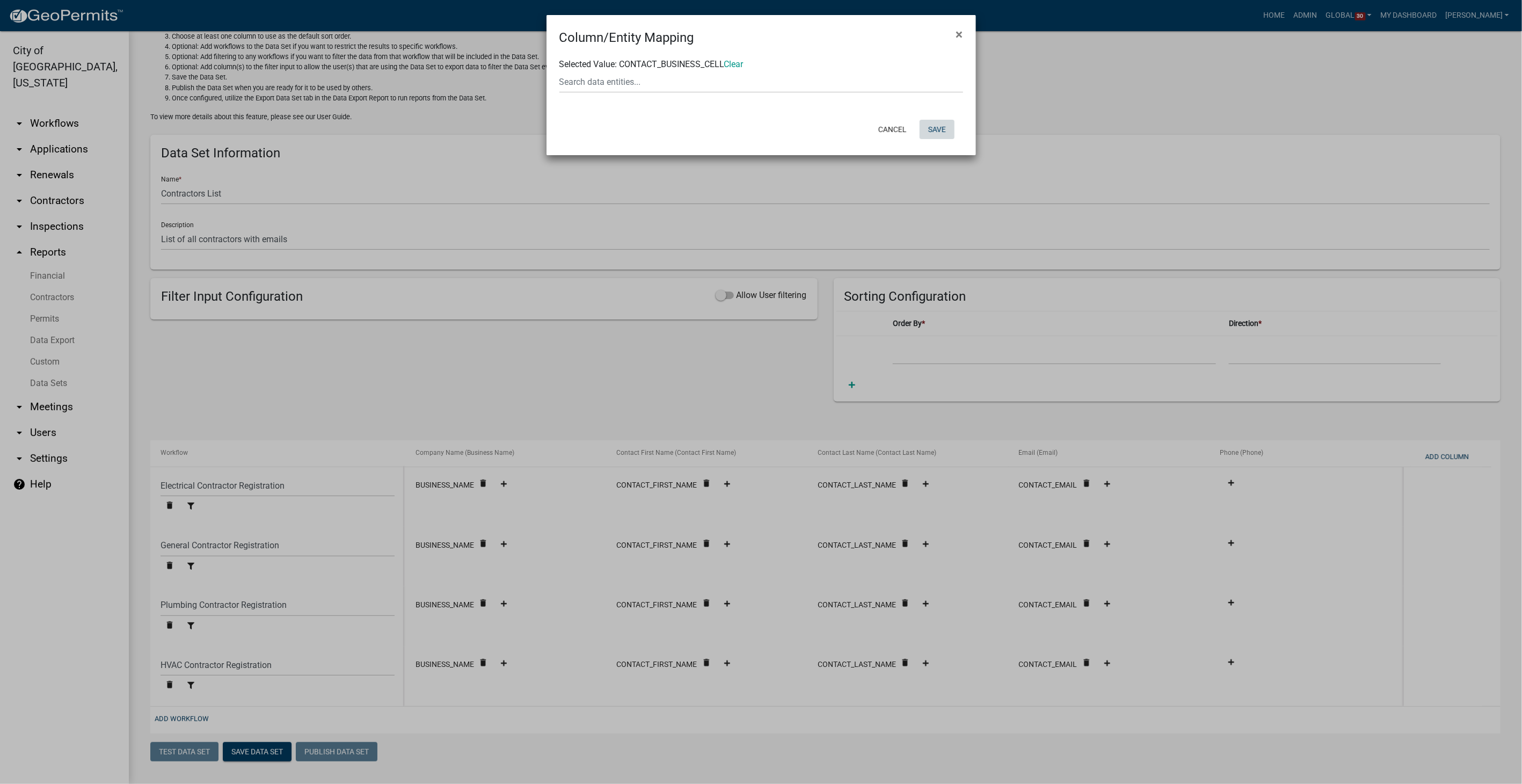
click at [944, 130] on button "Save" at bounding box center [937, 129] width 35 height 19
select select "ebb9eb04-d55d-4d93-a455-38943852181a"
select select "ed9249c8-e22f-4cd9-ad16-c9e140d5329d"
select select "dd08705e-743d-421c-ba99-d4d046c5efa2"
select select "989e6375-c23a-4ce2-961a-25b6e94969ad"
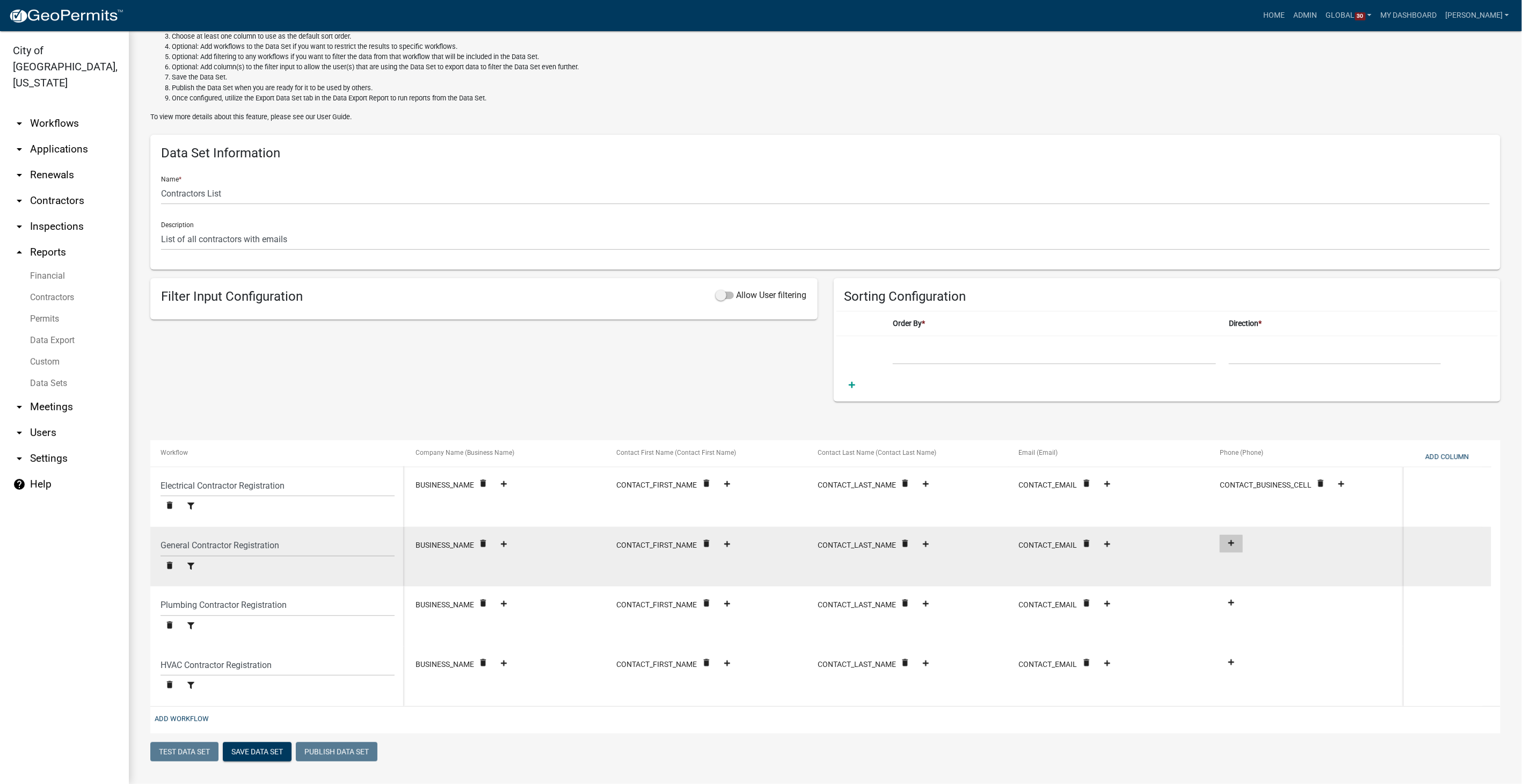
click at [1225, 544] on fa-icon at bounding box center [1231, 543] width 14 height 9
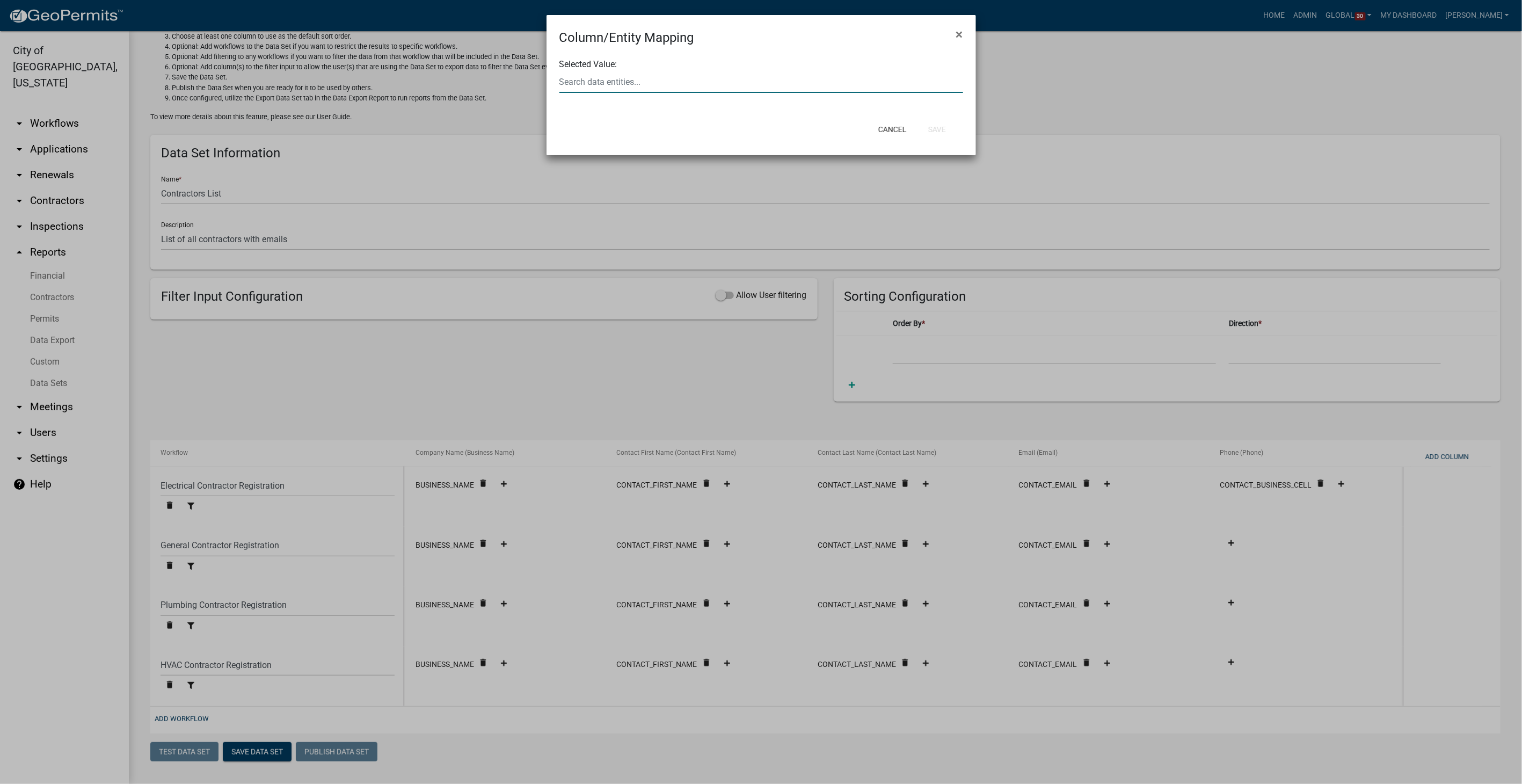
click at [602, 83] on input "text" at bounding box center [761, 81] width 403 height 22
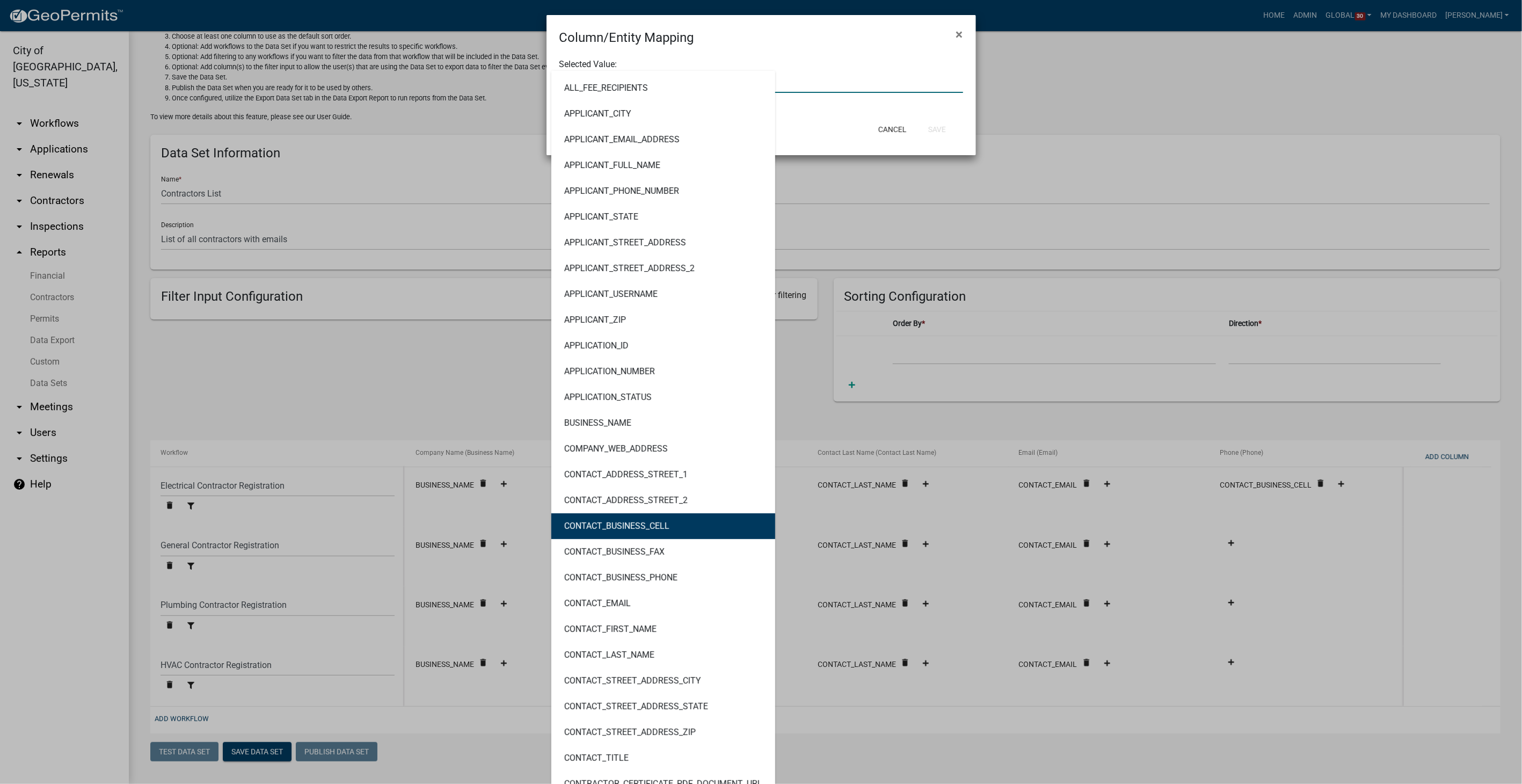
click at [620, 521] on ngb-highlight "CONTACT_BUSINESS_CELL" at bounding box center [616, 525] width 105 height 9
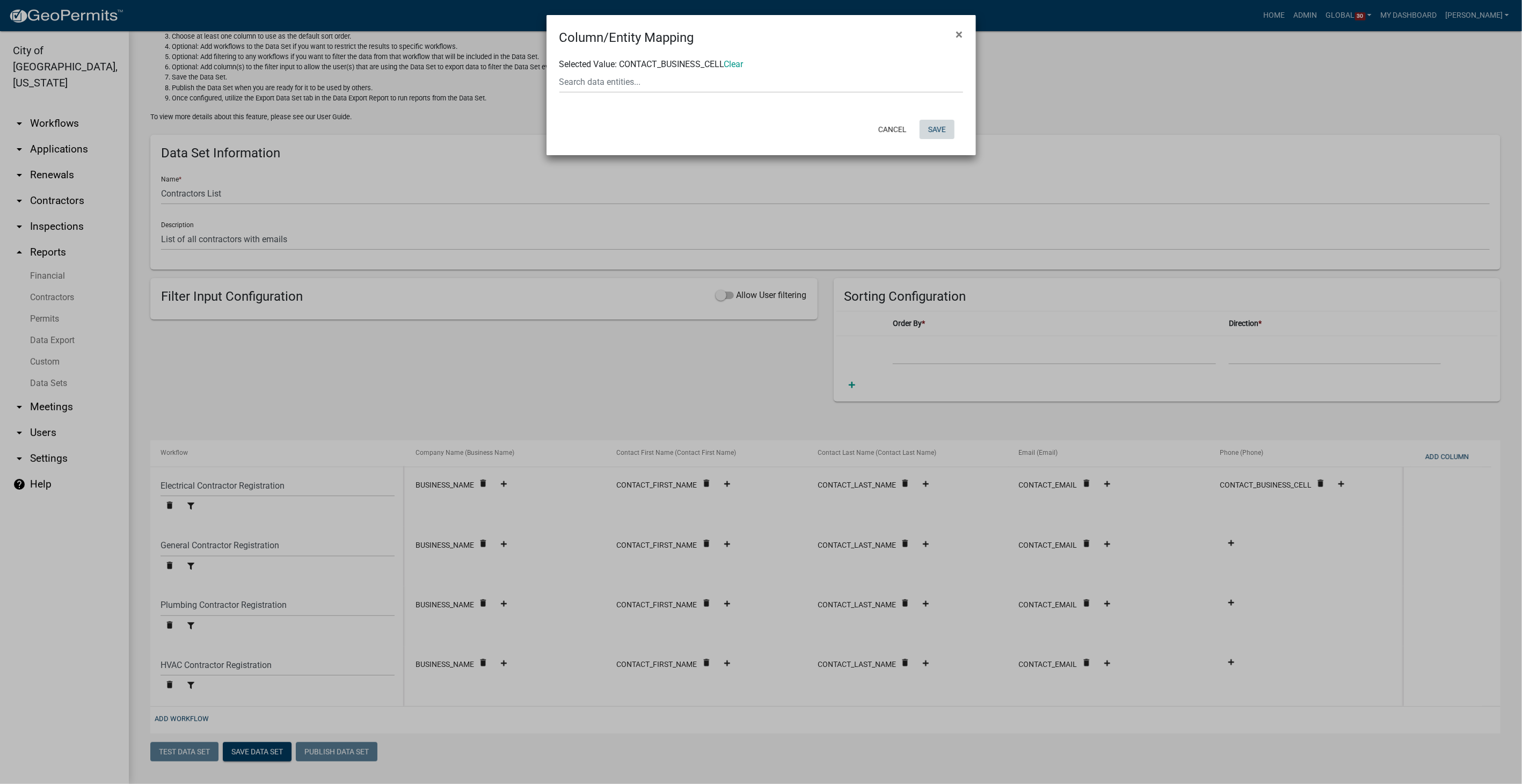
click at [930, 128] on button "Save" at bounding box center [937, 129] width 35 height 19
select select "ebb9eb04-d55d-4d93-a455-38943852181a"
select select "ed9249c8-e22f-4cd9-ad16-c9e140d5329d"
select select "dd08705e-743d-421c-ba99-d4d046c5efa2"
select select "989e6375-c23a-4ce2-961a-25b6e94969ad"
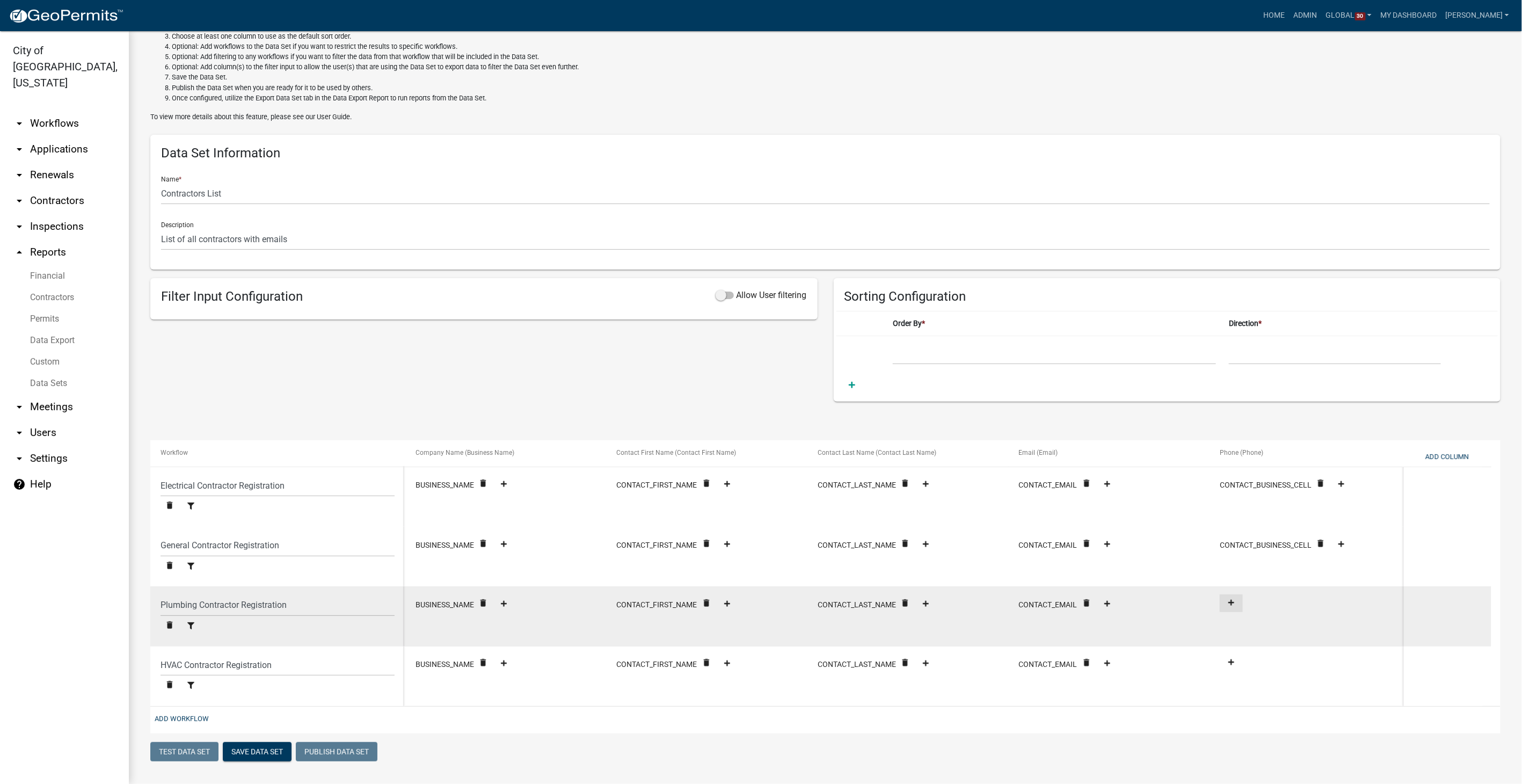
click at [1227, 603] on fa-icon at bounding box center [1231, 603] width 14 height 9
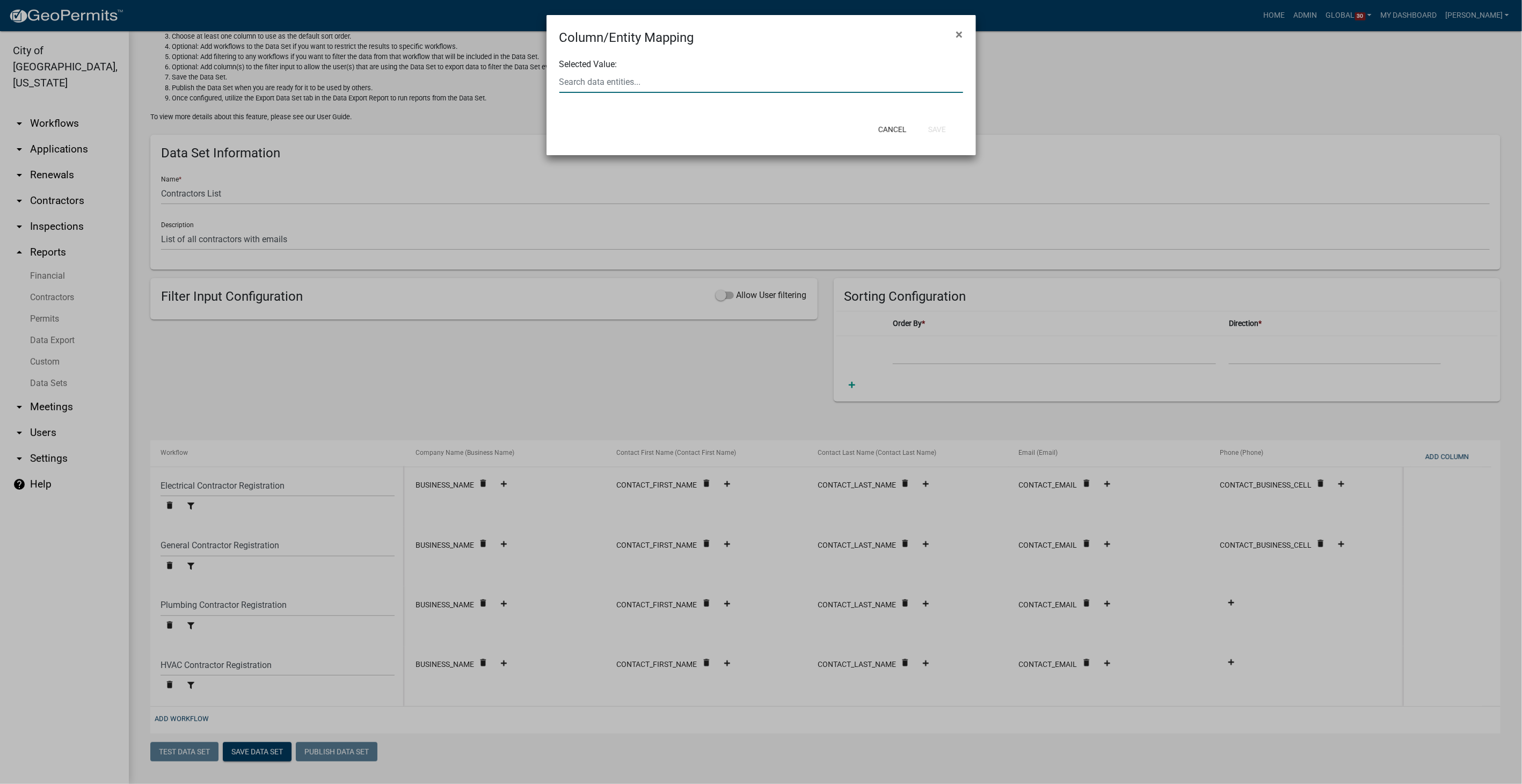
click at [598, 83] on input "text" at bounding box center [761, 81] width 403 height 22
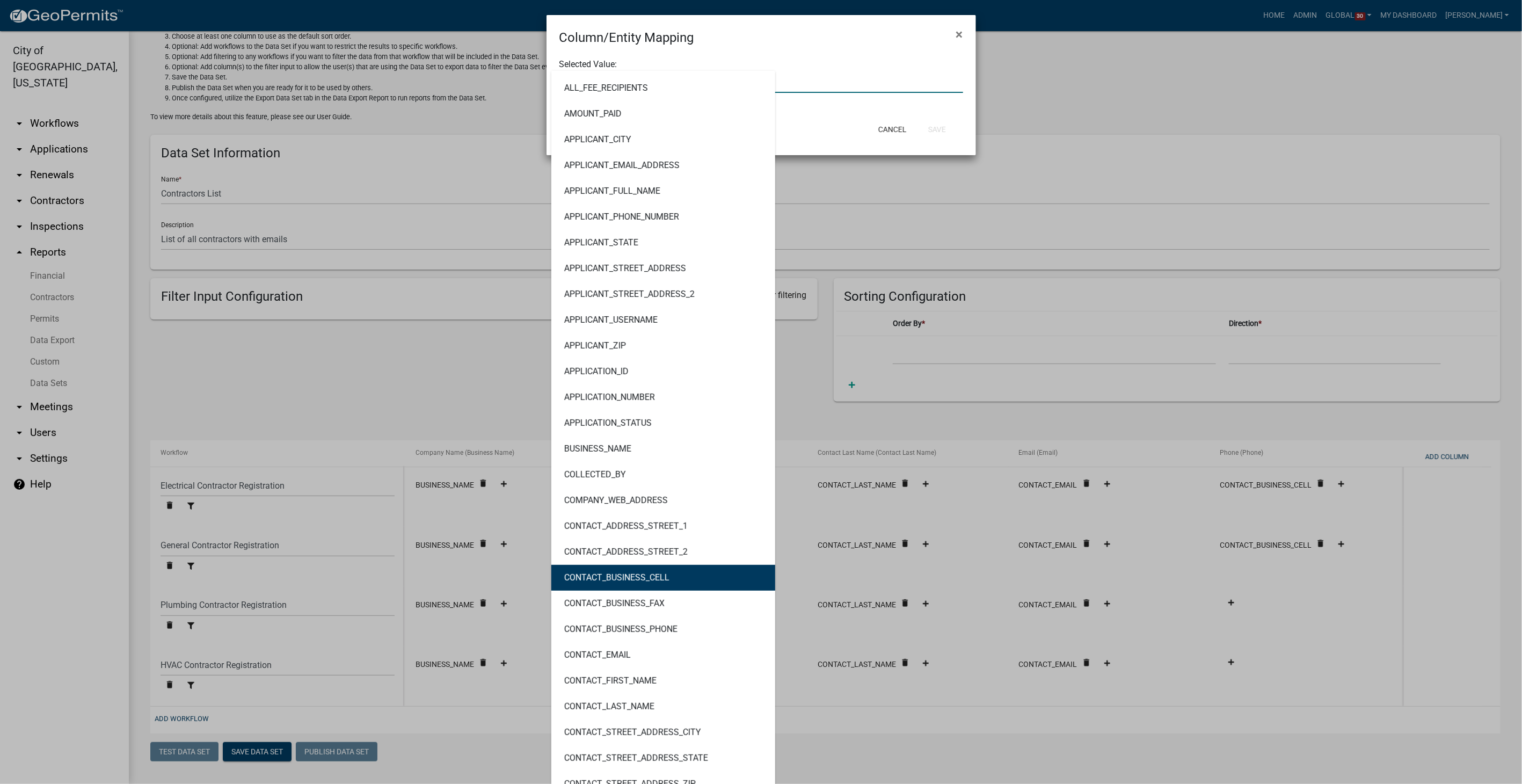
click at [608, 580] on ngb-highlight "CONTACT_BUSINESS_CELL" at bounding box center [616, 577] width 105 height 9
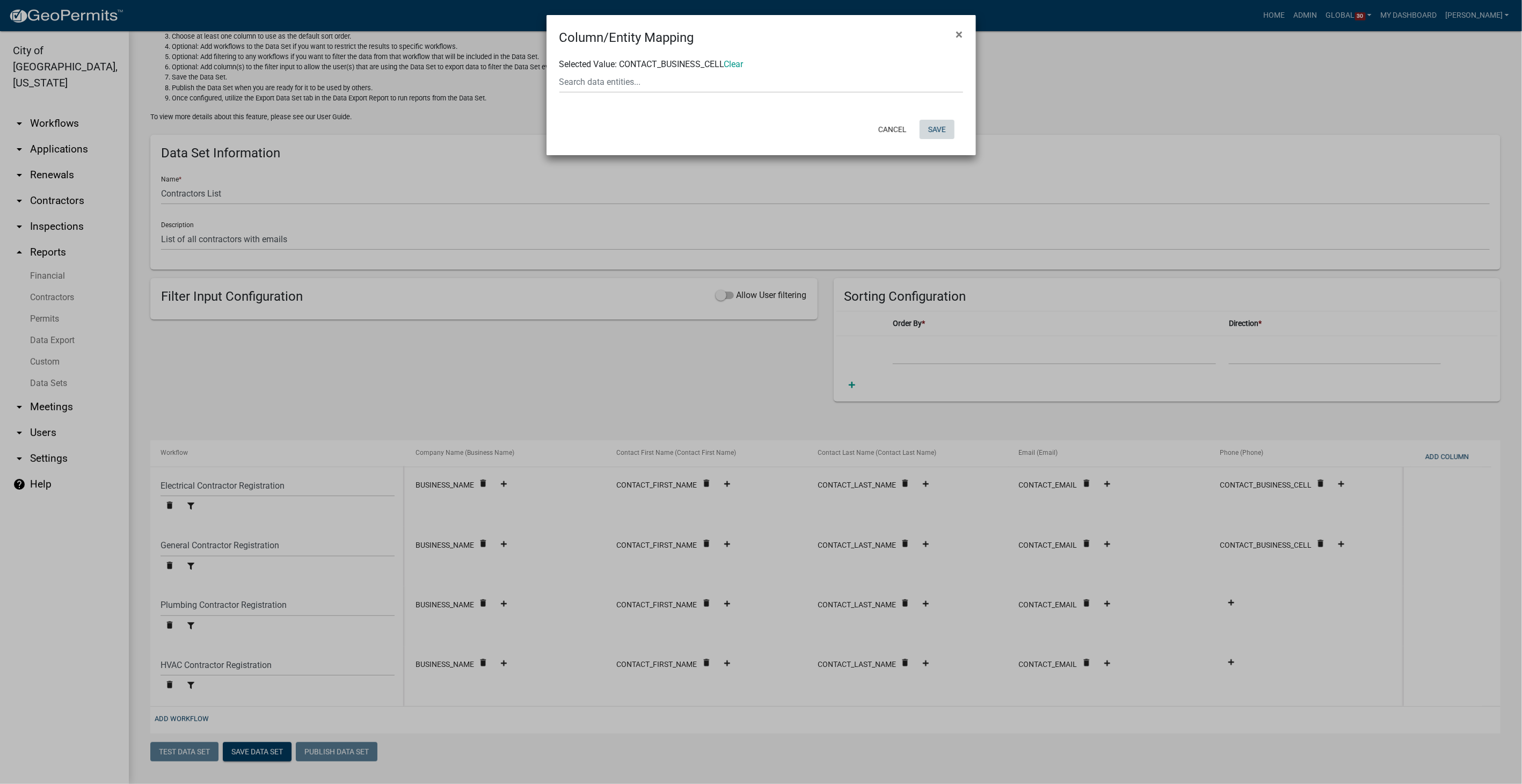
click at [933, 125] on button "Save" at bounding box center [937, 129] width 35 height 19
select select "ebb9eb04-d55d-4d93-a455-38943852181a"
select select "ed9249c8-e22f-4cd9-ad16-c9e140d5329d"
select select "dd08705e-743d-421c-ba99-d4d046c5efa2"
select select "989e6375-c23a-4ce2-961a-25b6e94969ad"
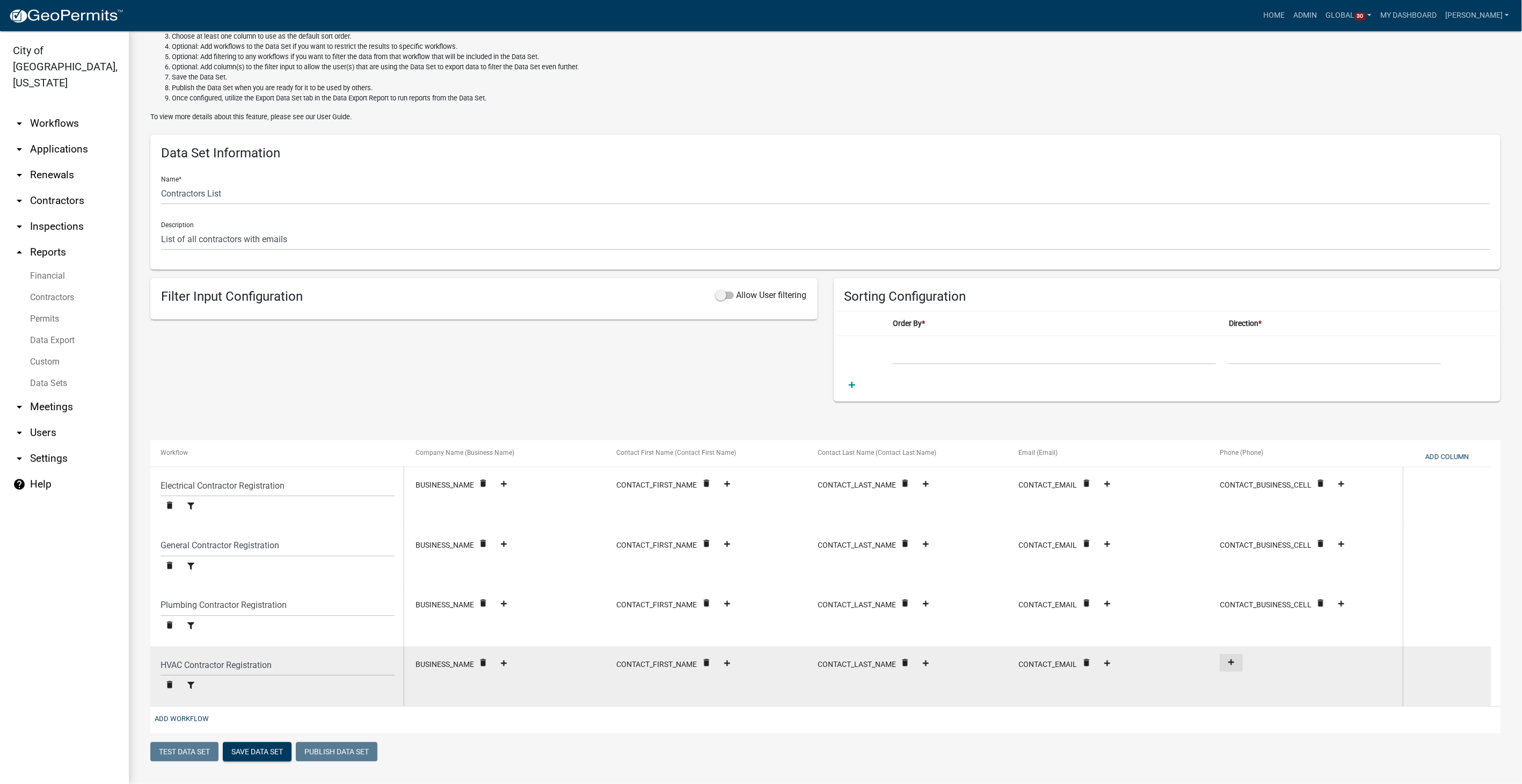
click at [1233, 661] on icon at bounding box center [1231, 662] width 6 height 6
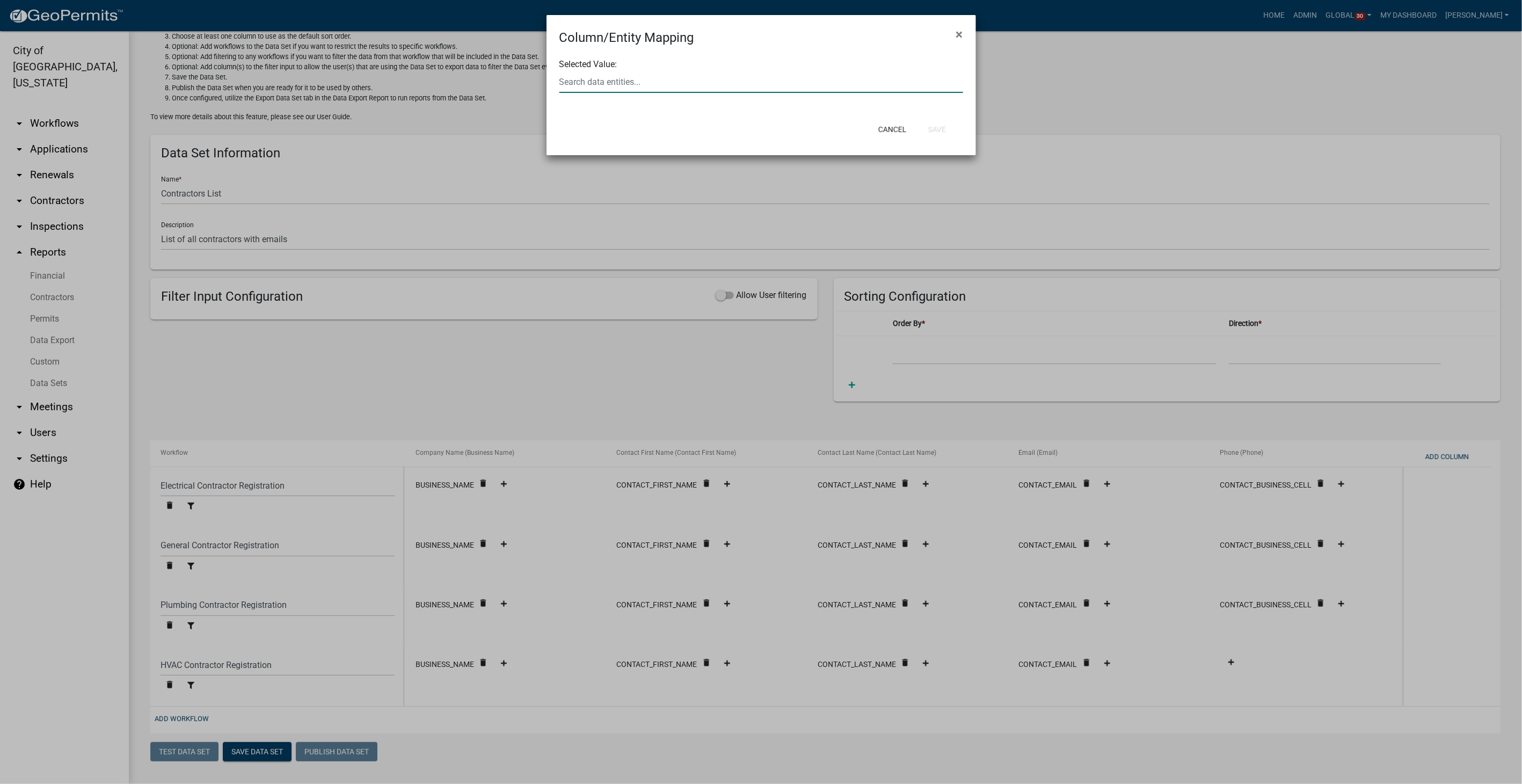
click at [631, 87] on input "text" at bounding box center [761, 81] width 403 height 22
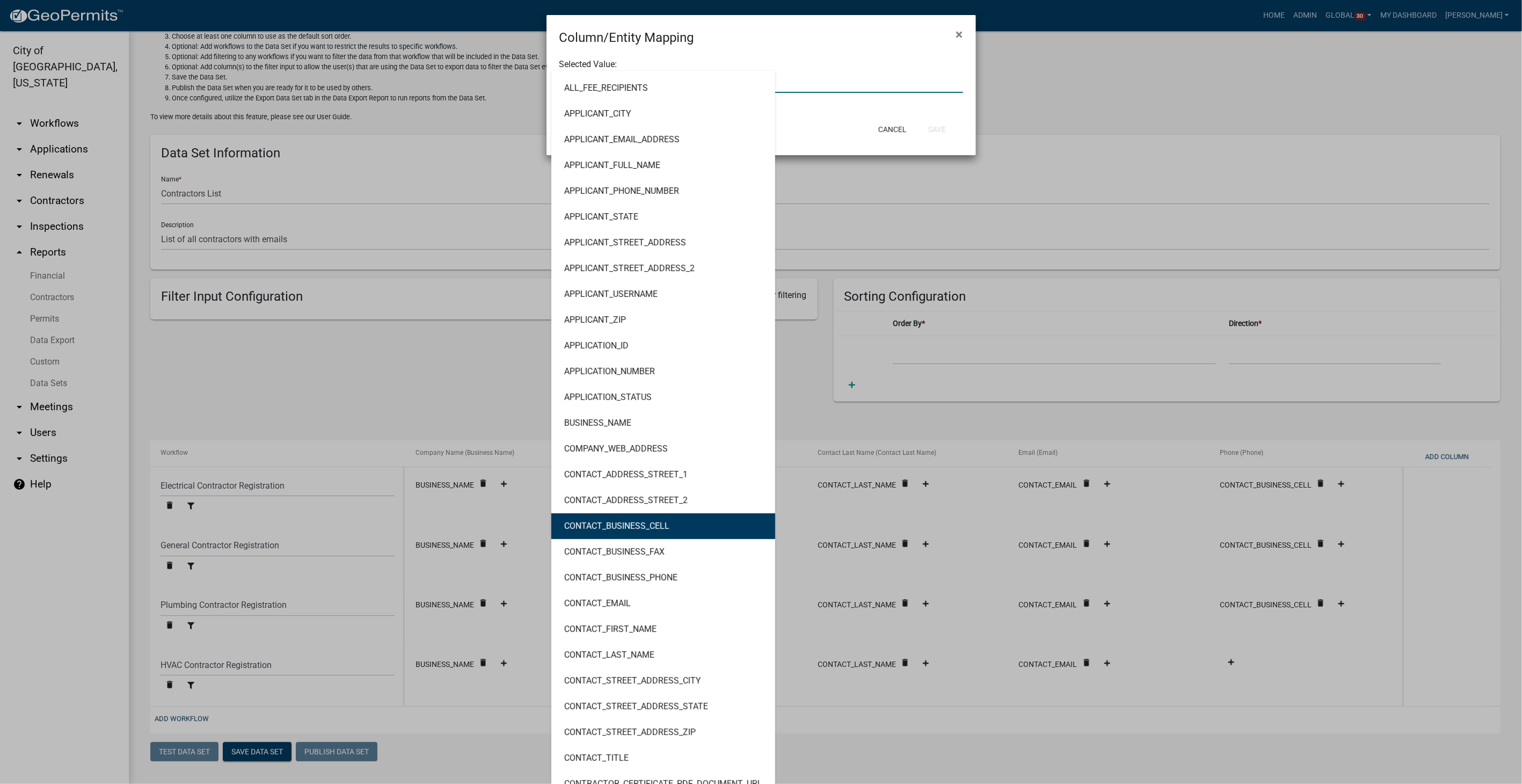
click at [640, 533] on button "CONTACT_BUSINESS_CELL" at bounding box center [663, 525] width 224 height 26
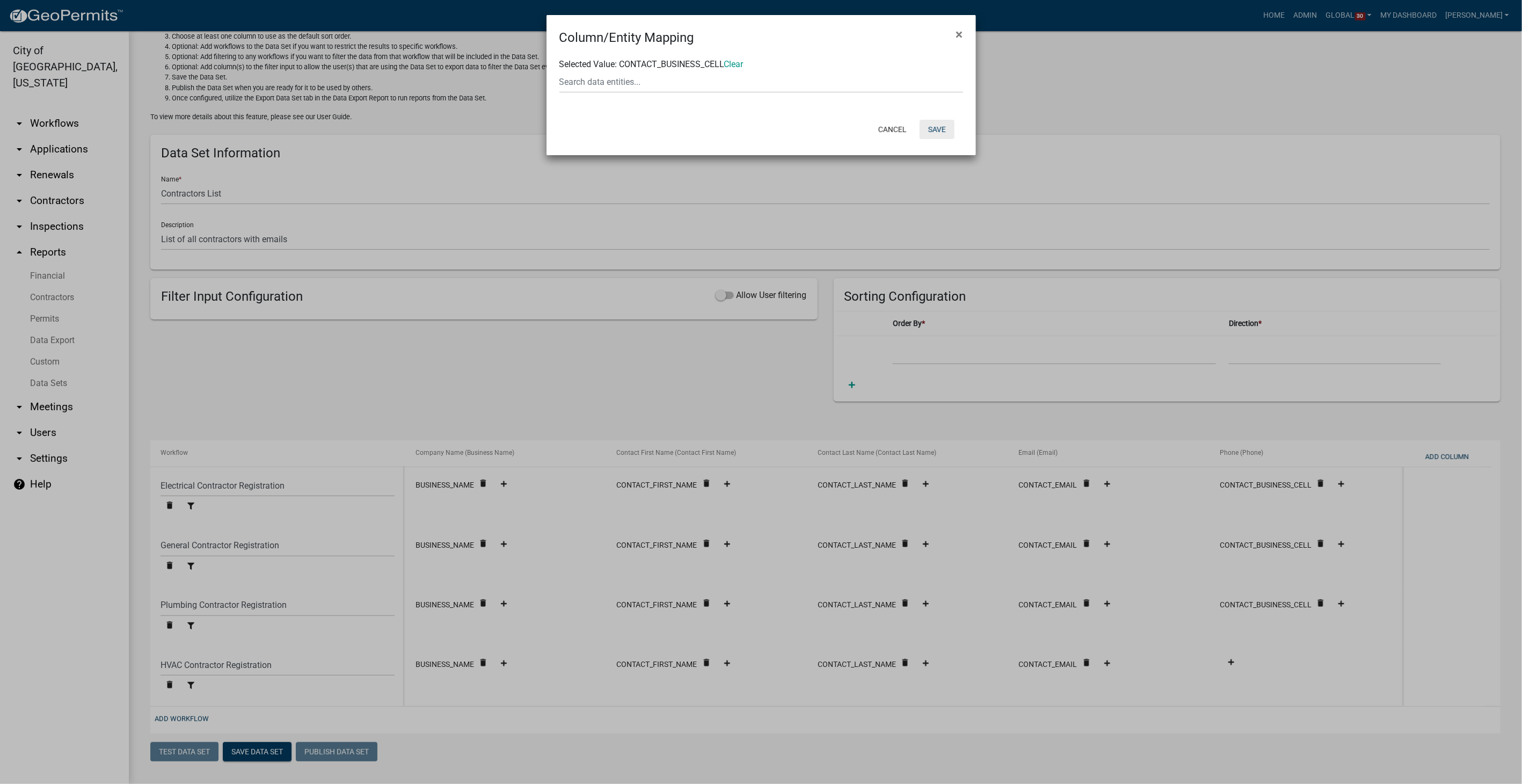
click at [933, 124] on button "Save" at bounding box center [937, 129] width 35 height 19
select select "ebb9eb04-d55d-4d93-a455-38943852181a"
select select "ed9249c8-e22f-4cd9-ad16-c9e140d5329d"
select select "dd08705e-743d-421c-ba99-d4d046c5efa2"
select select "989e6375-c23a-4ce2-961a-25b6e94969ad"
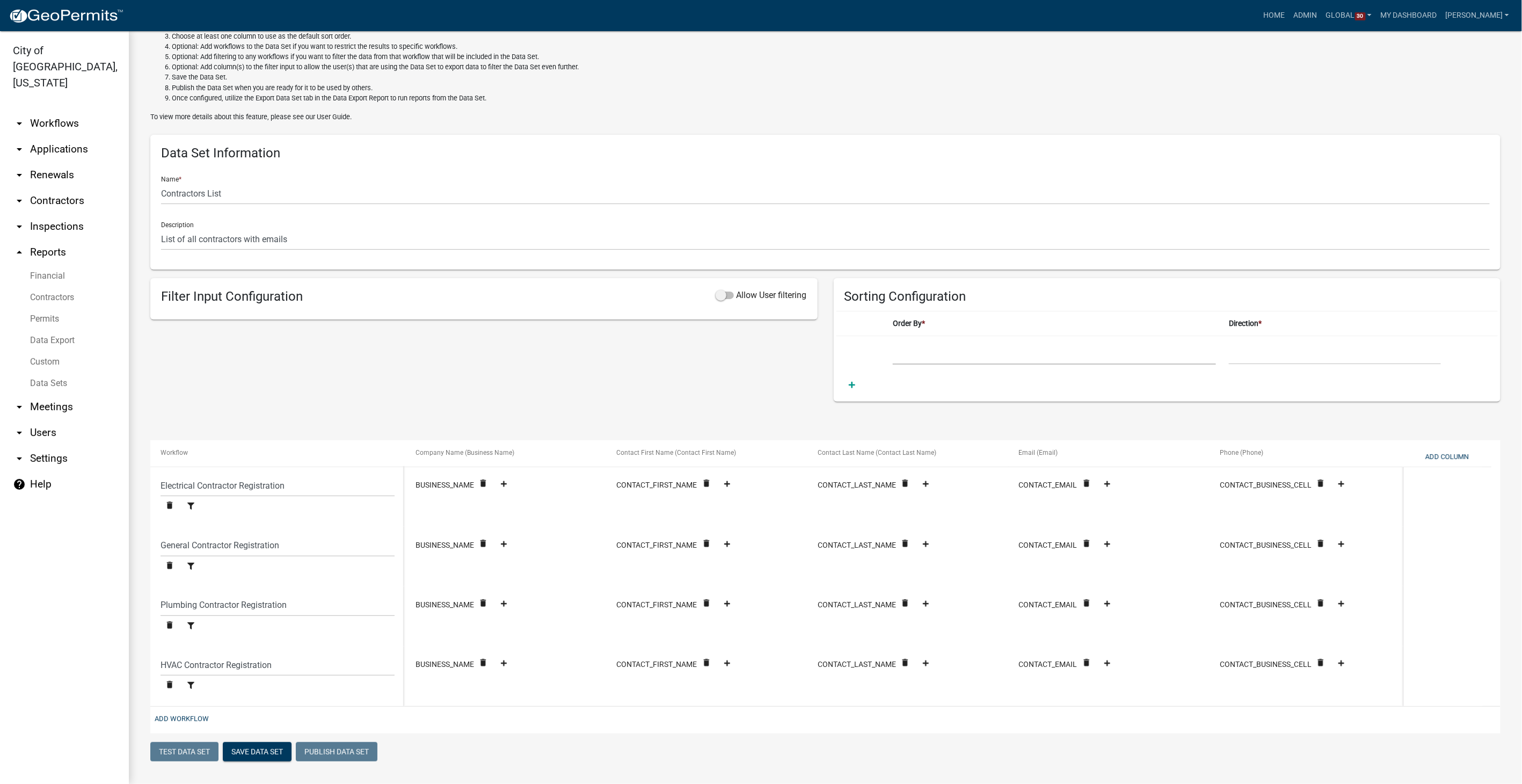
click at [996, 347] on select "Business Name Contact First Name Contact Last Name Email Phone" at bounding box center [1054, 353] width 323 height 22
select select "Business Name"
click at [893, 343] on select "Business Name Contact First Name Contact Last Name Email Phone" at bounding box center [1054, 353] width 323 height 22
click at [1280, 347] on select "Ascending Descending" at bounding box center [1335, 353] width 212 height 22
select select "1"
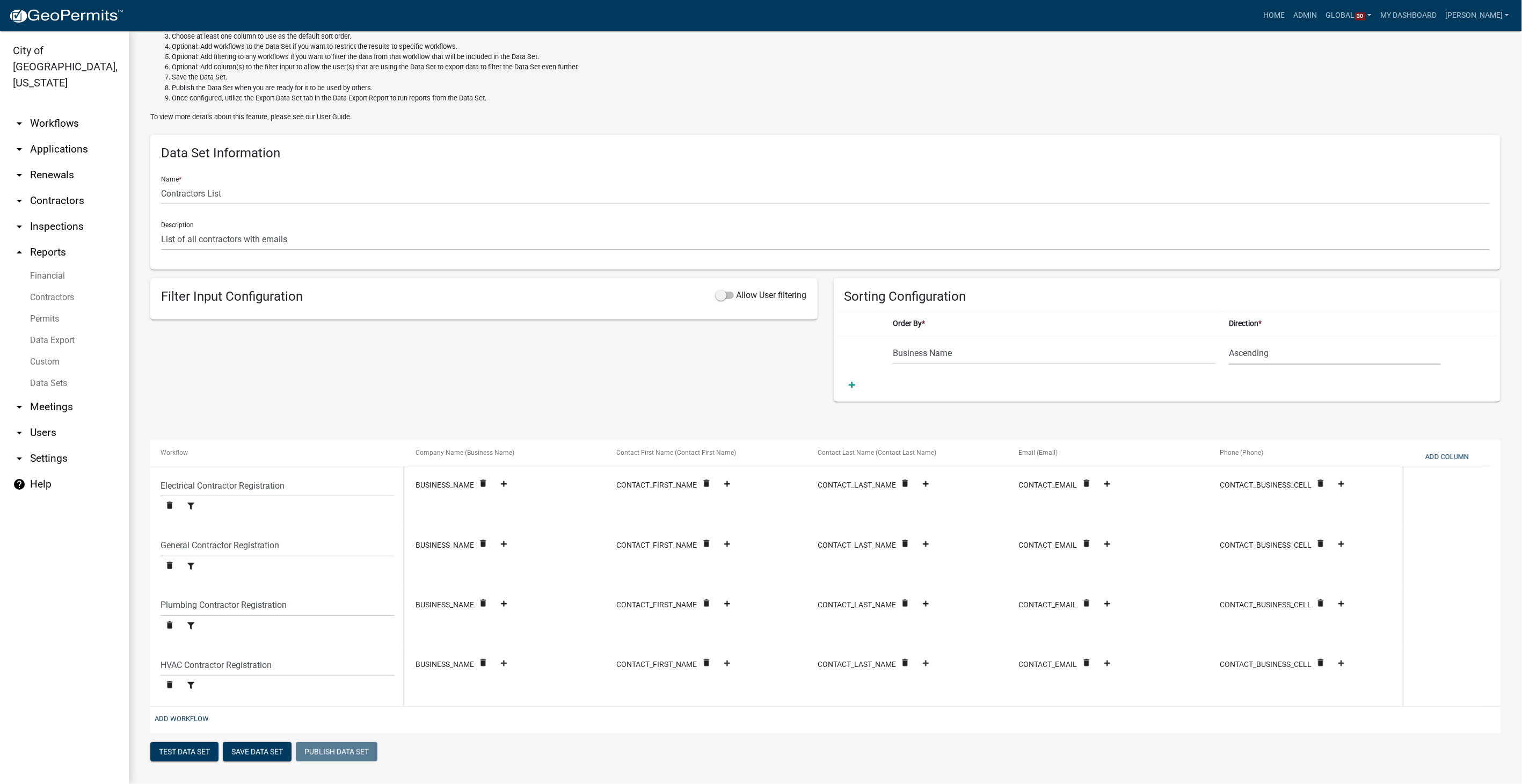
click at [1229, 343] on select "Ascending Descending" at bounding box center [1335, 353] width 212 height 22
click at [258, 749] on button "Save Data Set" at bounding box center [257, 751] width 69 height 19
select select "Business Name"
select select "ebb9eb04-d55d-4d93-a455-38943852181a"
select select "ed9249c8-e22f-4cd9-ad16-c9e140d5329d"
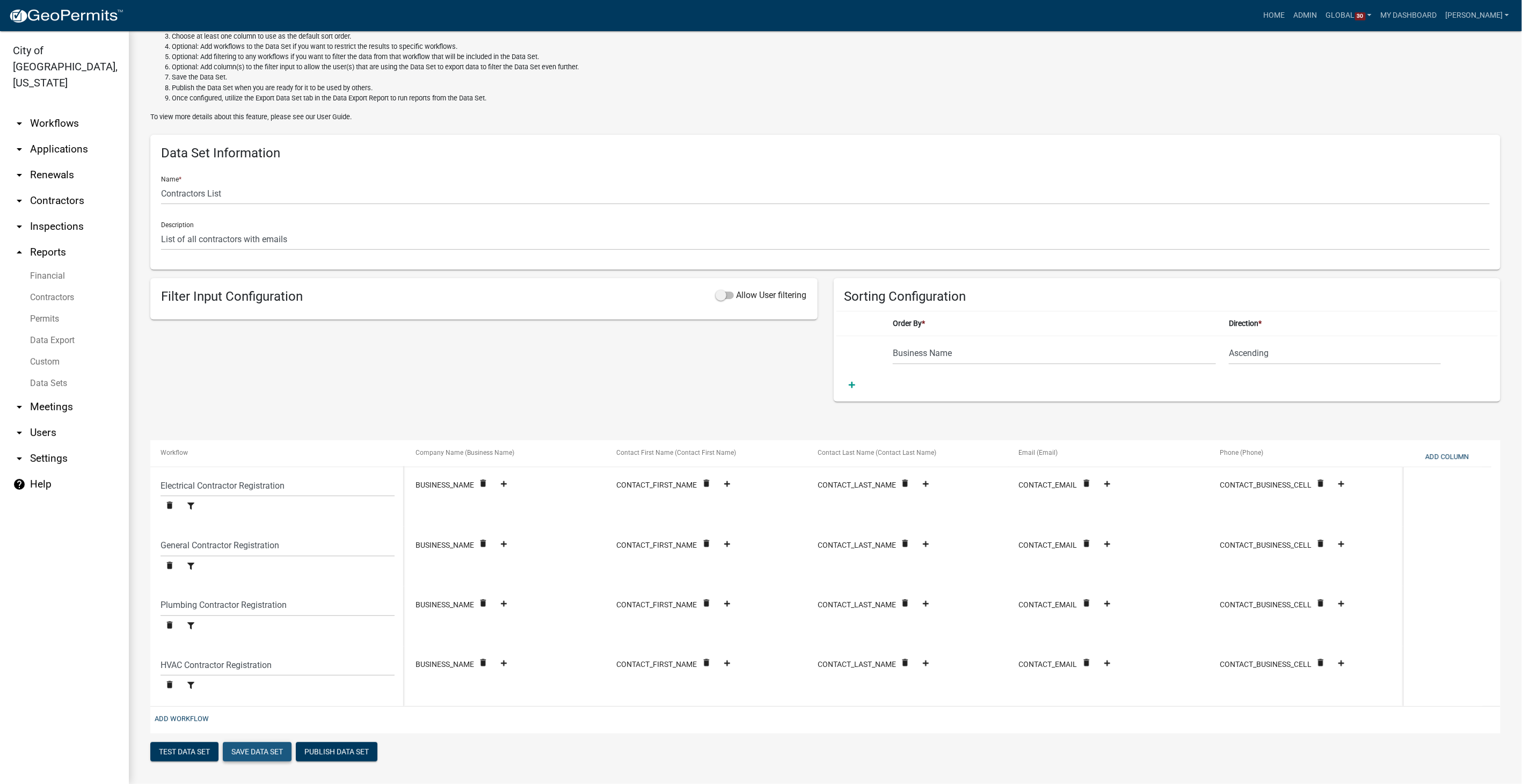
select select "dd08705e-743d-421c-ba99-d4d046c5efa2"
select select "989e6375-c23a-4ce2-961a-25b6e94969ad"
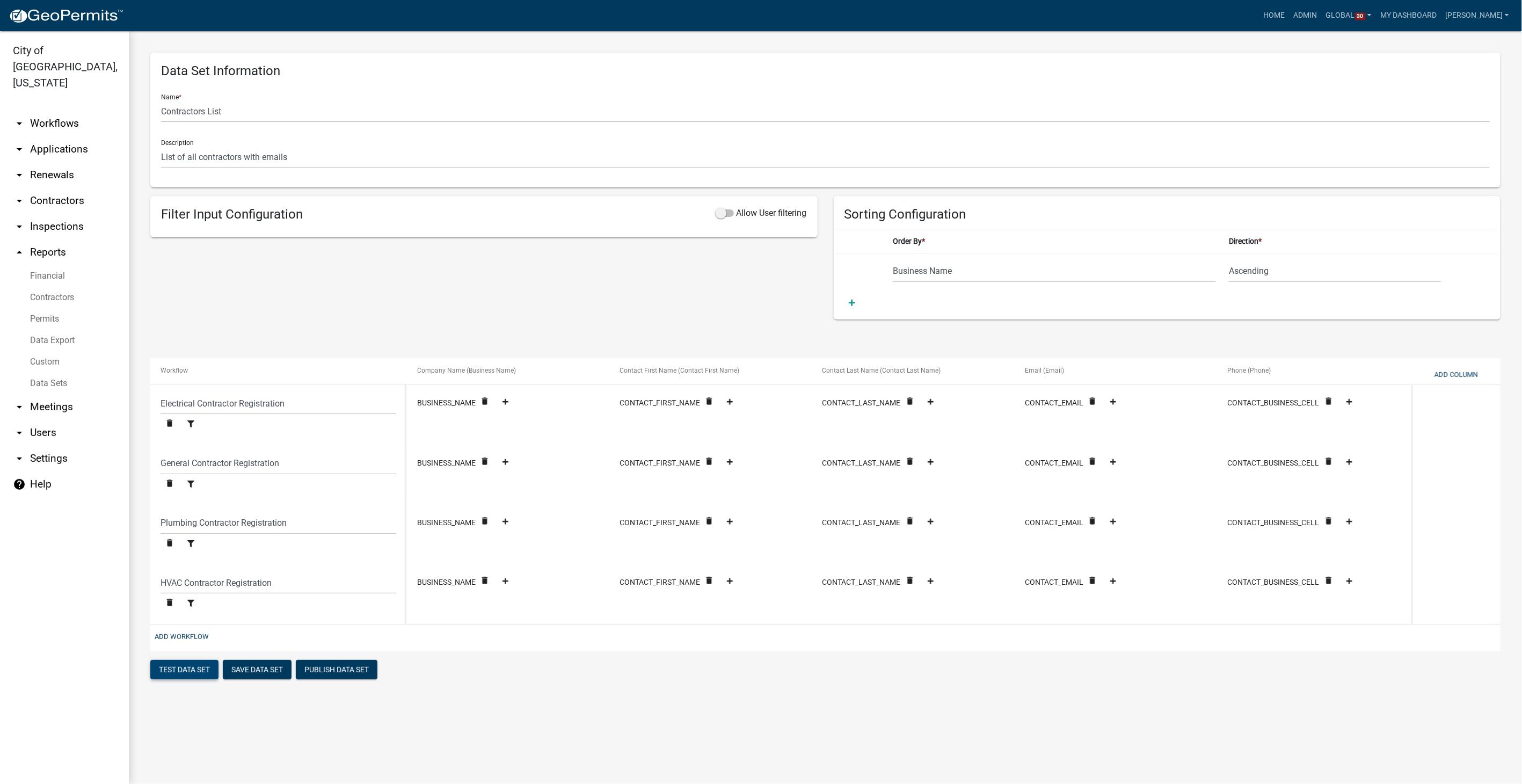
click at [185, 669] on button "Test Data Set" at bounding box center [184, 669] width 68 height 19
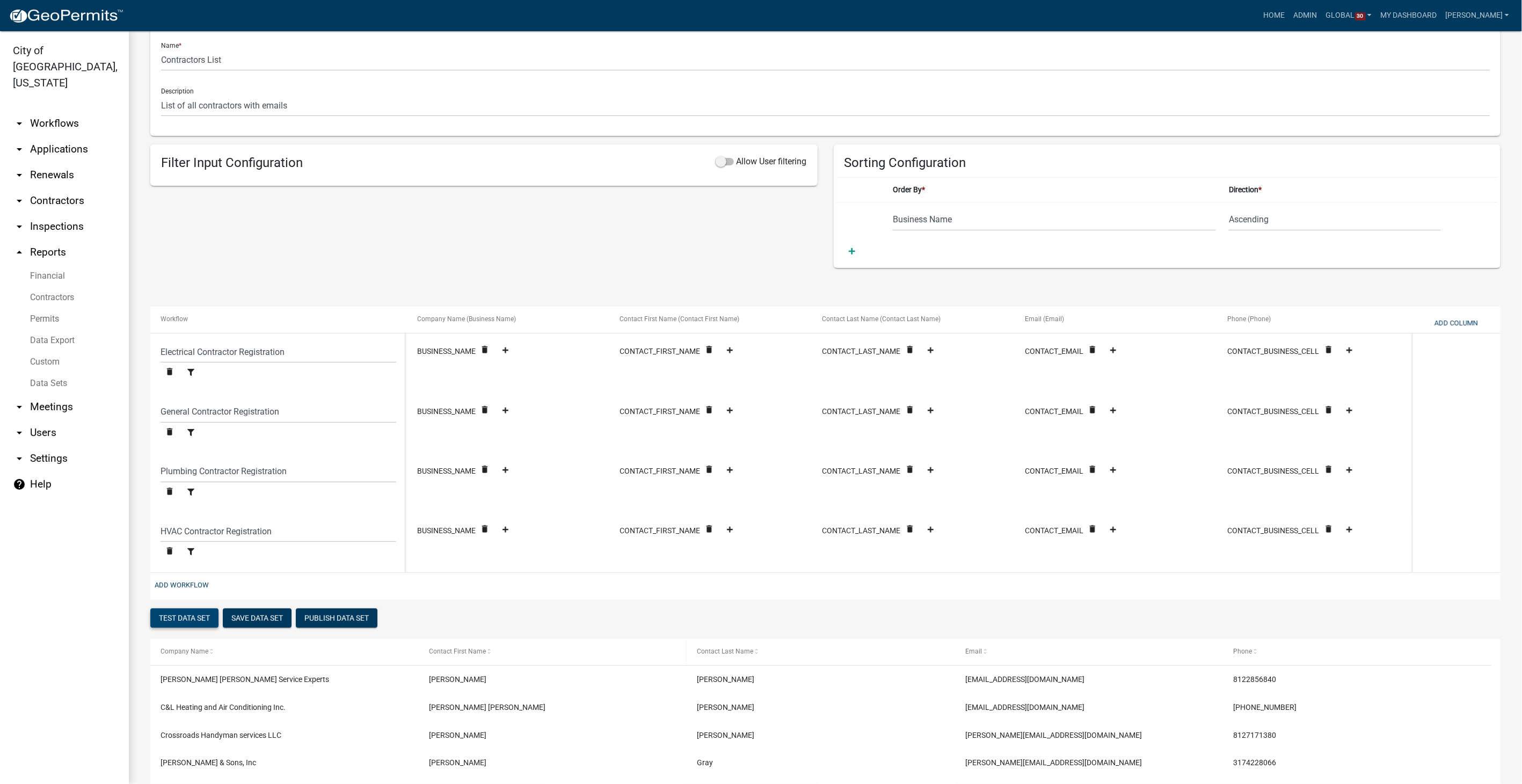
scroll to position [50, 0]
click at [316, 610] on button "Publish Data Set" at bounding box center [336, 619] width 81 height 19
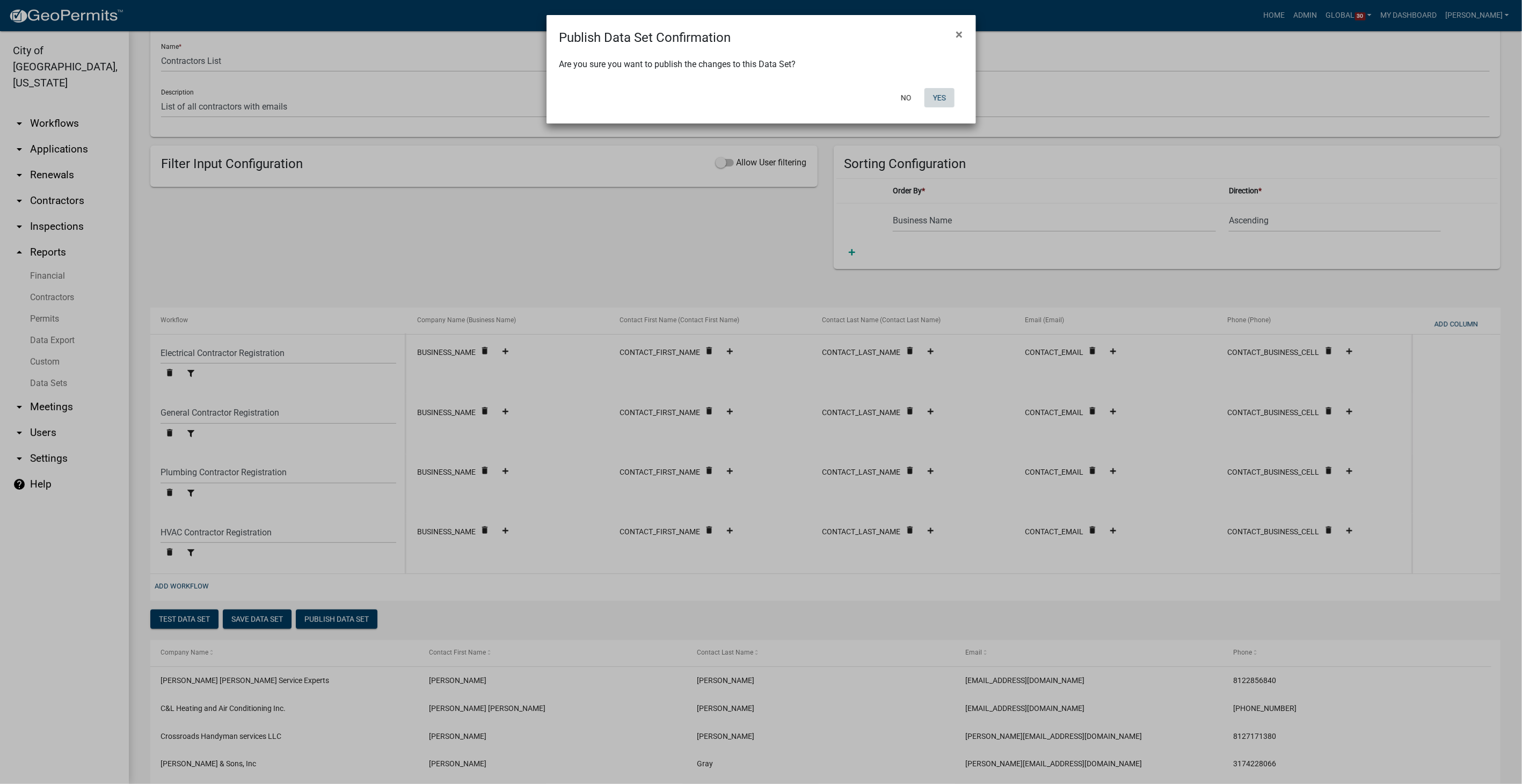
click at [931, 95] on button "Yes" at bounding box center [940, 97] width 30 height 19
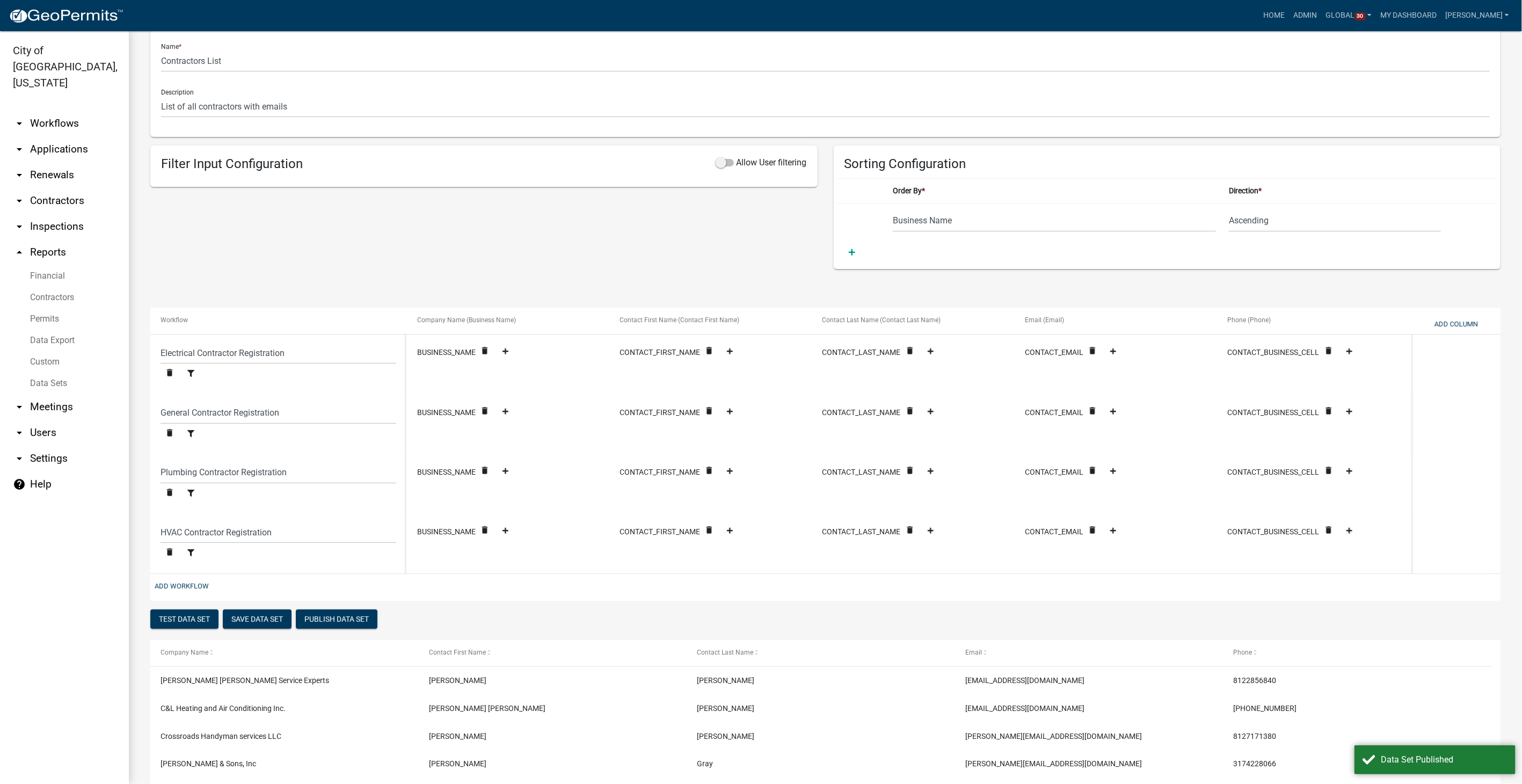
click at [54, 330] on link "Data Export" at bounding box center [64, 340] width 128 height 22
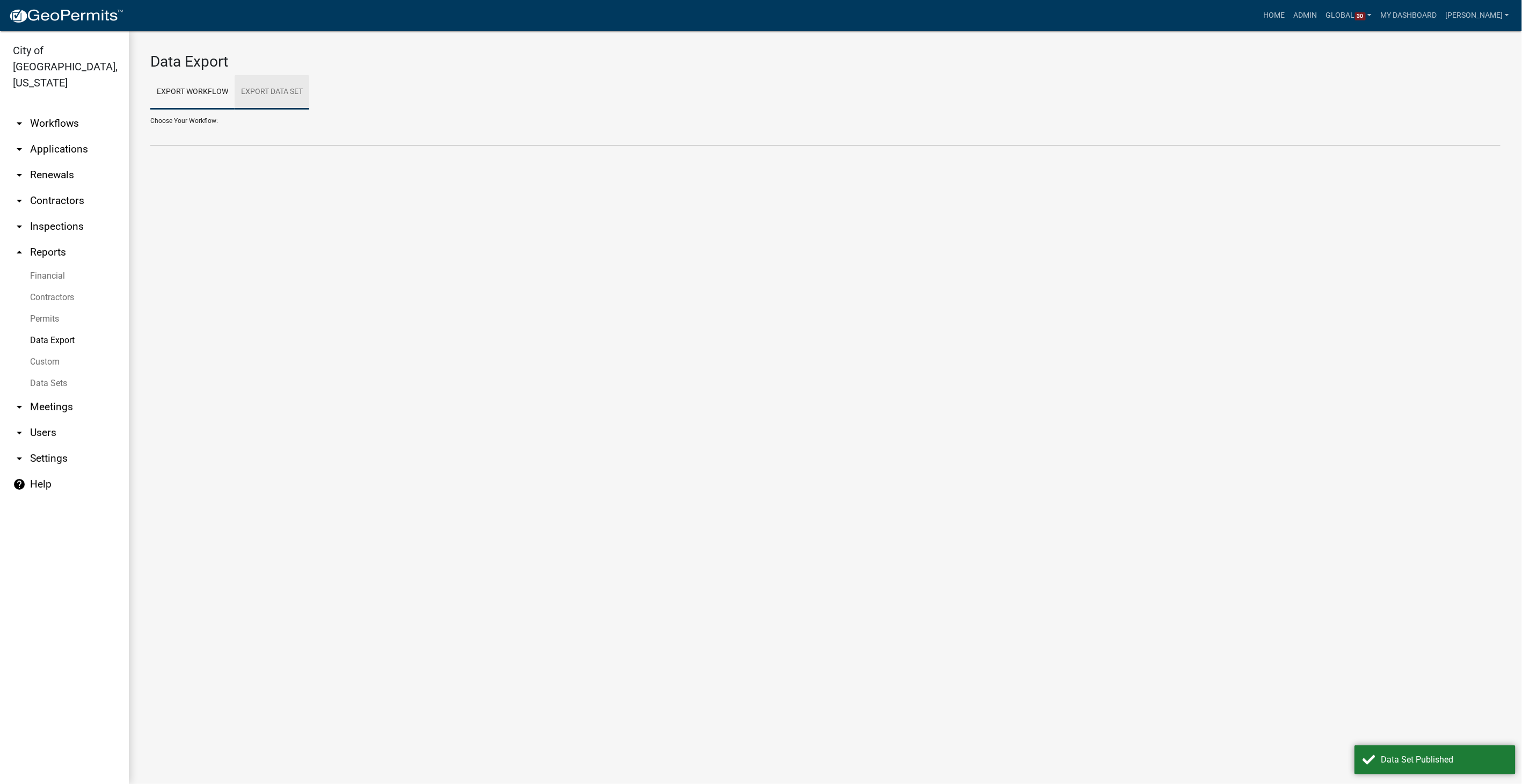
click at [265, 93] on link "Export Data Set" at bounding box center [271, 93] width 75 height 34
click at [207, 136] on select "Contractors List Permits with Fees Due Create Data Set" at bounding box center [825, 134] width 1350 height 22
select select "1: a50e7be2-4bad-41cc-affb-c9c3545d4ec3"
click at [150, 124] on select "Contractors List Permits with Fees Due Create Data Set" at bounding box center [825, 134] width 1350 height 22
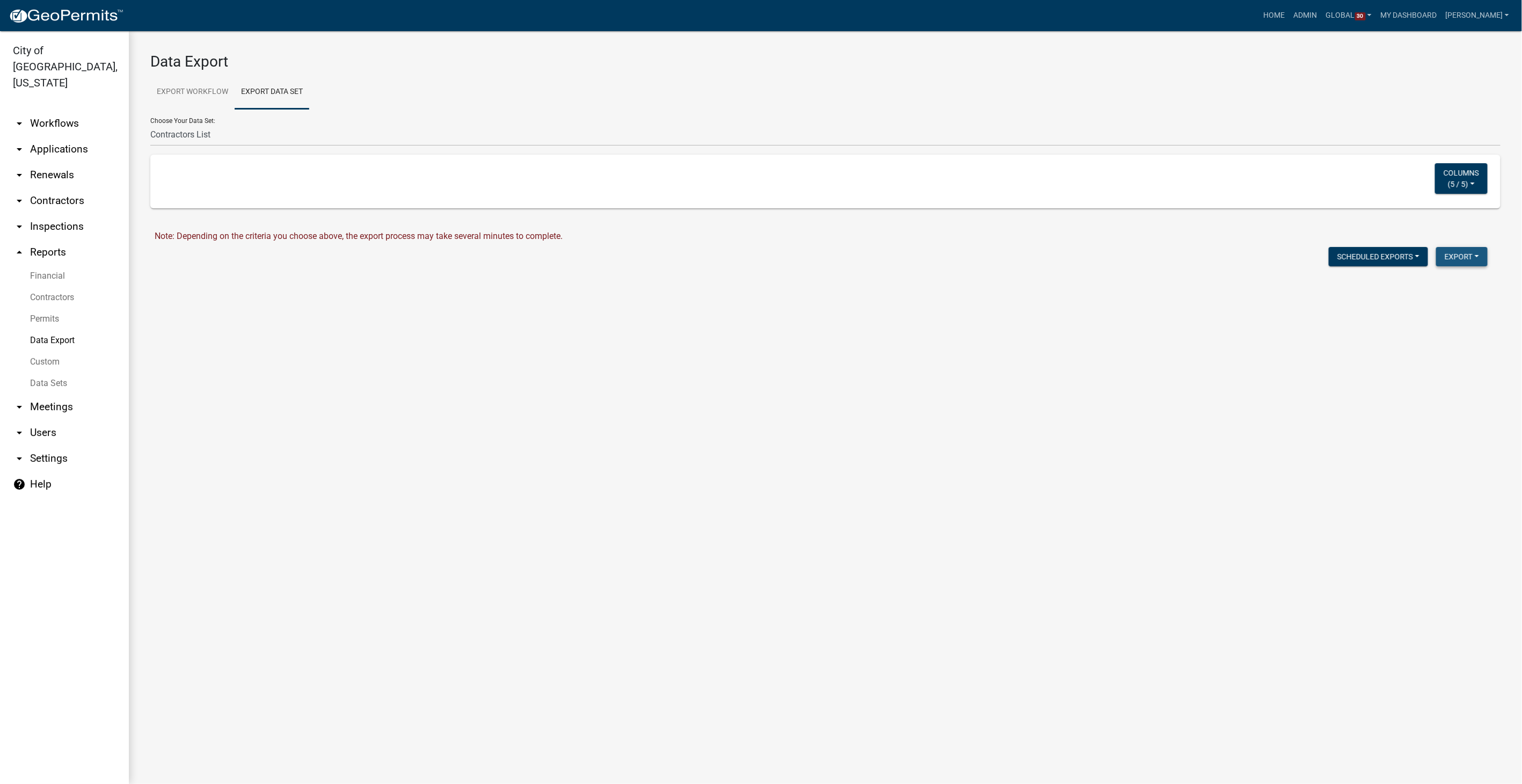
click at [1443, 253] on button "Export" at bounding box center [1462, 256] width 52 height 19
click at [1417, 289] on button "Excel Format (.xlsx)" at bounding box center [1438, 284] width 100 height 26
click at [251, 278] on link "Download Contractors List.xlsx" at bounding box center [214, 279] width 118 height 10
click at [1108, 103] on ul "Export Workflow Export Data Set" at bounding box center [825, 93] width 1350 height 34
click at [1315, 17] on link "Admin" at bounding box center [1306, 16] width 32 height 21
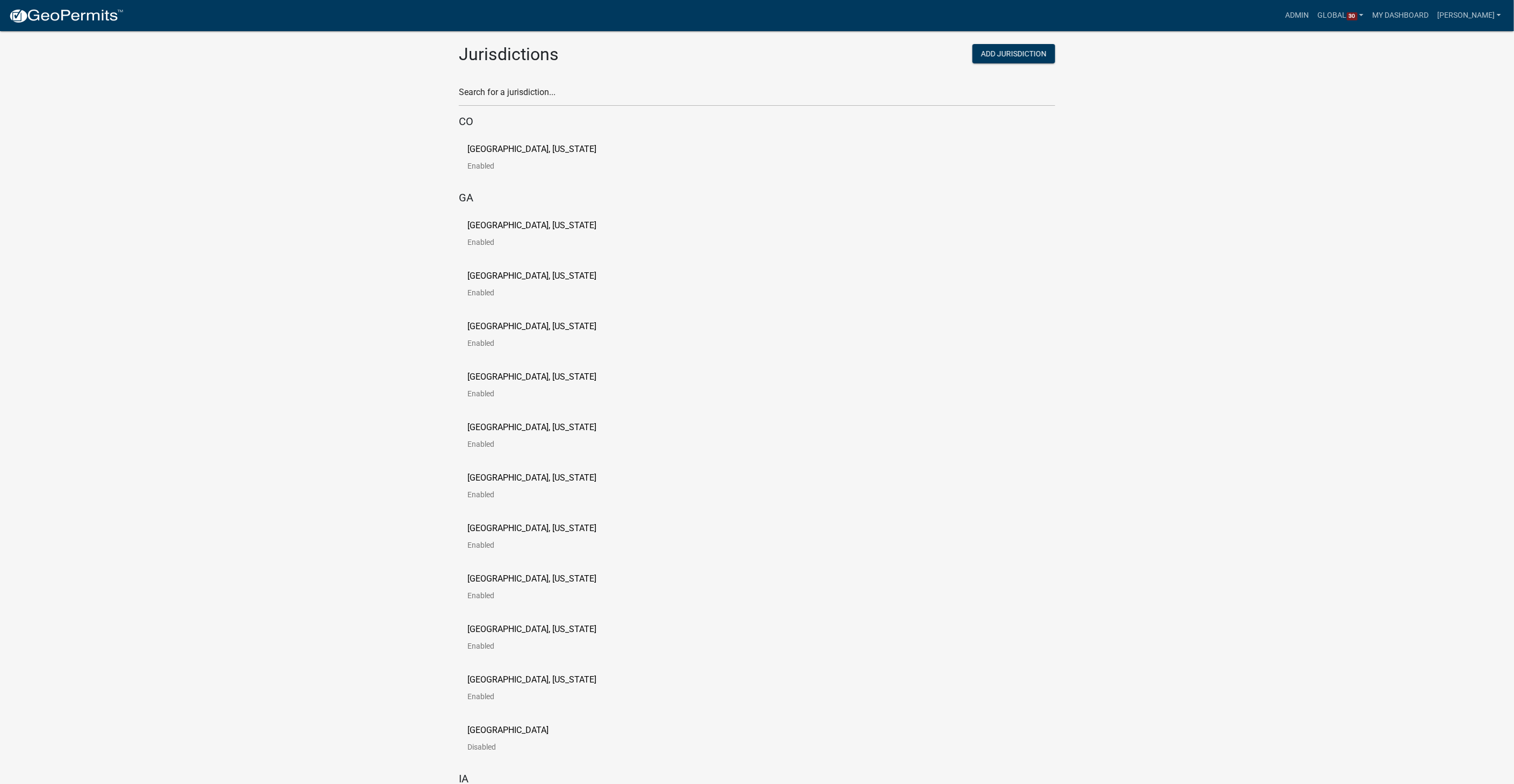
click at [504, 221] on p "Carroll County, Georgia" at bounding box center [531, 225] width 129 height 9
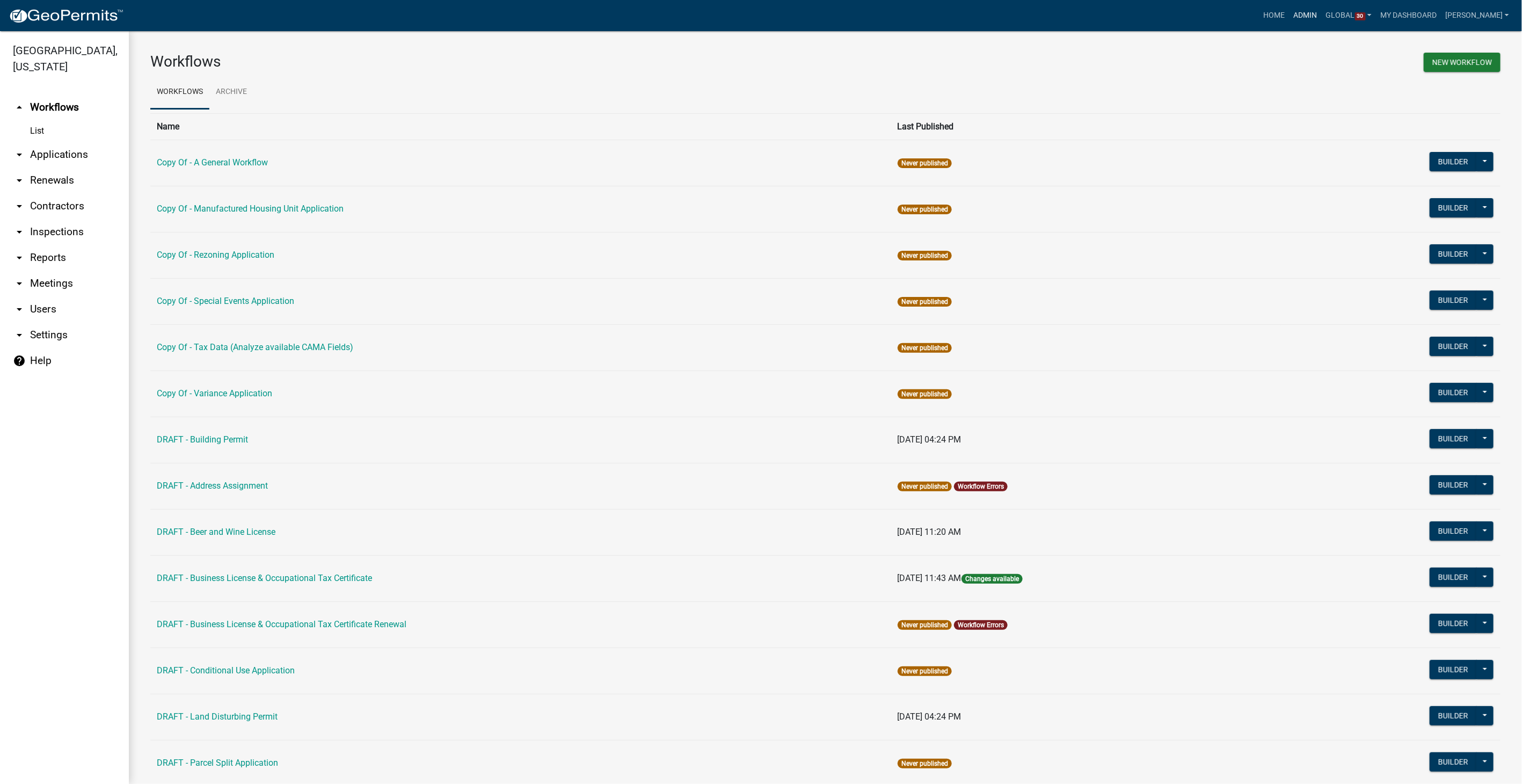
click at [1319, 13] on link "Admin" at bounding box center [1306, 16] width 32 height 21
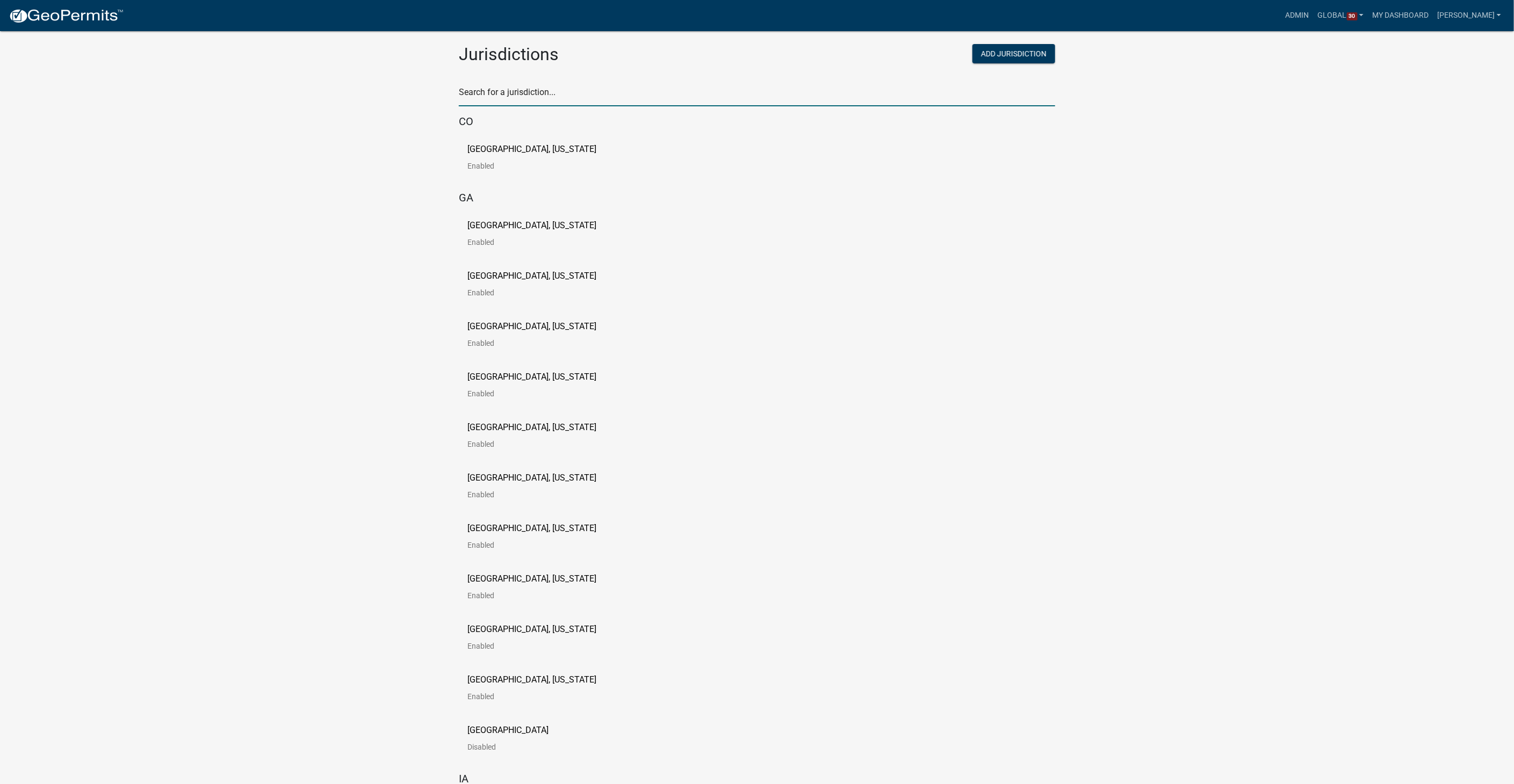
click at [513, 94] on input "text" at bounding box center [756, 94] width 596 height 22
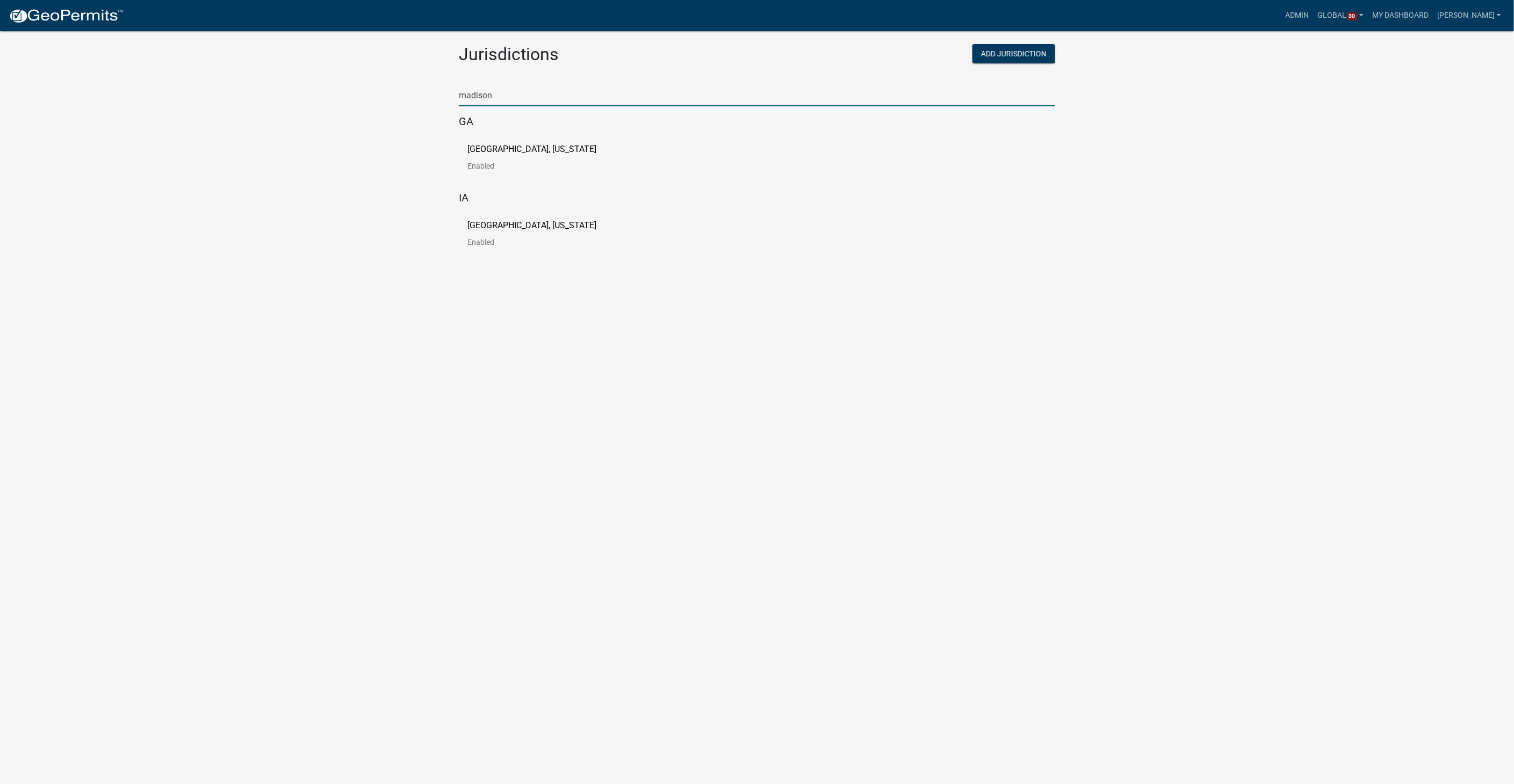
type input "madison"
click at [471, 221] on p "Madison County, Iowa" at bounding box center [531, 225] width 129 height 9
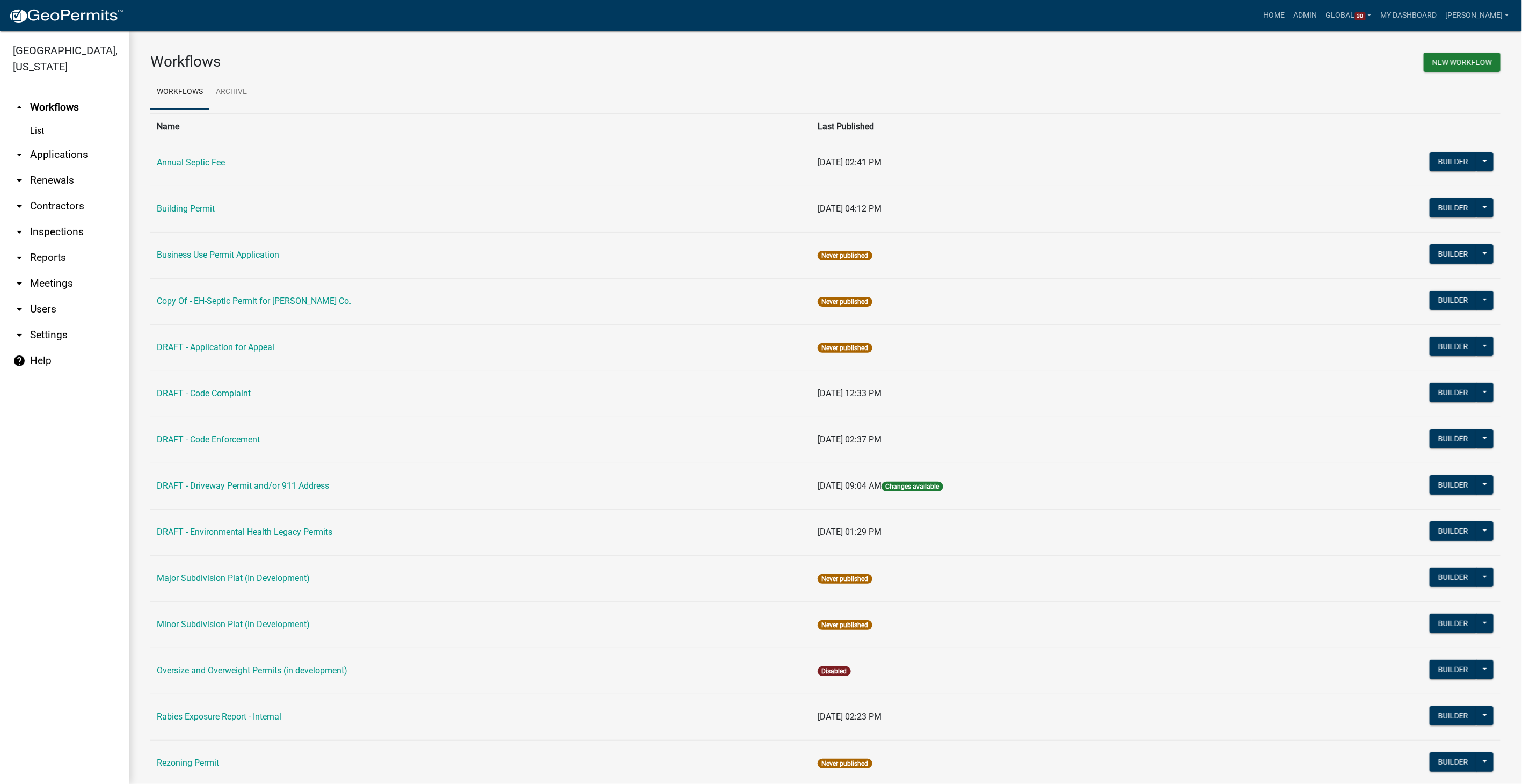
click at [69, 142] on link "arrow_drop_down Applications" at bounding box center [64, 154] width 128 height 26
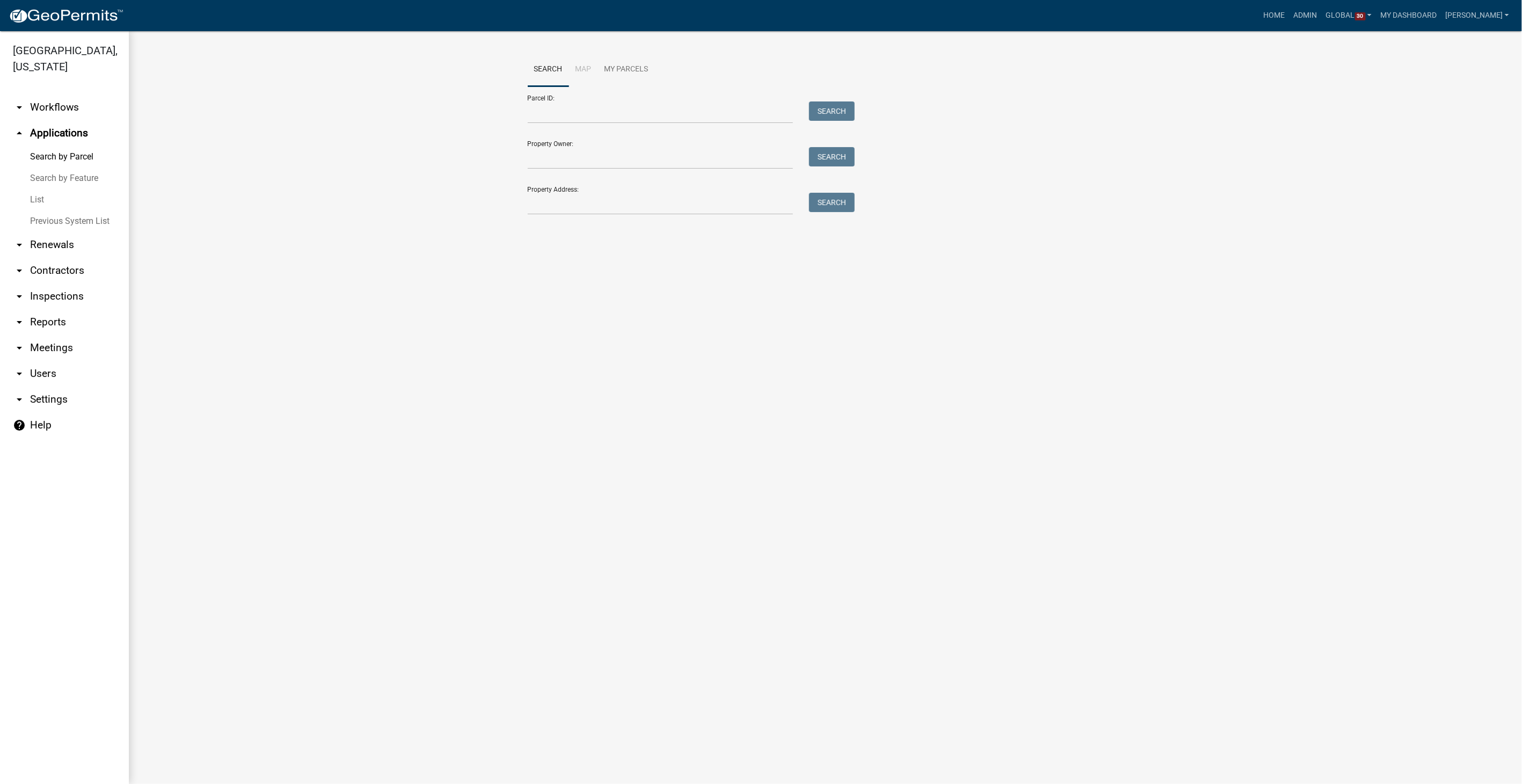
click at [42, 189] on link "List" at bounding box center [64, 199] width 128 height 22
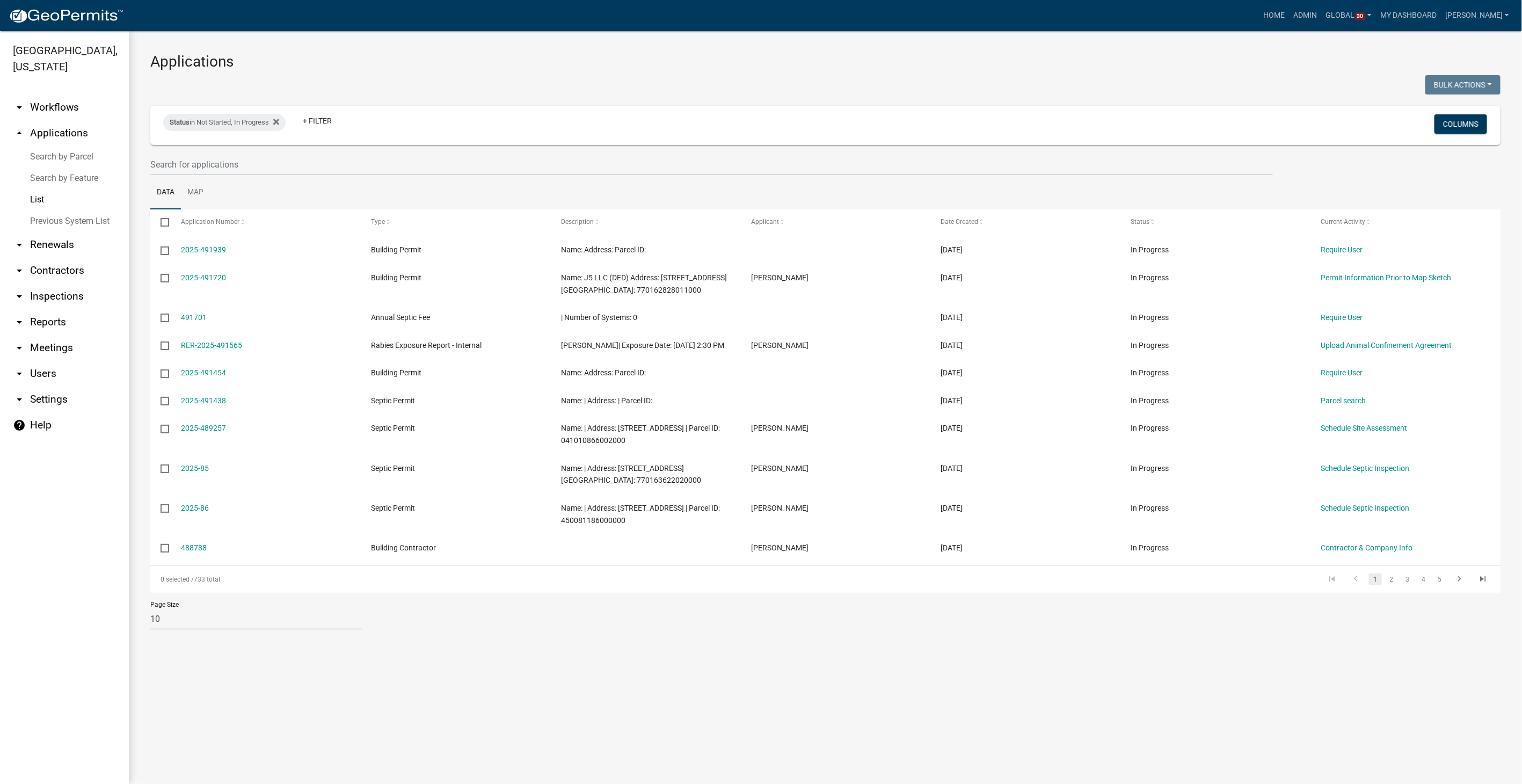
click at [45, 146] on link "Search by Parcel" at bounding box center [64, 157] width 128 height 22
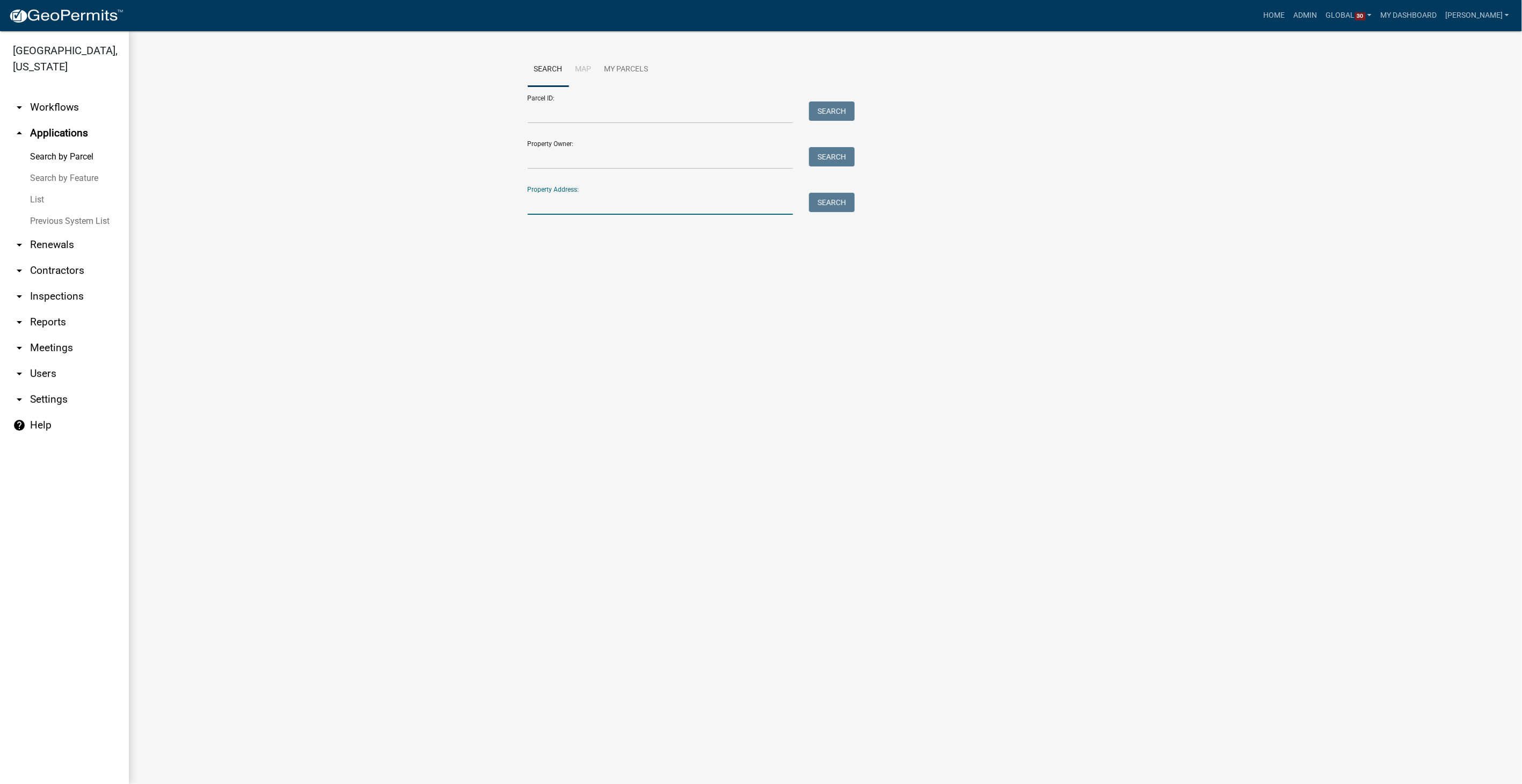
click at [565, 209] on input "Property Address:" at bounding box center [660, 203] width 265 height 22
type input "3113"
click at [853, 205] on button "Search" at bounding box center [831, 202] width 45 height 19
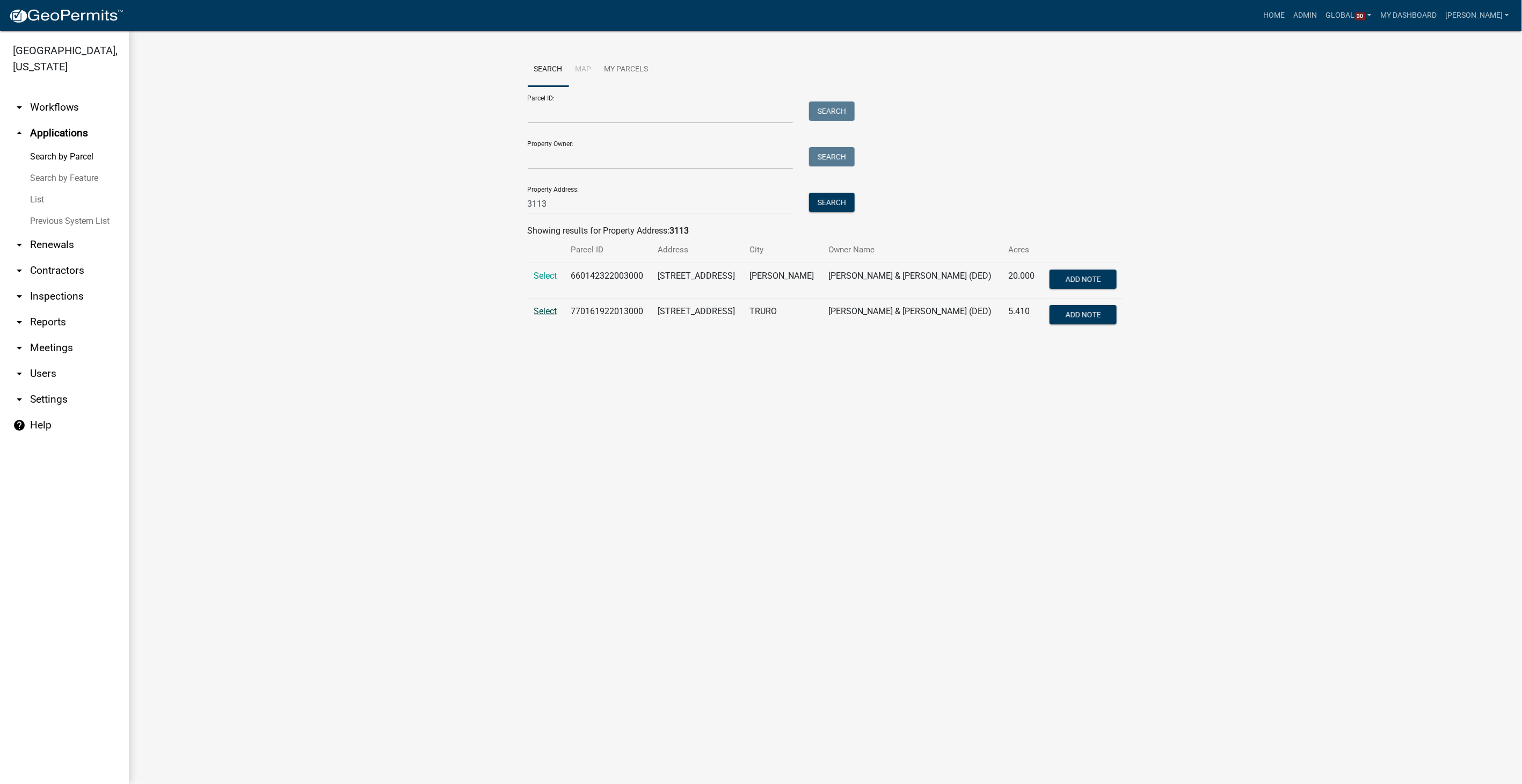
click at [550, 310] on span "Select" at bounding box center [545, 311] width 23 height 10
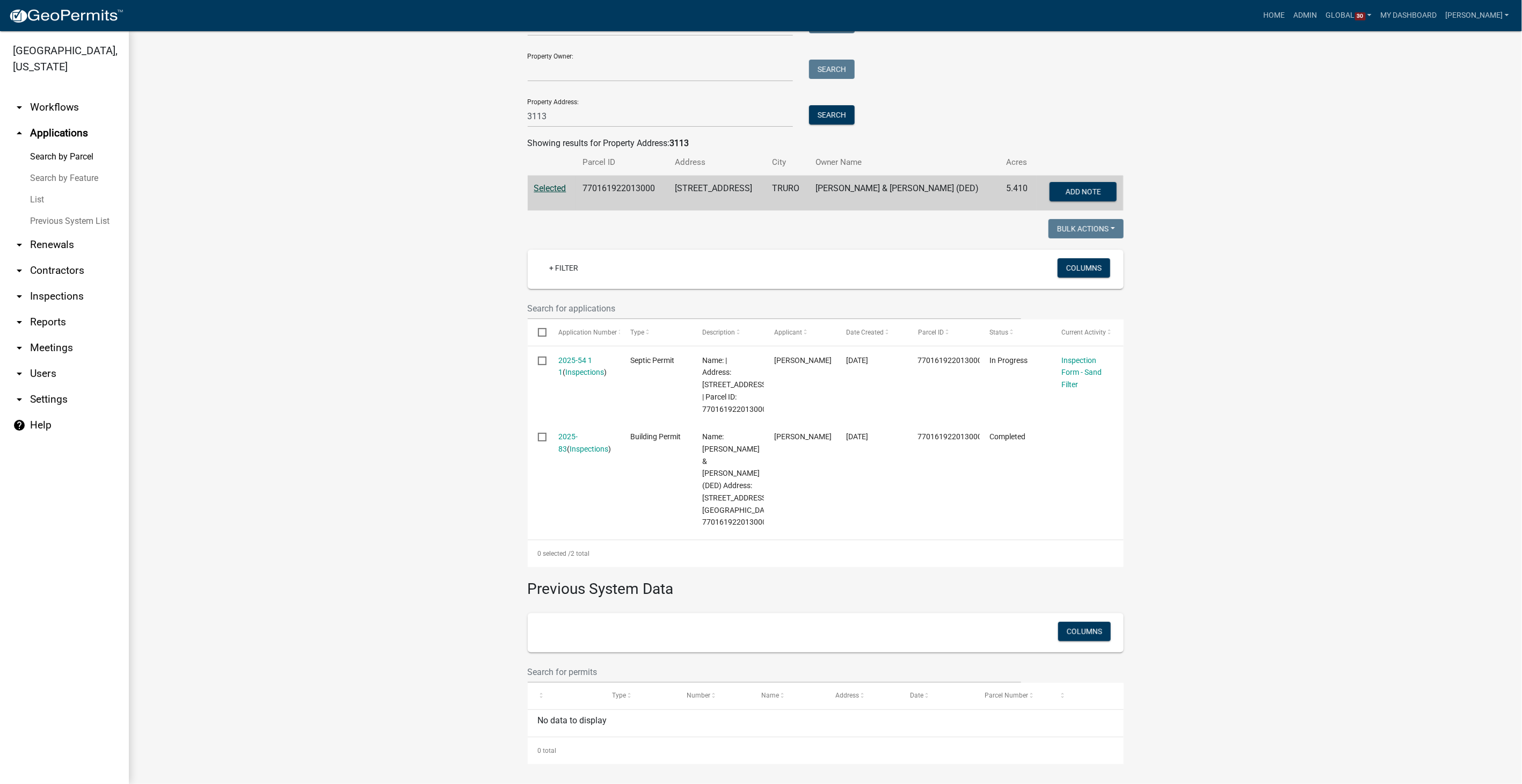
scroll to position [88, 0]
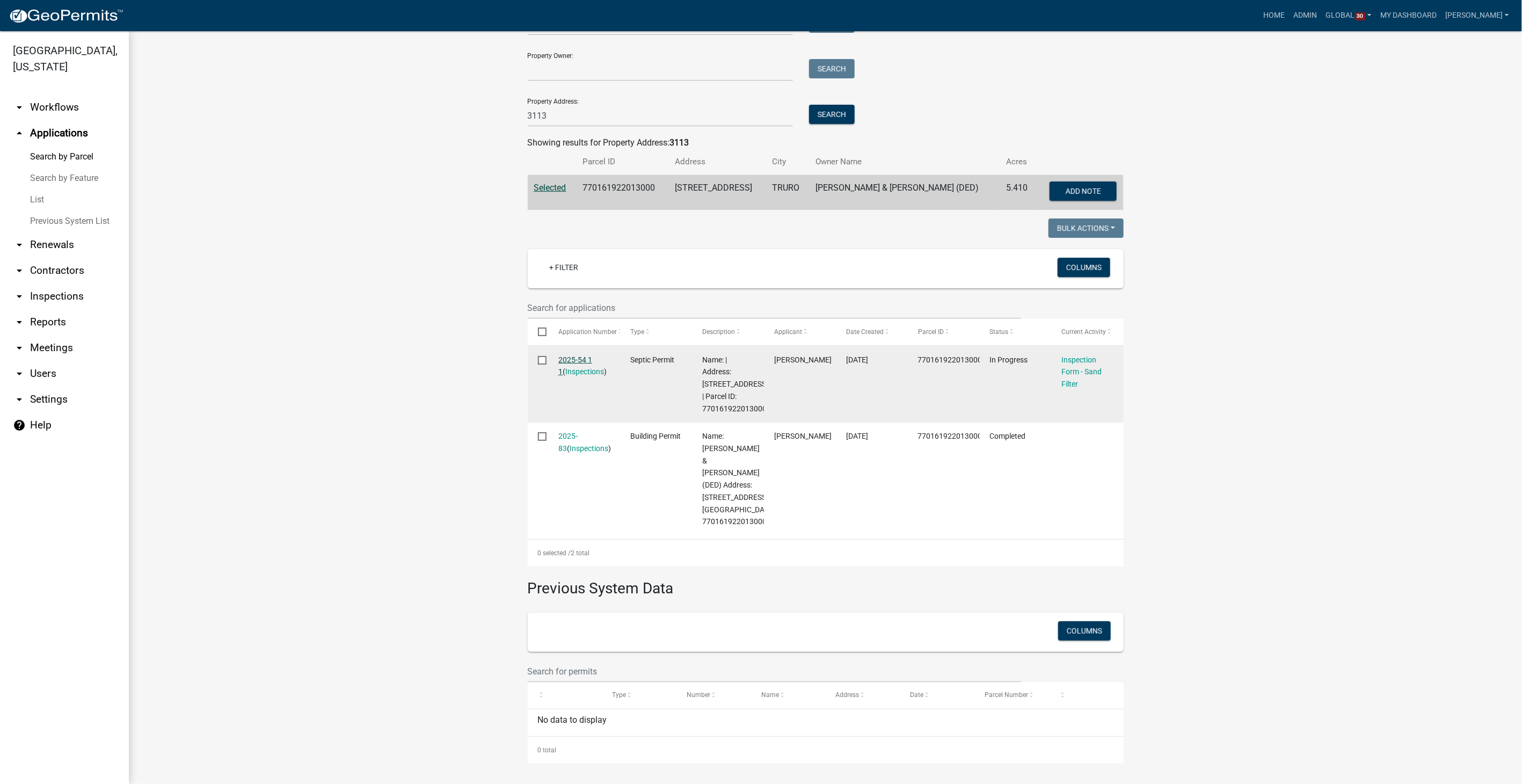
click at [568, 357] on link "2025-54 1 1" at bounding box center [575, 366] width 34 height 21
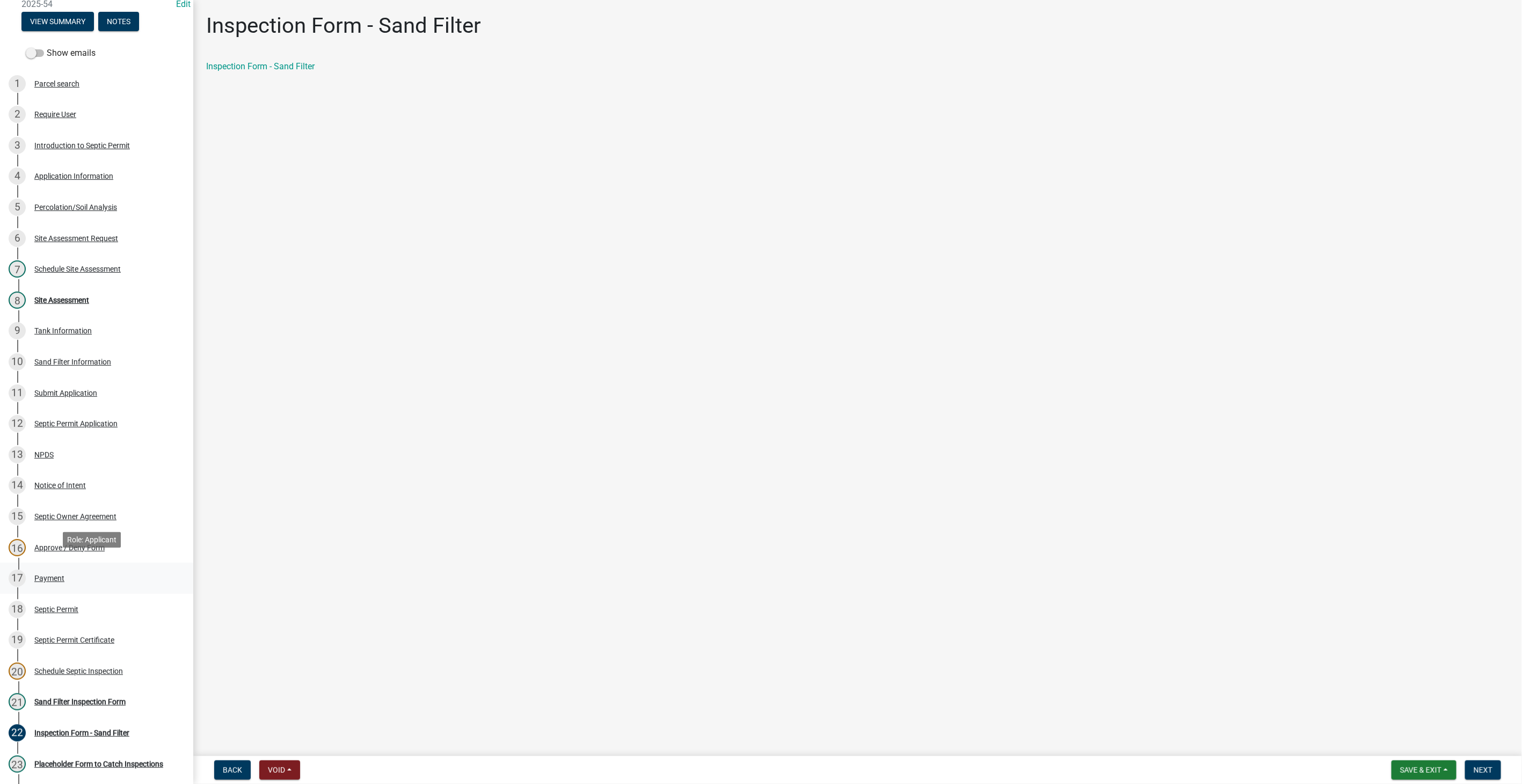
scroll to position [119, 0]
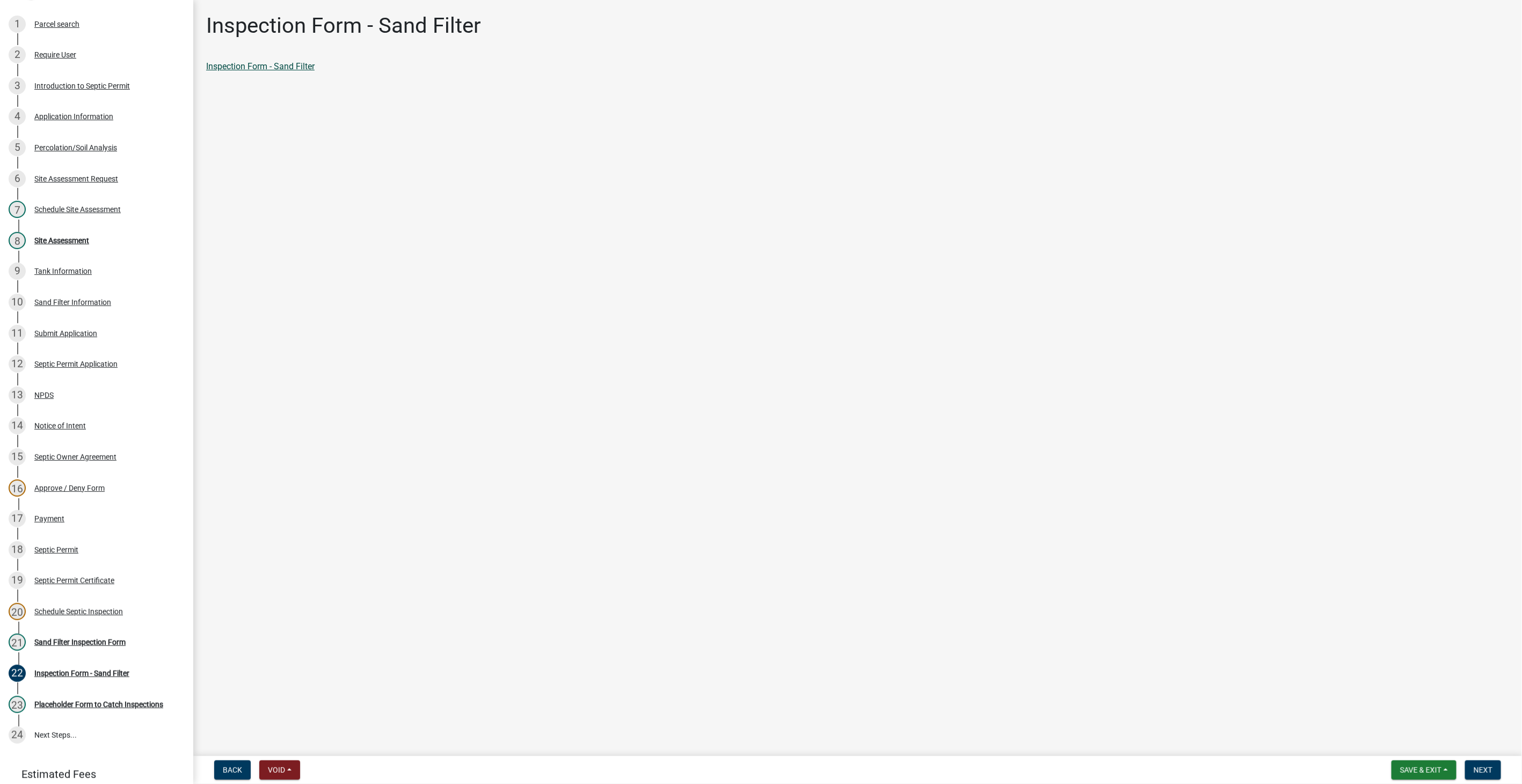
click at [288, 61] on link "Inspection Form - Sand Filter" at bounding box center [260, 66] width 109 height 10
click at [1482, 767] on span "Next" at bounding box center [1483, 769] width 19 height 9
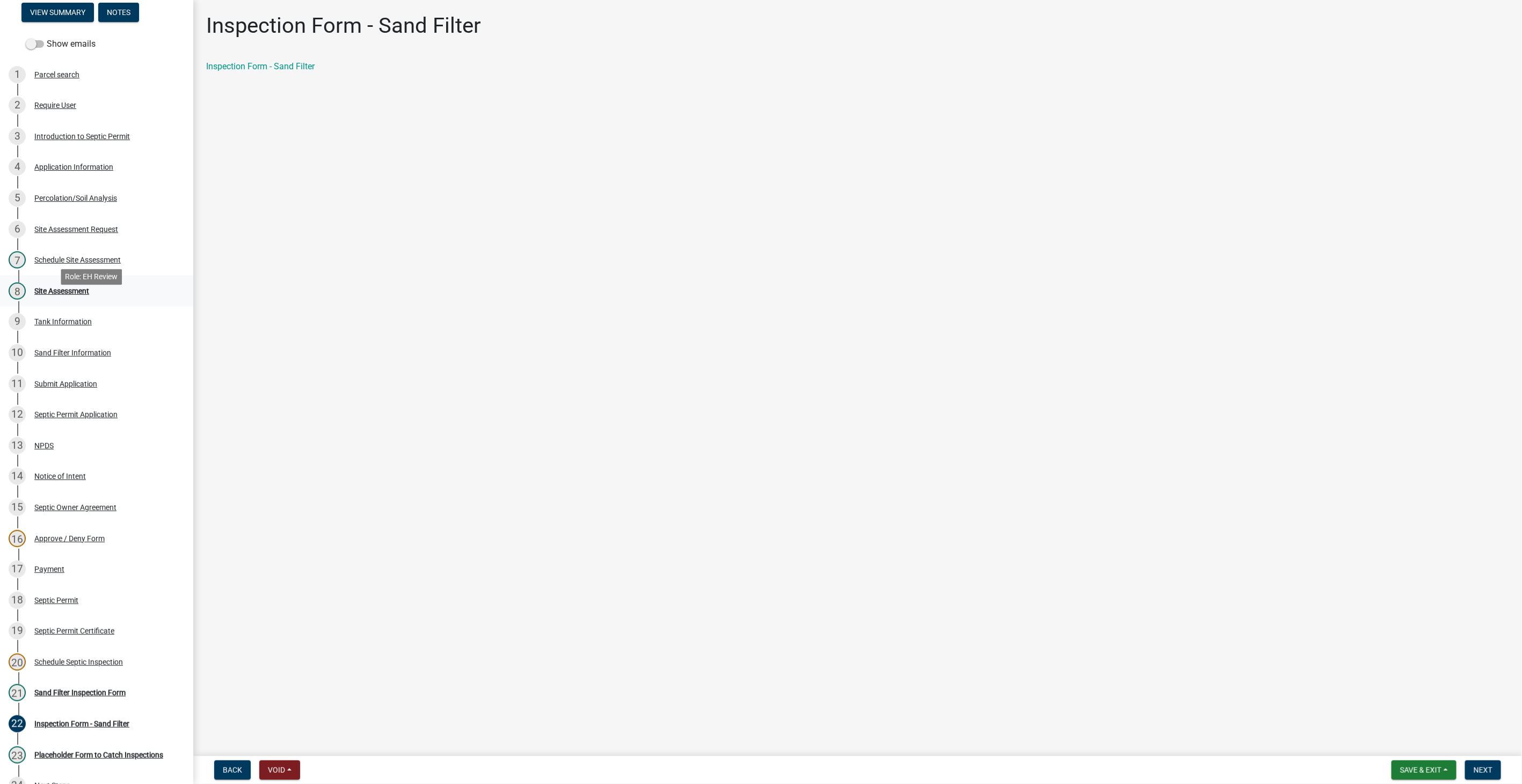
scroll to position [0, 0]
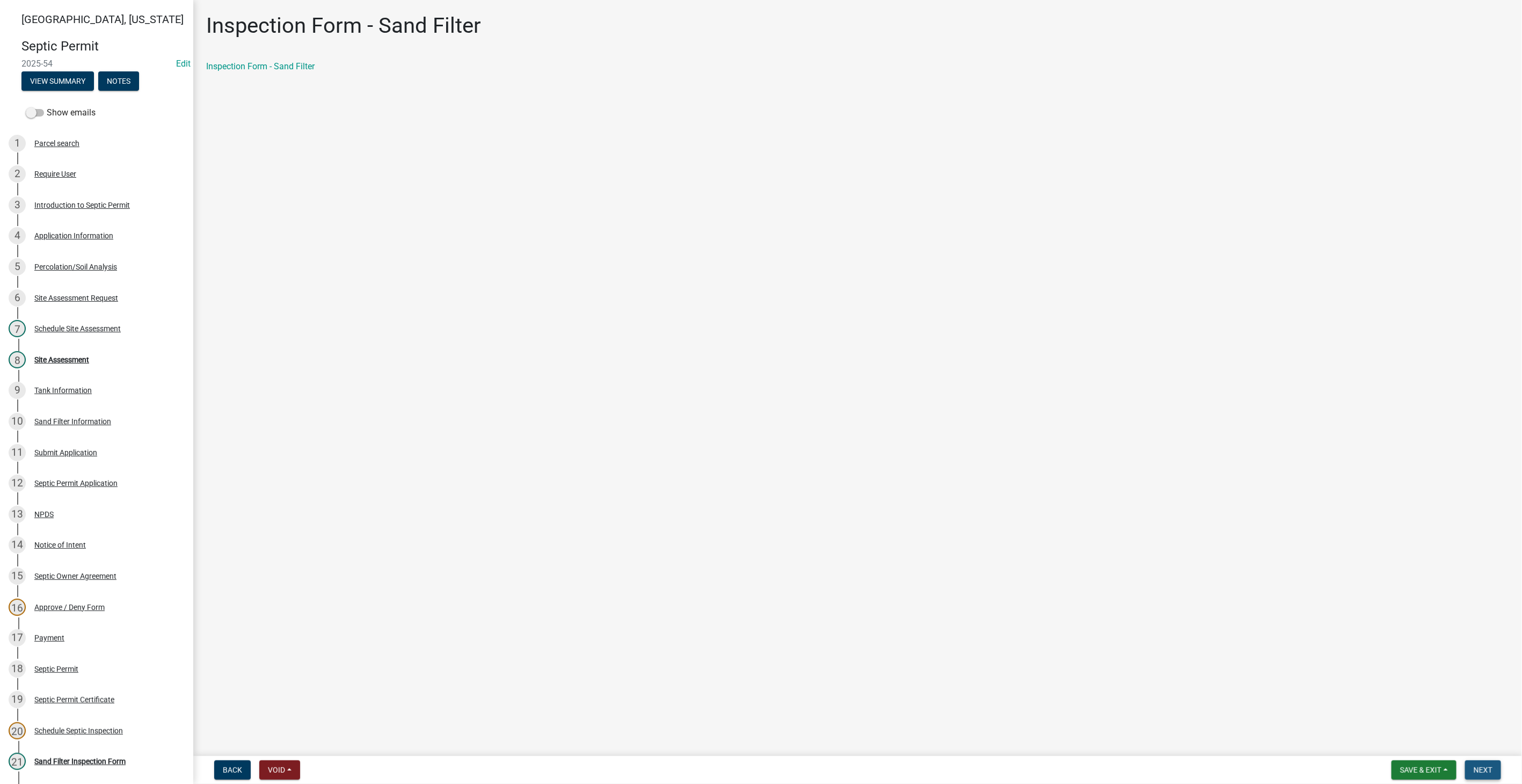
click at [1479, 770] on span "Next" at bounding box center [1483, 769] width 19 height 9
click at [1477, 775] on button "Next" at bounding box center [1483, 770] width 36 height 19
click at [1478, 768] on span "Next" at bounding box center [1483, 769] width 19 height 9
drag, startPoint x: 772, startPoint y: 41, endPoint x: 771, endPoint y: 4, distance: 37.0
click at [771, 4] on main "Inspection Form - Sand Filter Inspection Form - Sand Filter" at bounding box center [858, 376] width 1329 height 752
